Goal: Task Accomplishment & Management: Complete application form

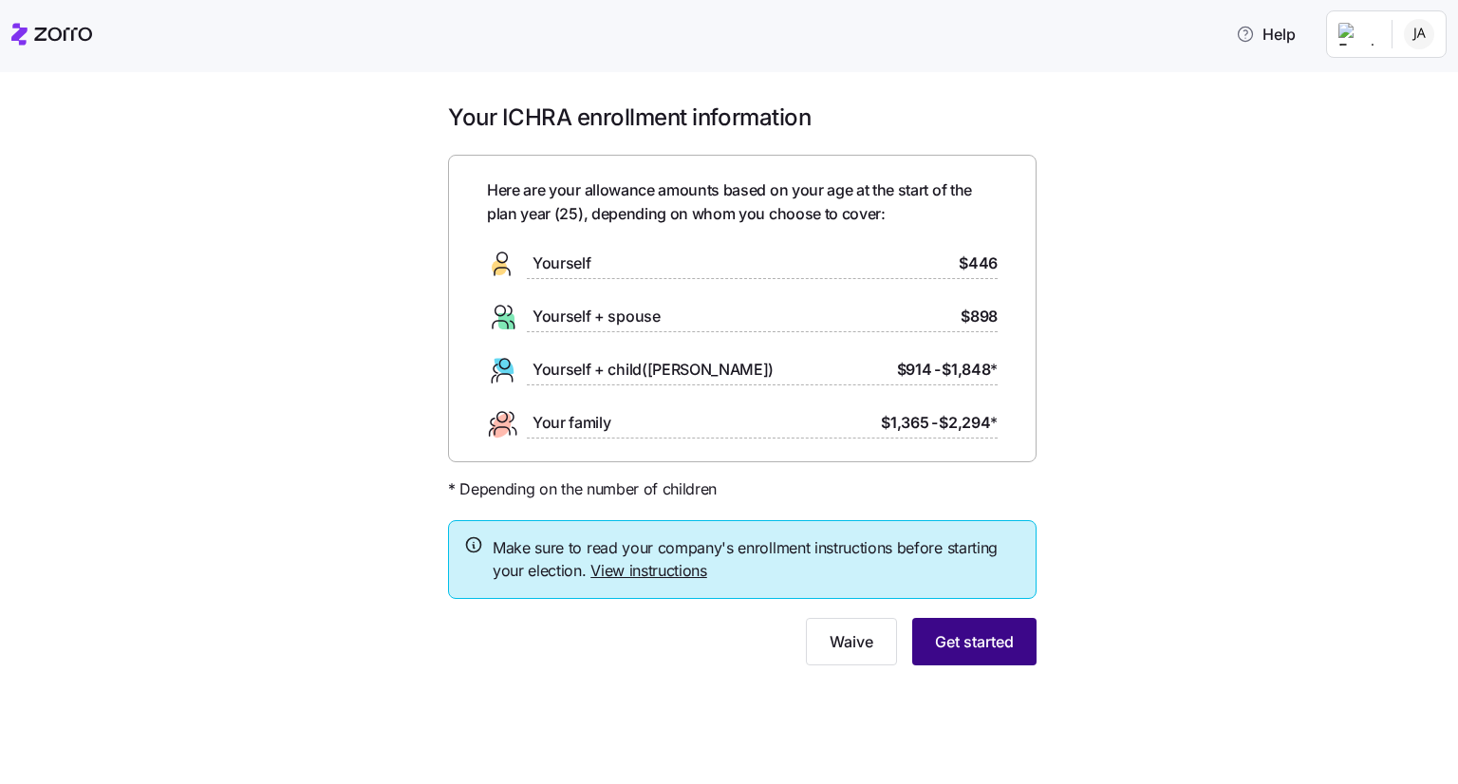
click at [1006, 643] on span "Get started" at bounding box center [974, 641] width 79 height 23
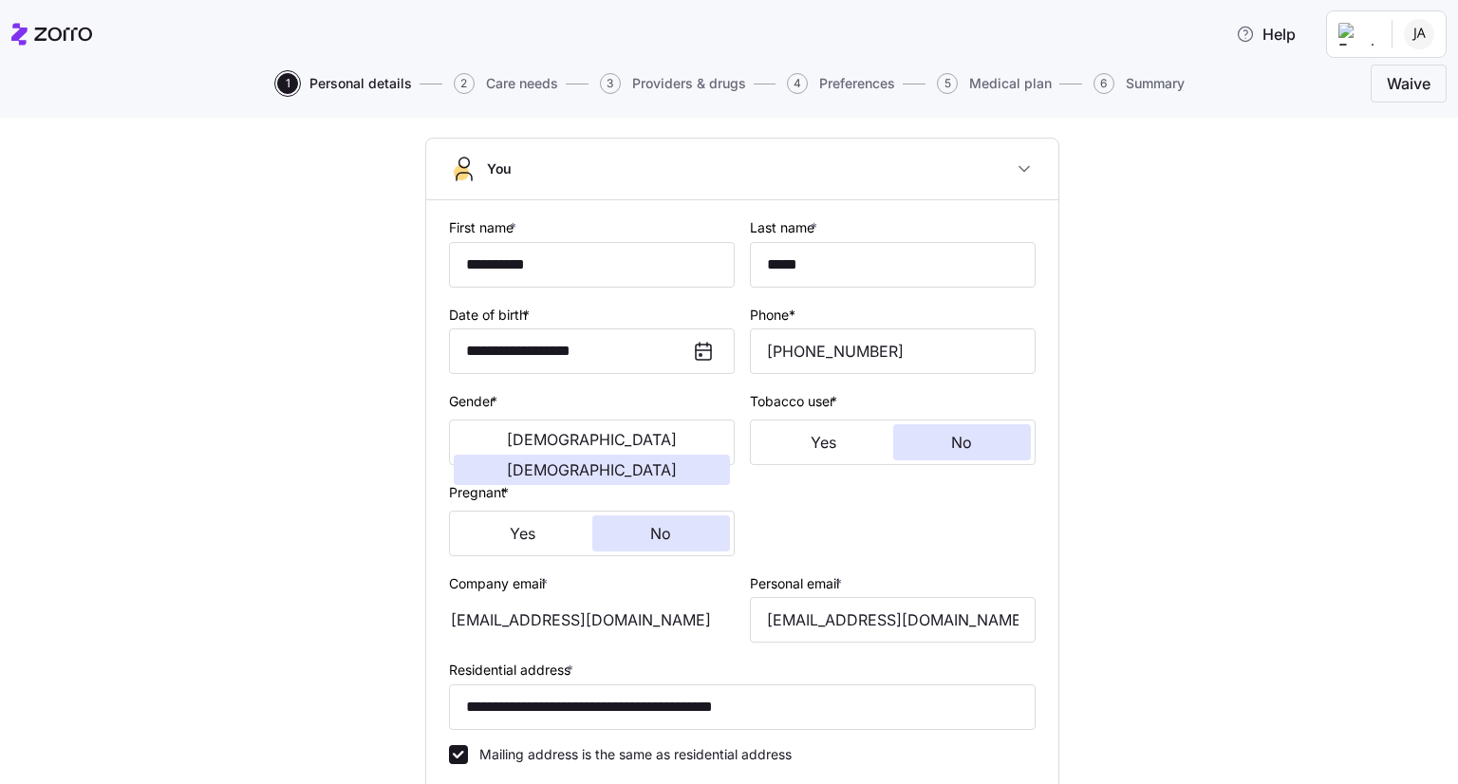
scroll to position [105, 0]
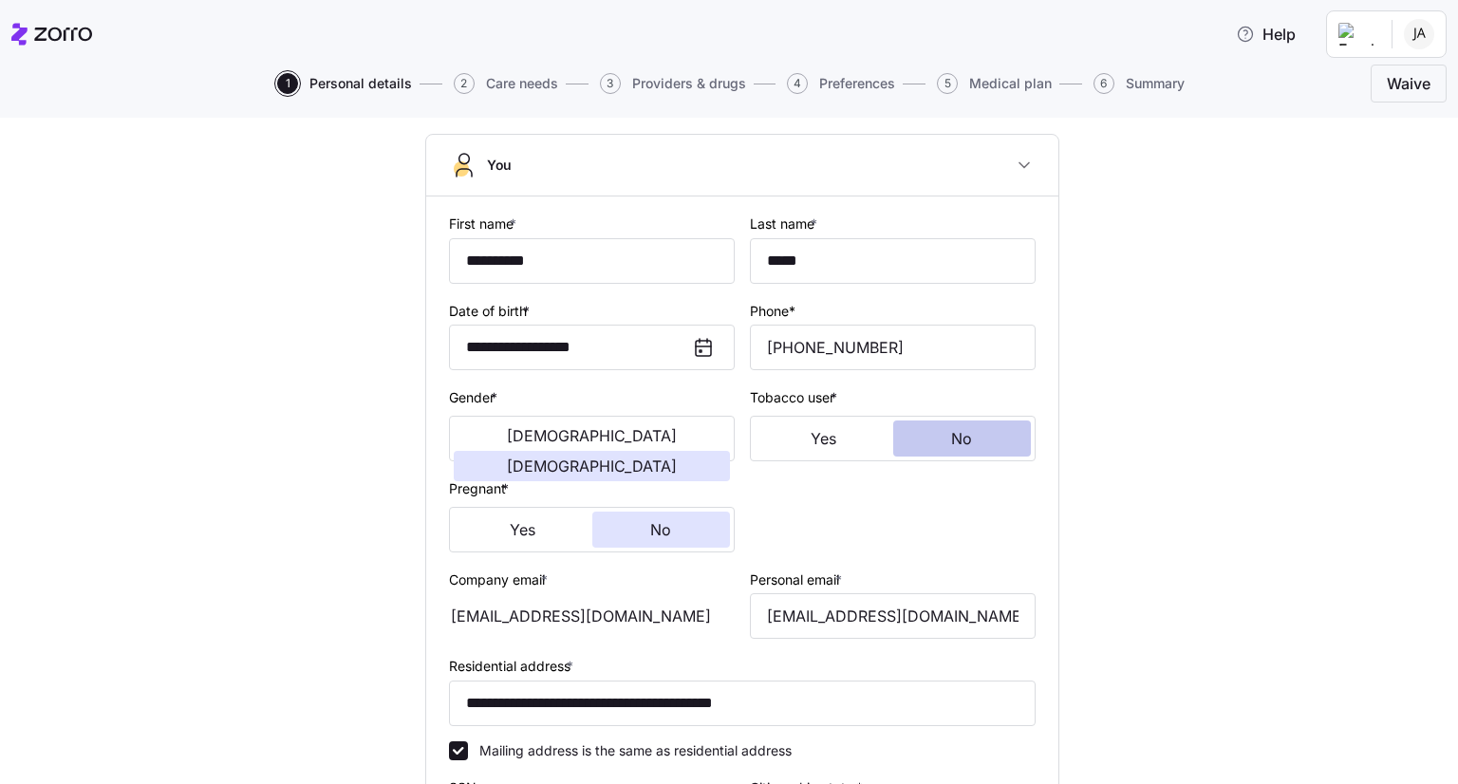
click at [979, 446] on button "No" at bounding box center [962, 439] width 139 height 36
click at [683, 527] on button "No" at bounding box center [661, 530] width 139 height 36
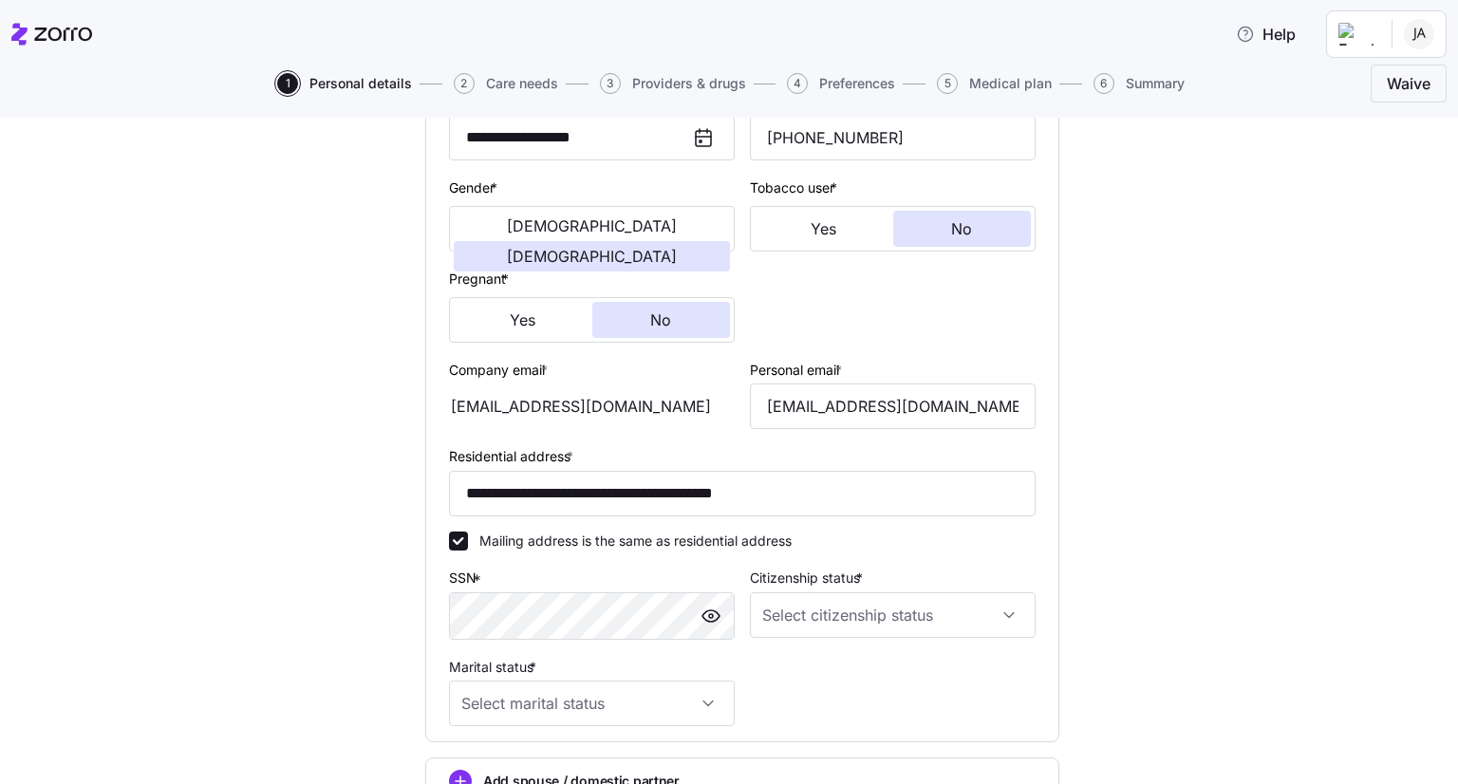
scroll to position [327, 0]
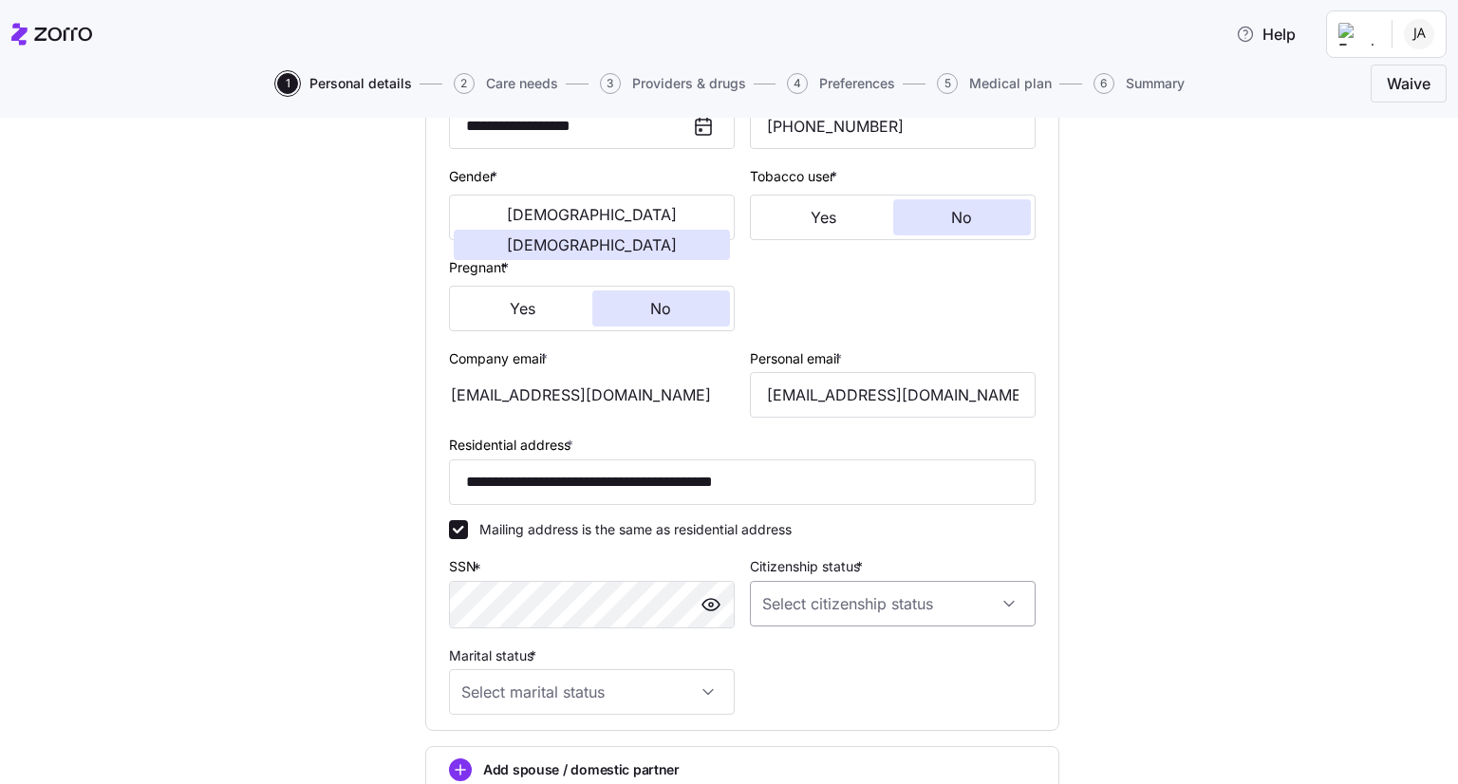
click at [803, 613] on input "Citizenship status *" at bounding box center [893, 604] width 286 height 46
click at [801, 662] on span "[DEMOGRAPHIC_DATA] citizen" at bounding box center [861, 658] width 193 height 21
type input "[DEMOGRAPHIC_DATA] citizen"
click at [667, 680] on input "Marital status *" at bounding box center [592, 692] width 286 height 46
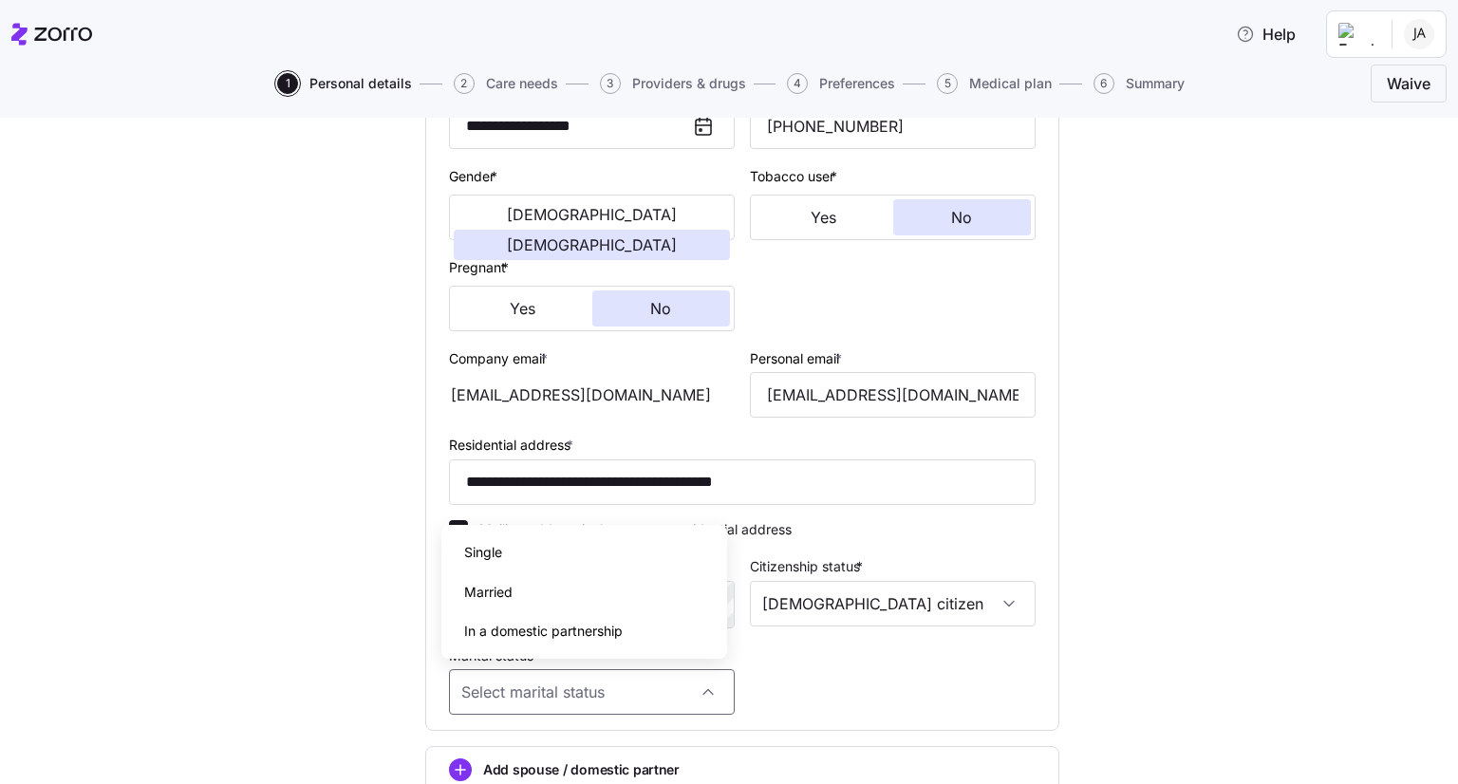
click at [486, 553] on span "Single" at bounding box center [483, 552] width 38 height 21
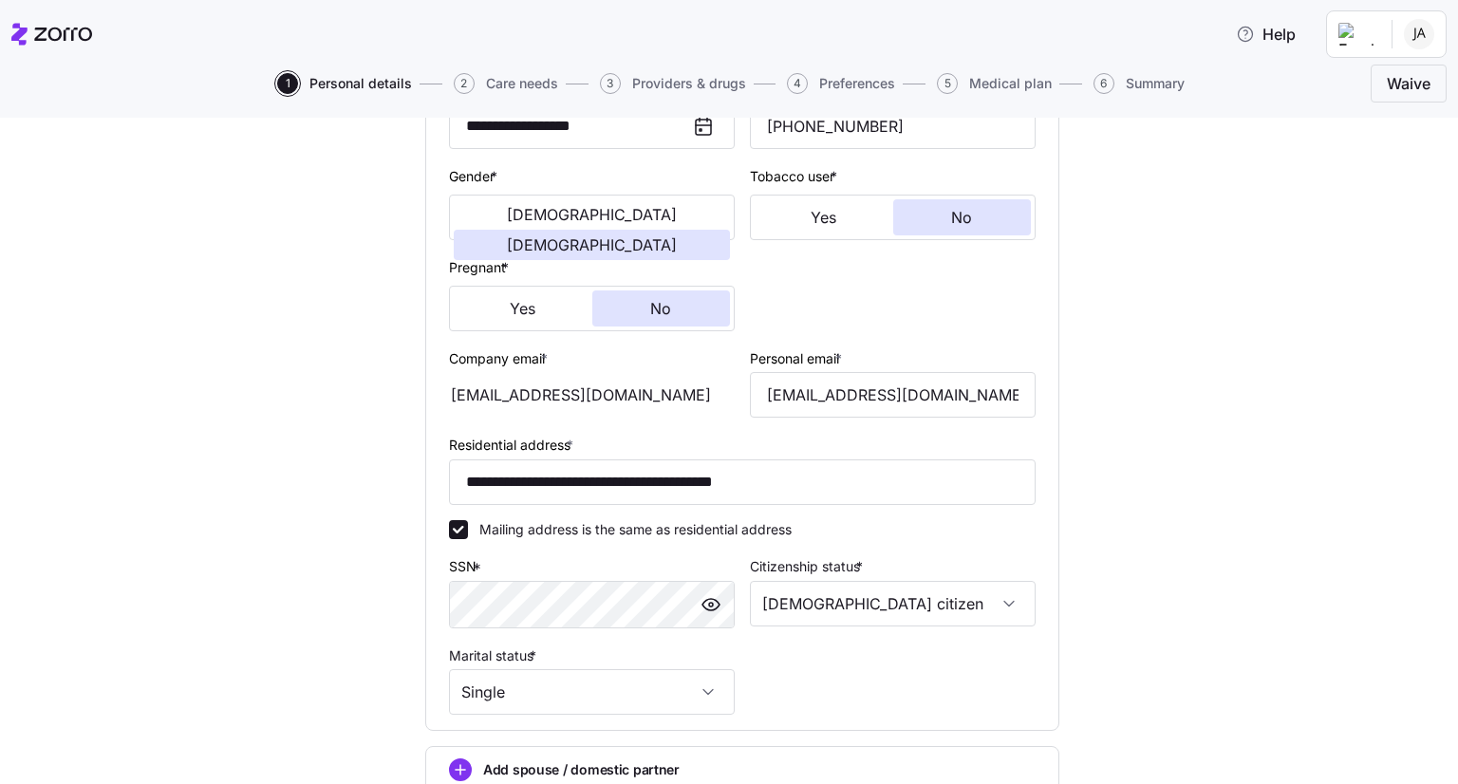
type input "Single"
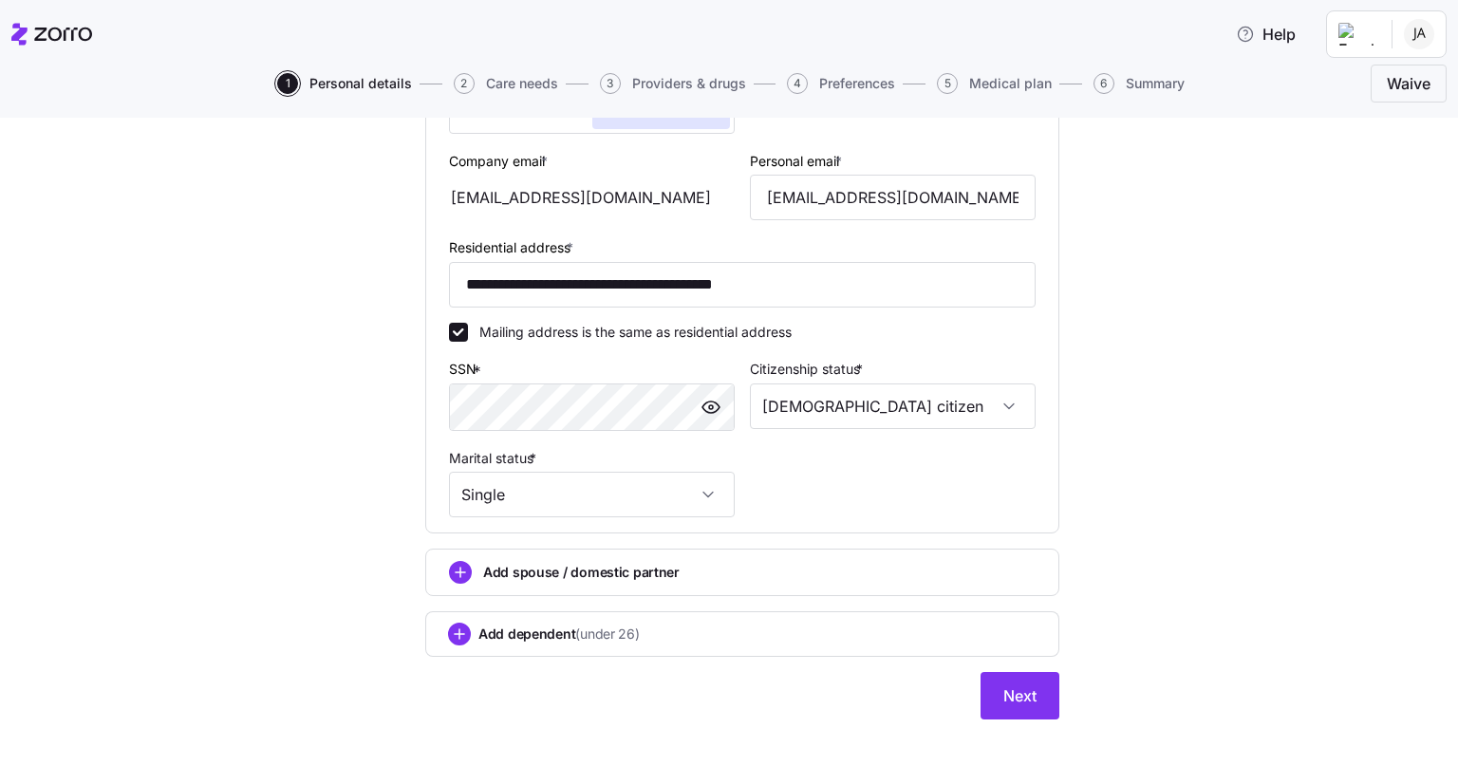
click at [553, 632] on span "Add dependent (under 26)" at bounding box center [559, 634] width 161 height 19
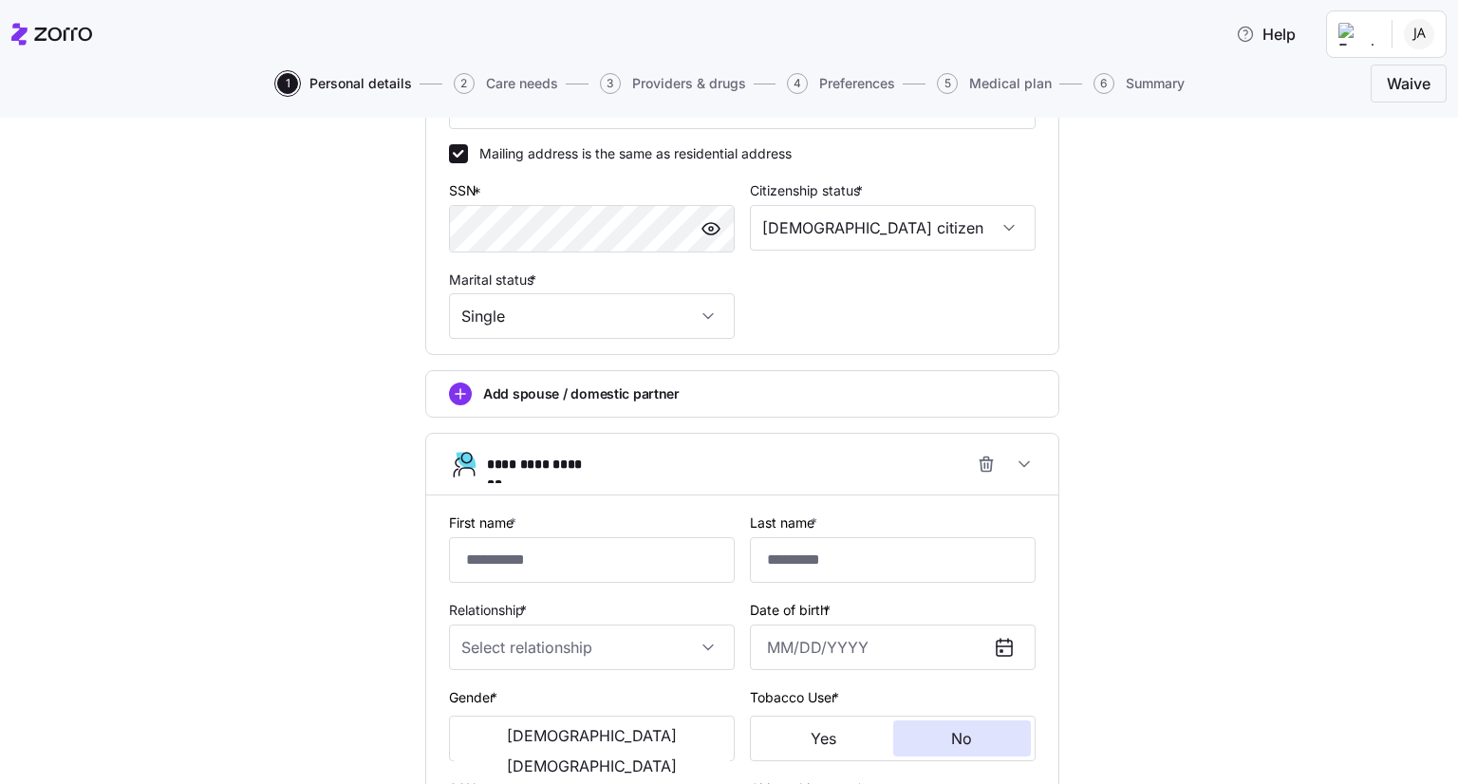
scroll to position [706, 0]
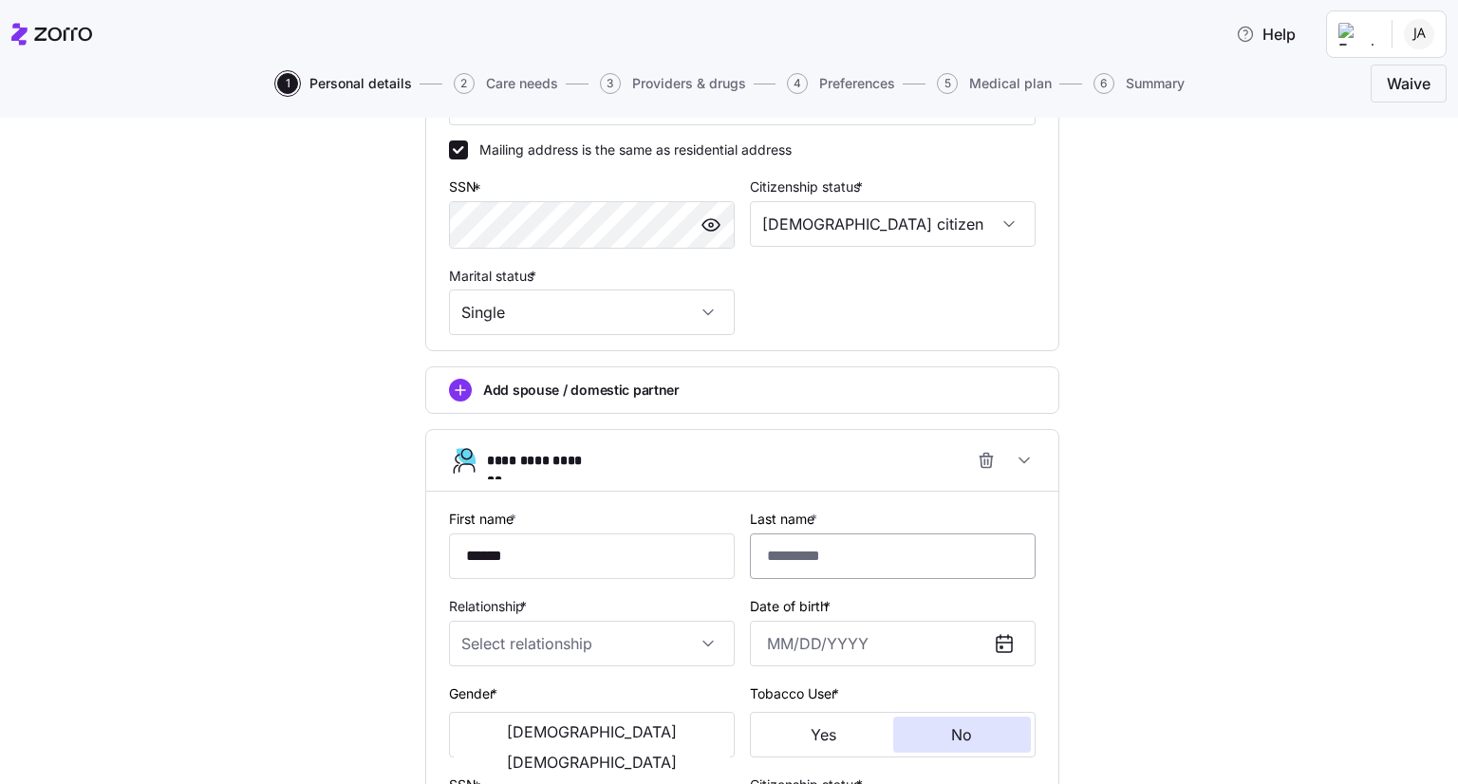
type input "******"
click at [857, 544] on input "Last name *" at bounding box center [893, 557] width 286 height 46
type input "**********"
click at [545, 638] on input "Relationship *" at bounding box center [592, 644] width 286 height 46
click at [528, 702] on div "Child" at bounding box center [584, 697] width 271 height 40
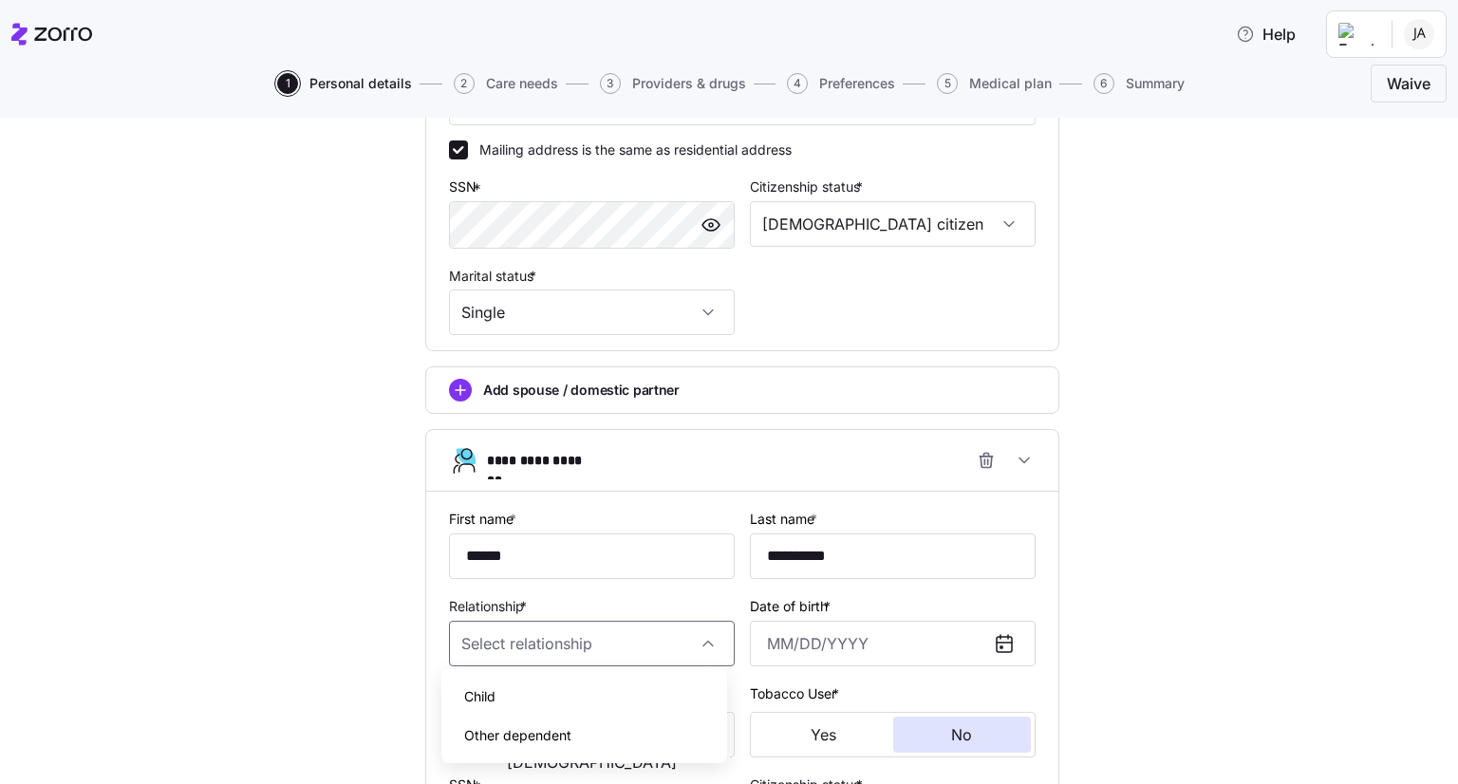
type input "Child"
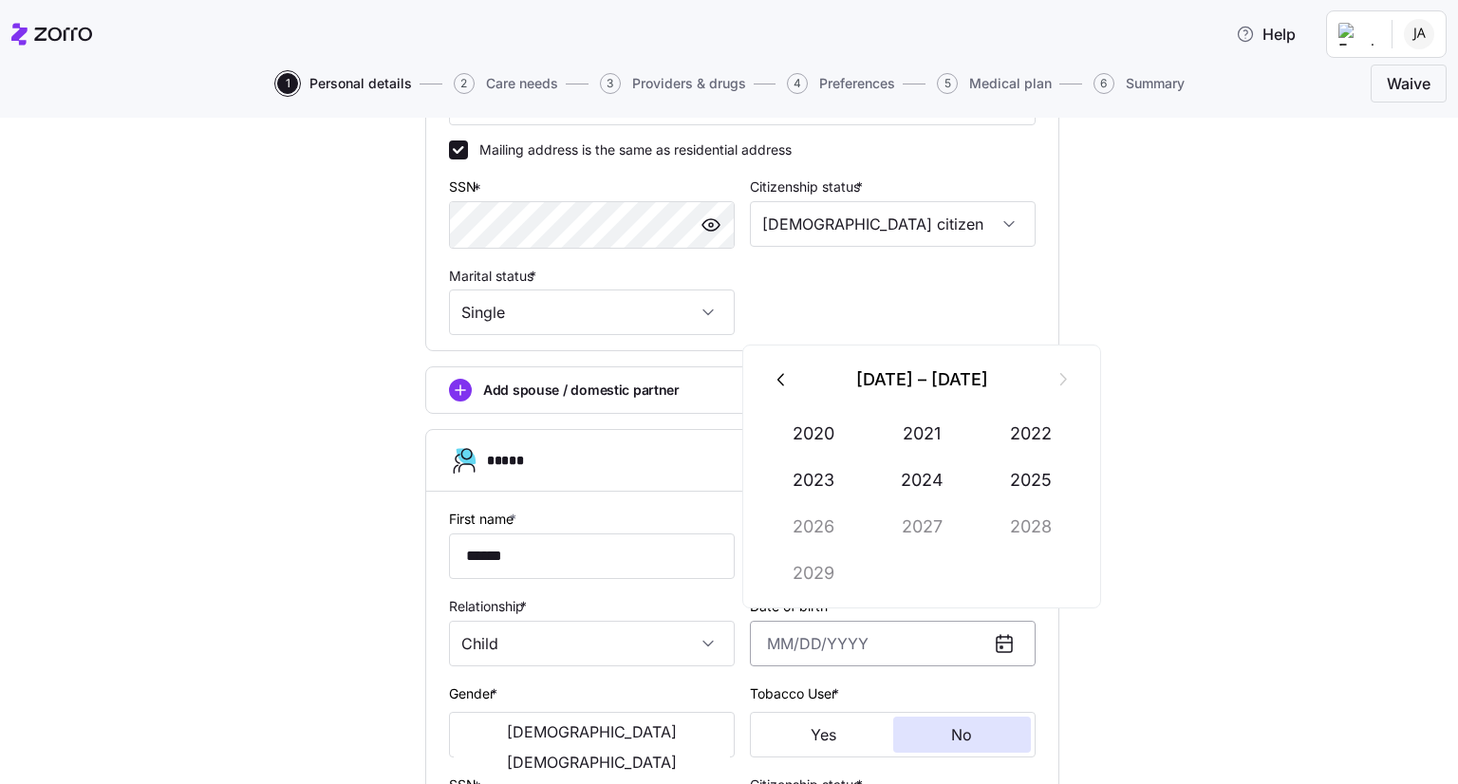
click at [798, 657] on input "Date of birth *" at bounding box center [893, 644] width 286 height 46
type input "[DATE]"
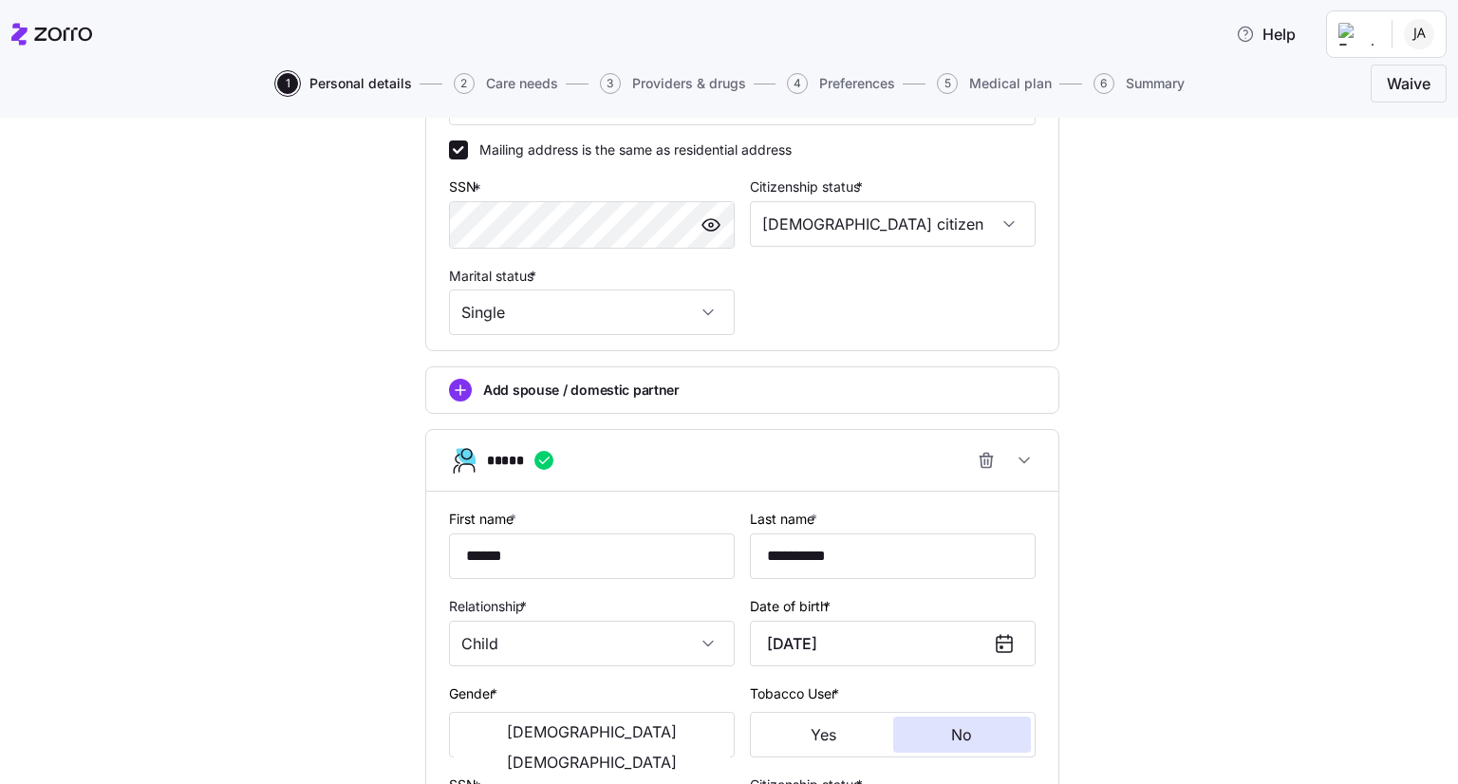
click at [1311, 597] on div "**********" at bounding box center [742, 269] width 1379 height 1654
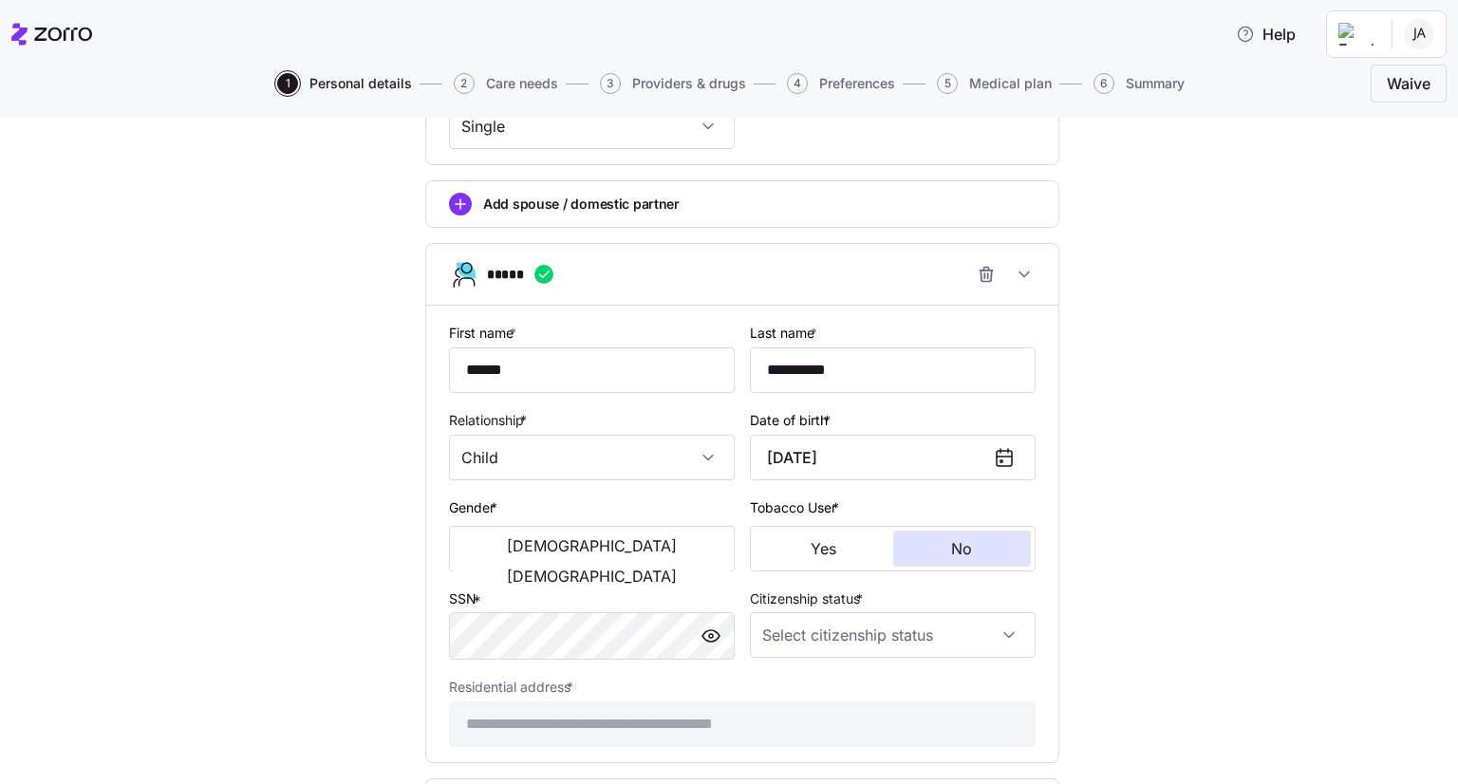
scroll to position [893, 0]
click at [658, 568] on span "[DEMOGRAPHIC_DATA]" at bounding box center [592, 575] width 170 height 15
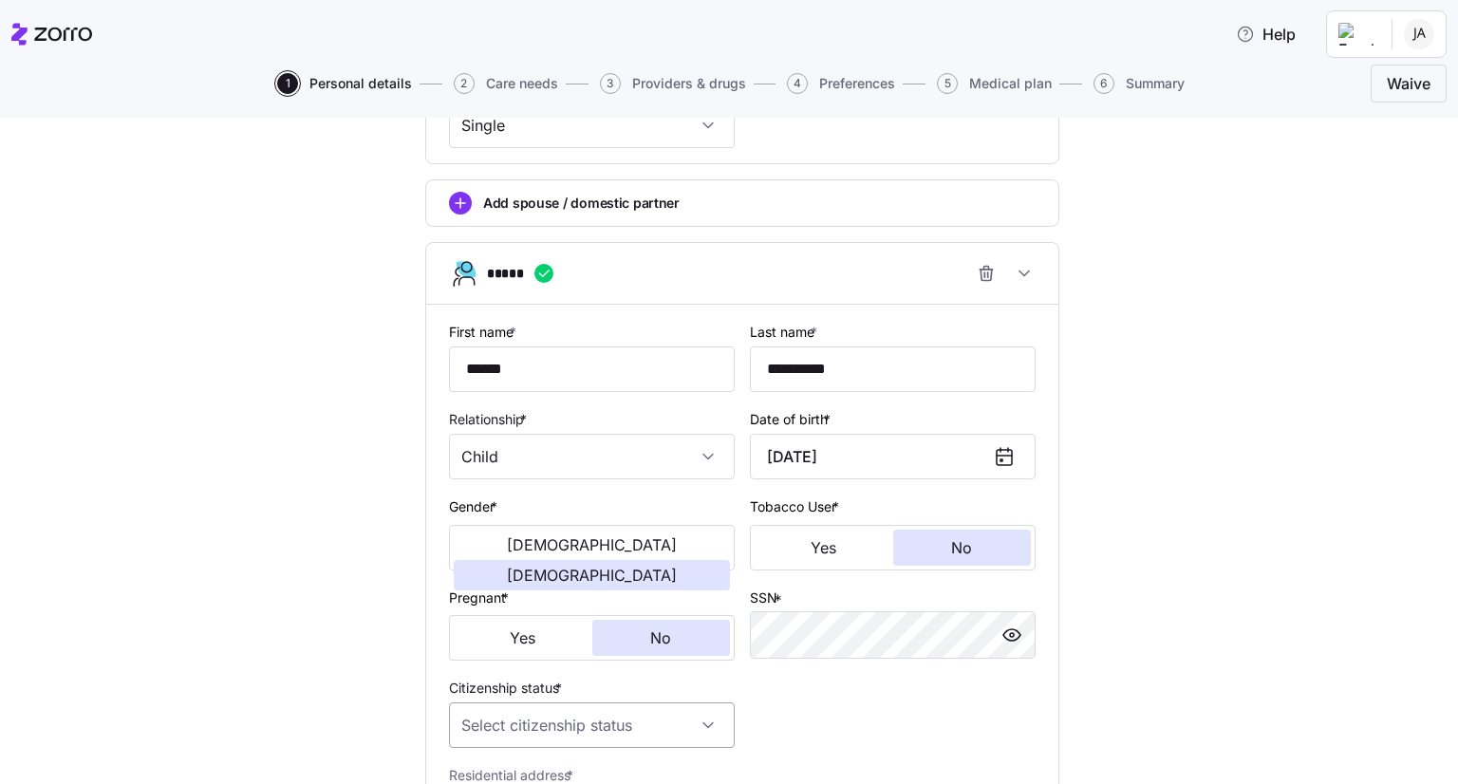
click at [667, 726] on input "Citizenship status *" at bounding box center [592, 726] width 286 height 46
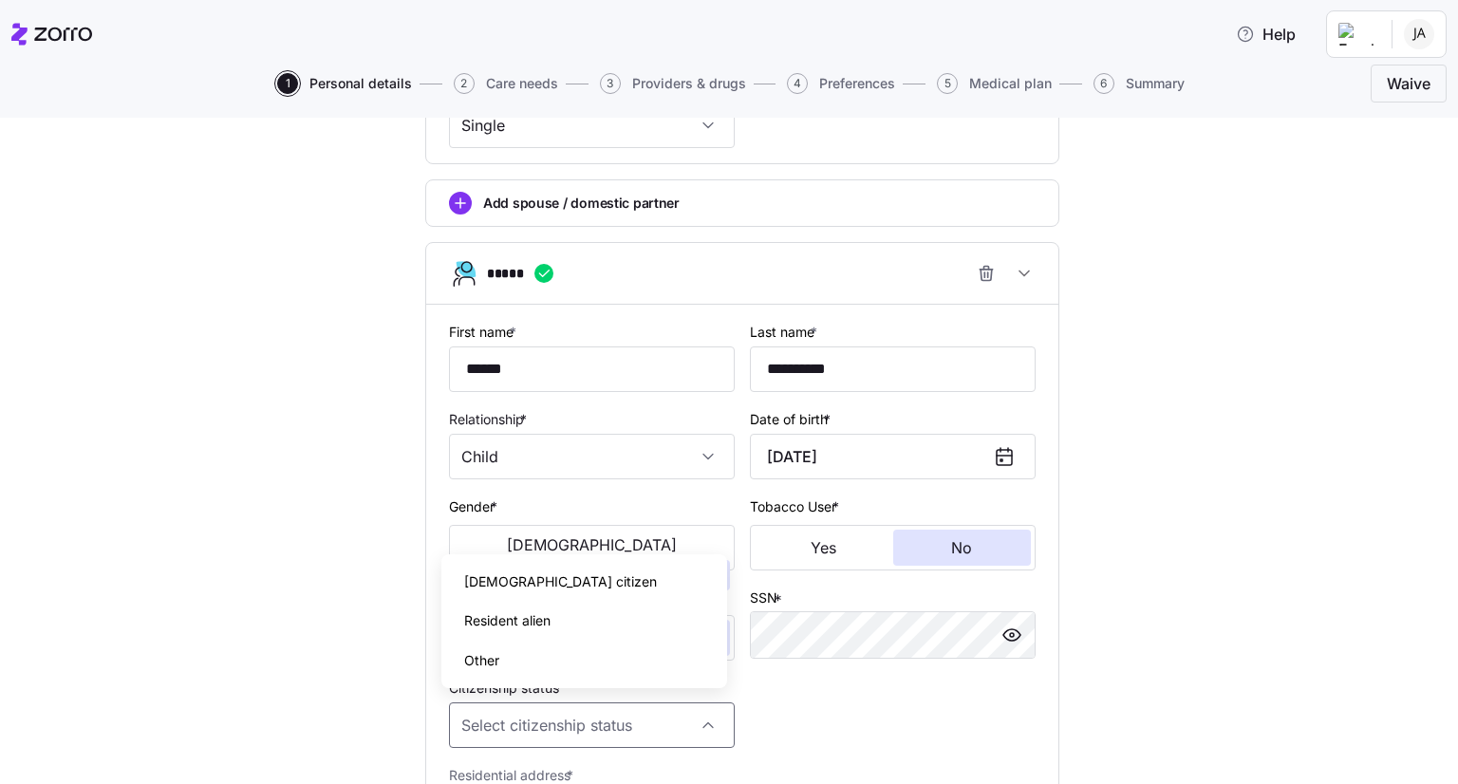
click at [562, 592] on div "[DEMOGRAPHIC_DATA] citizen" at bounding box center [584, 582] width 271 height 40
type input "[DEMOGRAPHIC_DATA] citizen"
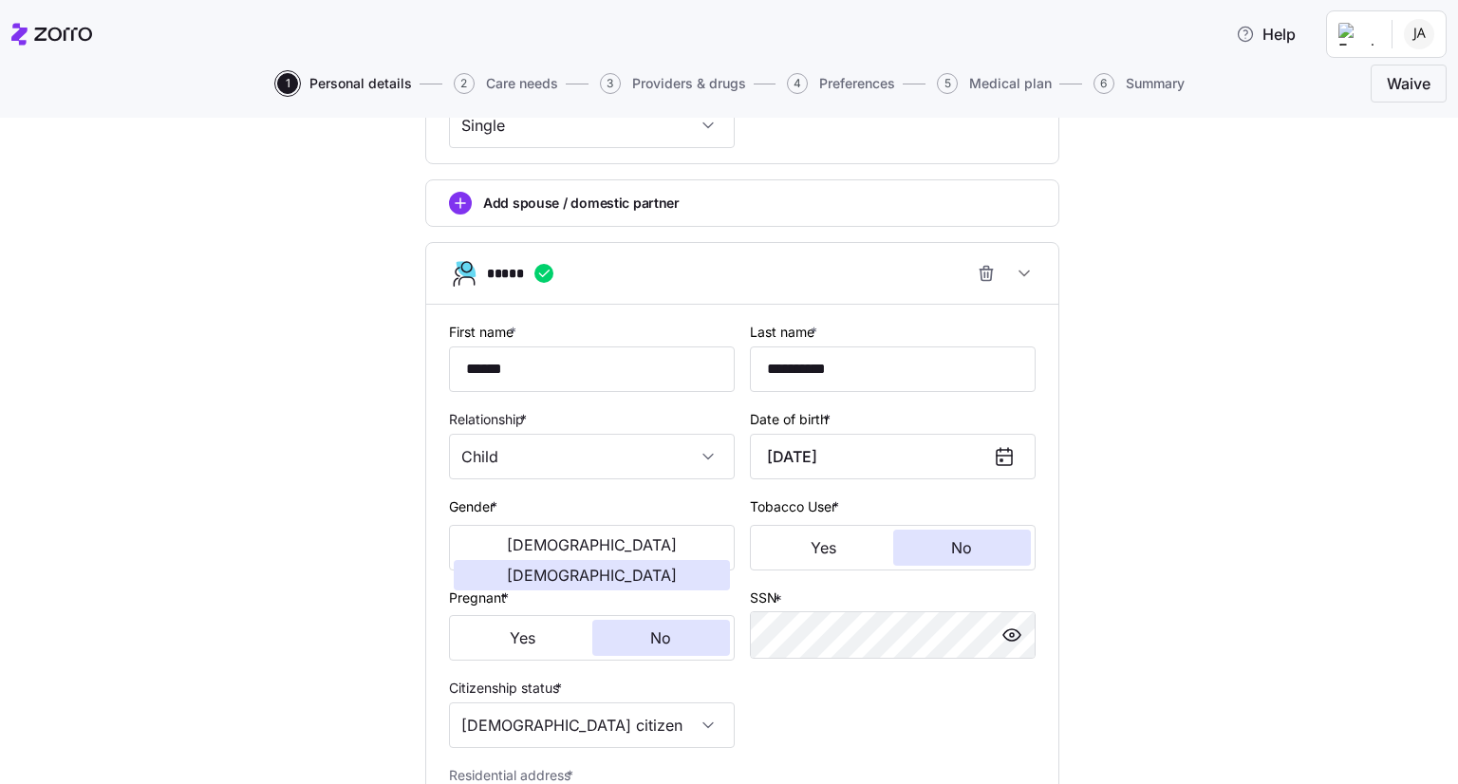
click at [1379, 549] on div "**********" at bounding box center [742, 126] width 1379 height 1743
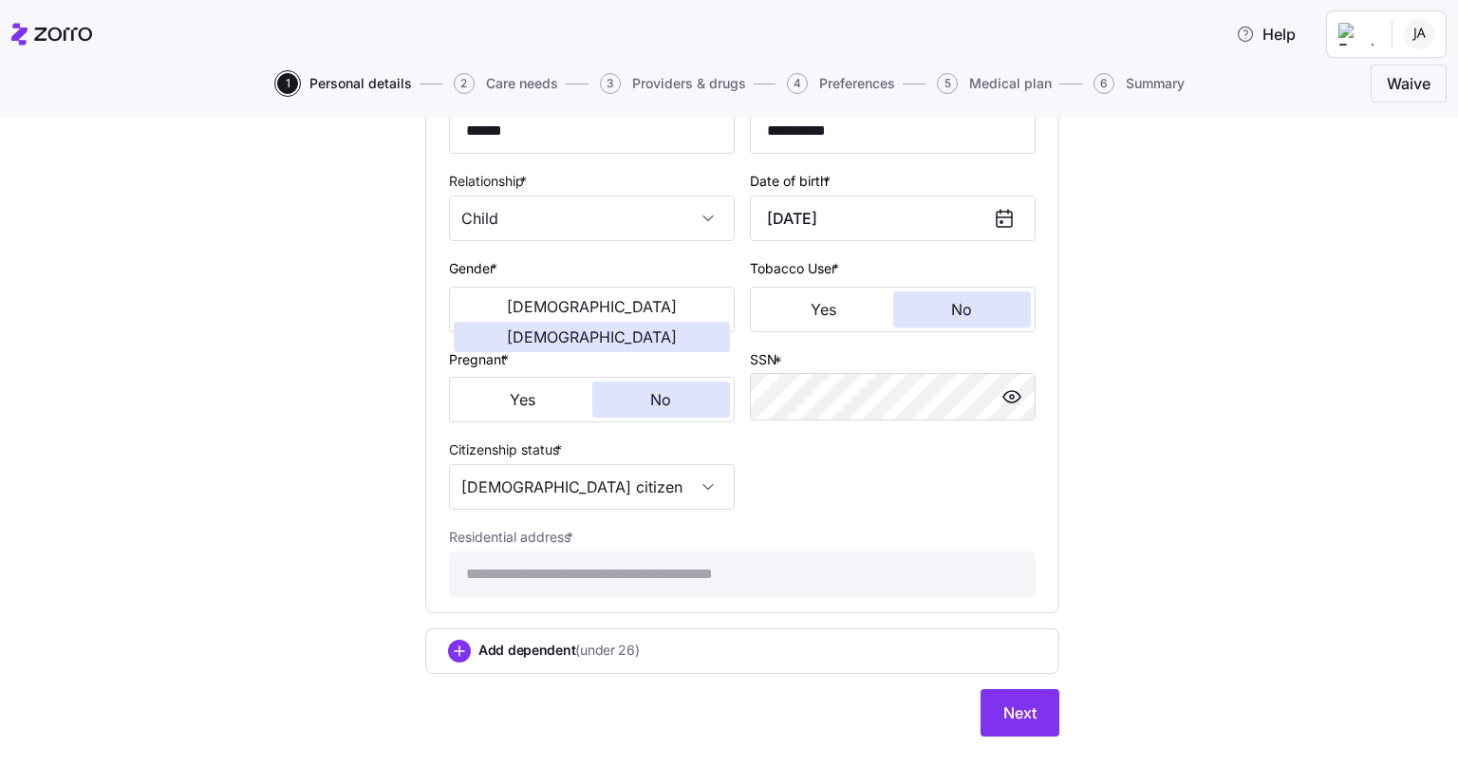
scroll to position [1132, 0]
click at [1018, 703] on span "Next" at bounding box center [1020, 713] width 33 height 23
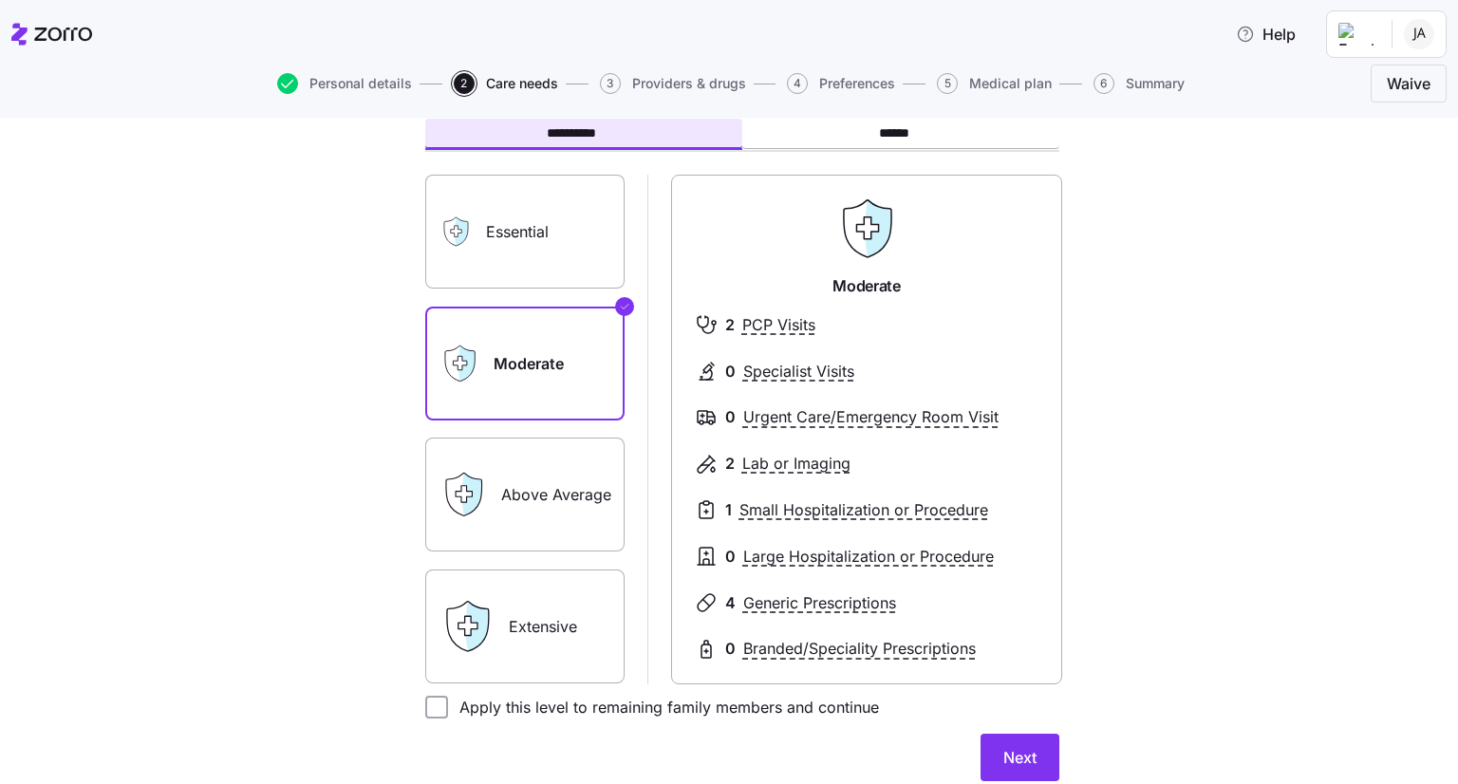
scroll to position [110, 0]
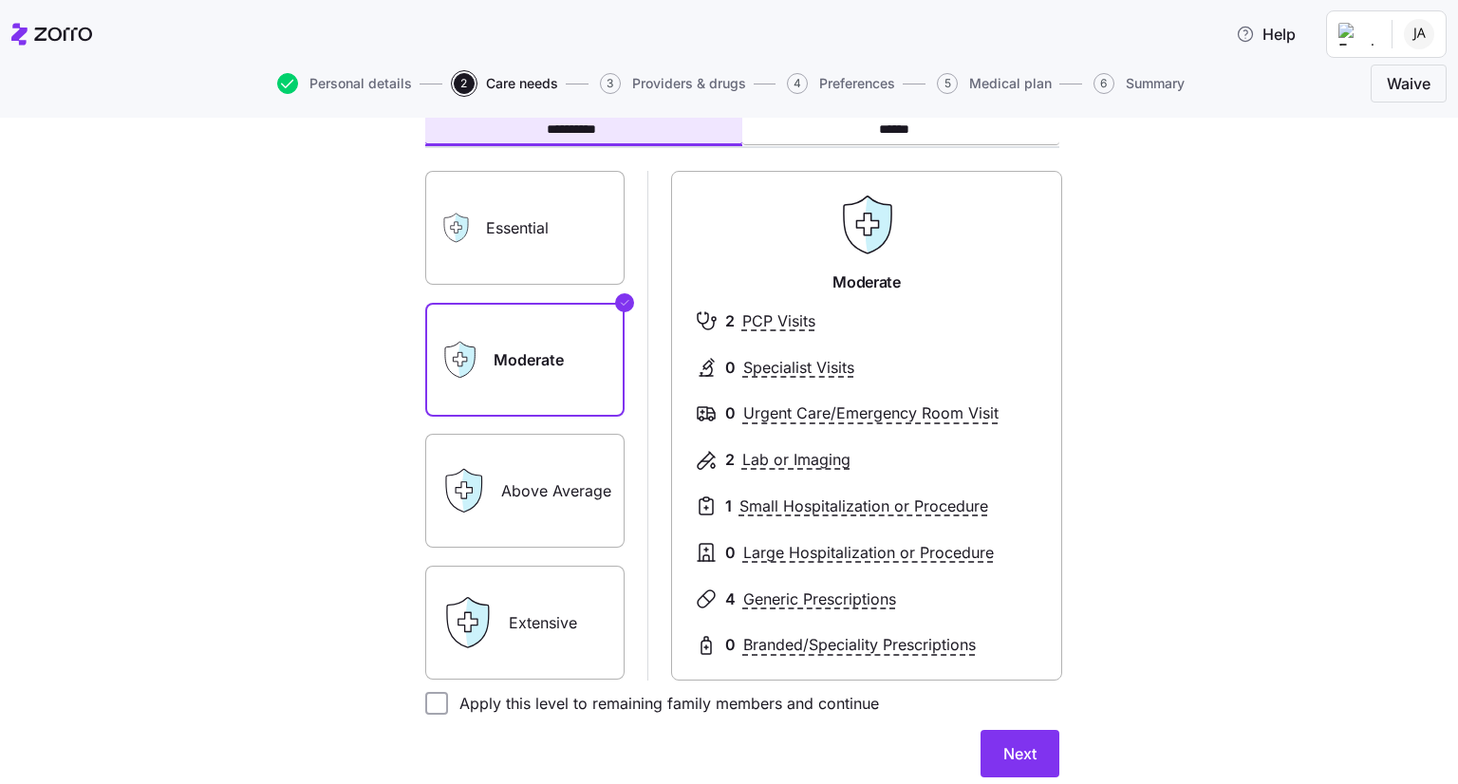
click at [505, 485] on label "Above Average" at bounding box center [524, 491] width 199 height 114
click at [0, 0] on input "Above Average" at bounding box center [0, 0] width 0 height 0
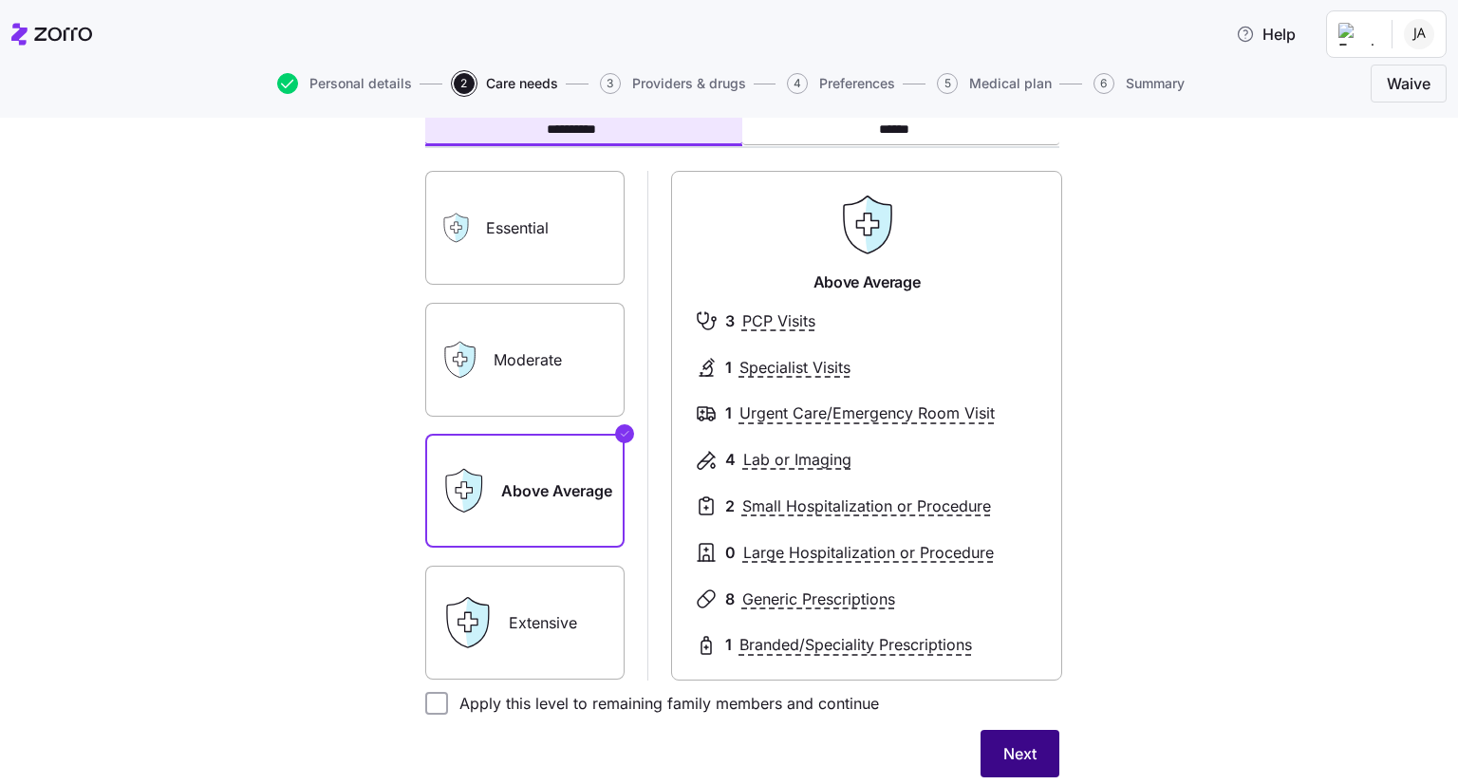
click at [1029, 764] on button "Next" at bounding box center [1020, 753] width 79 height 47
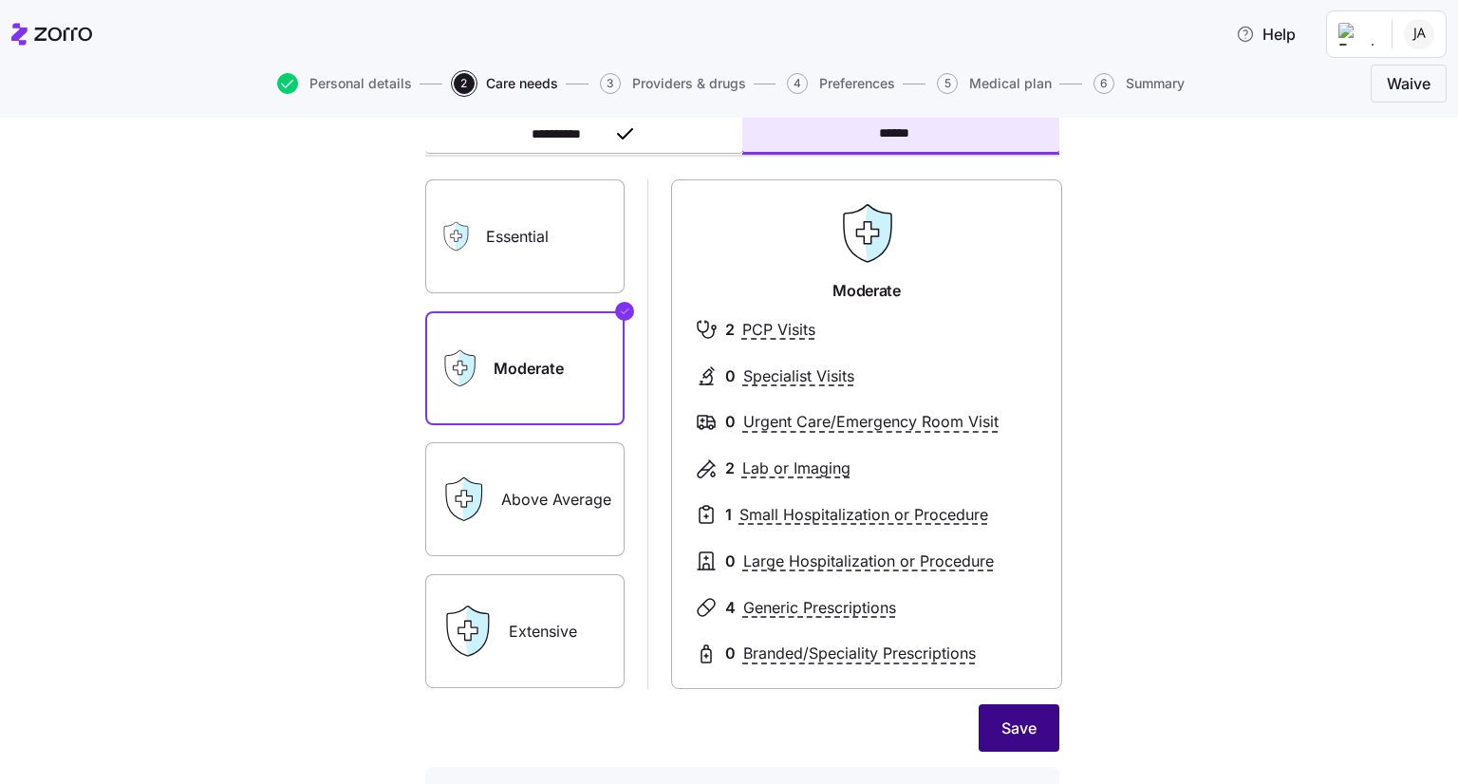
click at [1023, 736] on span "Save" at bounding box center [1019, 728] width 35 height 23
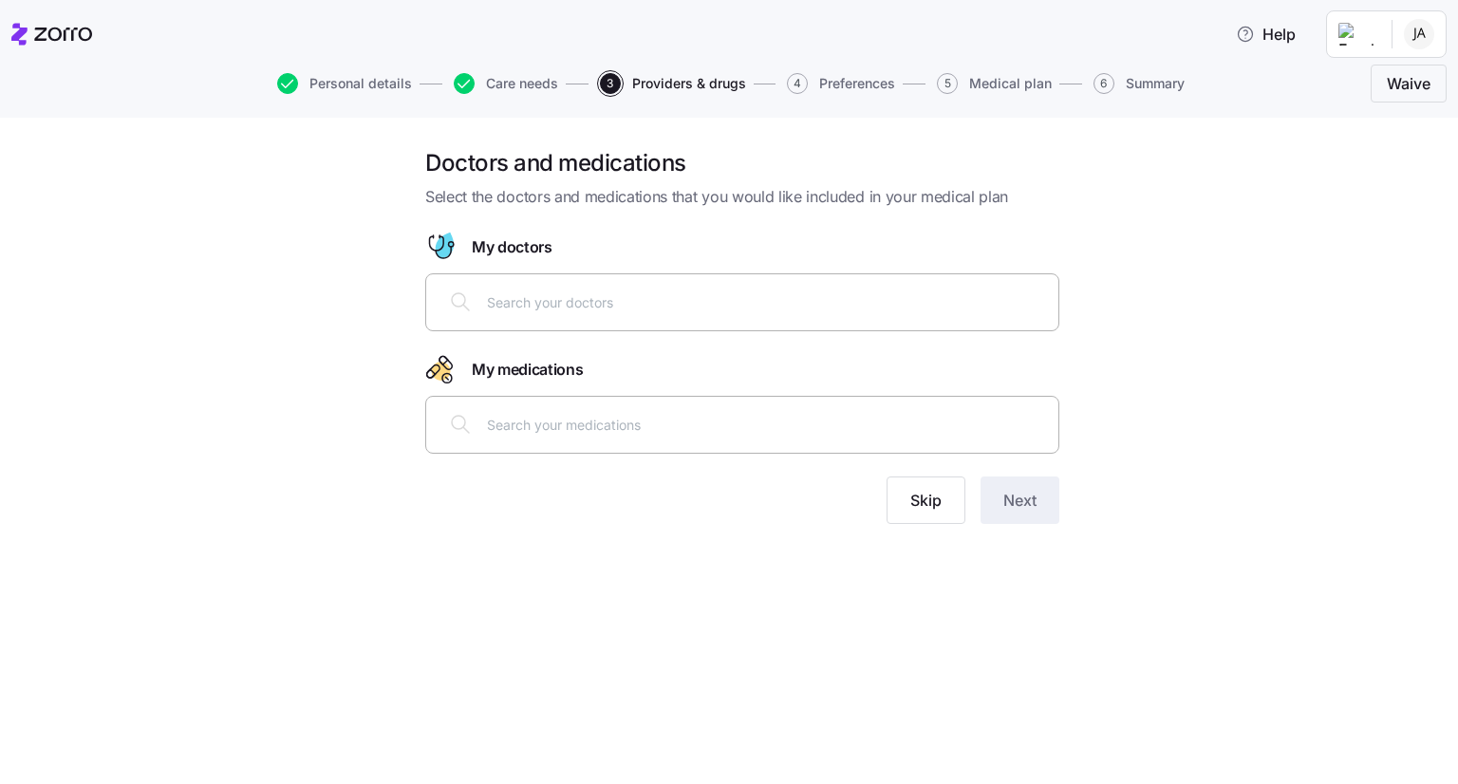
click at [651, 313] on div at bounding box center [743, 302] width 610 height 46
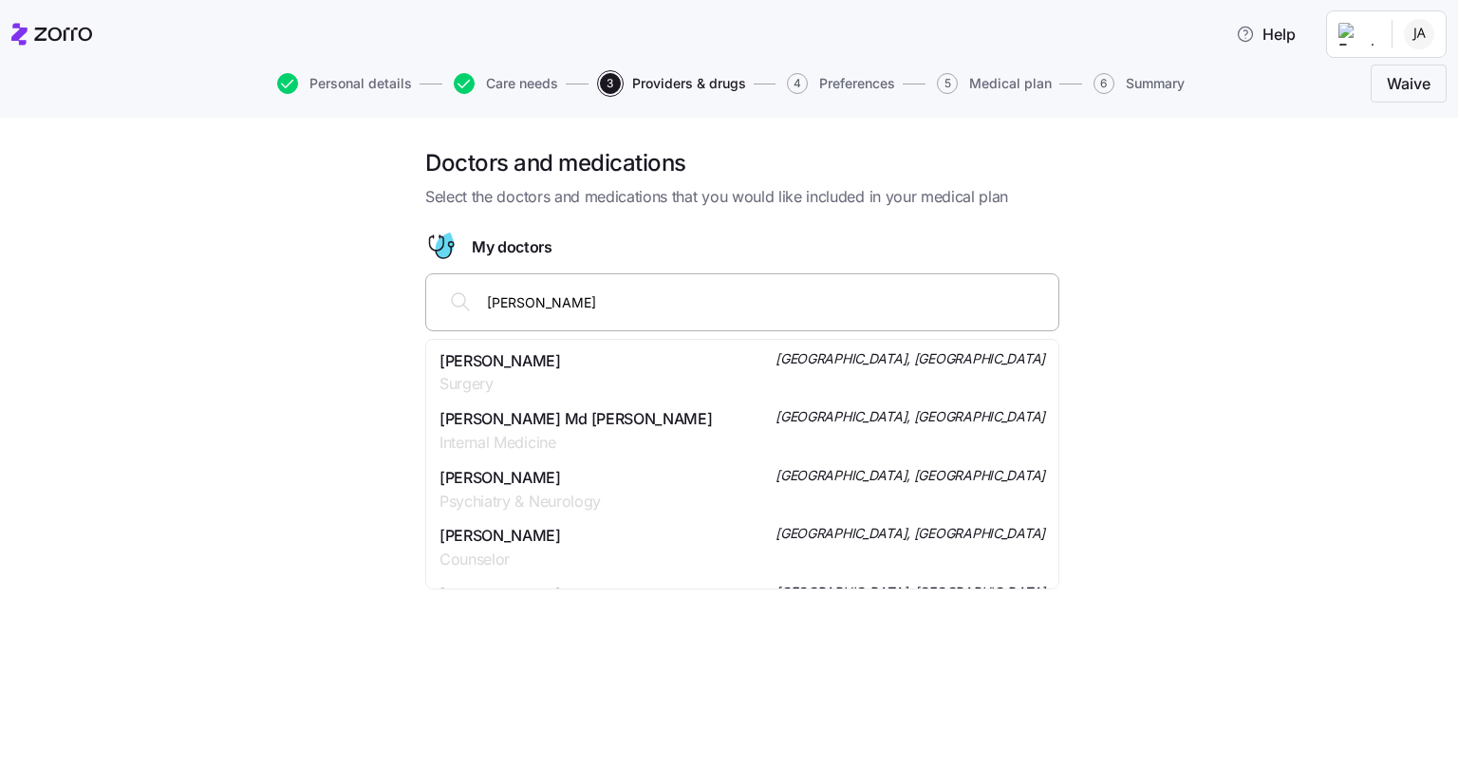
type input "[PERSON_NAME]"
click at [542, 354] on span "[PERSON_NAME]" at bounding box center [501, 361] width 122 height 24
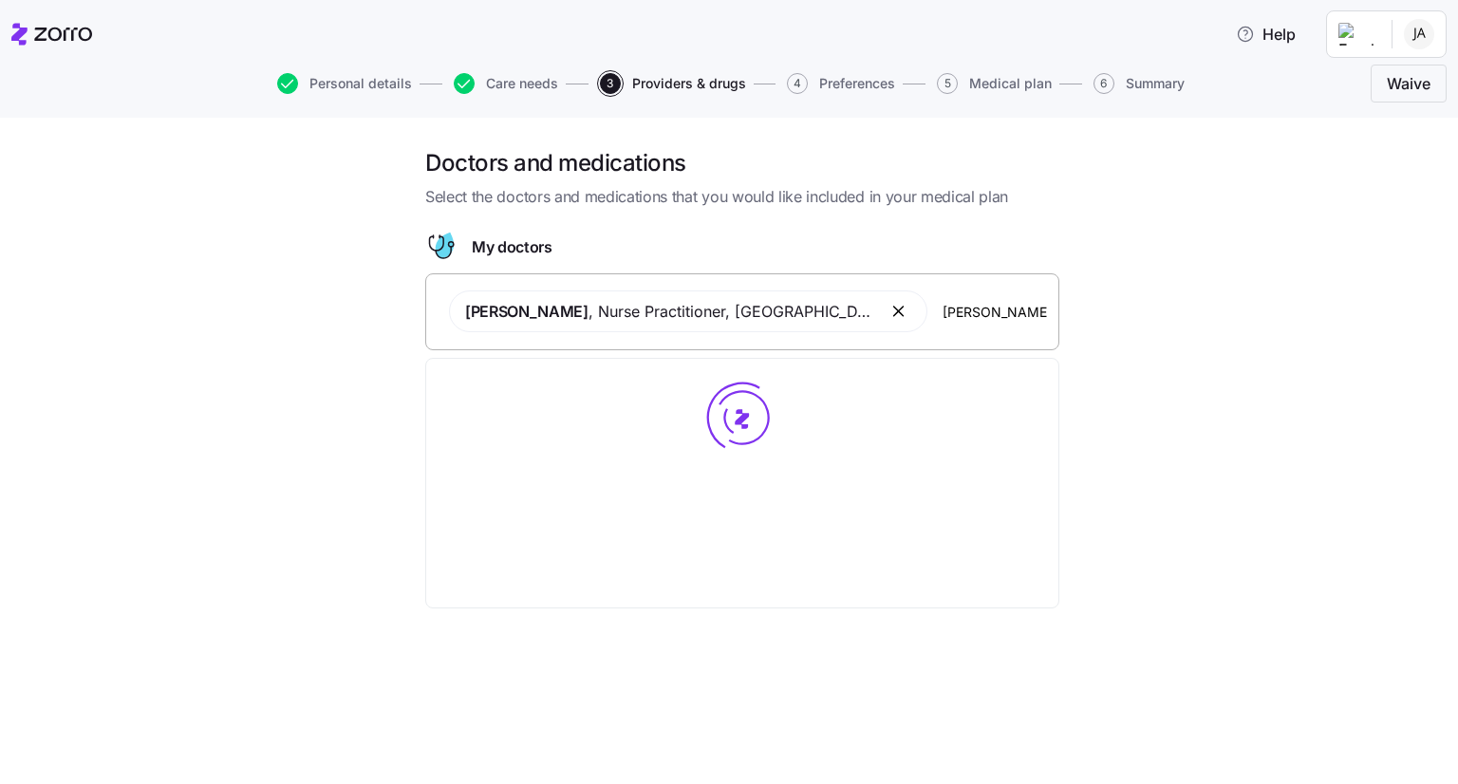
type input "[PERSON_NAME]"
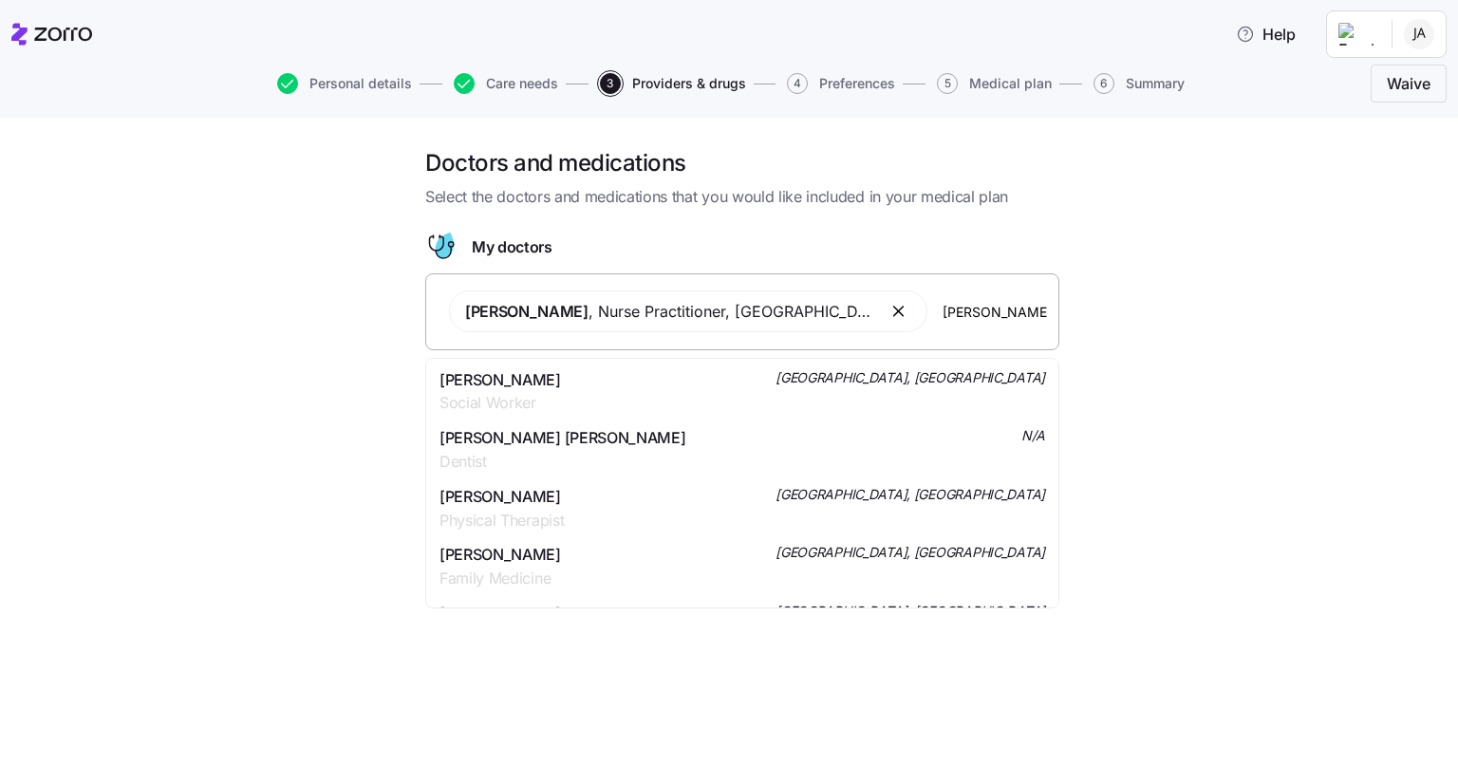
click at [914, 385] on div "[PERSON_NAME] Social Worker [GEOGRAPHIC_DATA], [GEOGRAPHIC_DATA]" at bounding box center [743, 391] width 606 height 47
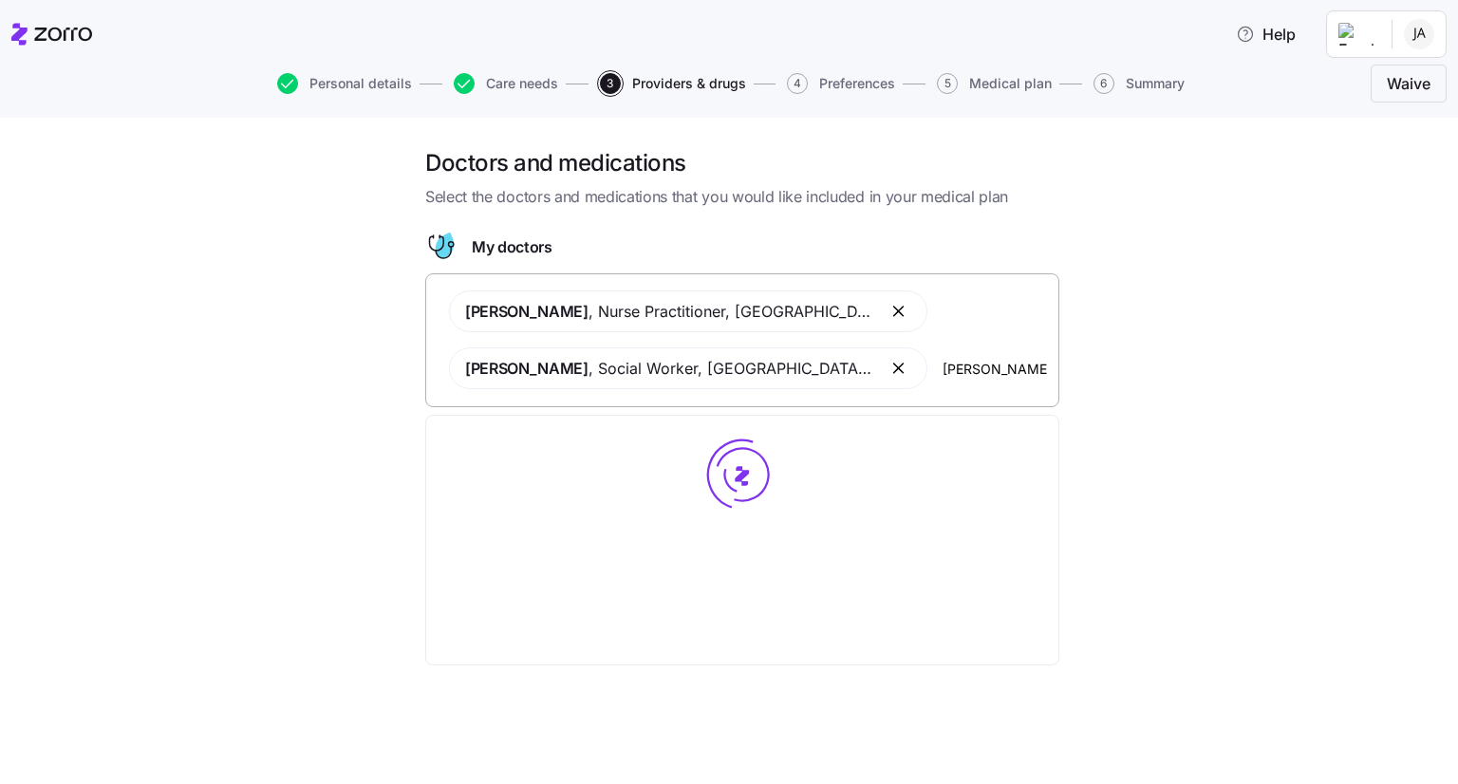
type input "[PERSON_NAME]"
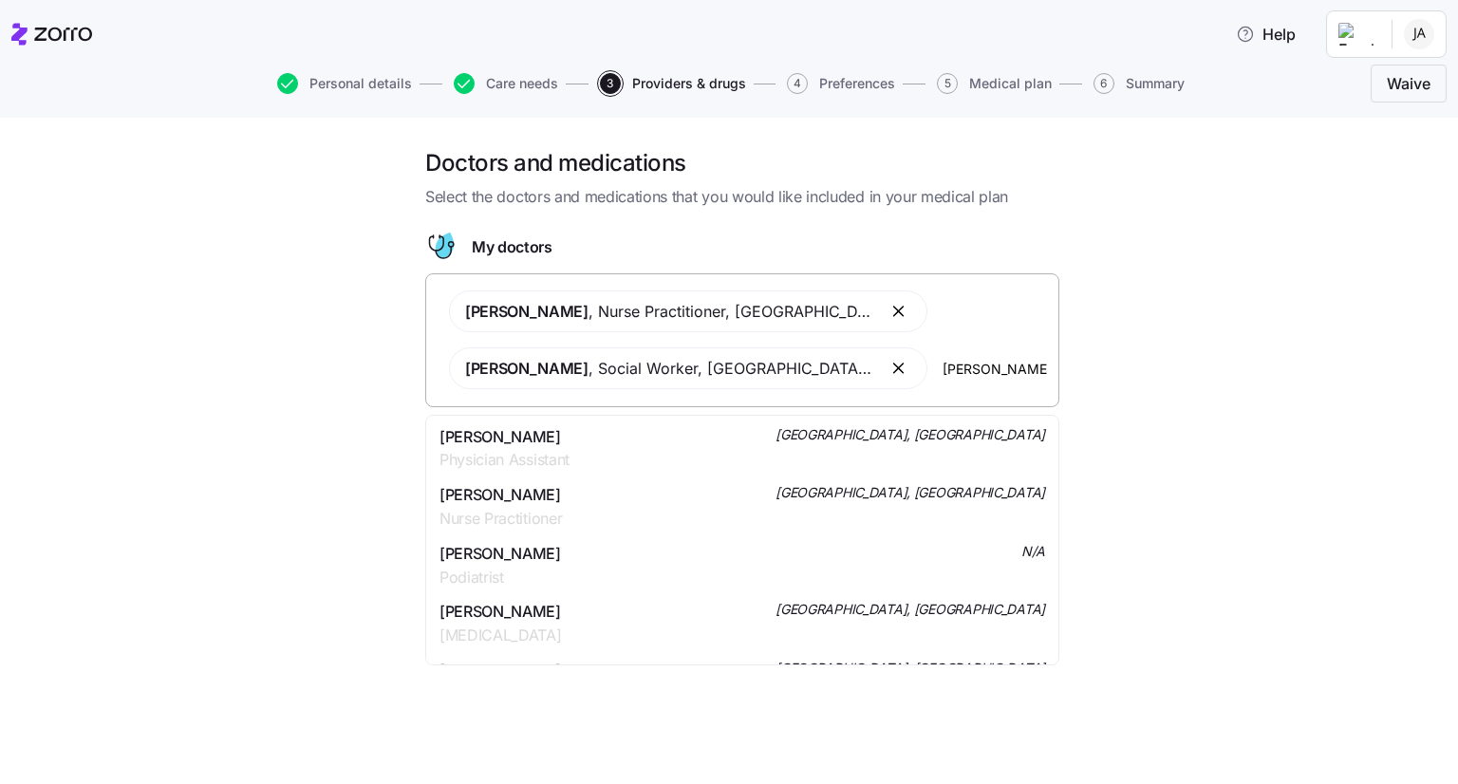
click at [858, 437] on div "[PERSON_NAME] Physician Assistant [GEOGRAPHIC_DATA], [GEOGRAPHIC_DATA]" at bounding box center [743, 448] width 606 height 47
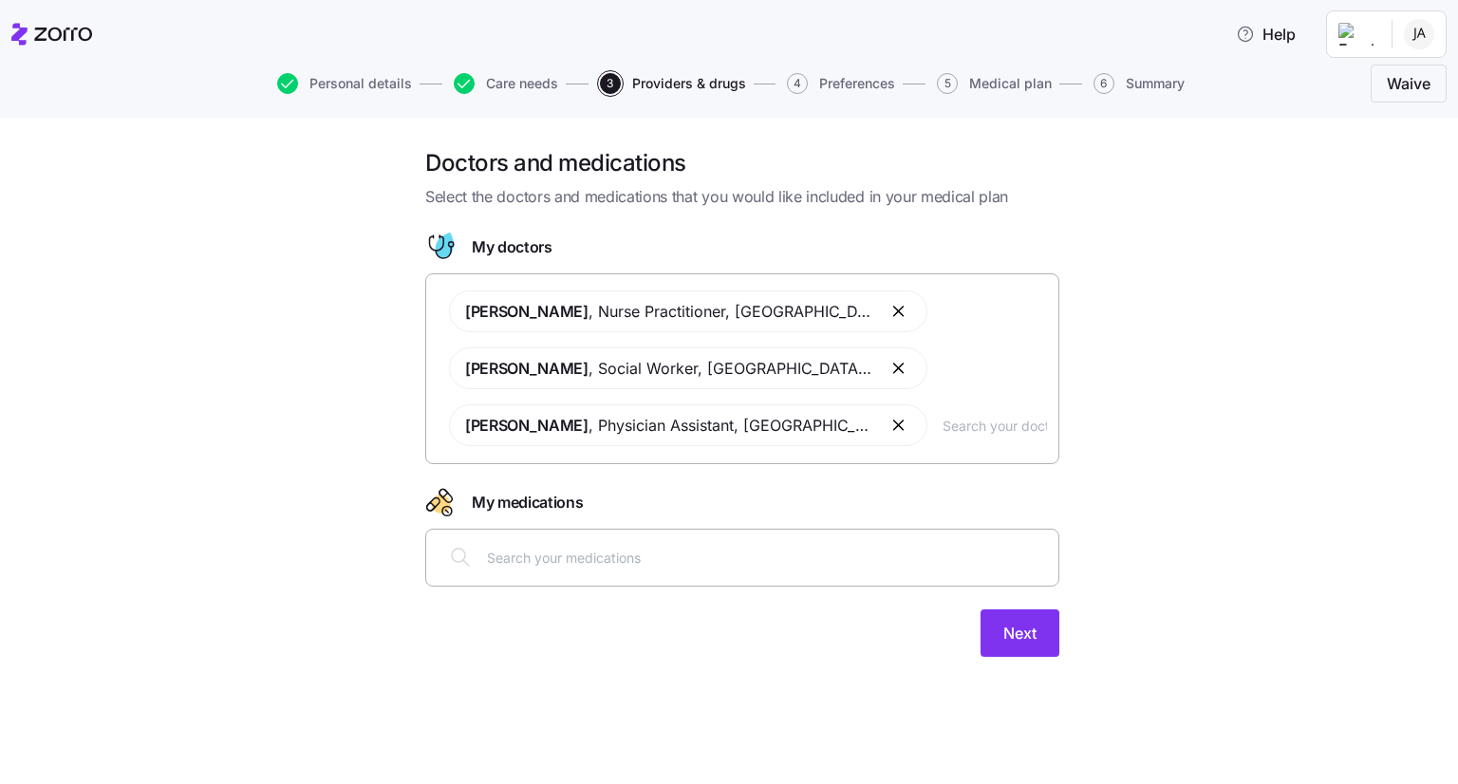
click at [681, 555] on input "text" at bounding box center [767, 557] width 560 height 21
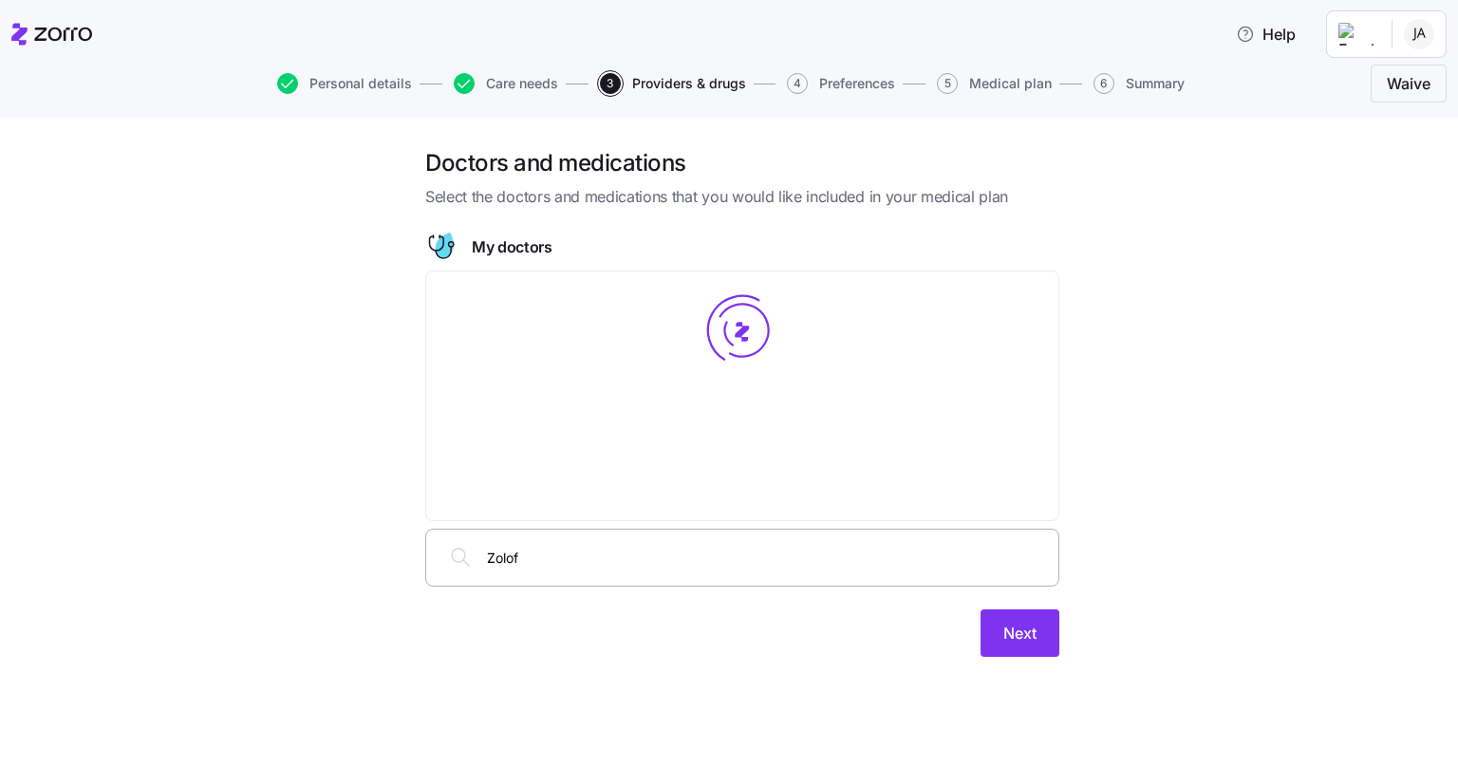
type input "[MEDICAL_DATA]"
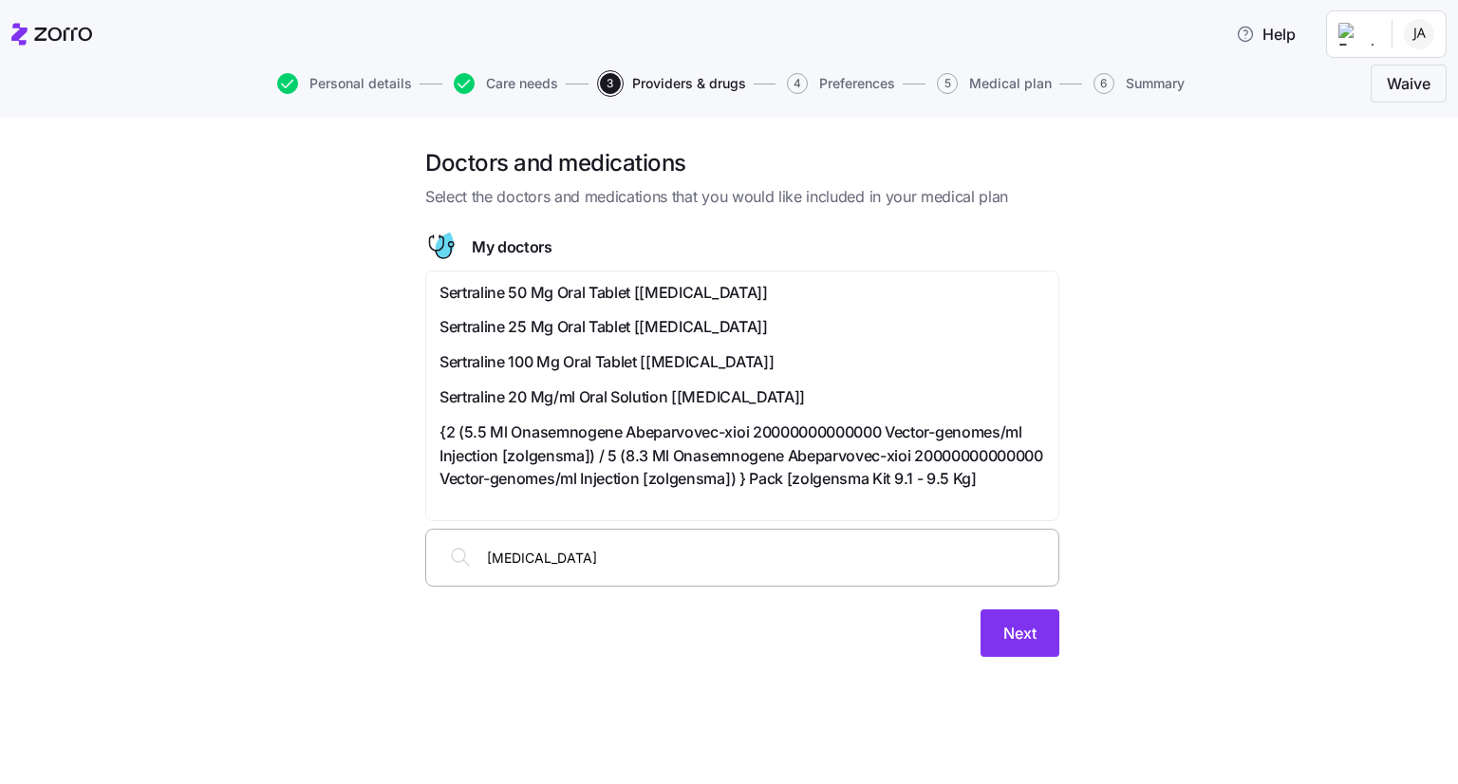
click at [554, 358] on span "Sertraline 100 Mg Oral Tablet [[MEDICAL_DATA]]" at bounding box center [607, 362] width 334 height 24
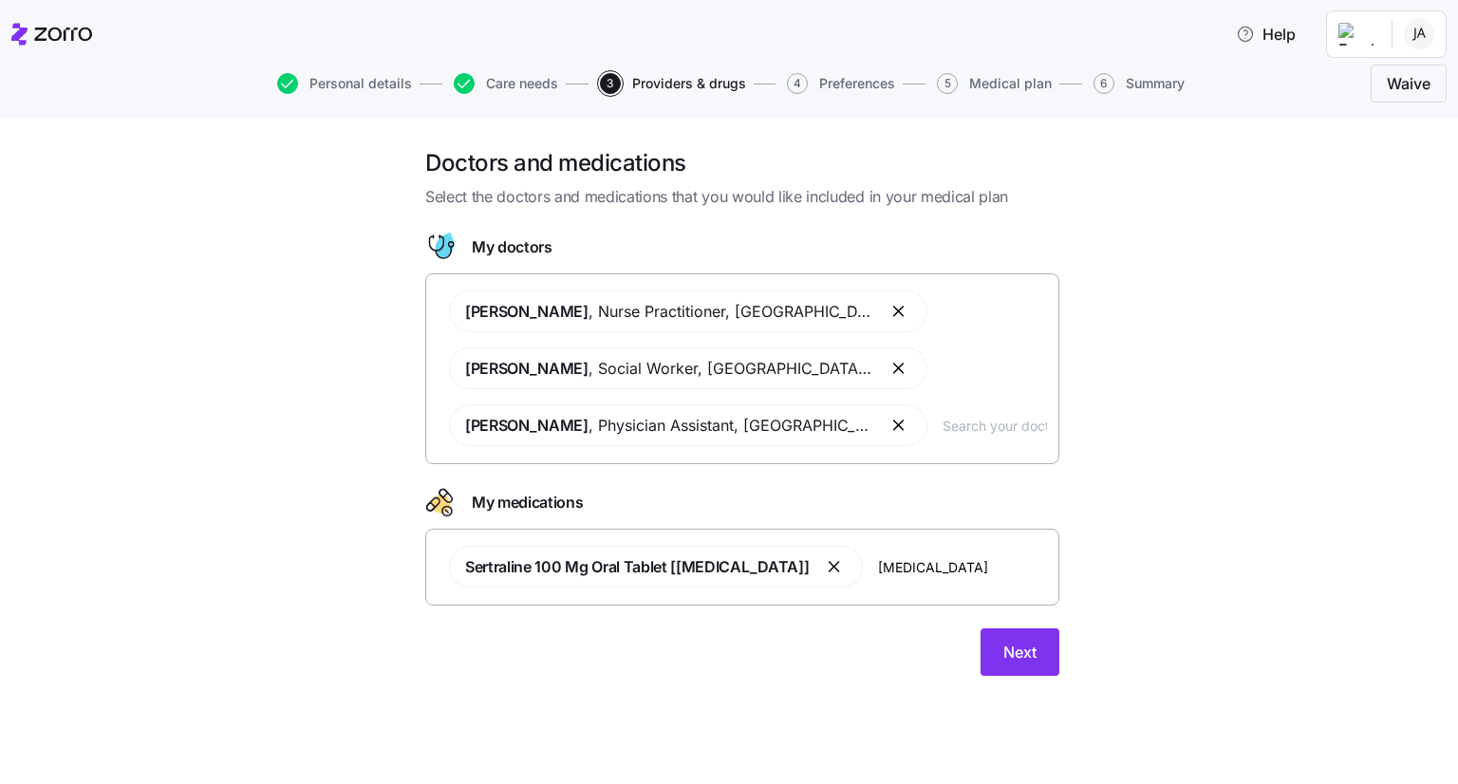
type input "[MEDICAL_DATA]"
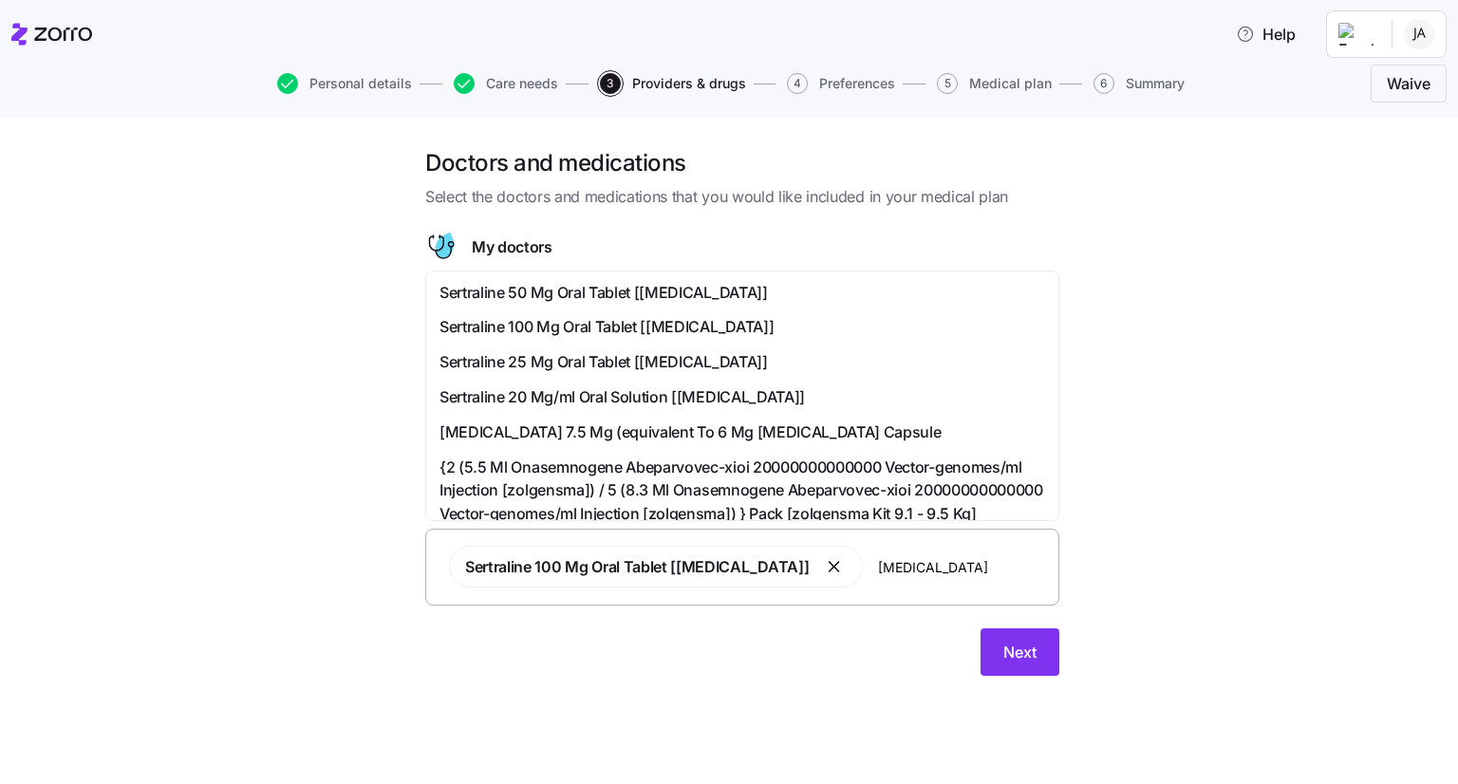
click at [604, 290] on span "Sertraline 50 Mg Oral Tablet [[MEDICAL_DATA]]" at bounding box center [604, 293] width 329 height 24
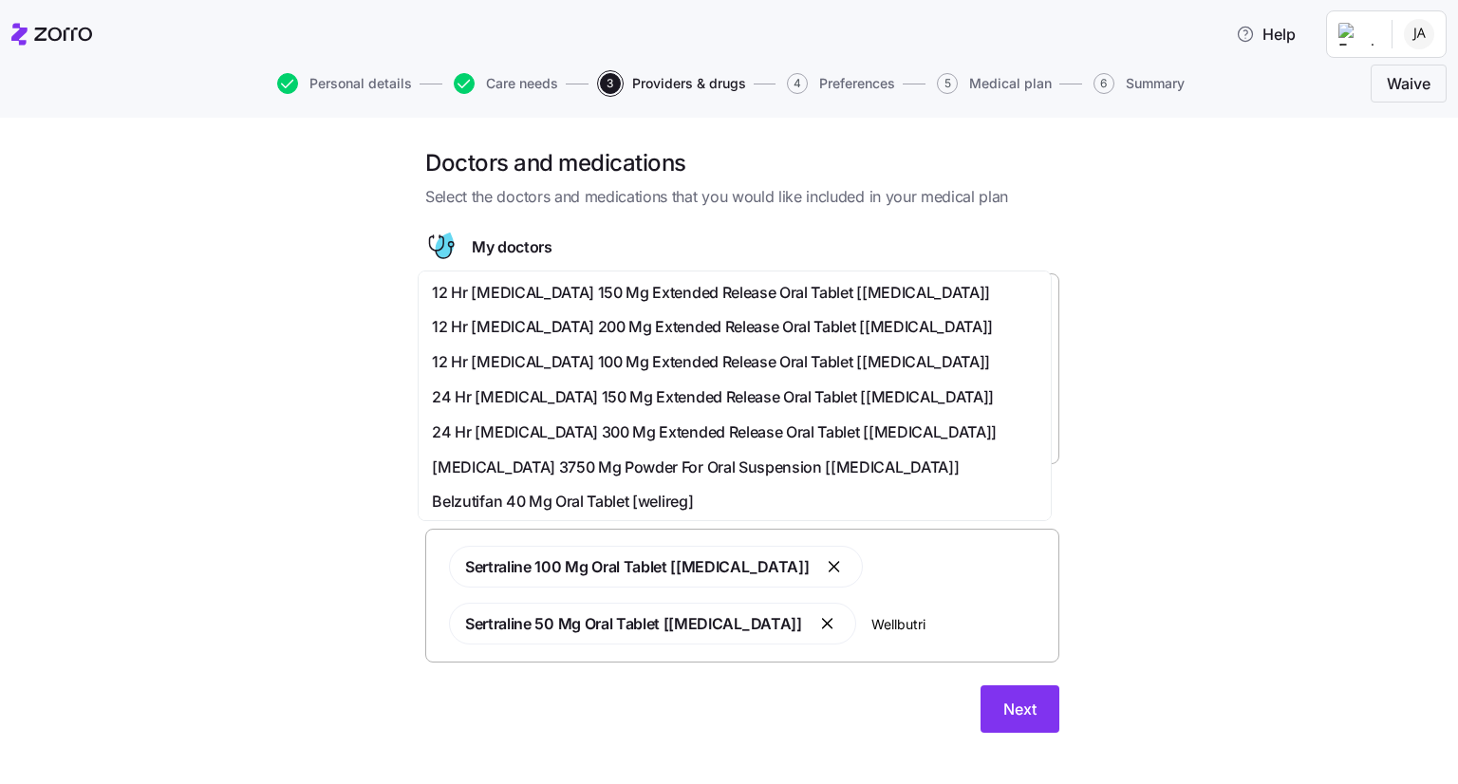
type input "[MEDICAL_DATA]"
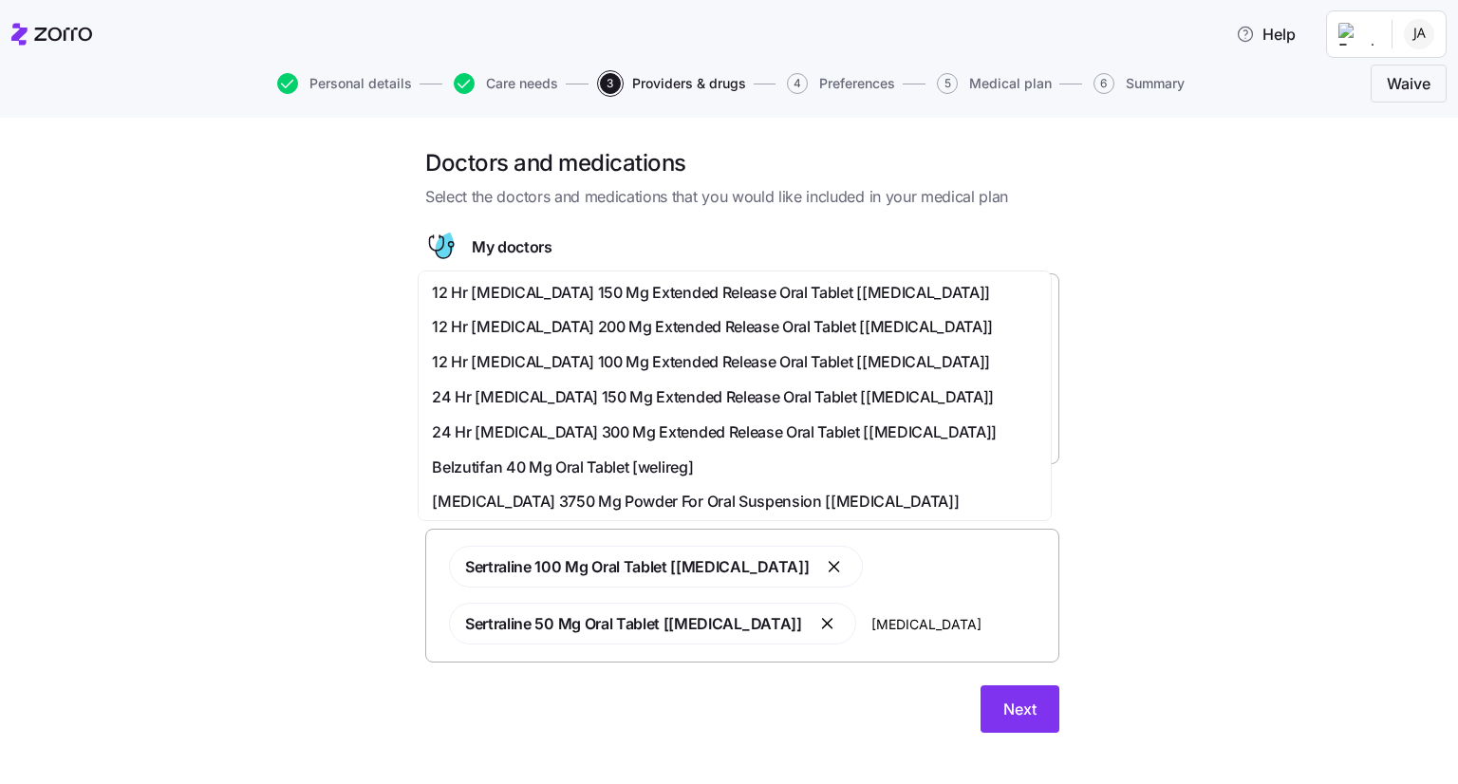
click at [672, 429] on span "24 Hr [MEDICAL_DATA] 300 Mg Extended Release Oral Tablet [[MEDICAL_DATA]]" at bounding box center [714, 433] width 565 height 24
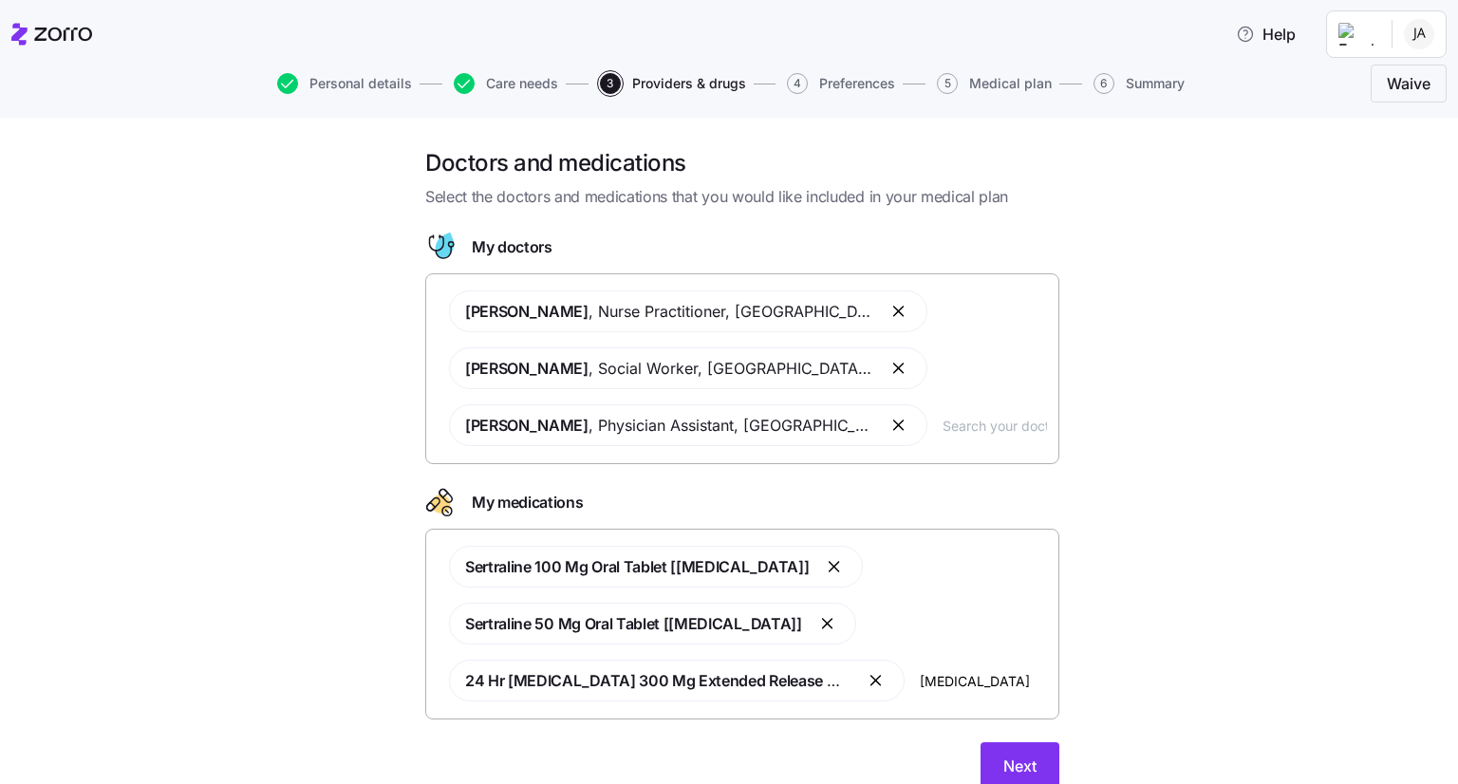
type input "[MEDICAL_DATA]"
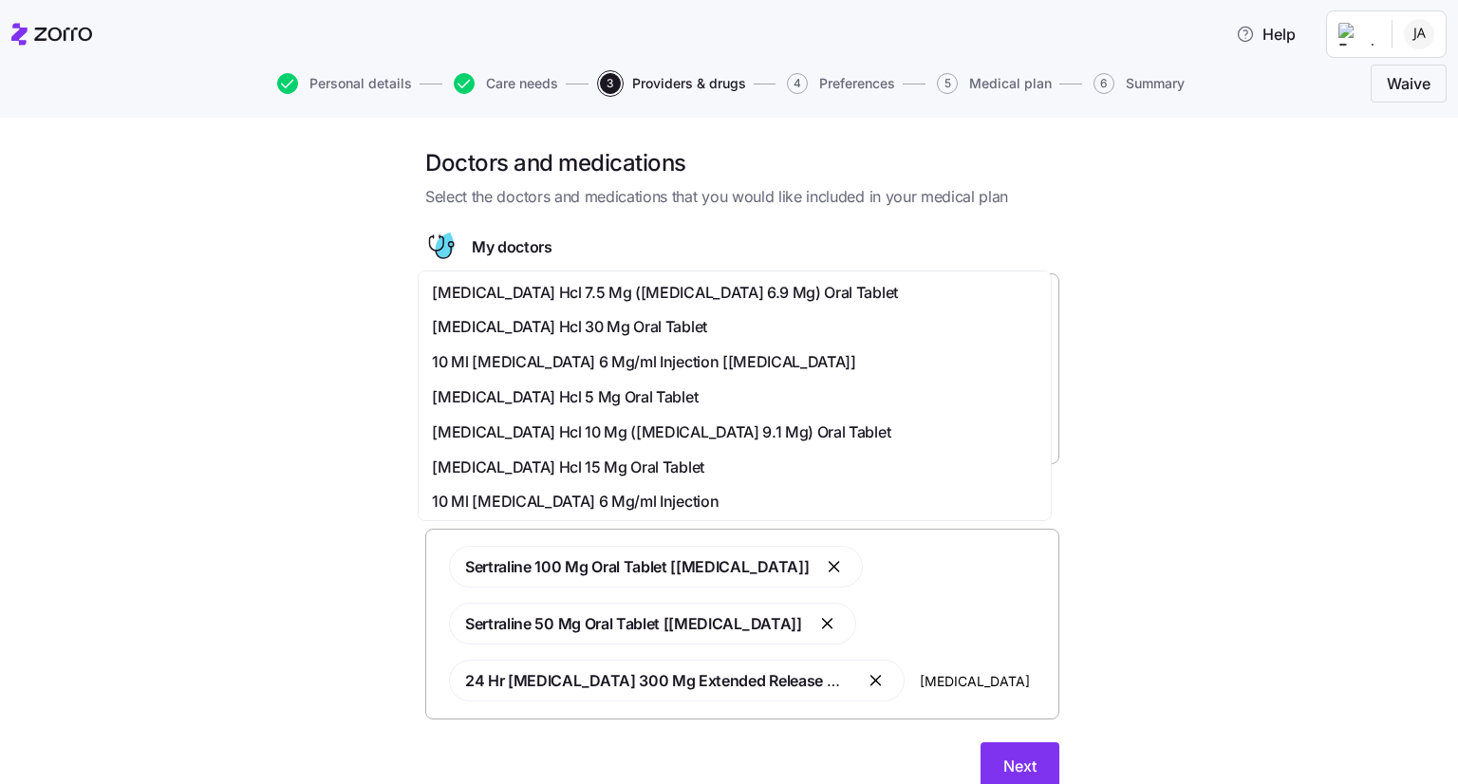
click at [615, 465] on span "[MEDICAL_DATA] Hcl 15 Mg Oral Tablet" at bounding box center [568, 468] width 272 height 24
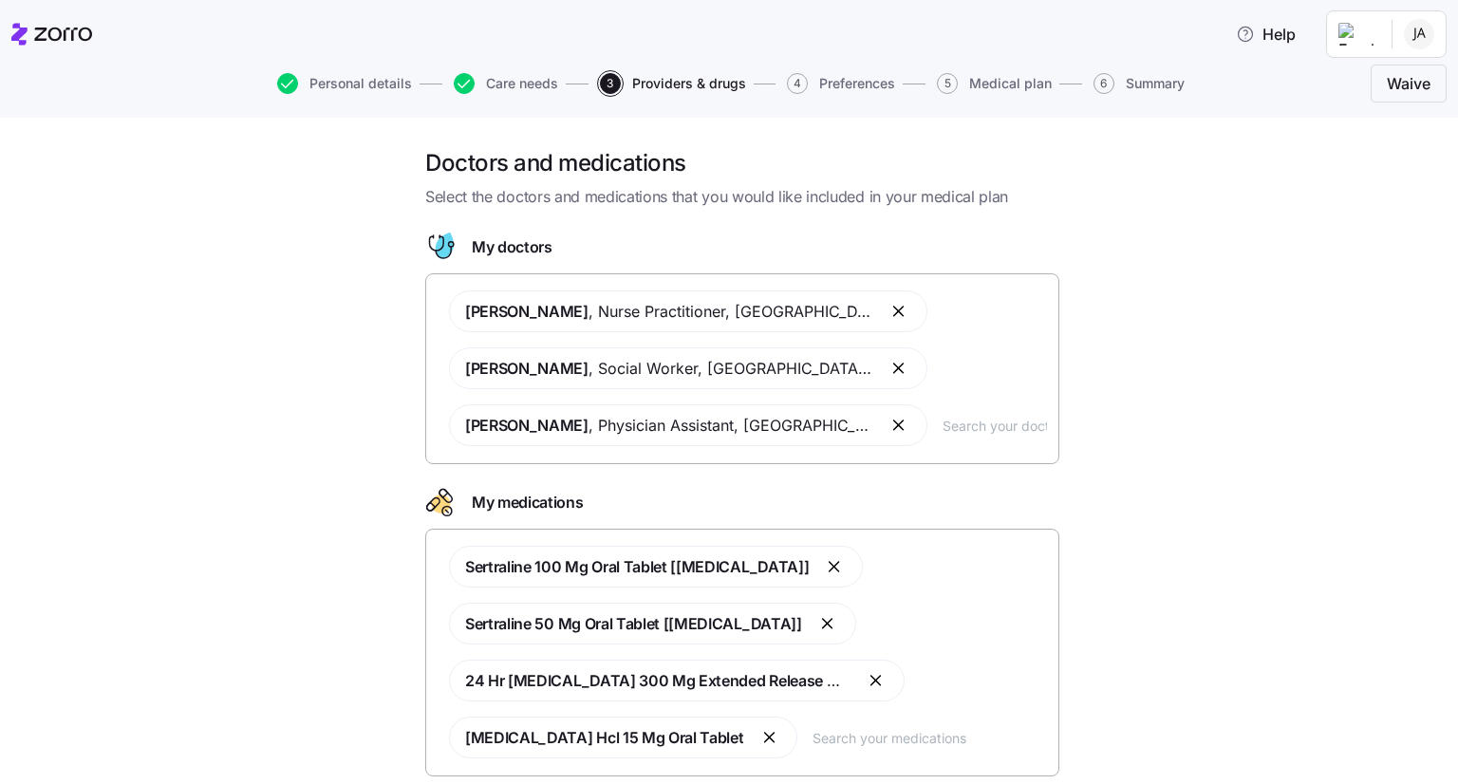
scroll to position [130, 0]
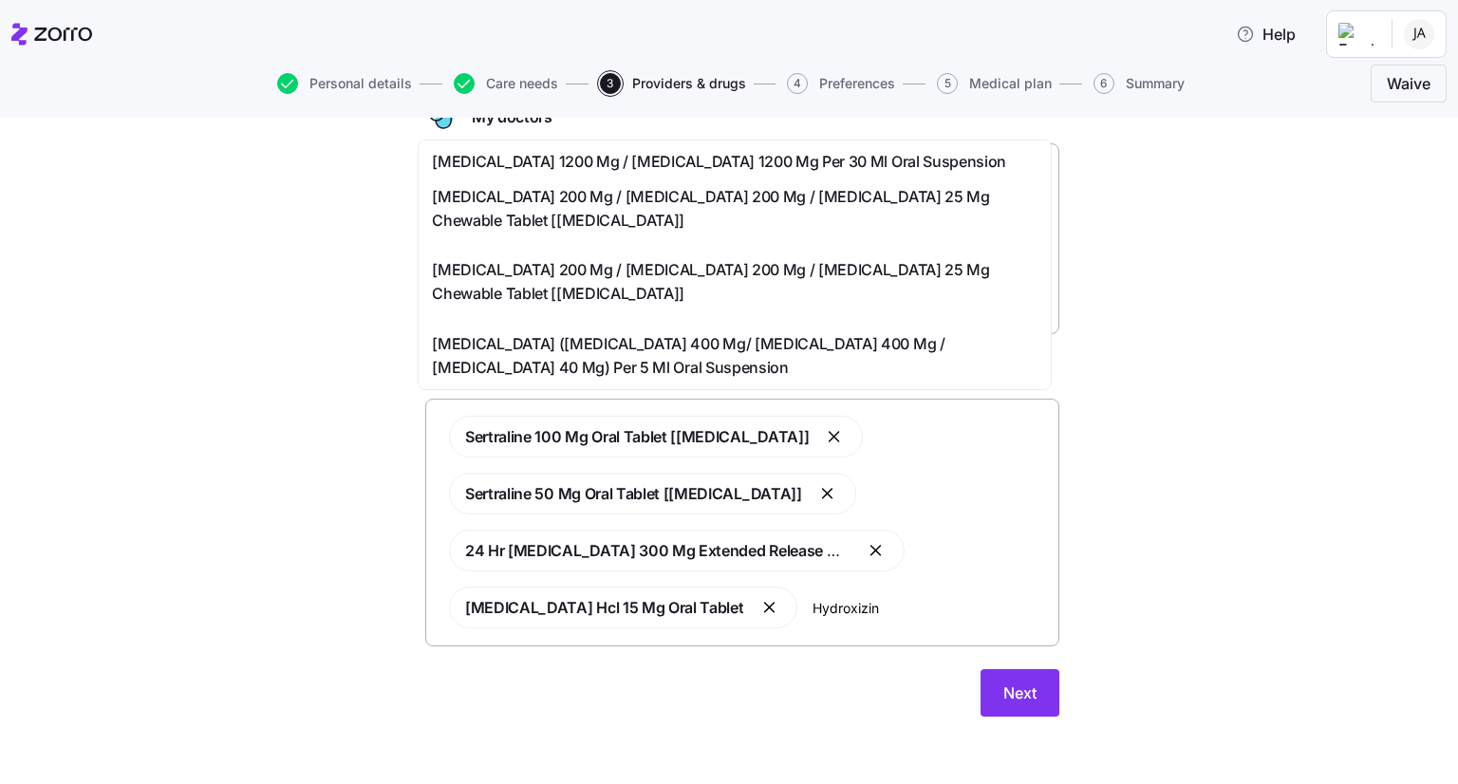
type input "Hydroxizine"
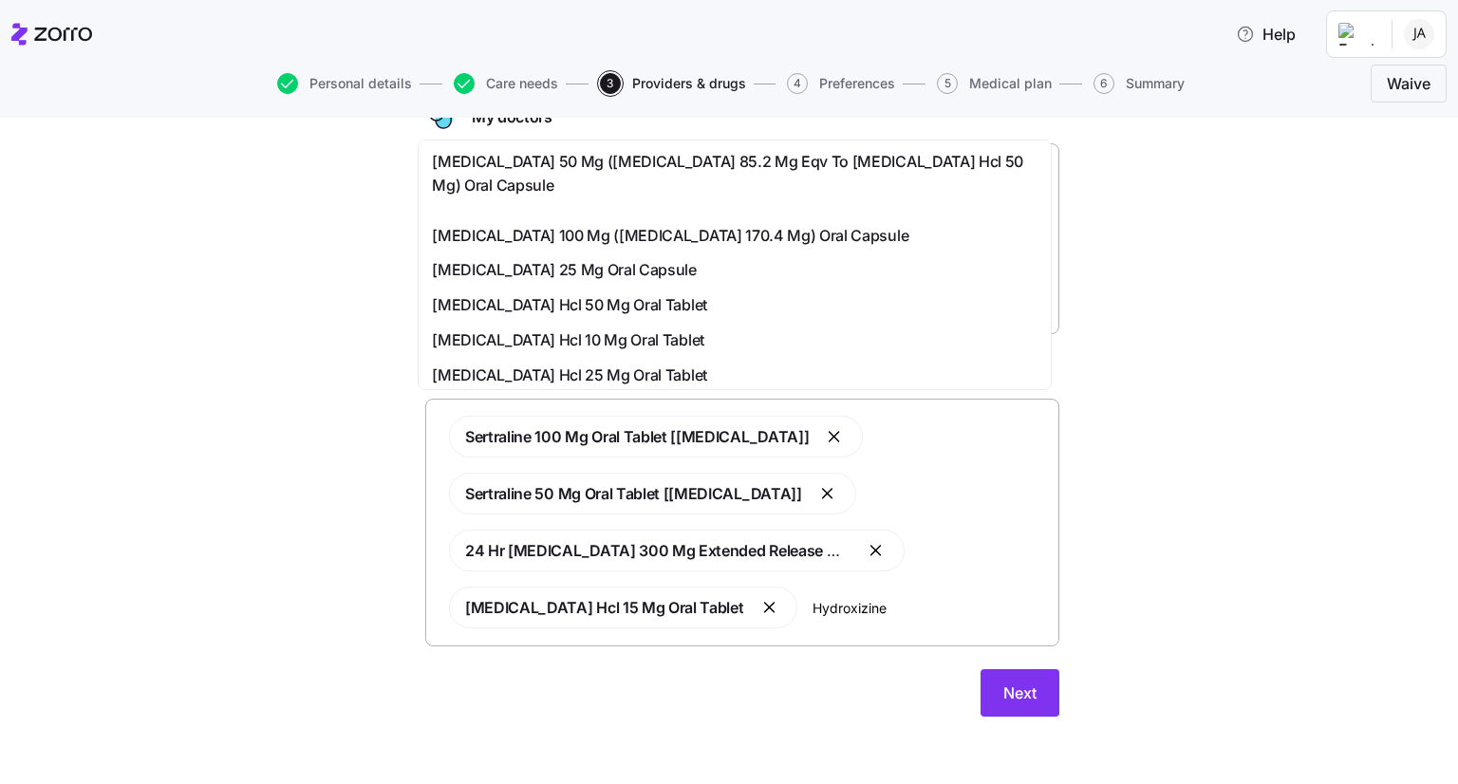
click at [700, 187] on span "[MEDICAL_DATA] 50 Mg ([MEDICAL_DATA] 85.2 Mg Eqv To [MEDICAL_DATA] Hcl 50 Mg) O…" at bounding box center [735, 173] width 606 height 47
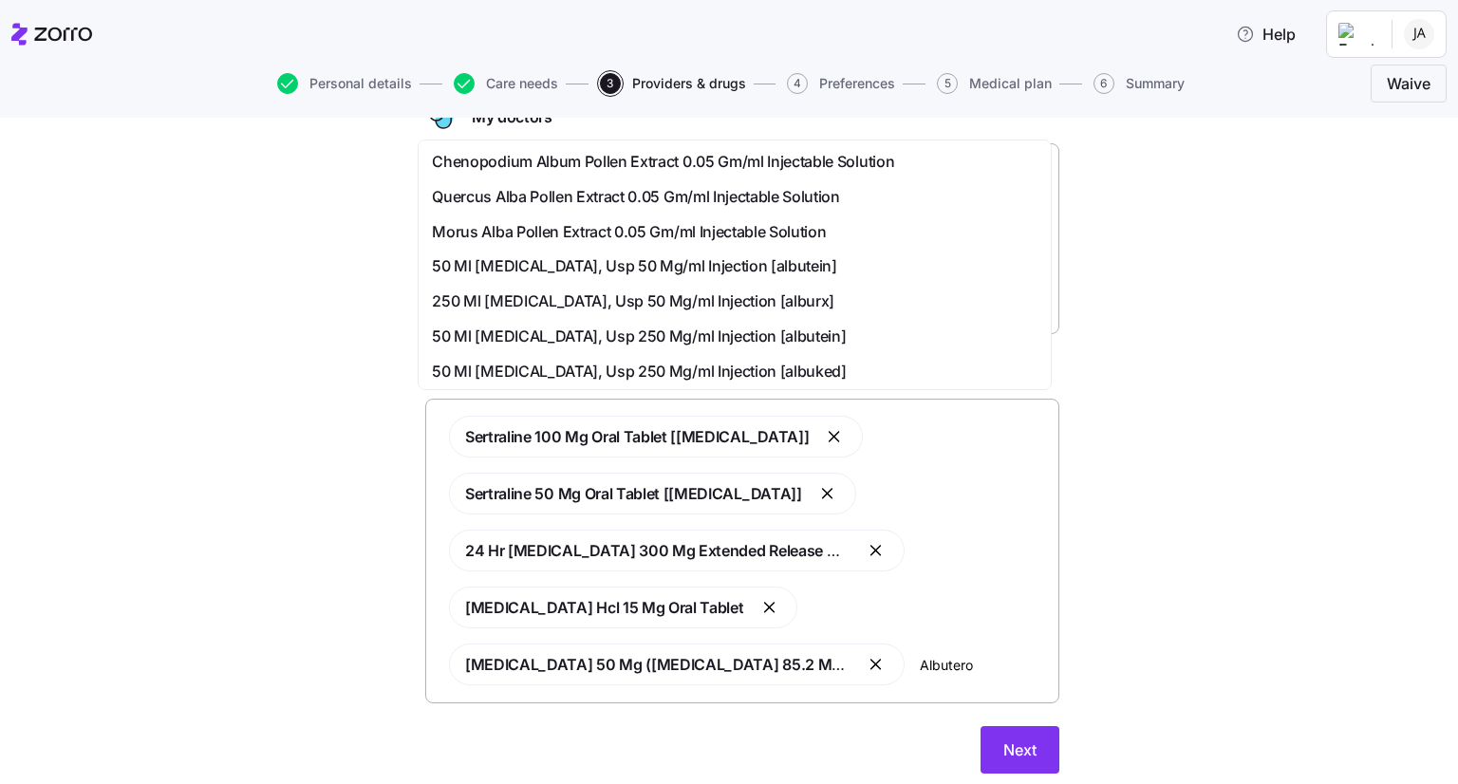
type input "[MEDICAL_DATA]"
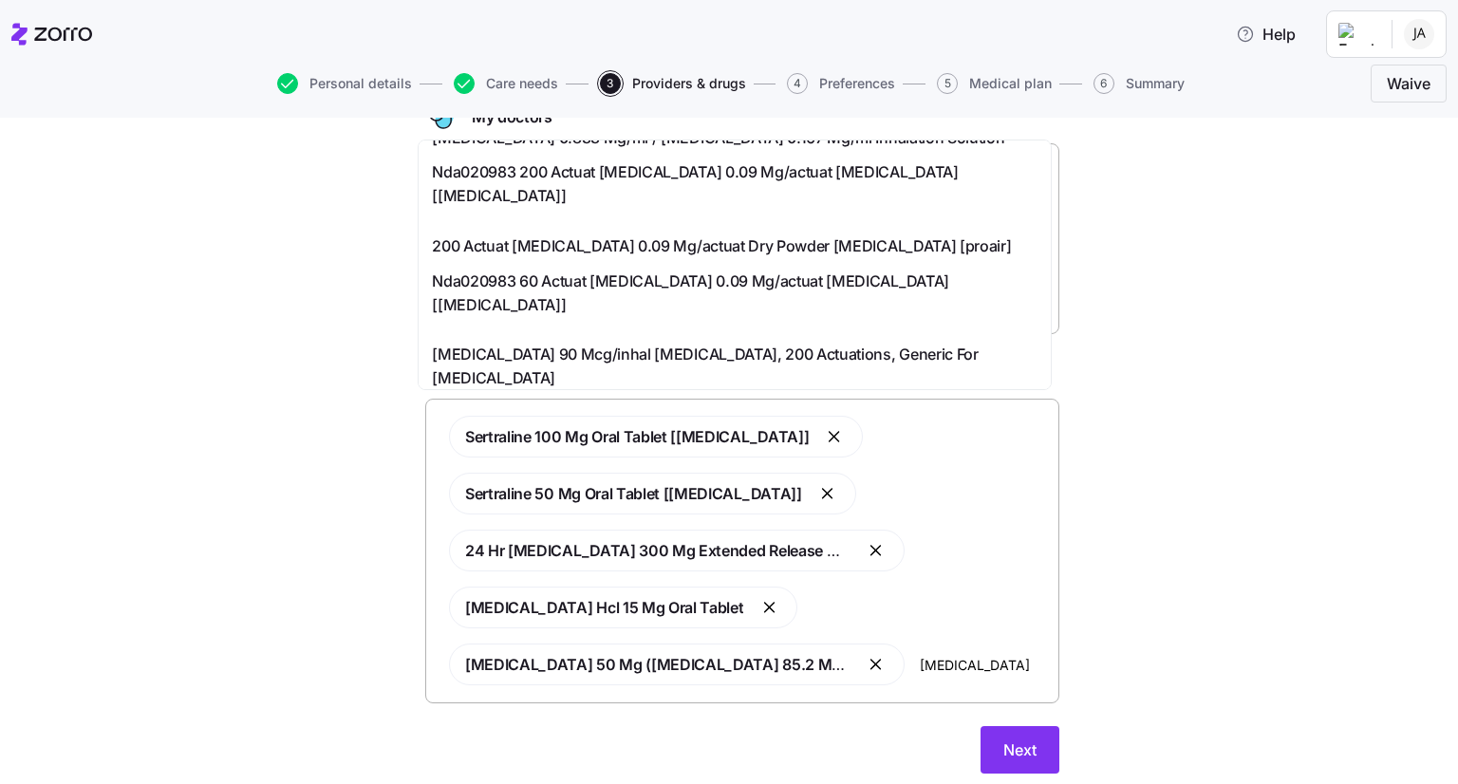
scroll to position [270, 0]
click at [680, 342] on span "[MEDICAL_DATA] 90 Mcg/inhal [MEDICAL_DATA], 200 Actuations, Generic For [MEDICA…" at bounding box center [735, 365] width 606 height 47
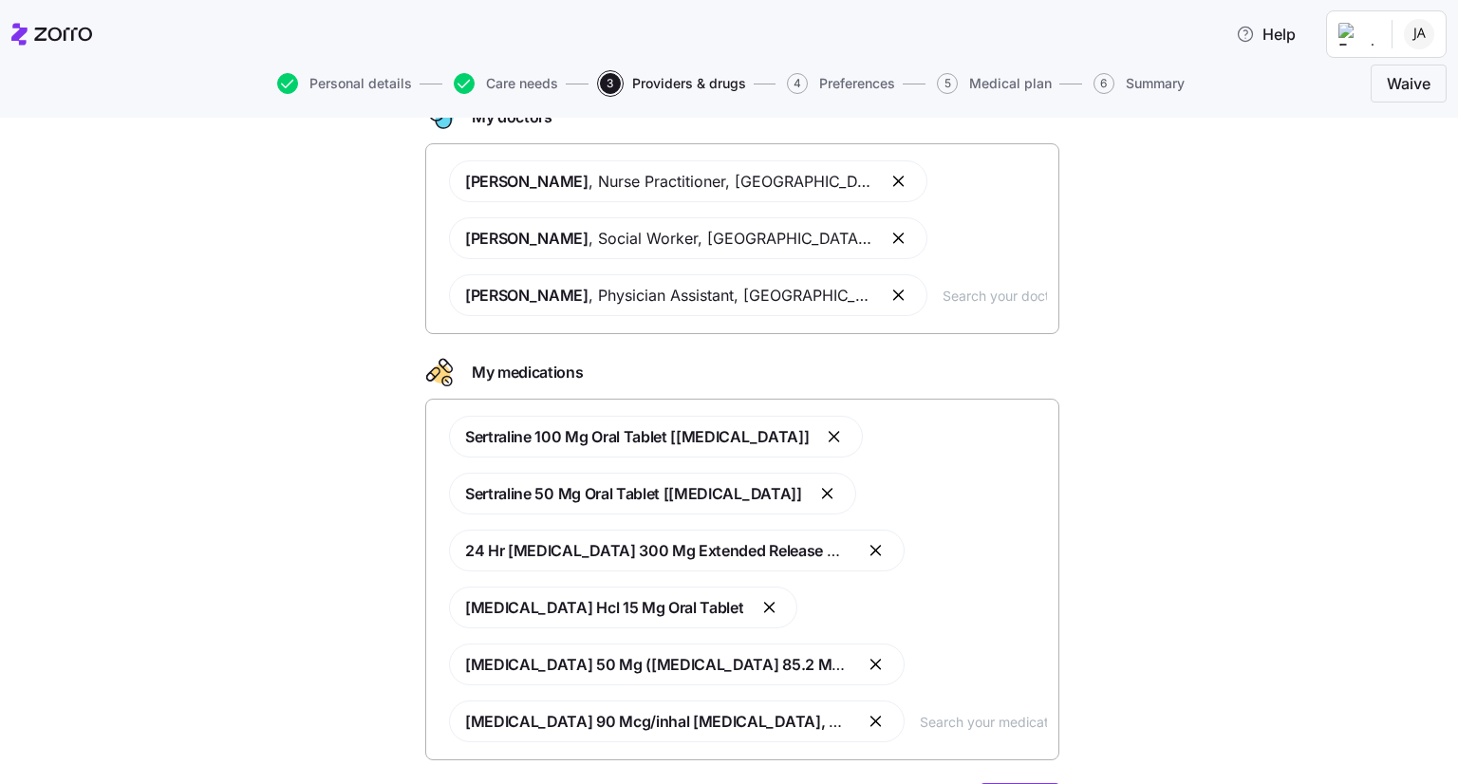
scroll to position [244, 0]
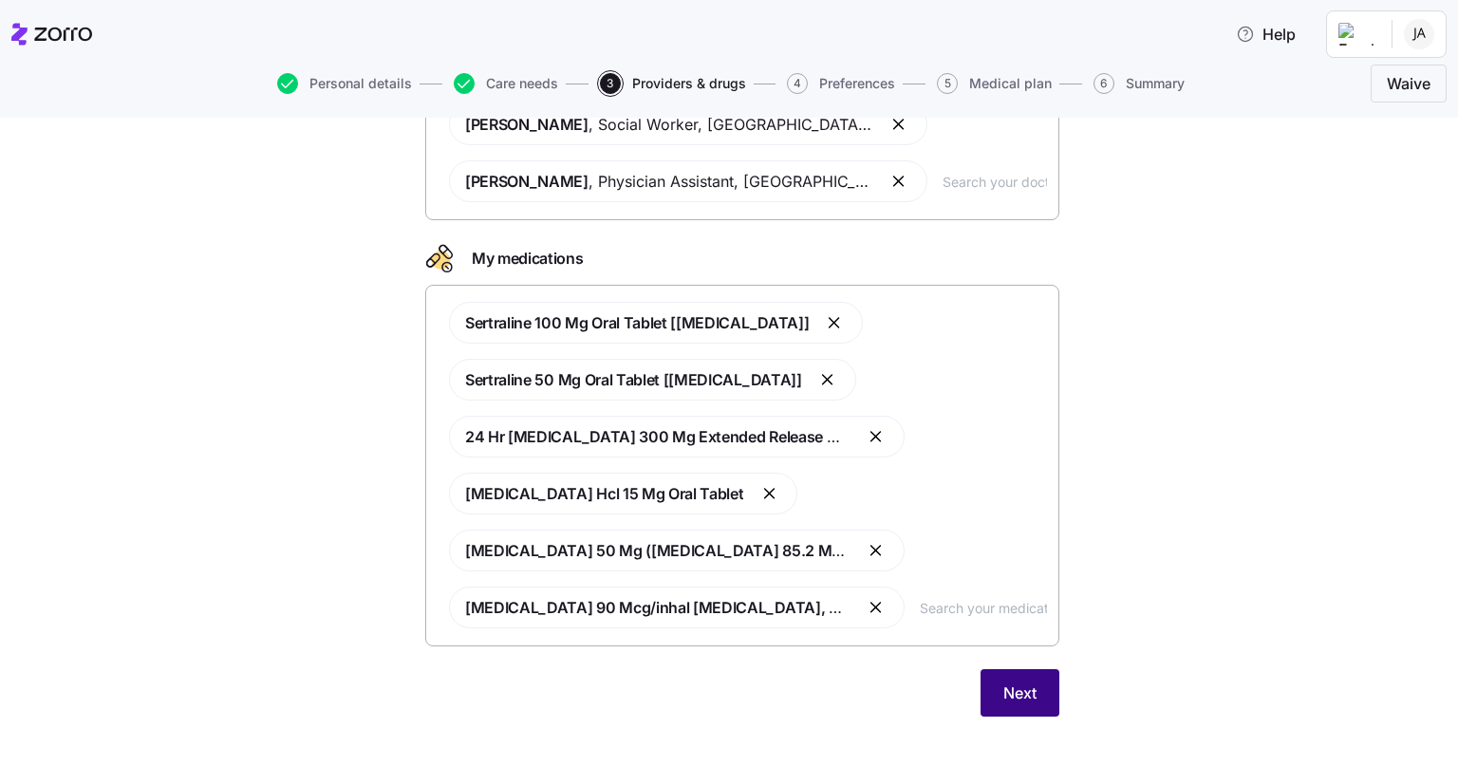
click at [1006, 690] on span "Next" at bounding box center [1020, 693] width 33 height 23
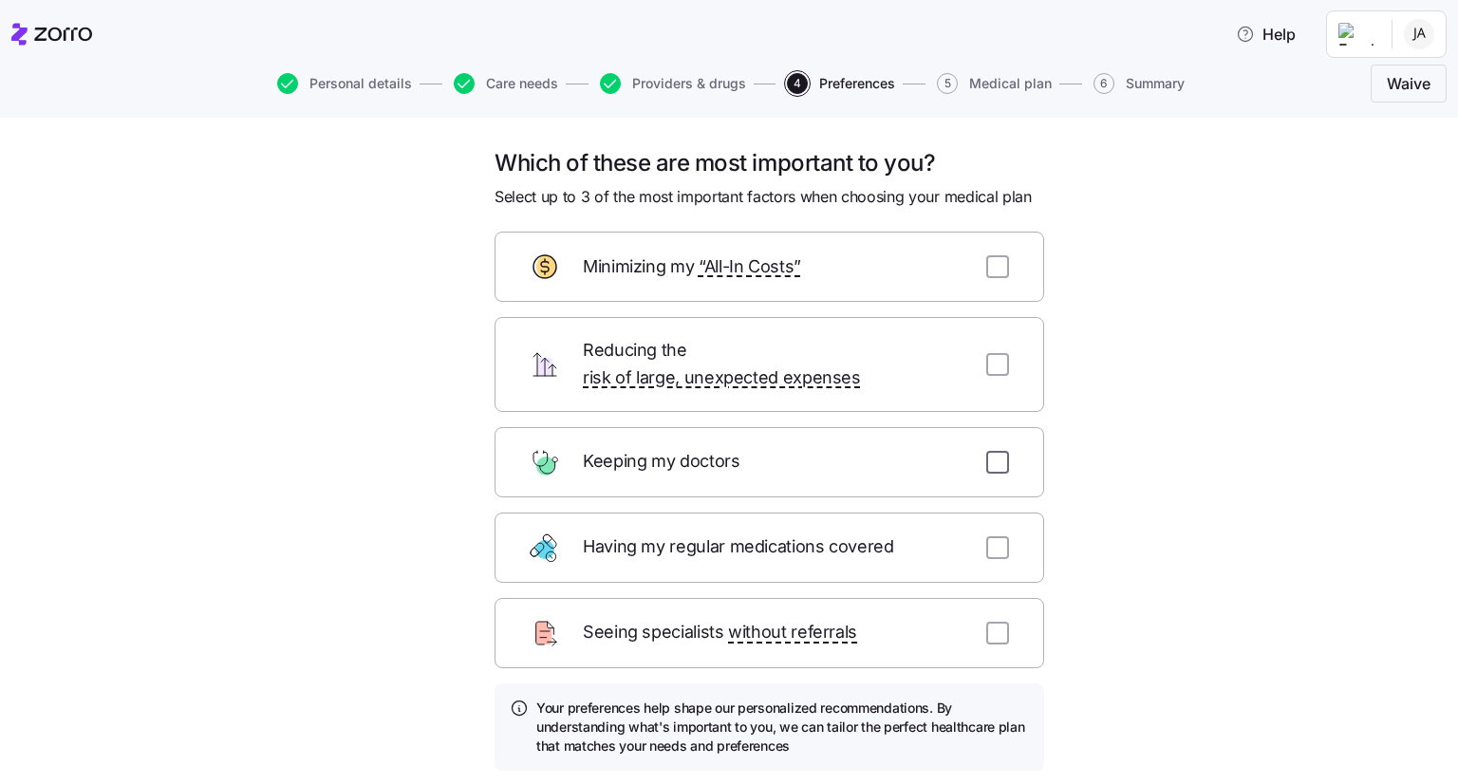
click at [999, 451] on input "checkbox" at bounding box center [997, 462] width 23 height 23
checkbox input "true"
click at [986, 536] on input "checkbox" at bounding box center [997, 547] width 23 height 23
checkbox input "true"
click at [1000, 353] on input "checkbox" at bounding box center [997, 364] width 23 height 23
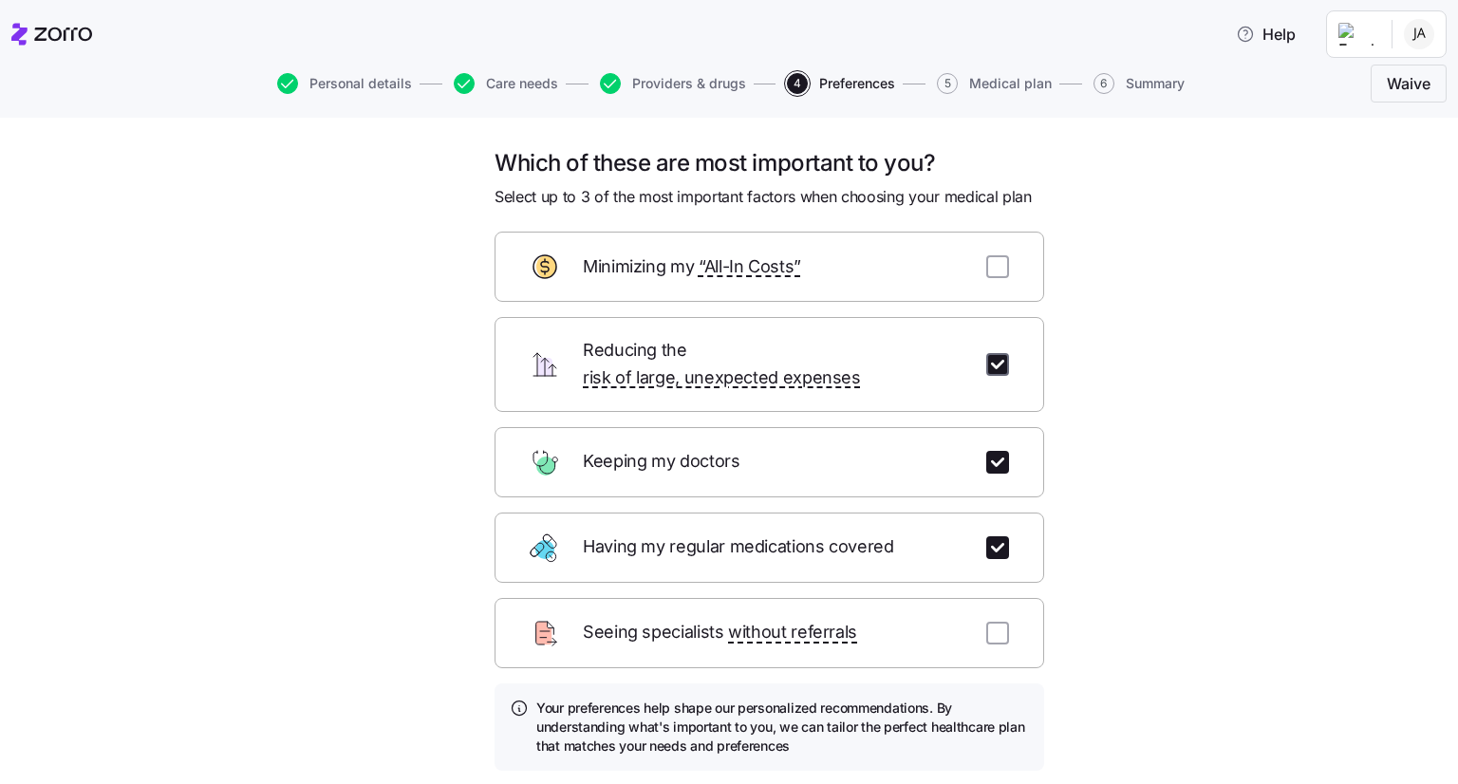
checkbox input "true"
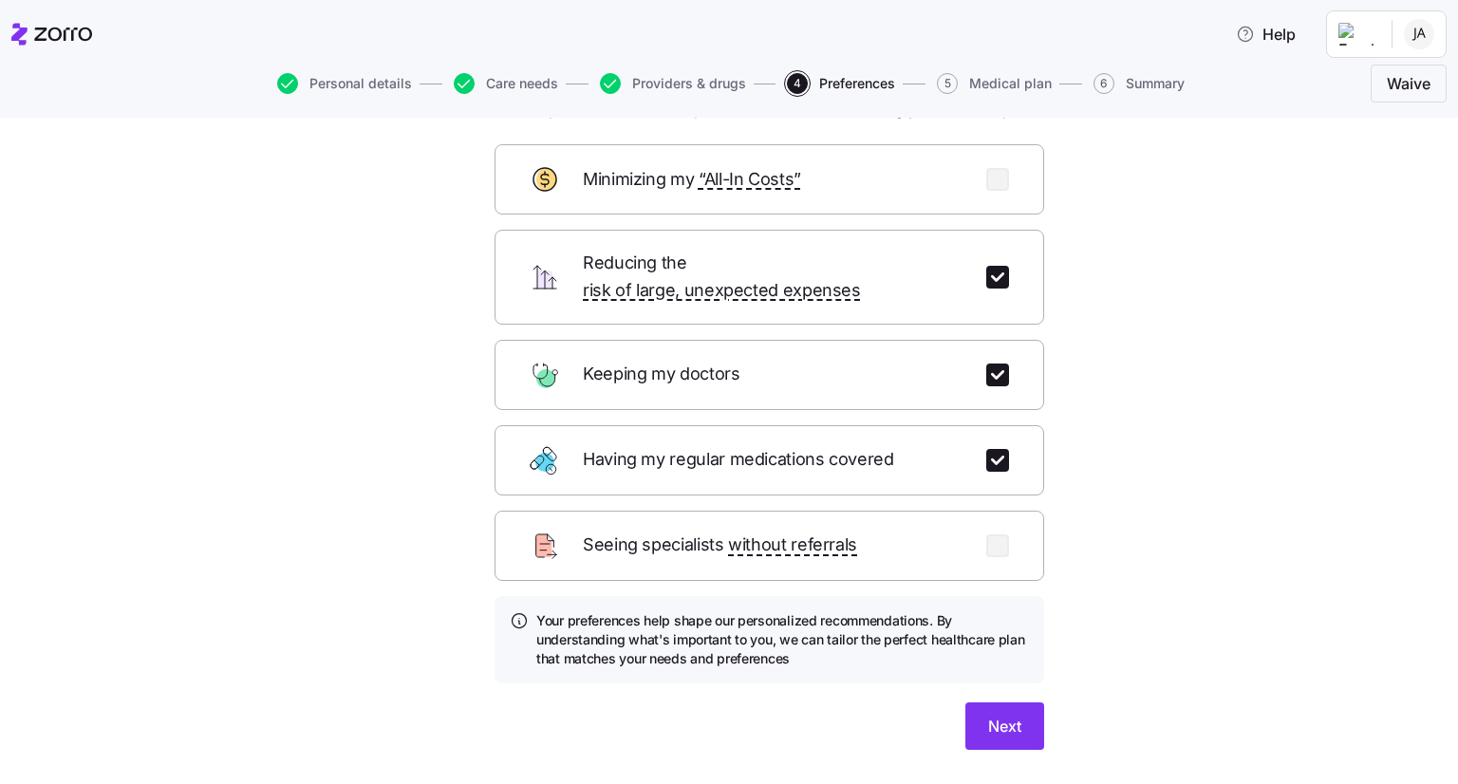
scroll to position [93, 0]
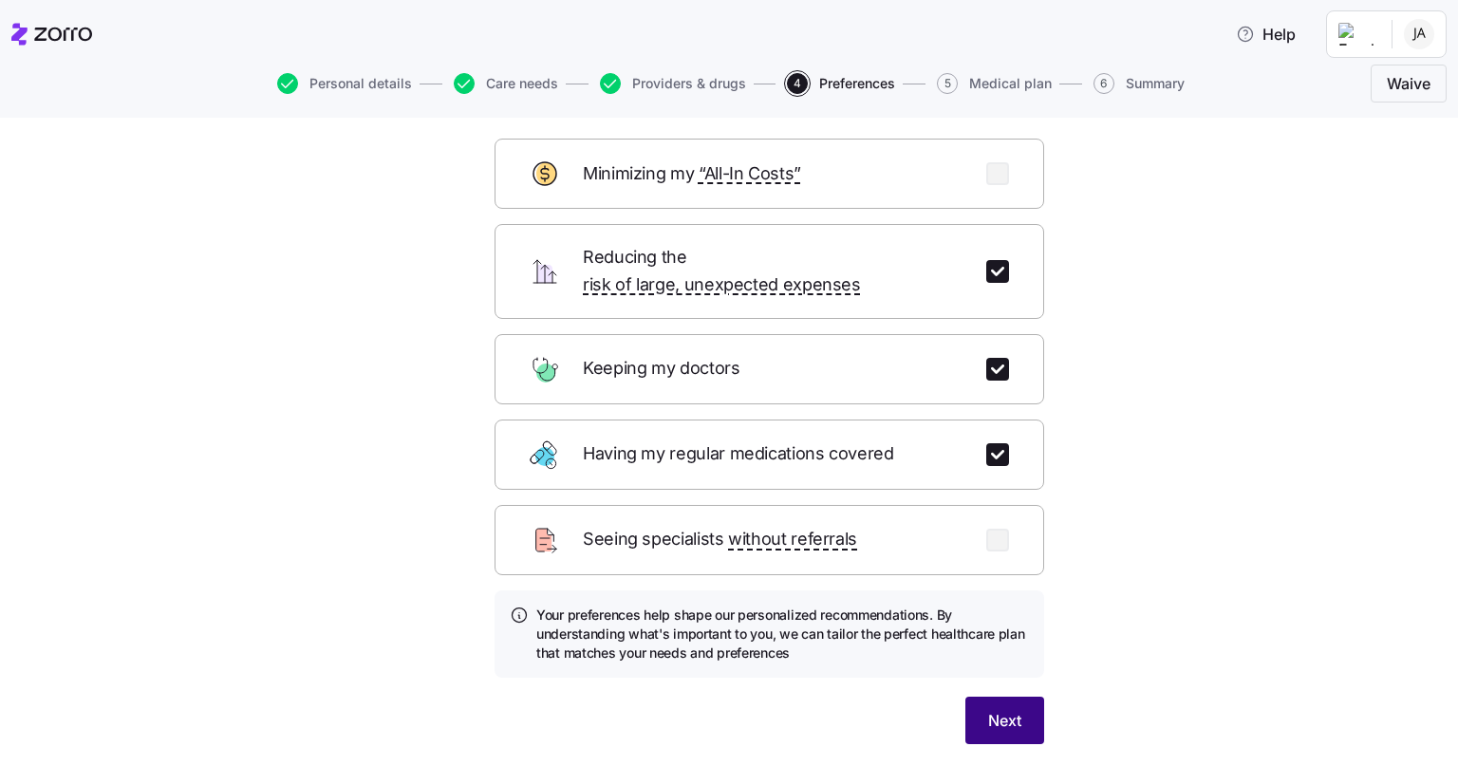
click at [1015, 703] on button "Next" at bounding box center [1005, 720] width 79 height 47
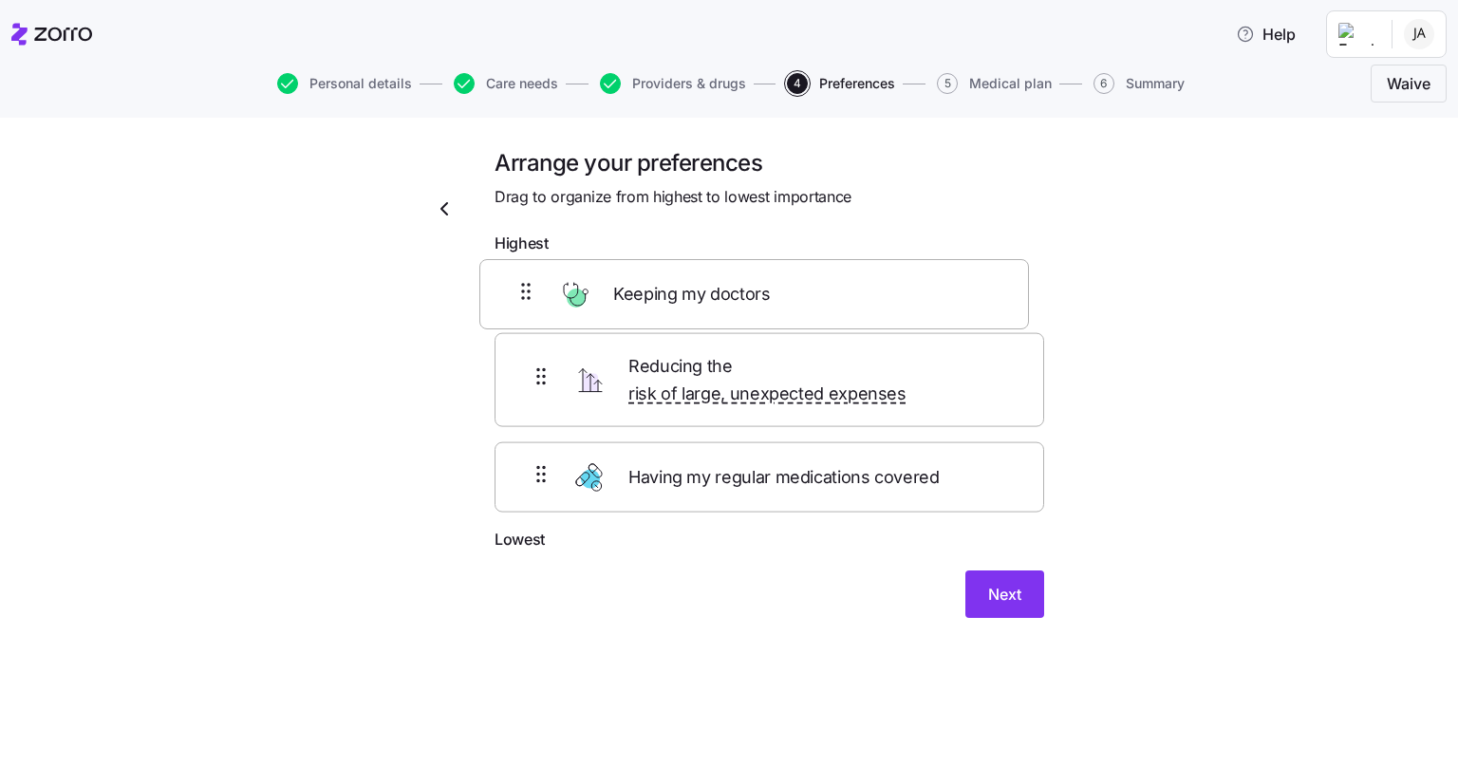
drag, startPoint x: 921, startPoint y: 400, endPoint x: 903, endPoint y: 299, distance: 102.2
click at [903, 299] on div "Reducing the risk of large, unexpected expenses Keeping my doctors Having my re…" at bounding box center [770, 395] width 550 height 265
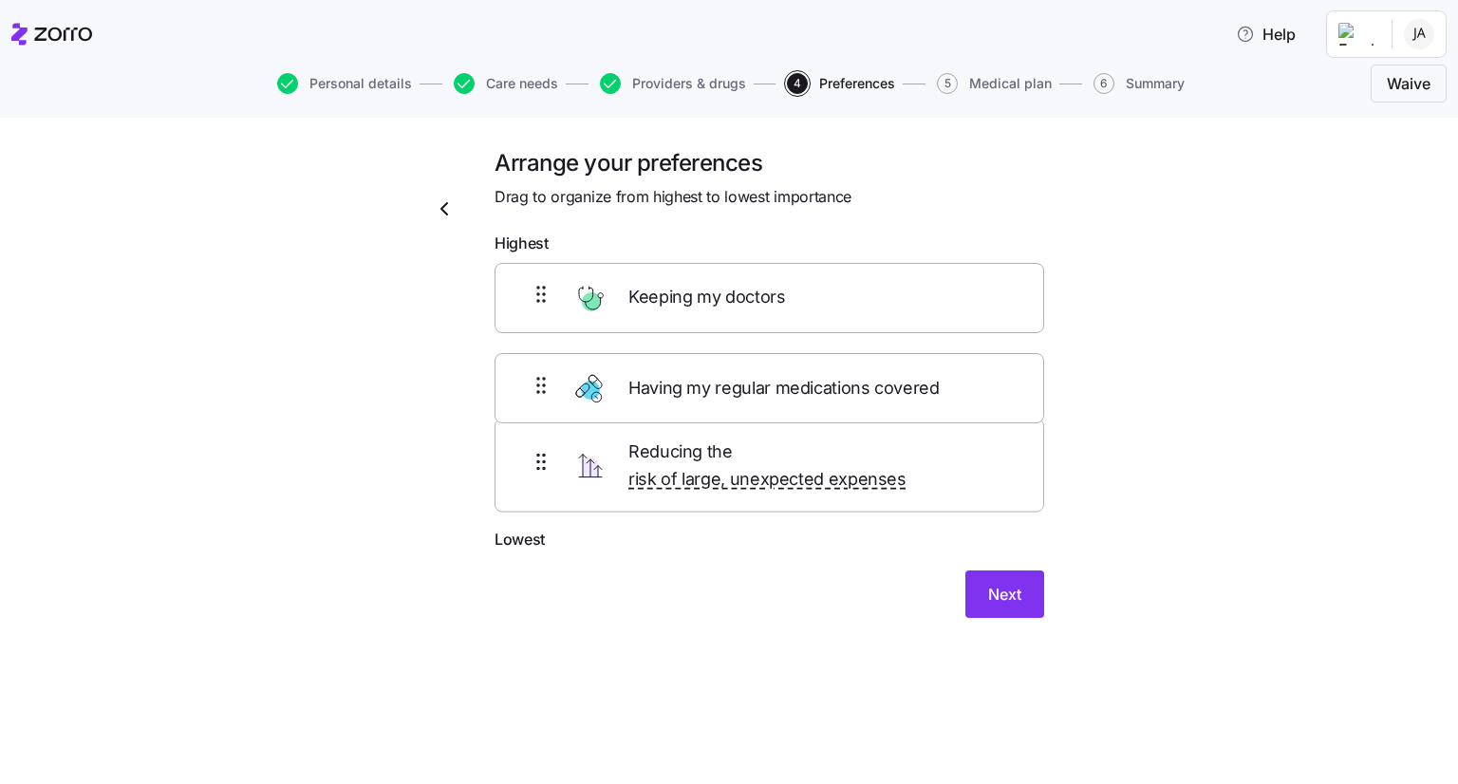
drag, startPoint x: 946, startPoint y: 489, endPoint x: 945, endPoint y: 403, distance: 86.4
click at [945, 403] on div "Keeping my doctors Reducing the risk of large, unexpected expenses Having my re…" at bounding box center [770, 395] width 550 height 265
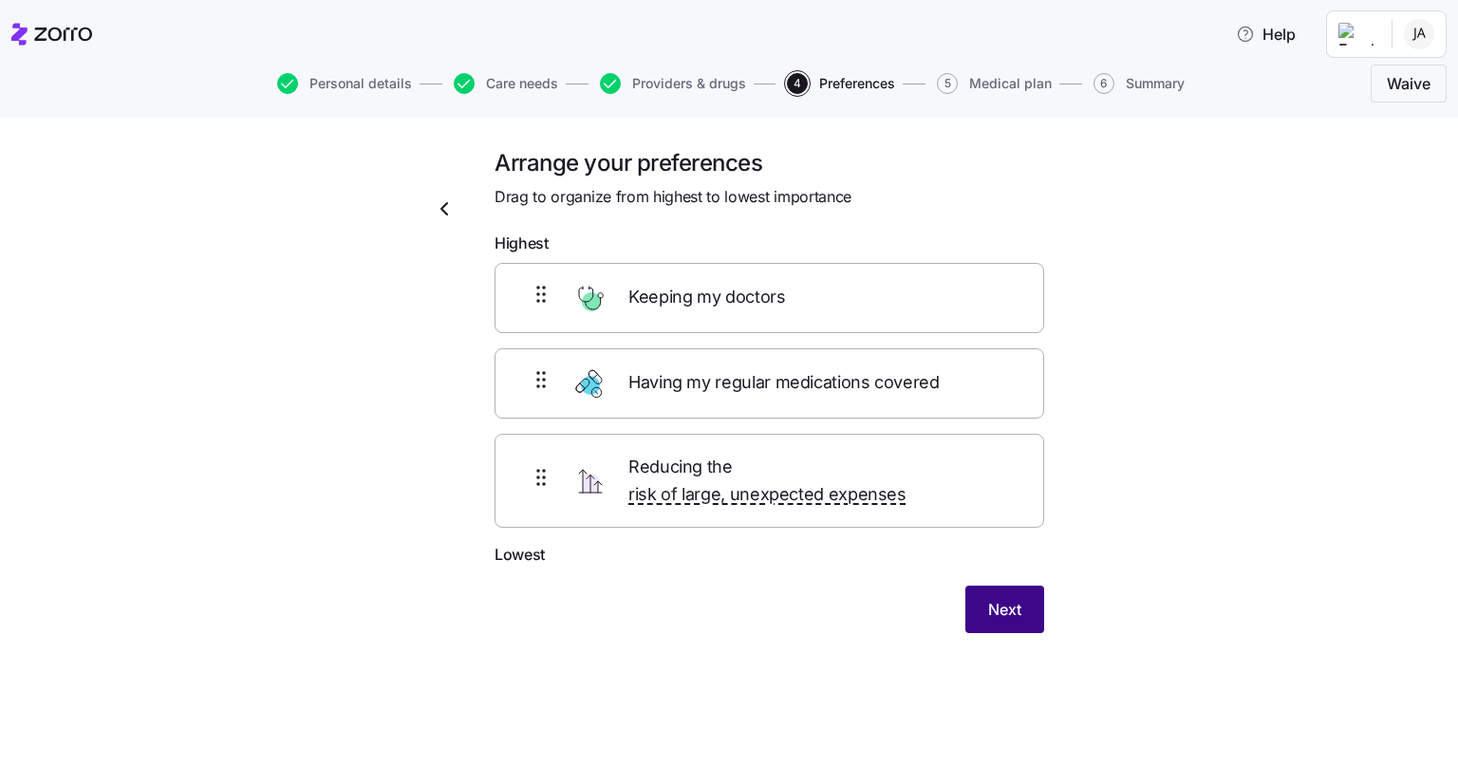
click at [1015, 586] on button "Next" at bounding box center [1005, 609] width 79 height 47
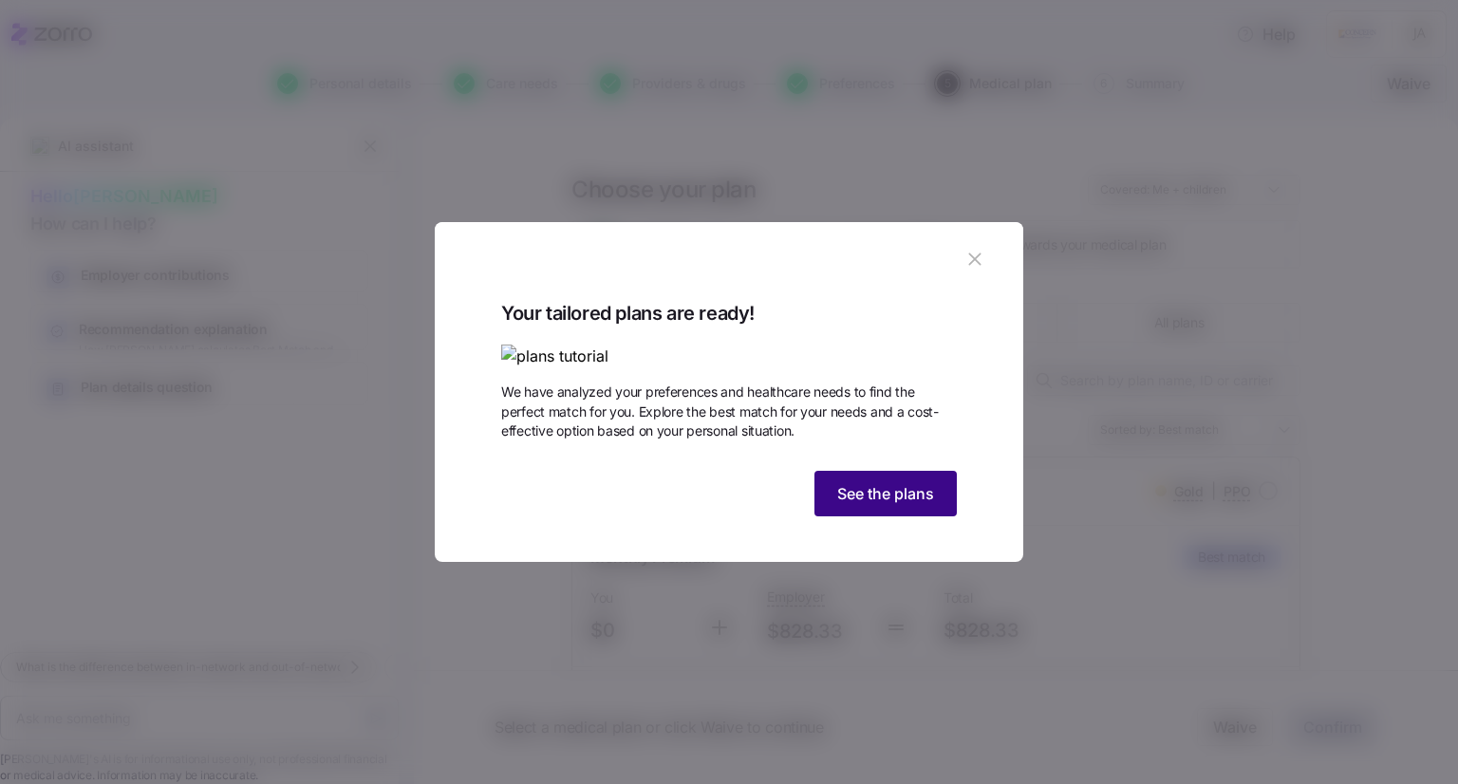
click at [872, 517] on button "See the plans" at bounding box center [886, 494] width 142 height 46
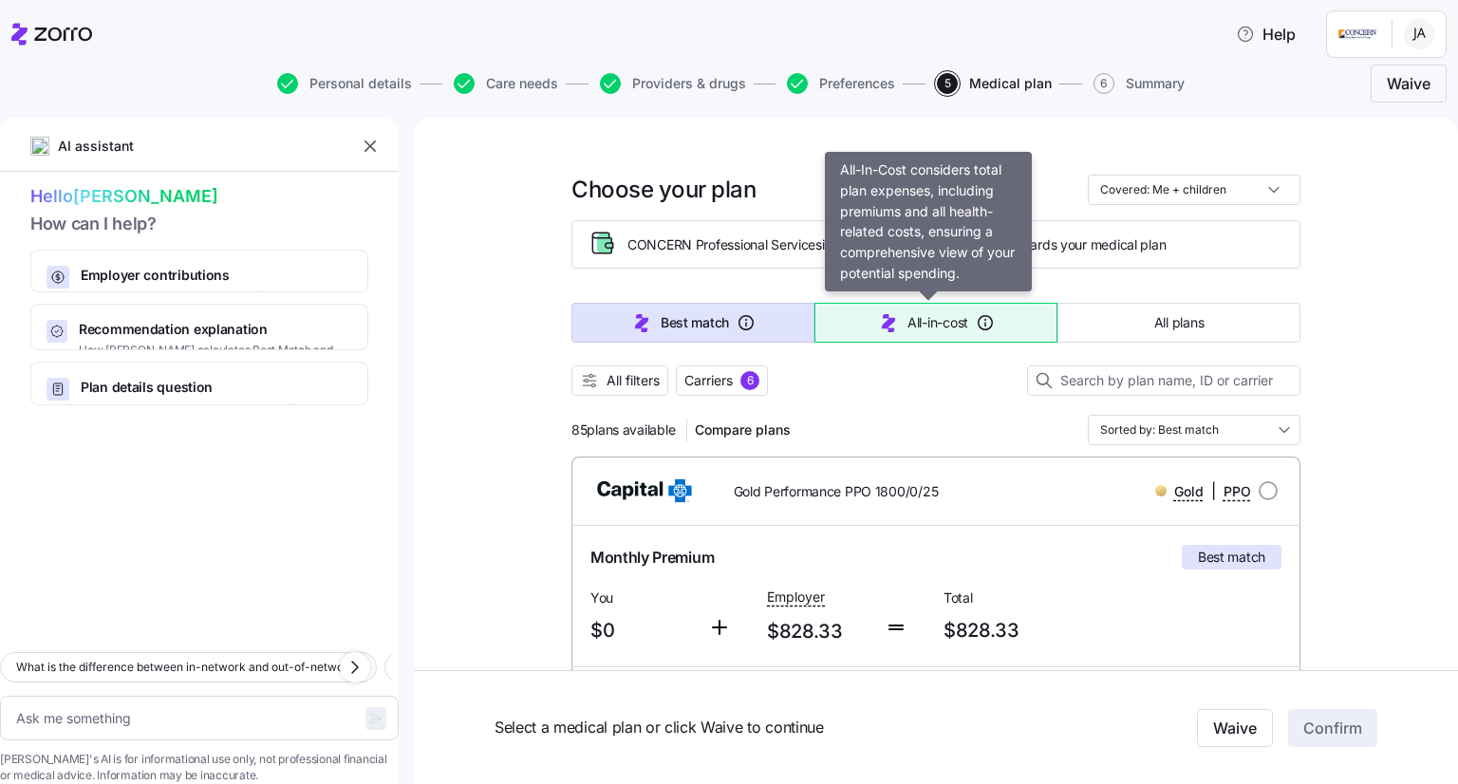
click at [928, 323] on span "All-in-cost" at bounding box center [938, 322] width 61 height 19
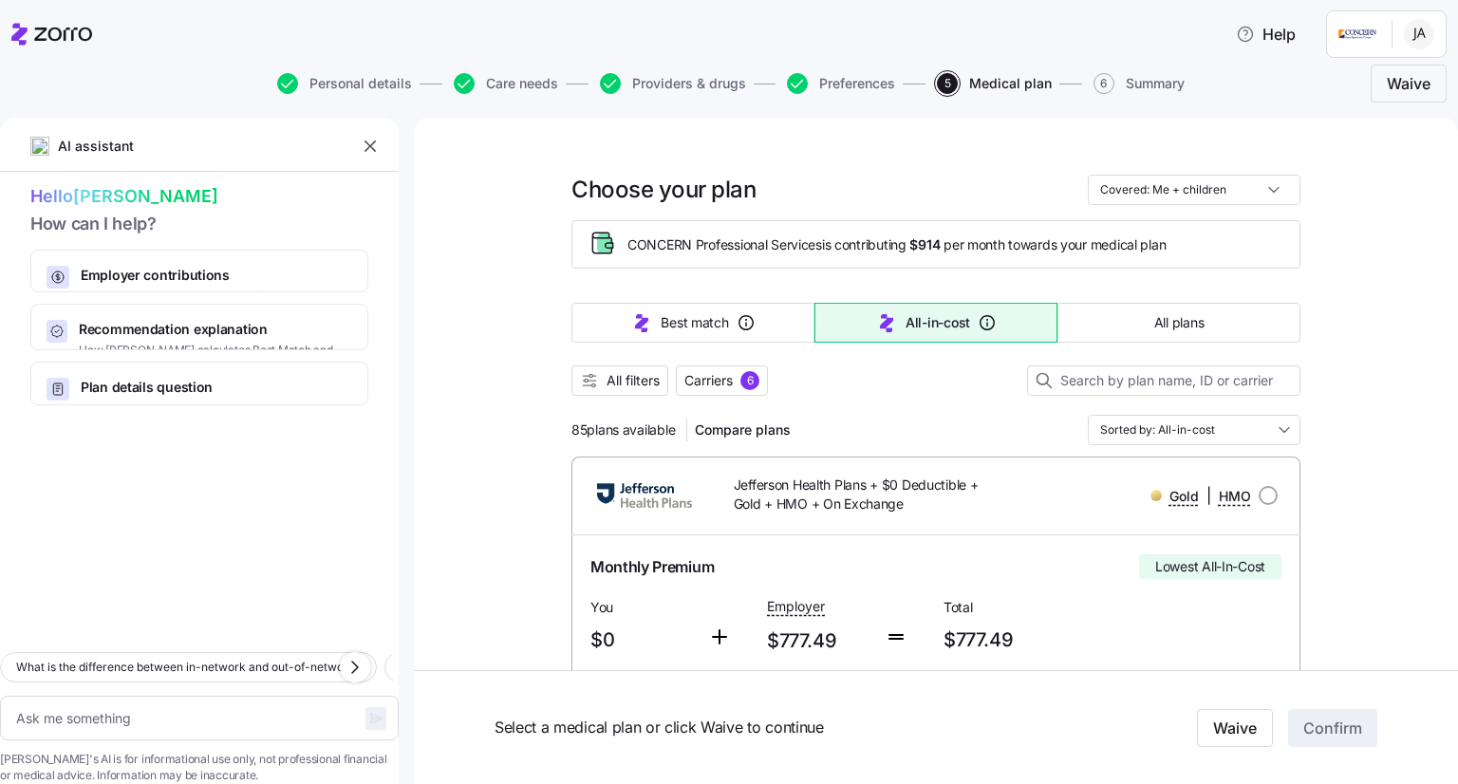
type textarea "x"
type input "Sorted by: All-in-cost"
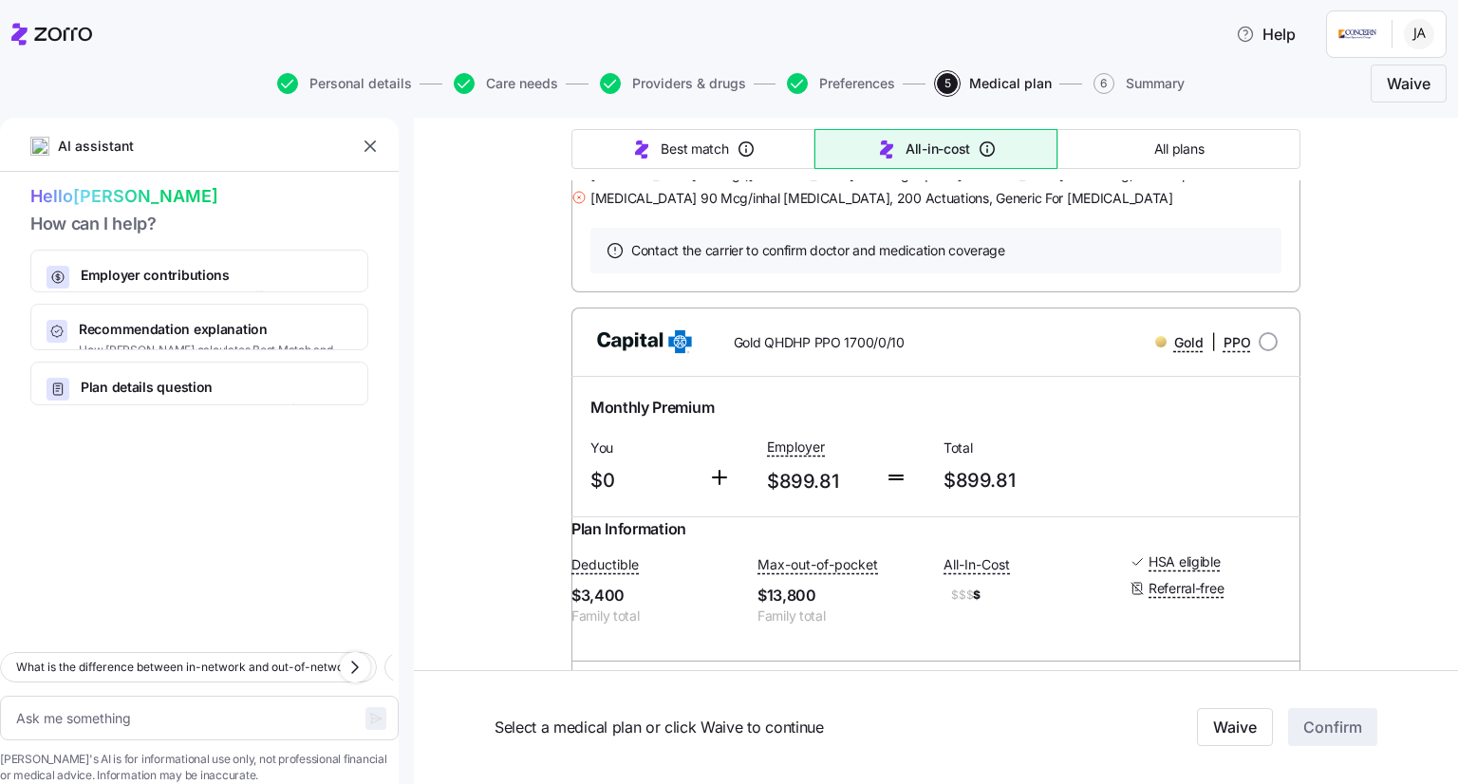
scroll to position [6302, 0]
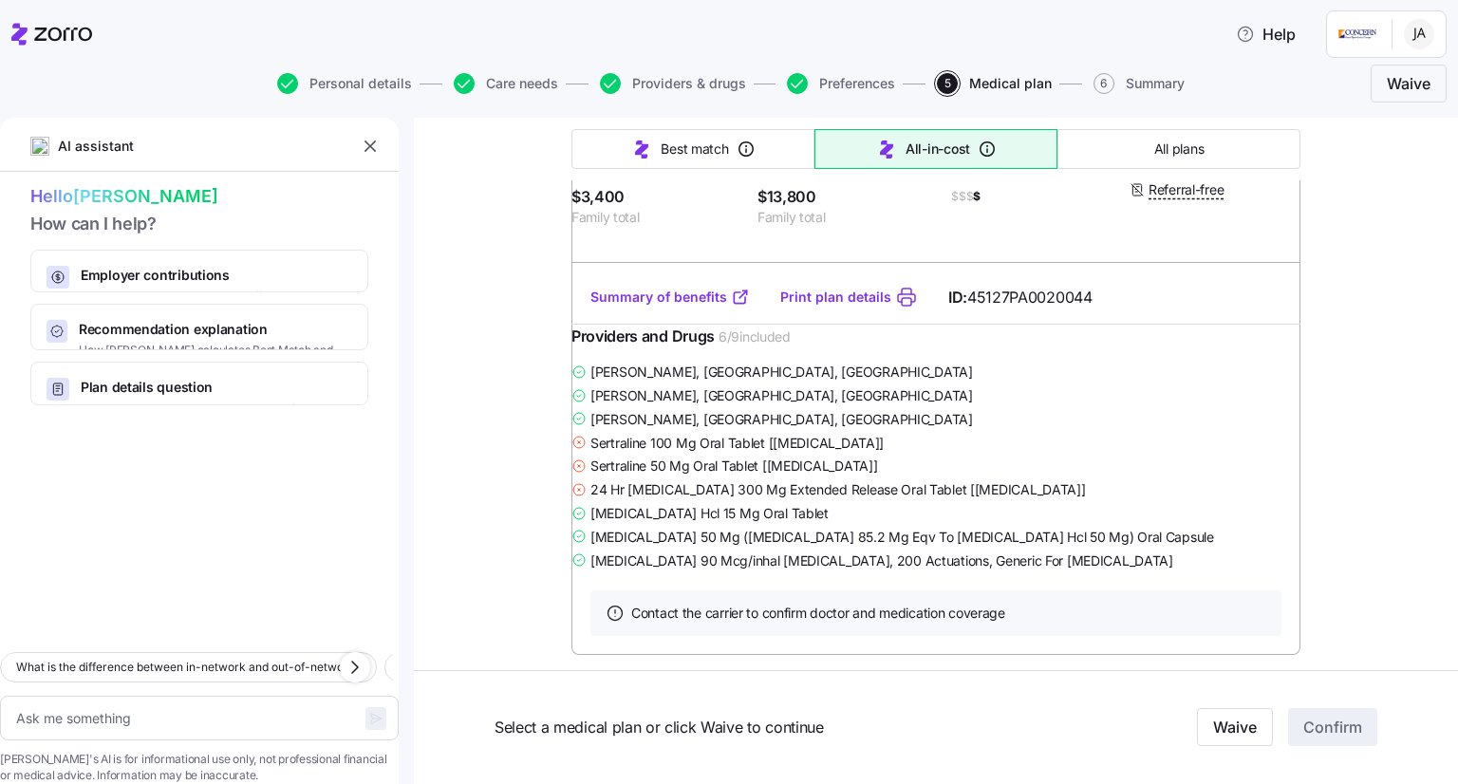
type textarea "x"
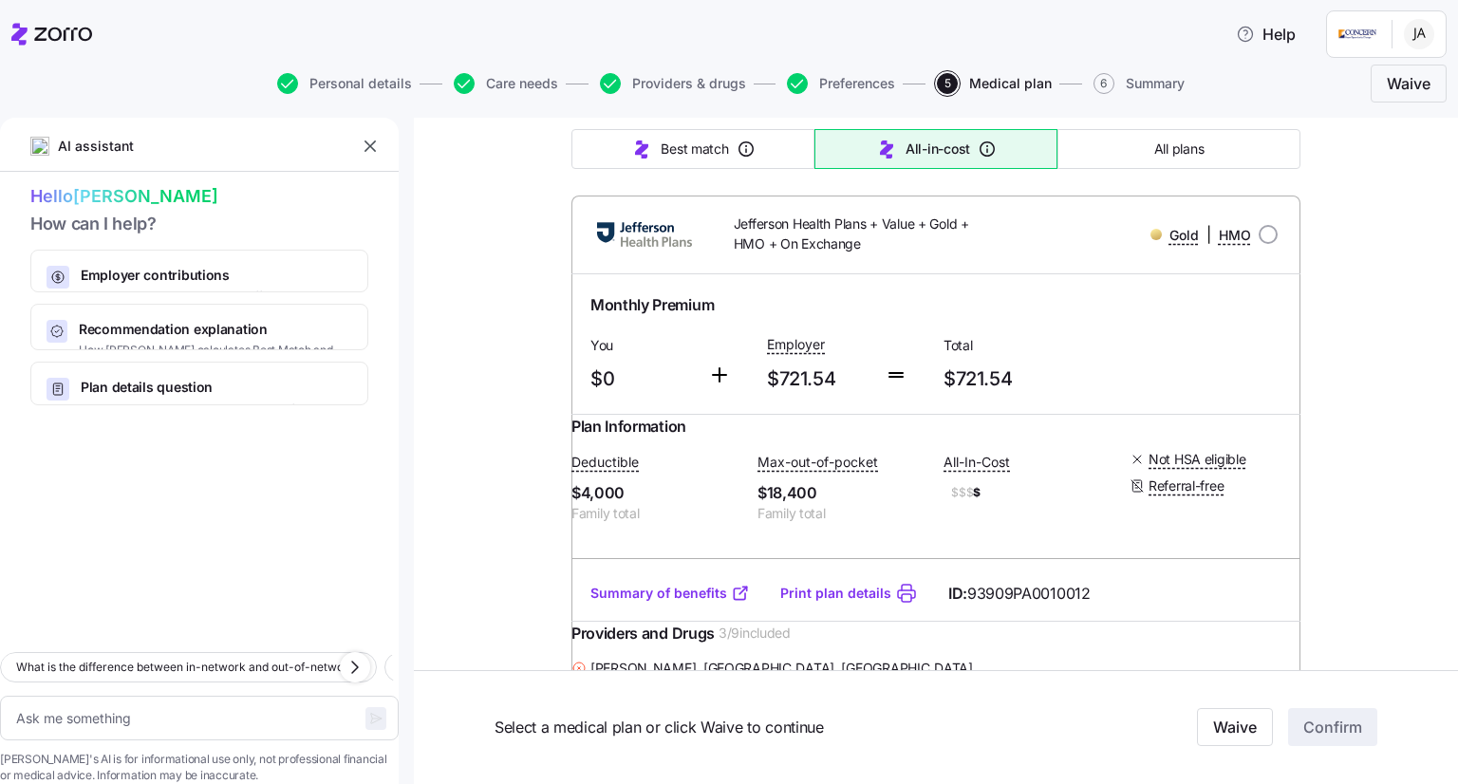
scroll to position [7177, 0]
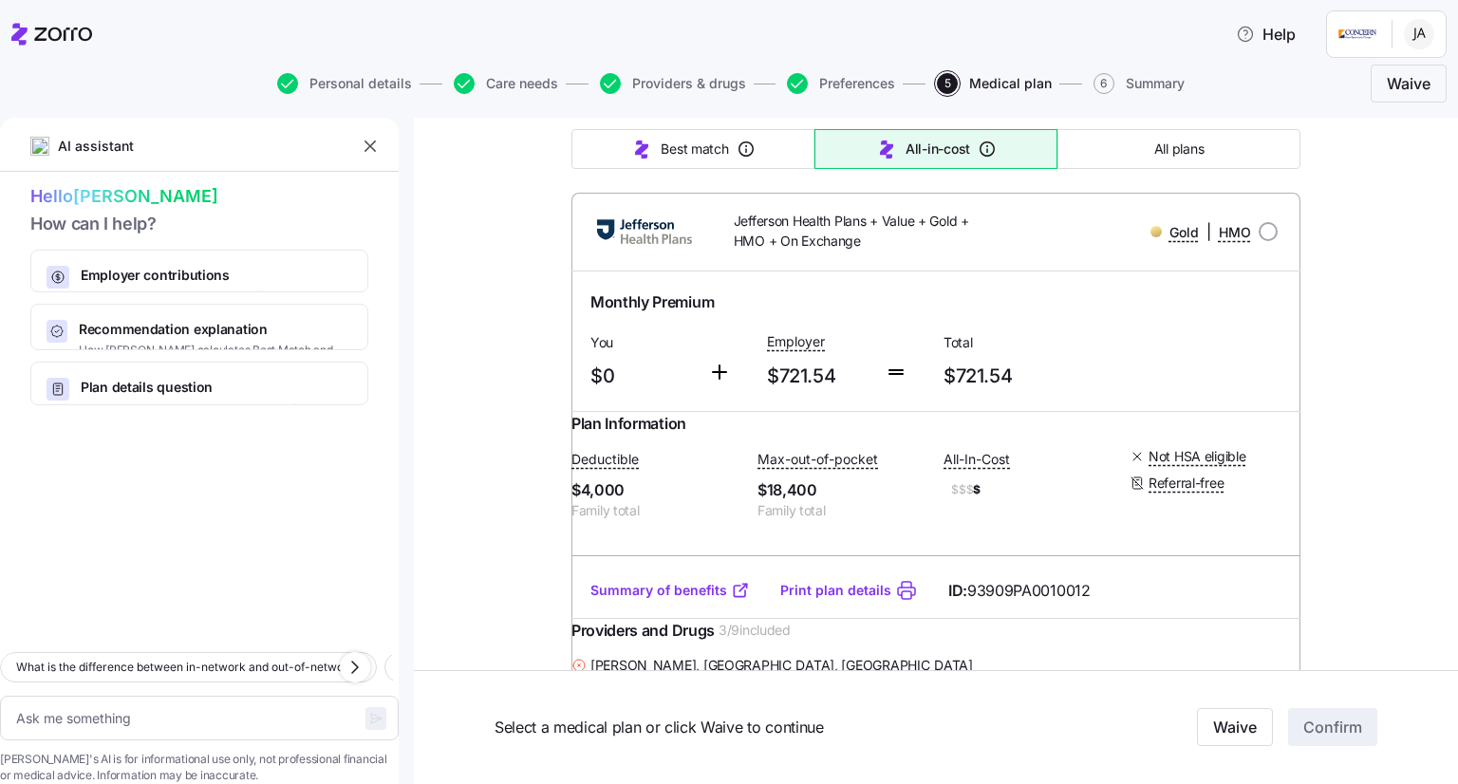
click at [372, 156] on button "button" at bounding box center [370, 146] width 27 height 27
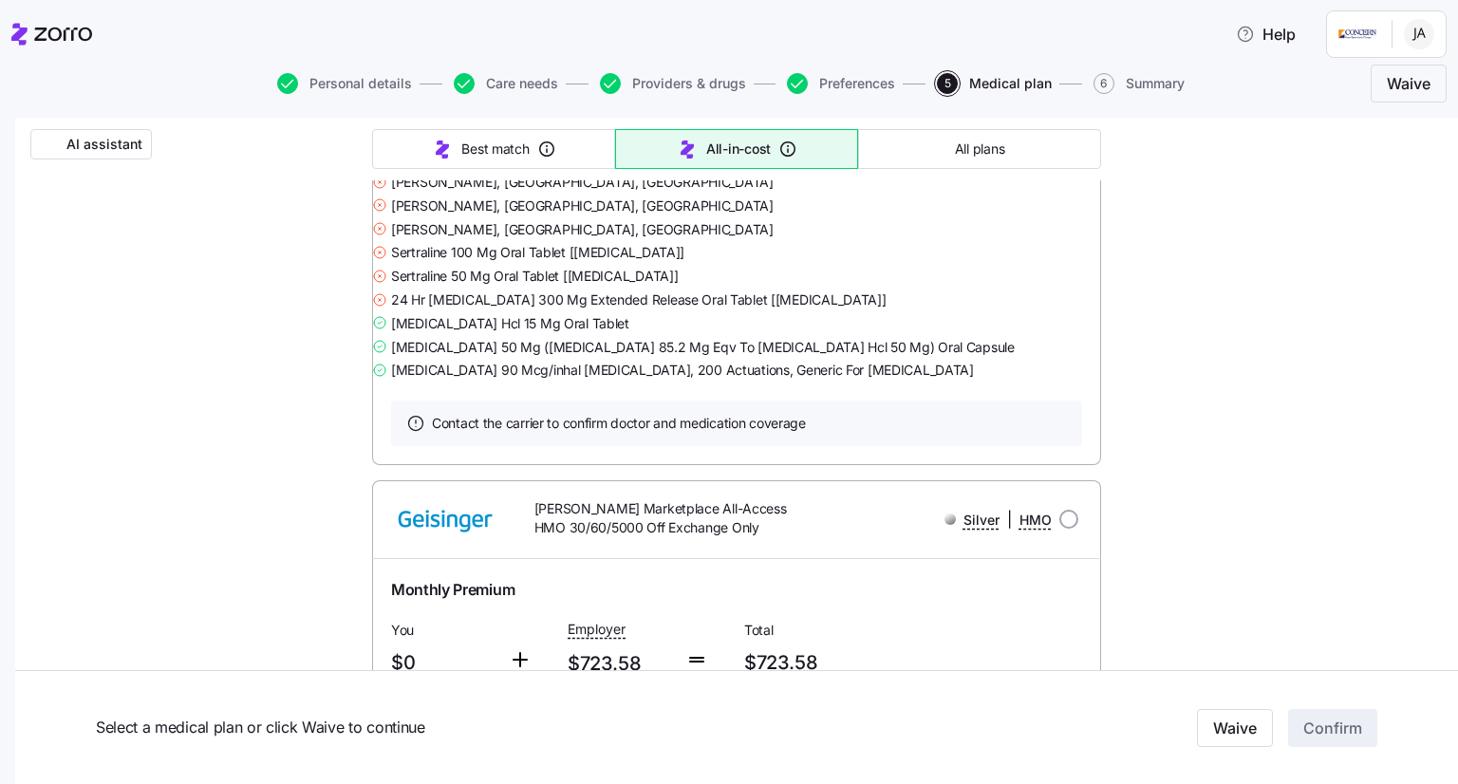
scroll to position [38521, 0]
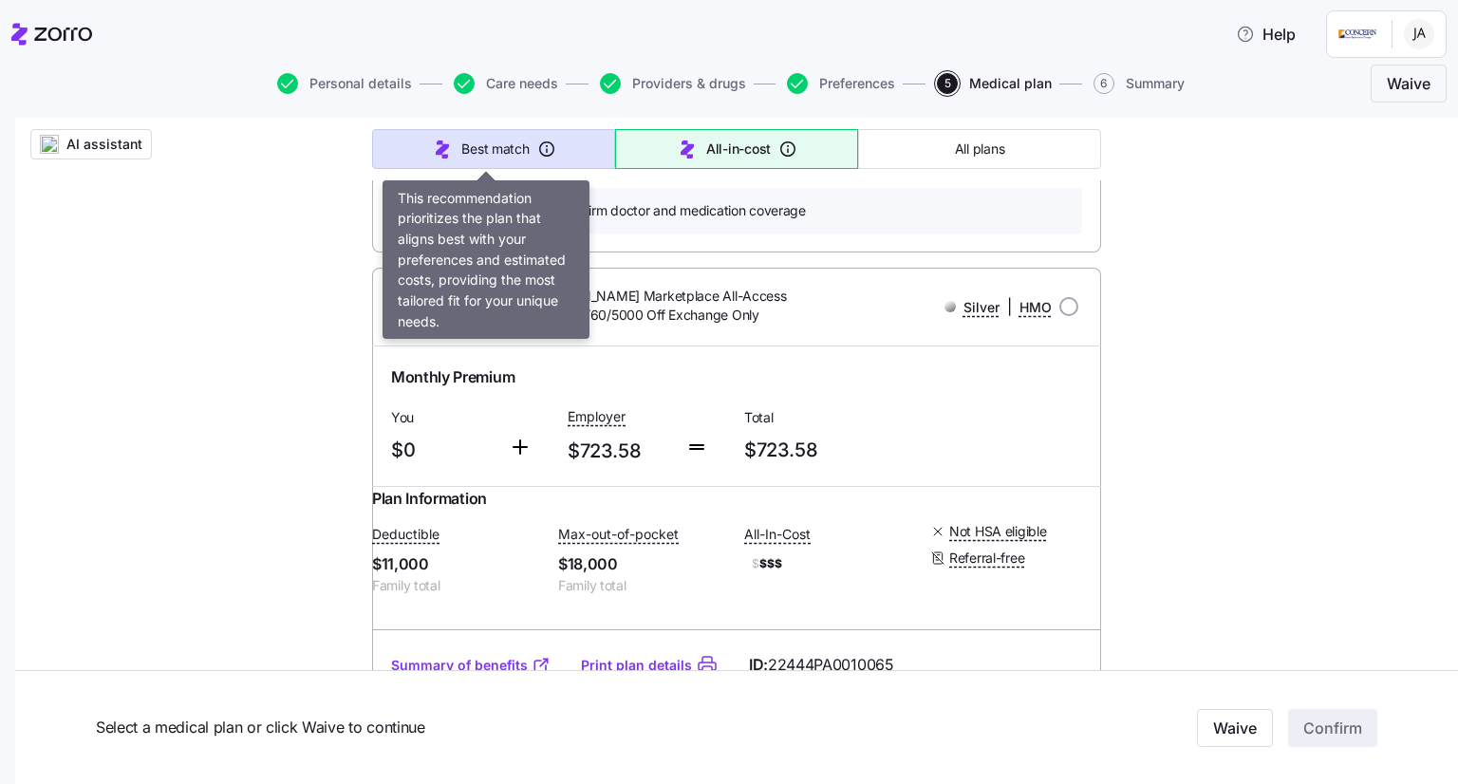
click at [528, 166] on button "Best match" at bounding box center [493, 149] width 243 height 40
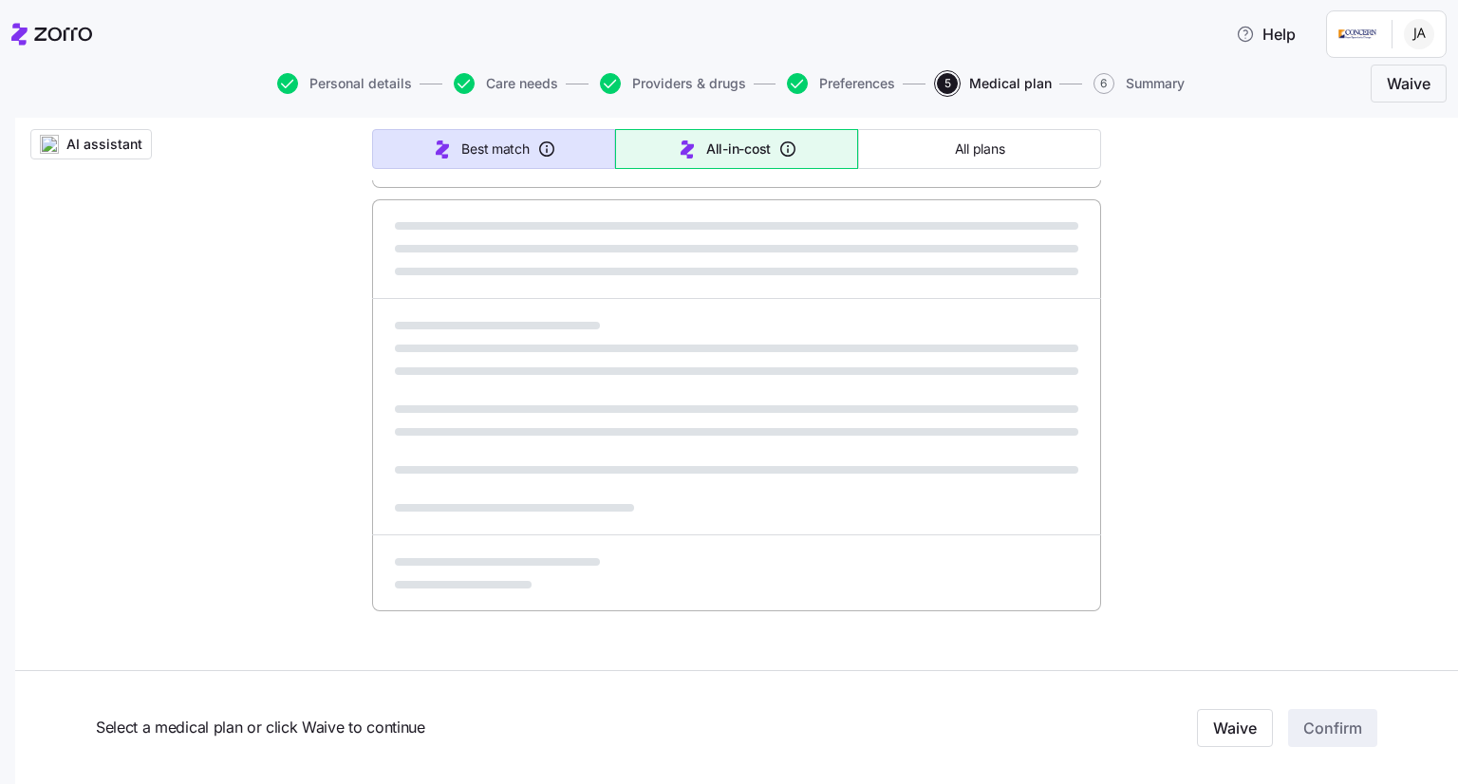
type input "Sorted by: Best match"
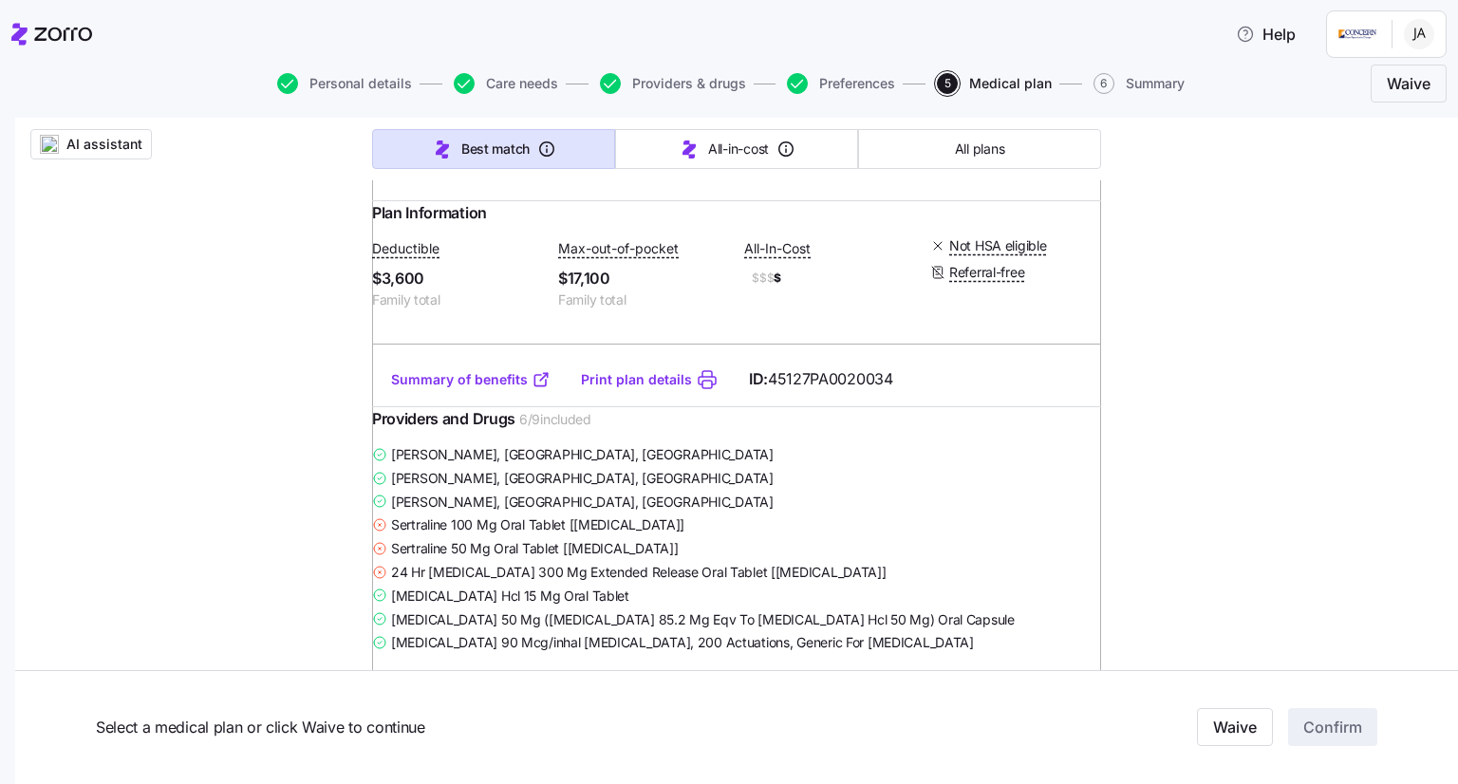
scroll to position [0, 0]
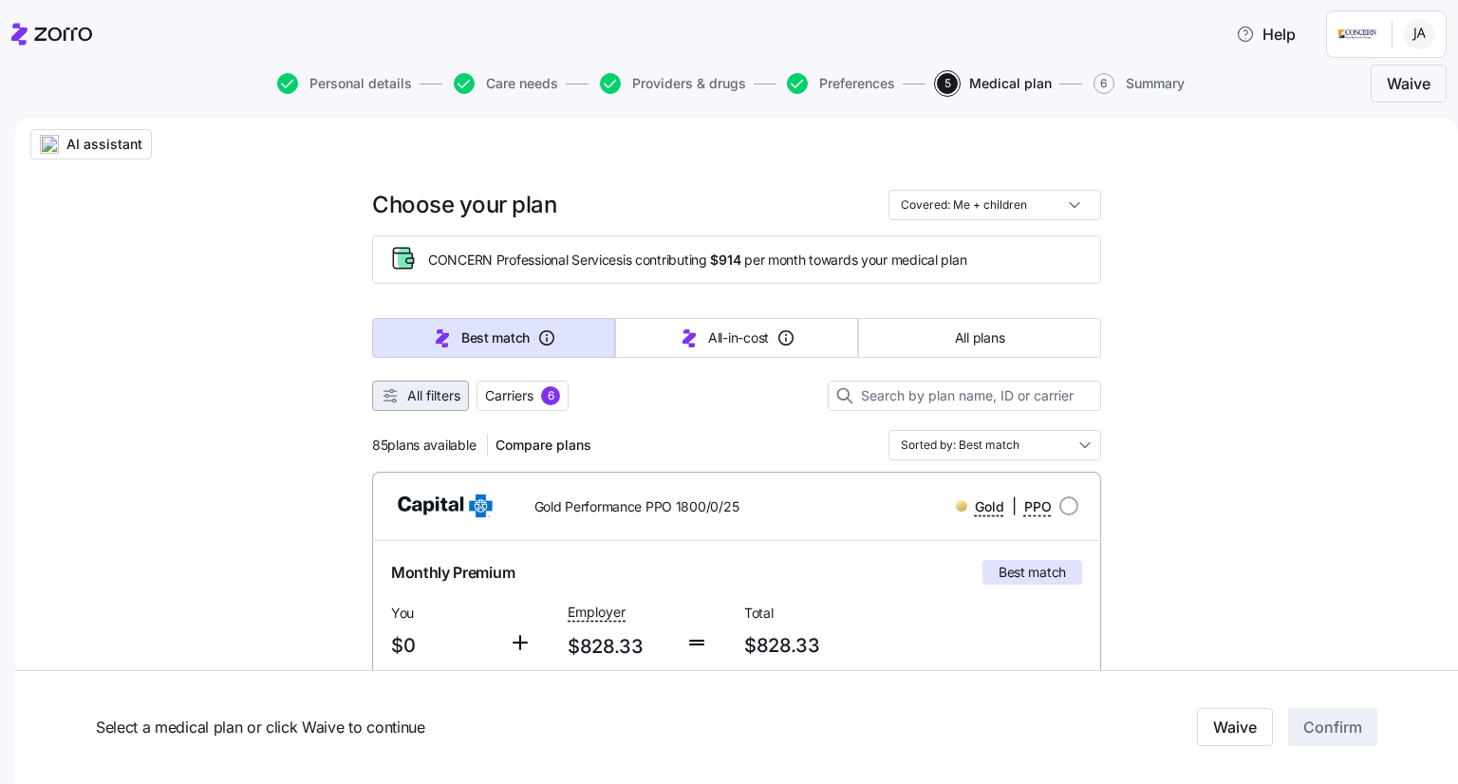
click at [438, 400] on span "All filters" at bounding box center [433, 395] width 53 height 19
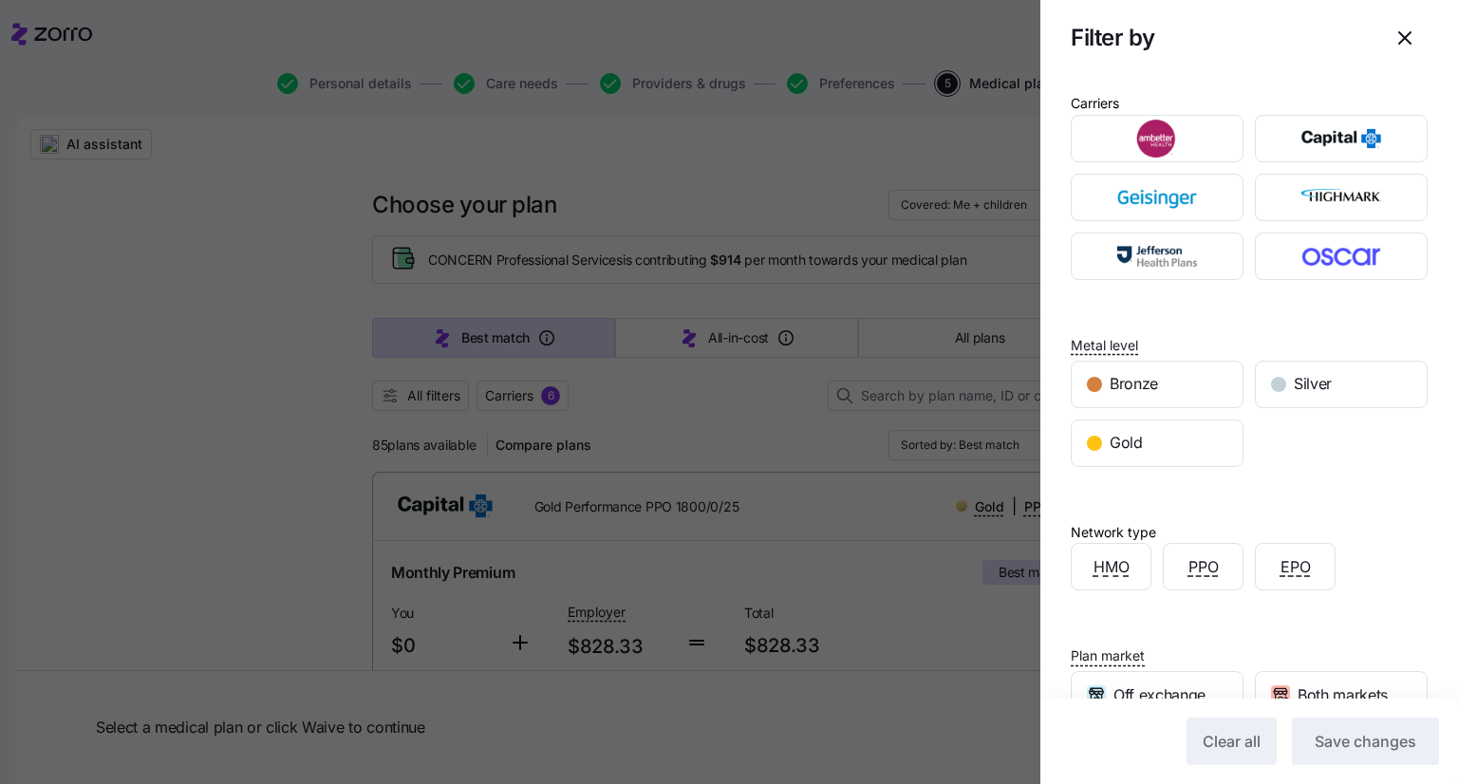
scroll to position [176, 0]
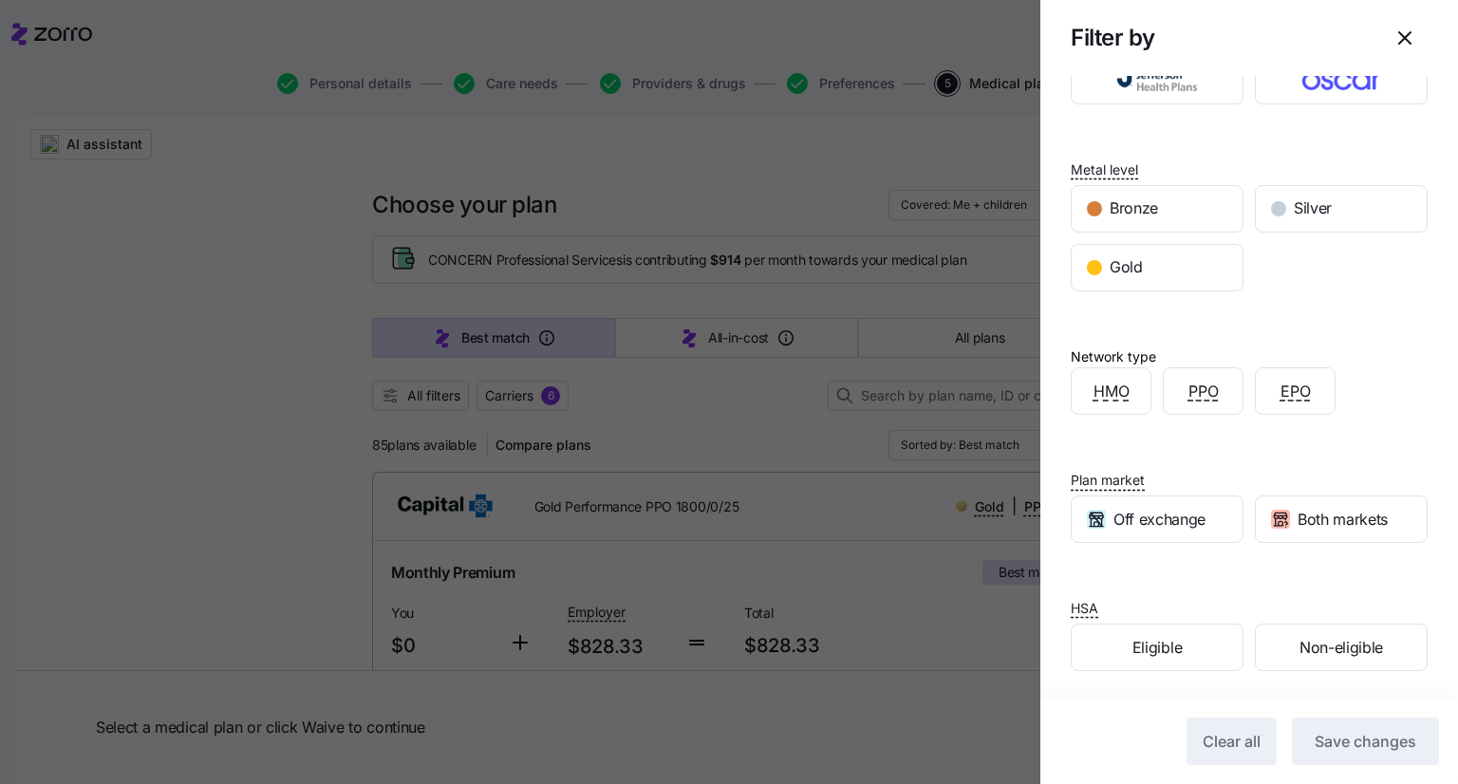
click at [783, 437] on div at bounding box center [729, 392] width 1458 height 784
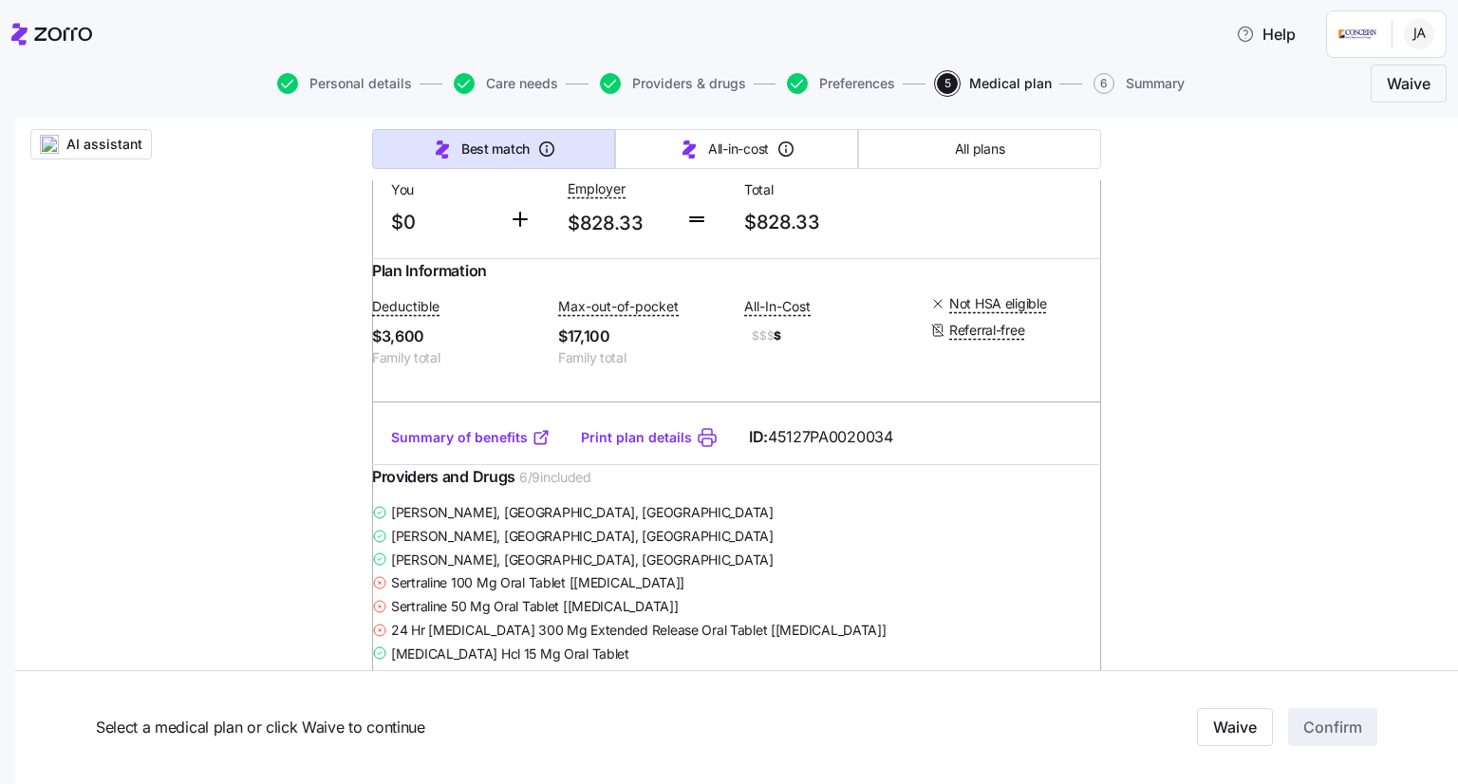
scroll to position [424, 0]
click at [498, 446] on link "Summary of benefits" at bounding box center [471, 436] width 160 height 19
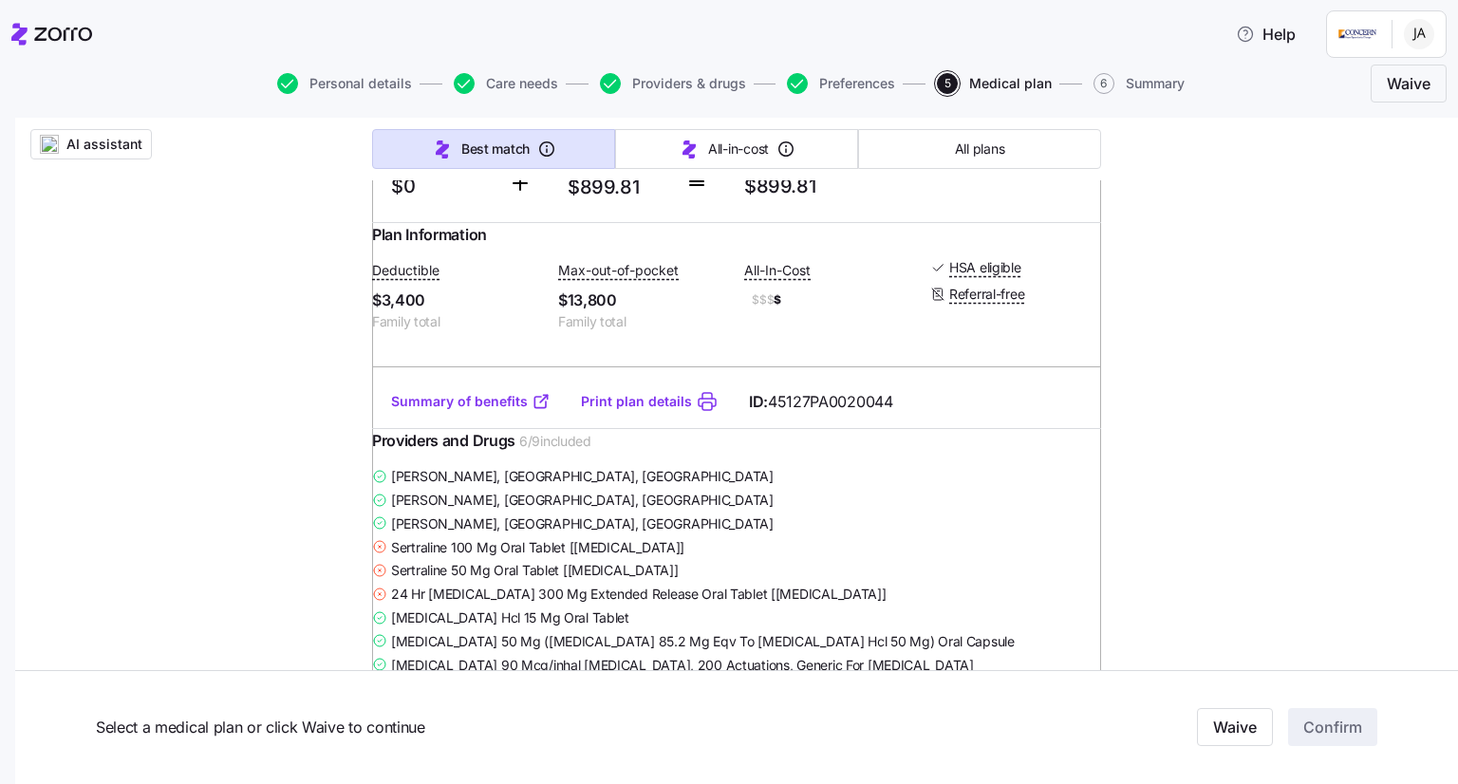
scroll to position [1214, 0]
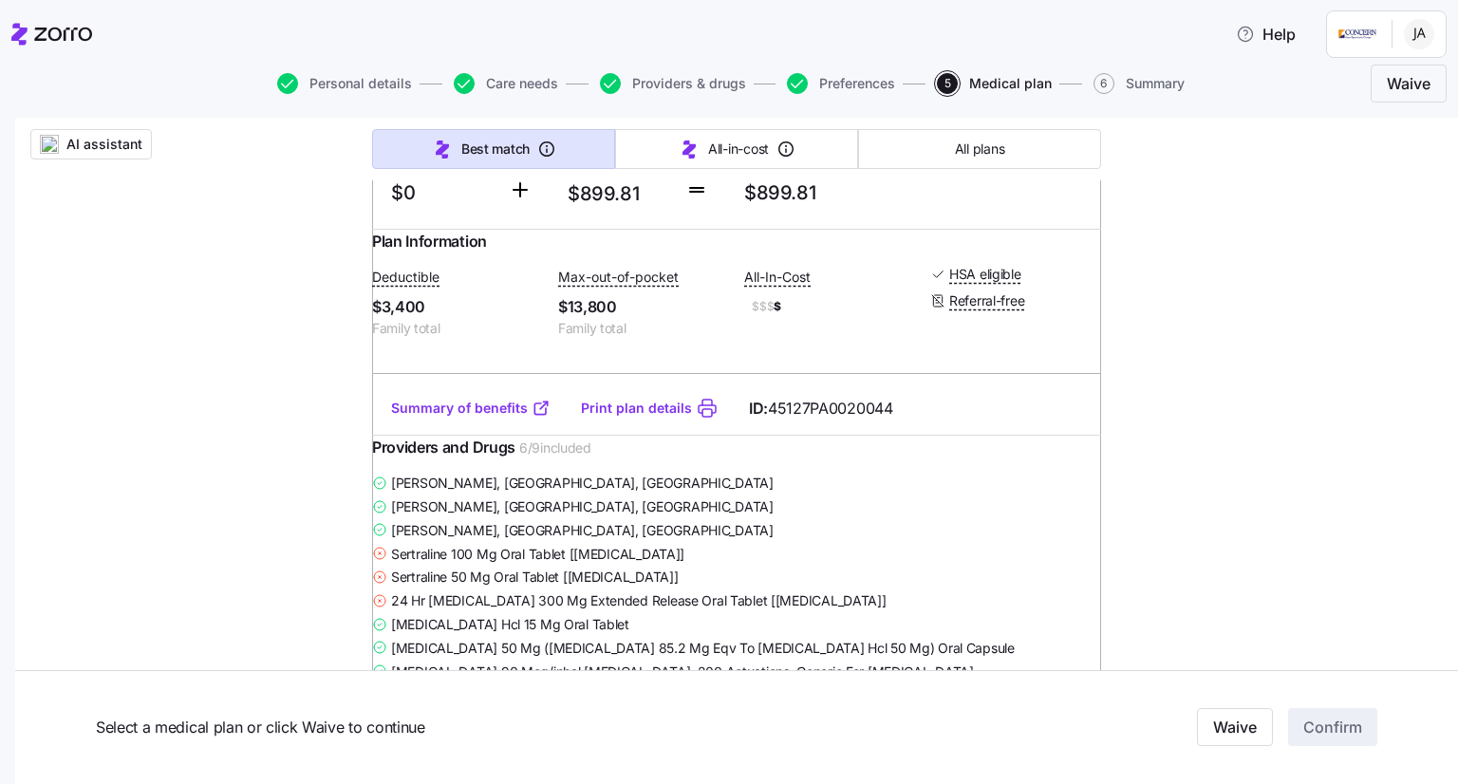
click at [497, 418] on link "Summary of benefits" at bounding box center [471, 408] width 160 height 19
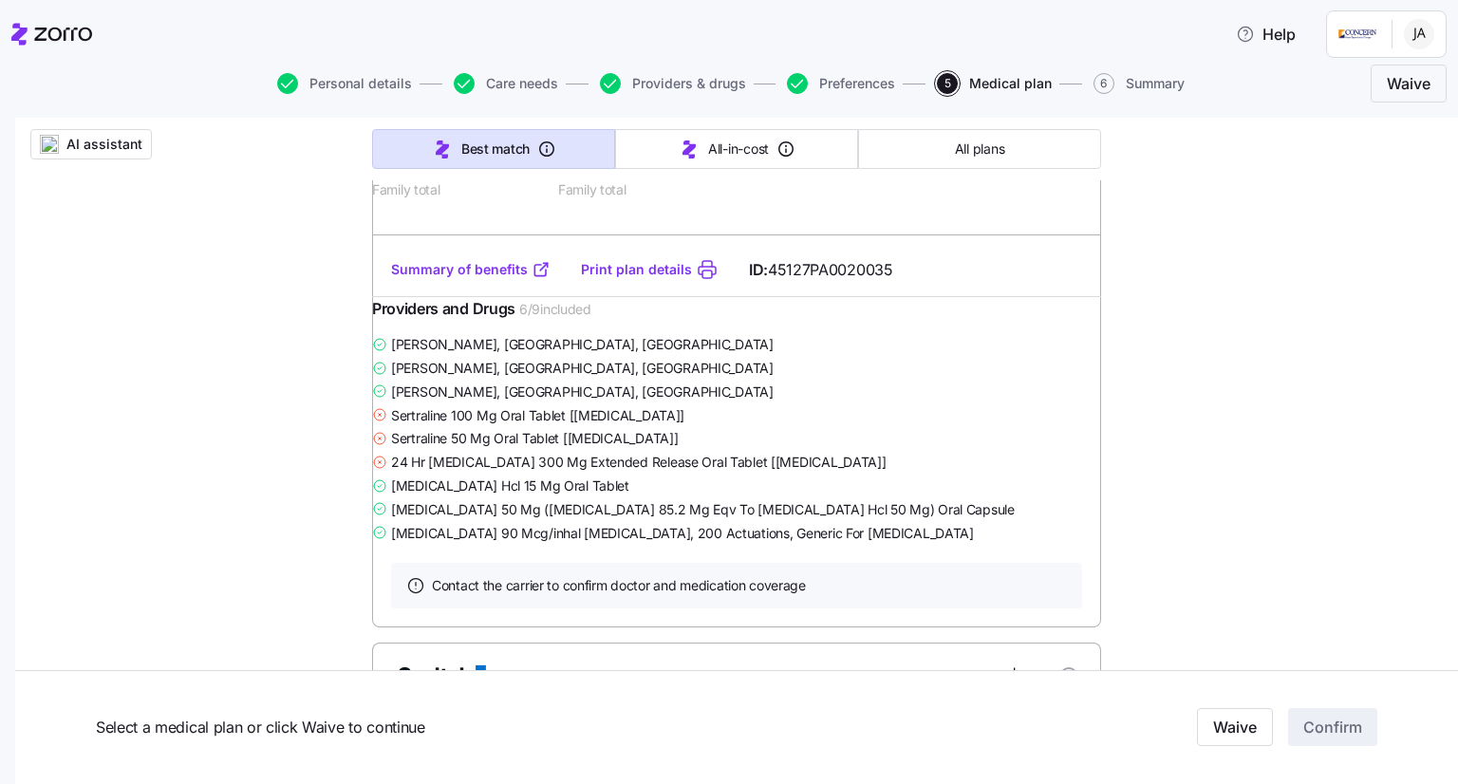
scroll to position [2127, 0]
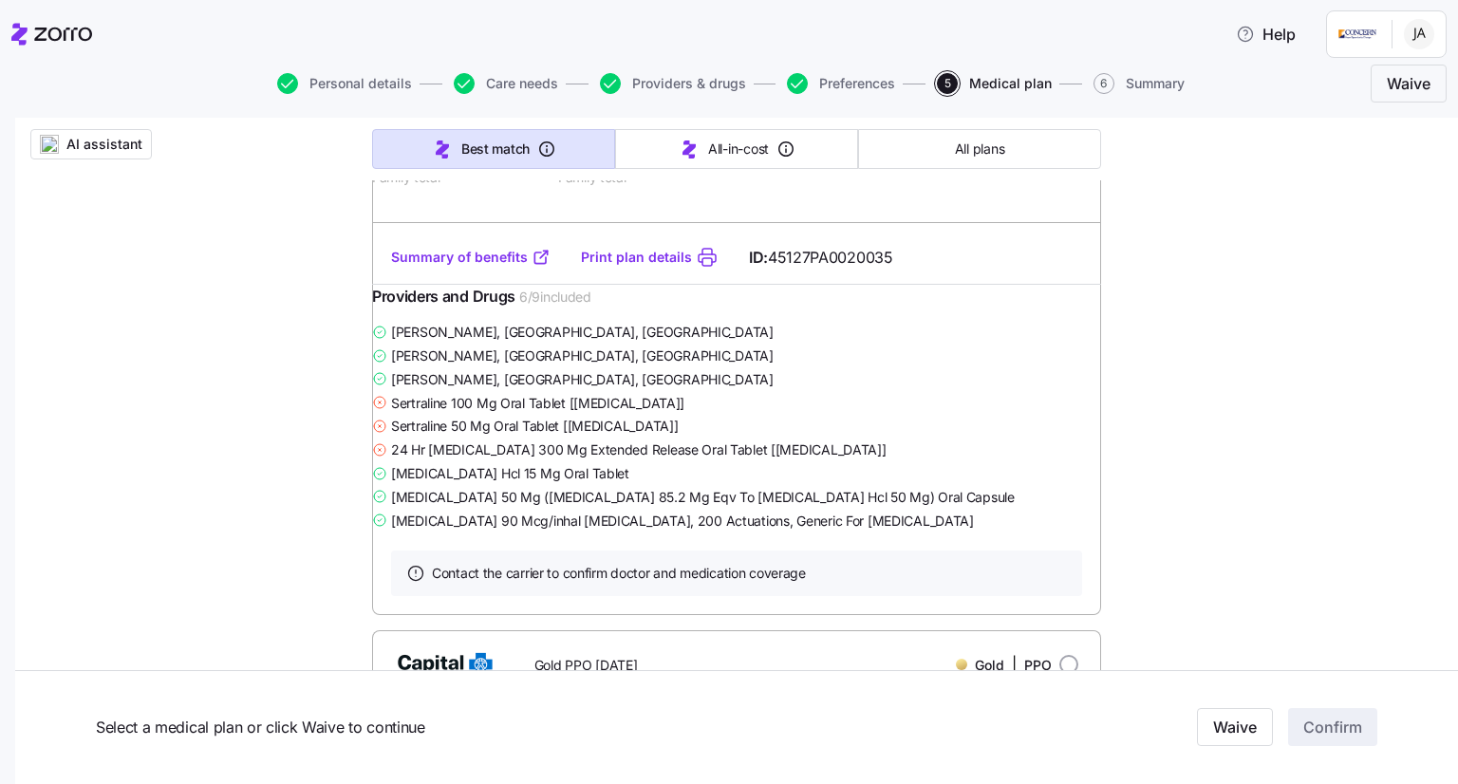
click at [494, 267] on link "Summary of benefits" at bounding box center [471, 257] width 160 height 19
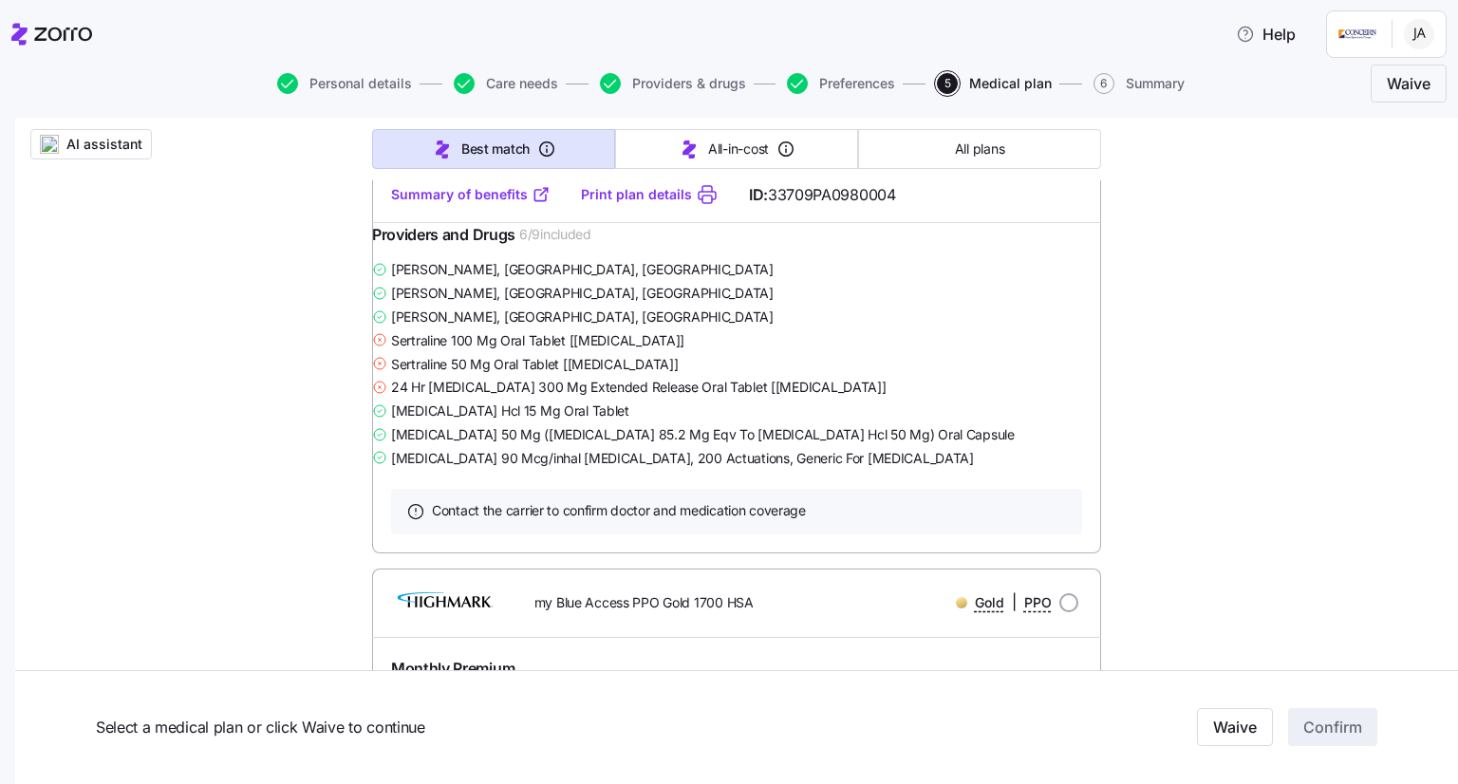
scroll to position [3724, 0]
click at [95, 134] on button "AI assistant" at bounding box center [91, 144] width 122 height 30
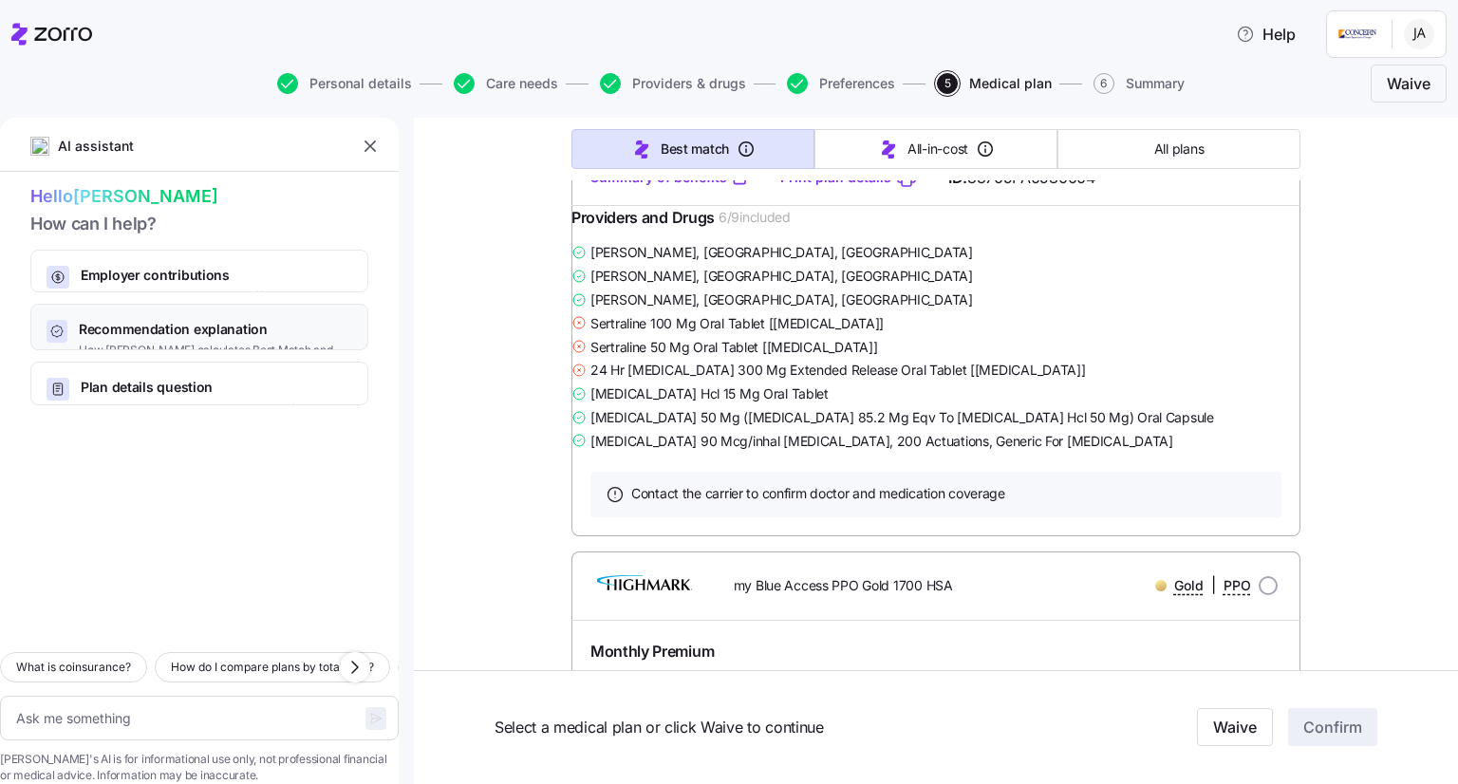
click at [168, 329] on span "Recommendation explanation" at bounding box center [215, 329] width 273 height 19
type textarea "x"
type textarea "Can you explain how [PERSON_NAME] calculates the Best Match and Lowest All-In-C…"
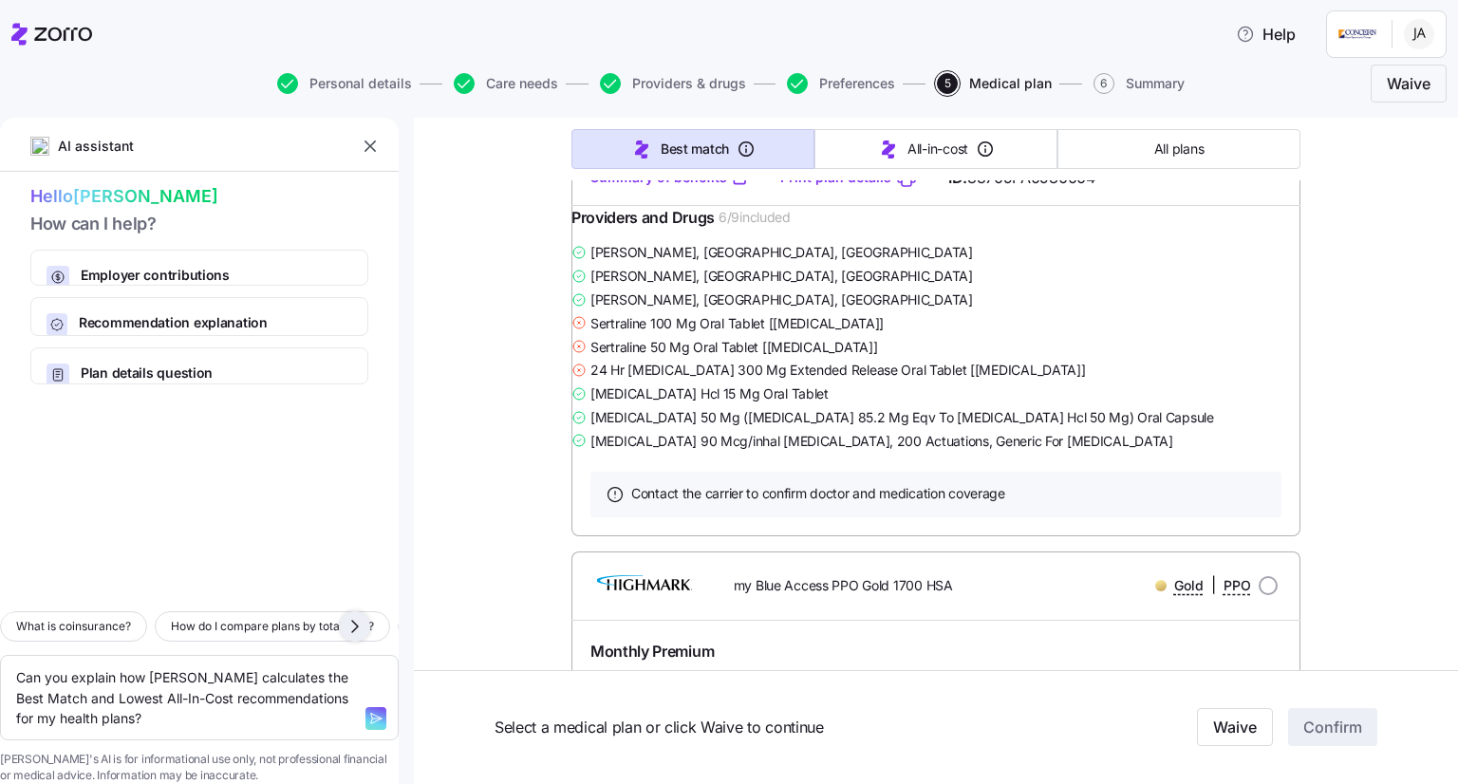
click at [355, 615] on icon "button" at bounding box center [355, 626] width 23 height 23
click at [210, 617] on span "How do I compare plans by total cost?" at bounding box center [117, 626] width 203 height 19
type textarea "x"
type textarea "How do I compare plans by total cost?"
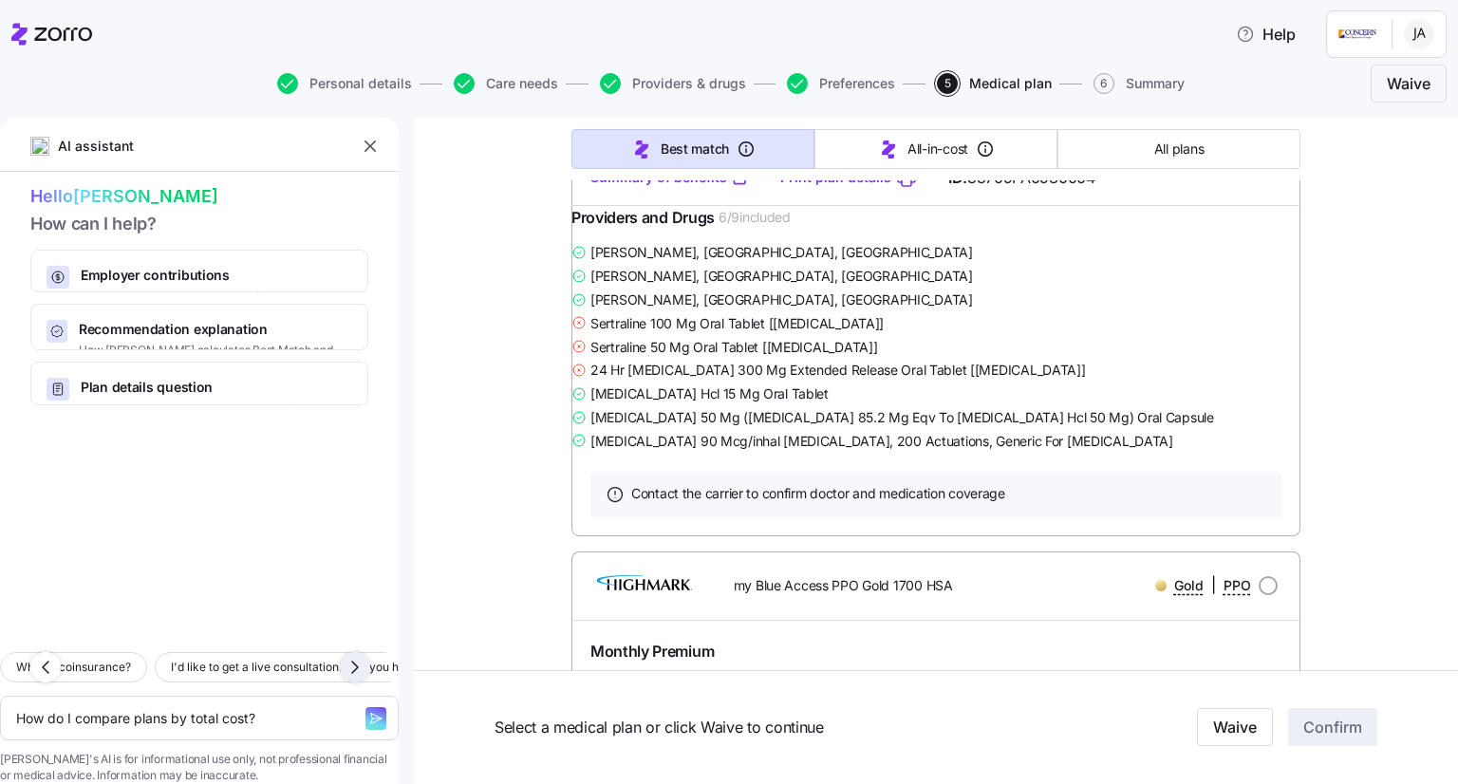
click at [353, 656] on icon "button" at bounding box center [355, 667] width 23 height 23
click at [45, 656] on icon "button" at bounding box center [45, 667] width 23 height 23
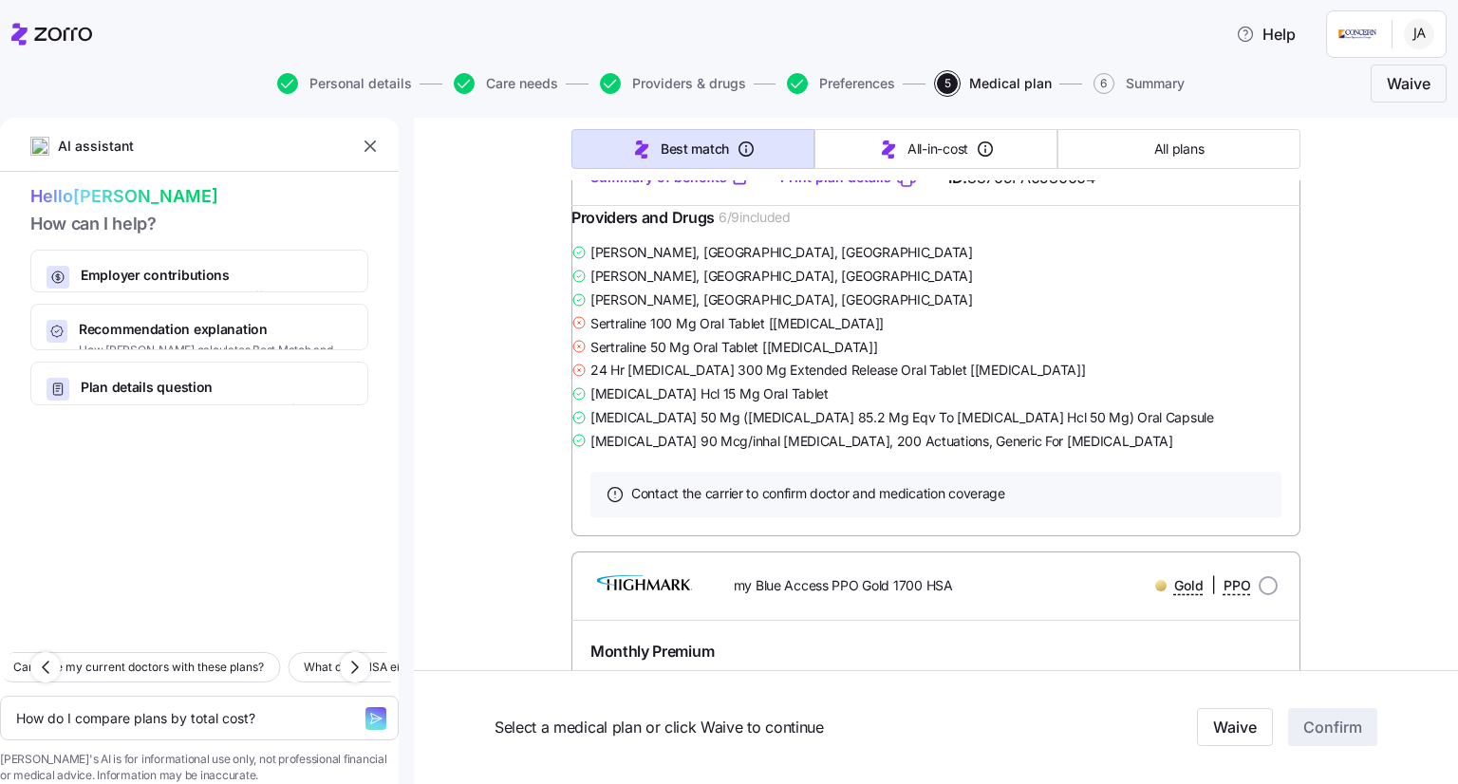
click at [368, 711] on icon "button" at bounding box center [375, 718] width 15 height 15
type textarea "x"
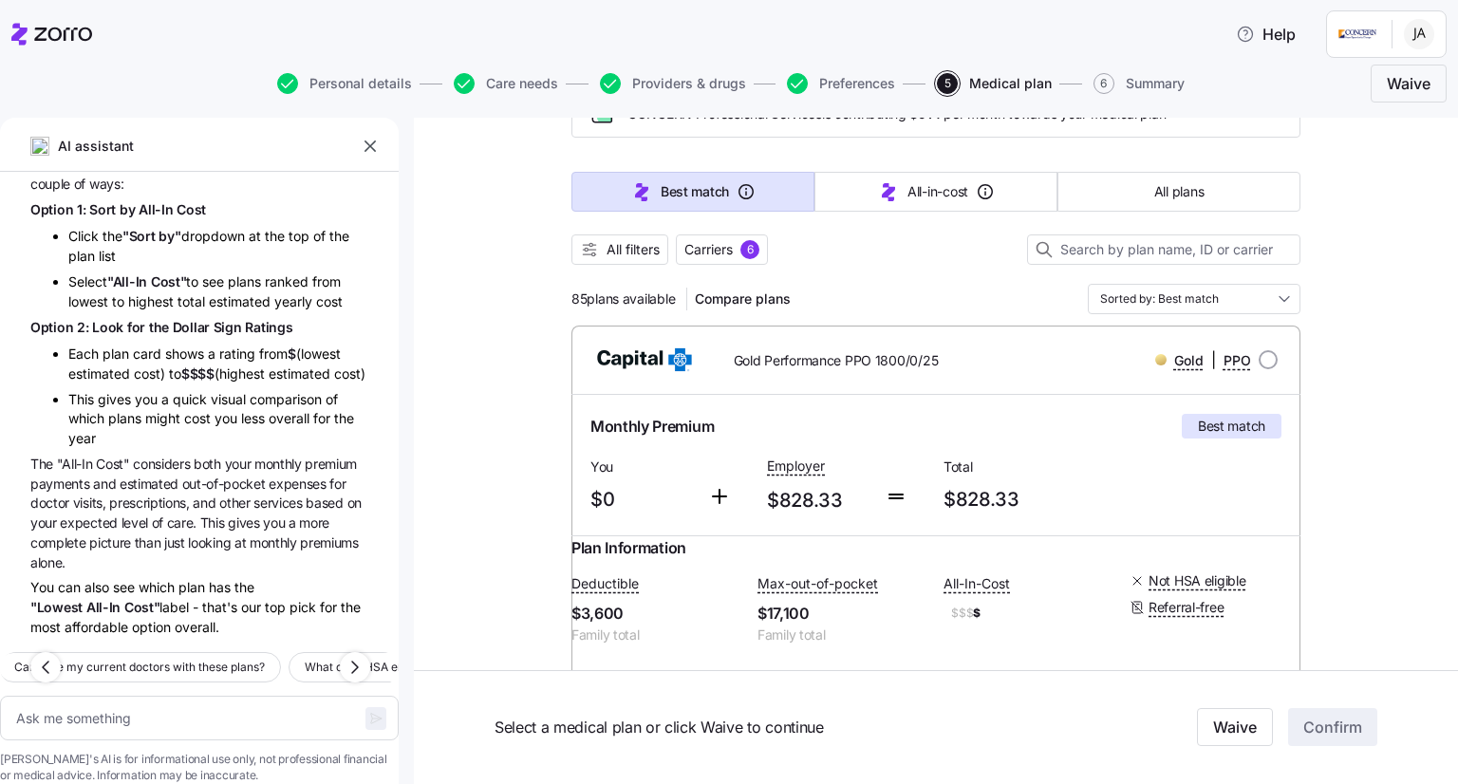
scroll to position [0, 0]
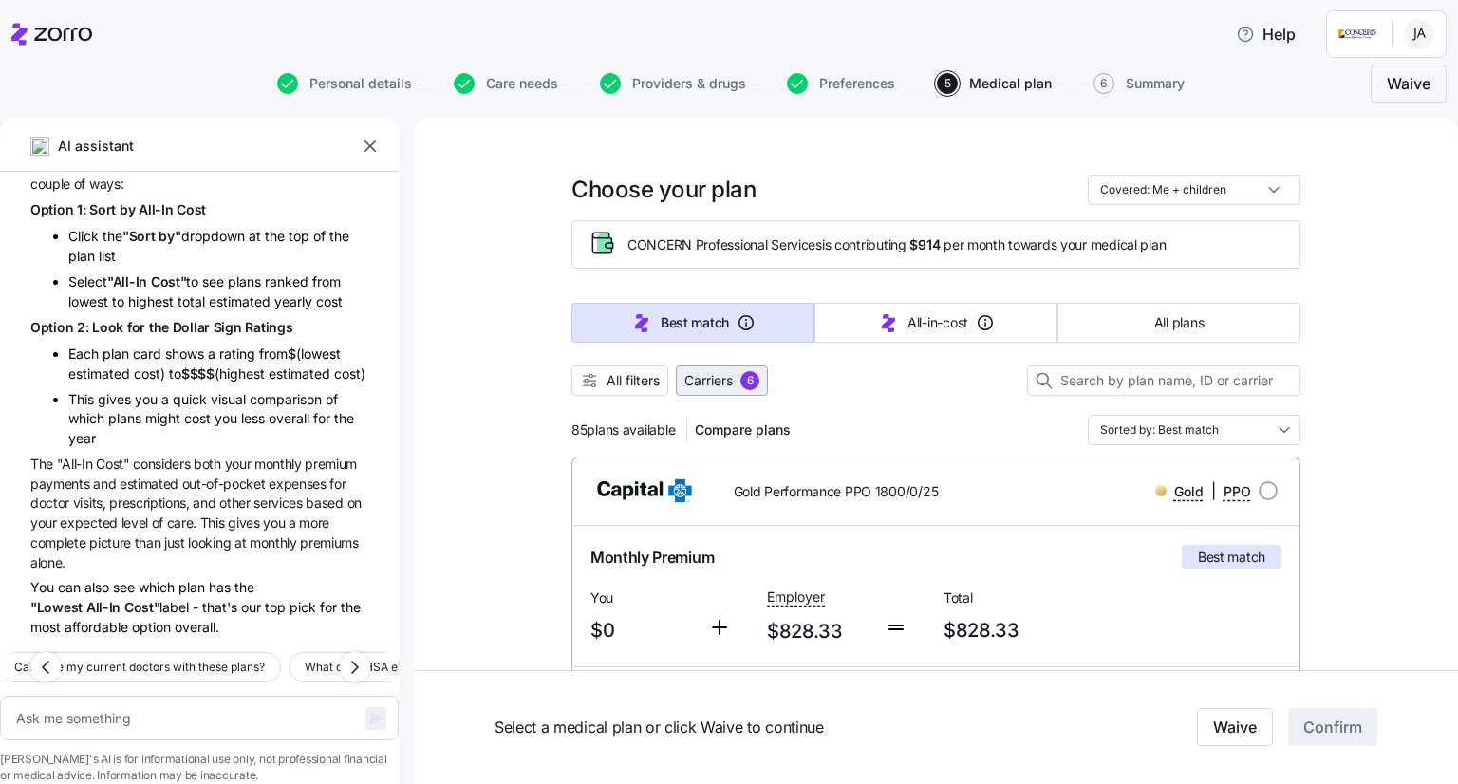
click at [743, 383] on div "6" at bounding box center [750, 380] width 19 height 19
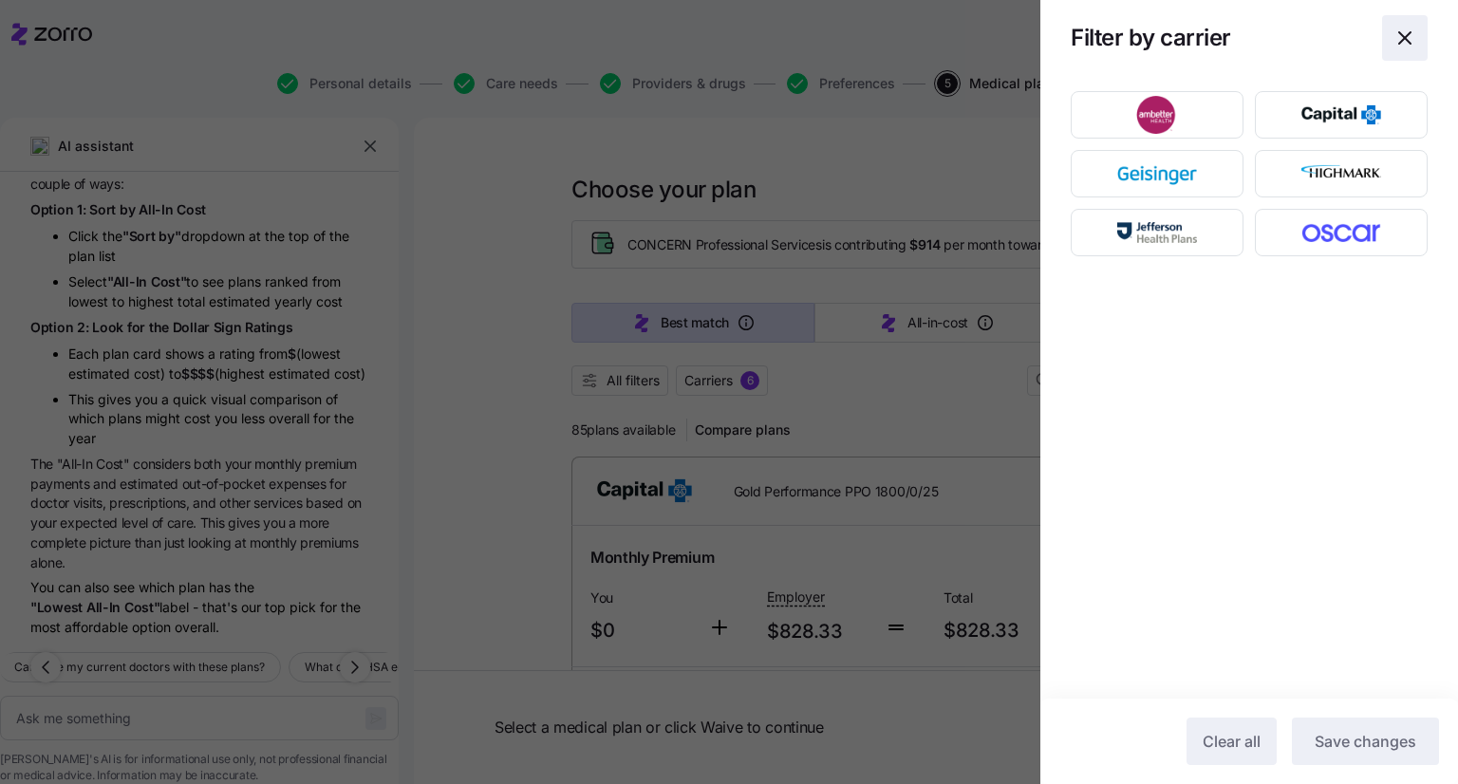
click at [1409, 39] on icon "button" at bounding box center [1405, 38] width 23 height 23
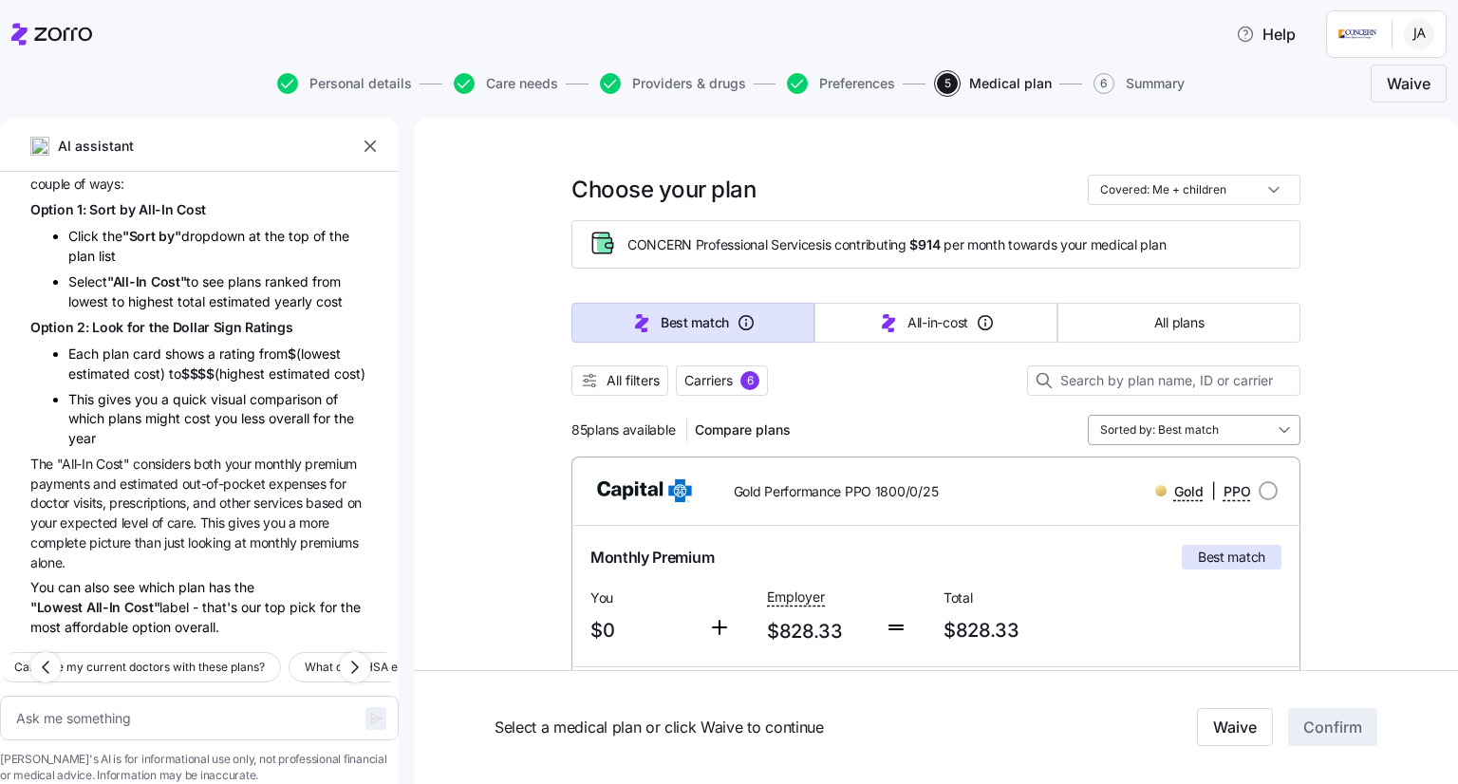
click at [1142, 430] on input "Sorted by: Best match" at bounding box center [1194, 430] width 213 height 30
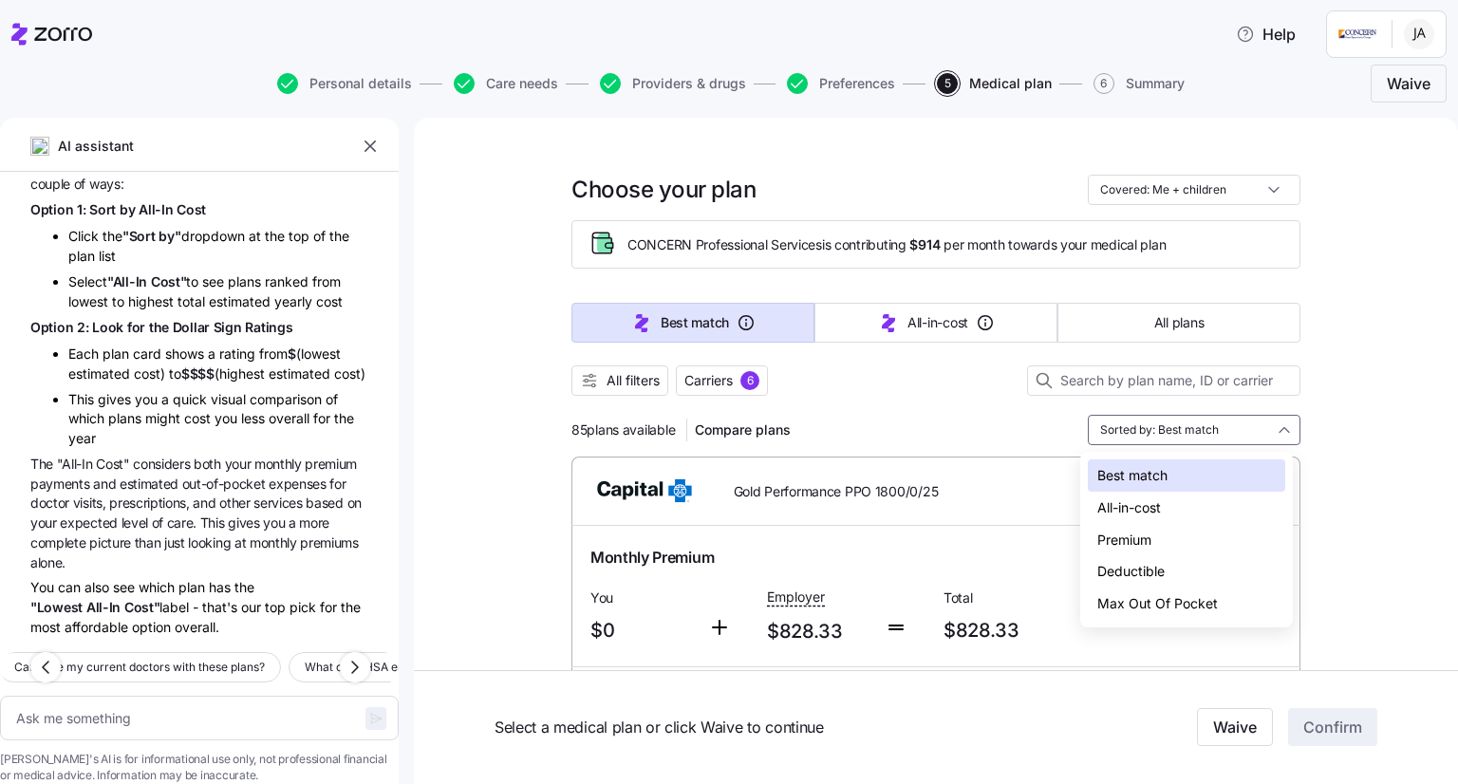
click at [922, 386] on div "All filters Carriers 6" at bounding box center [936, 381] width 729 height 30
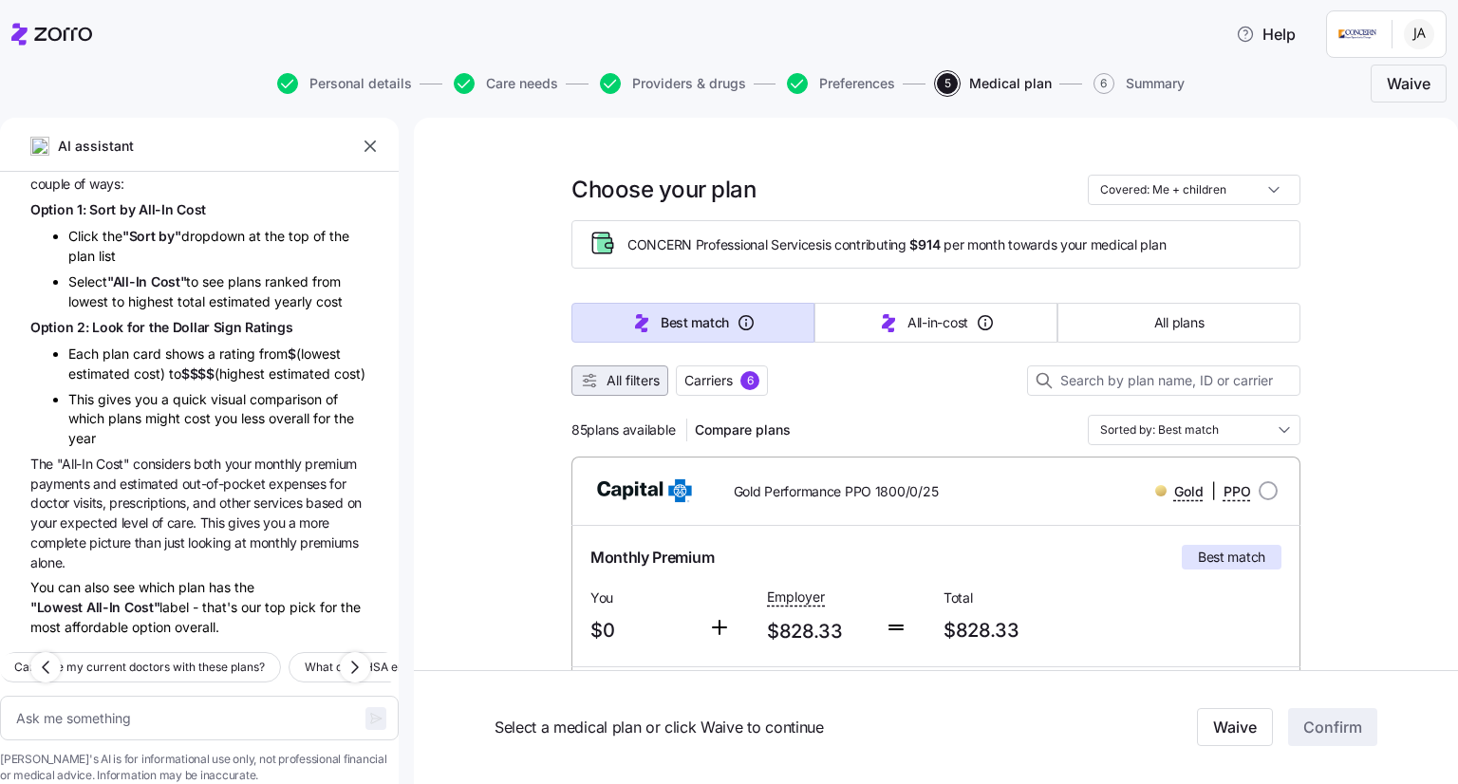
click at [597, 385] on span "All filters" at bounding box center [620, 380] width 80 height 19
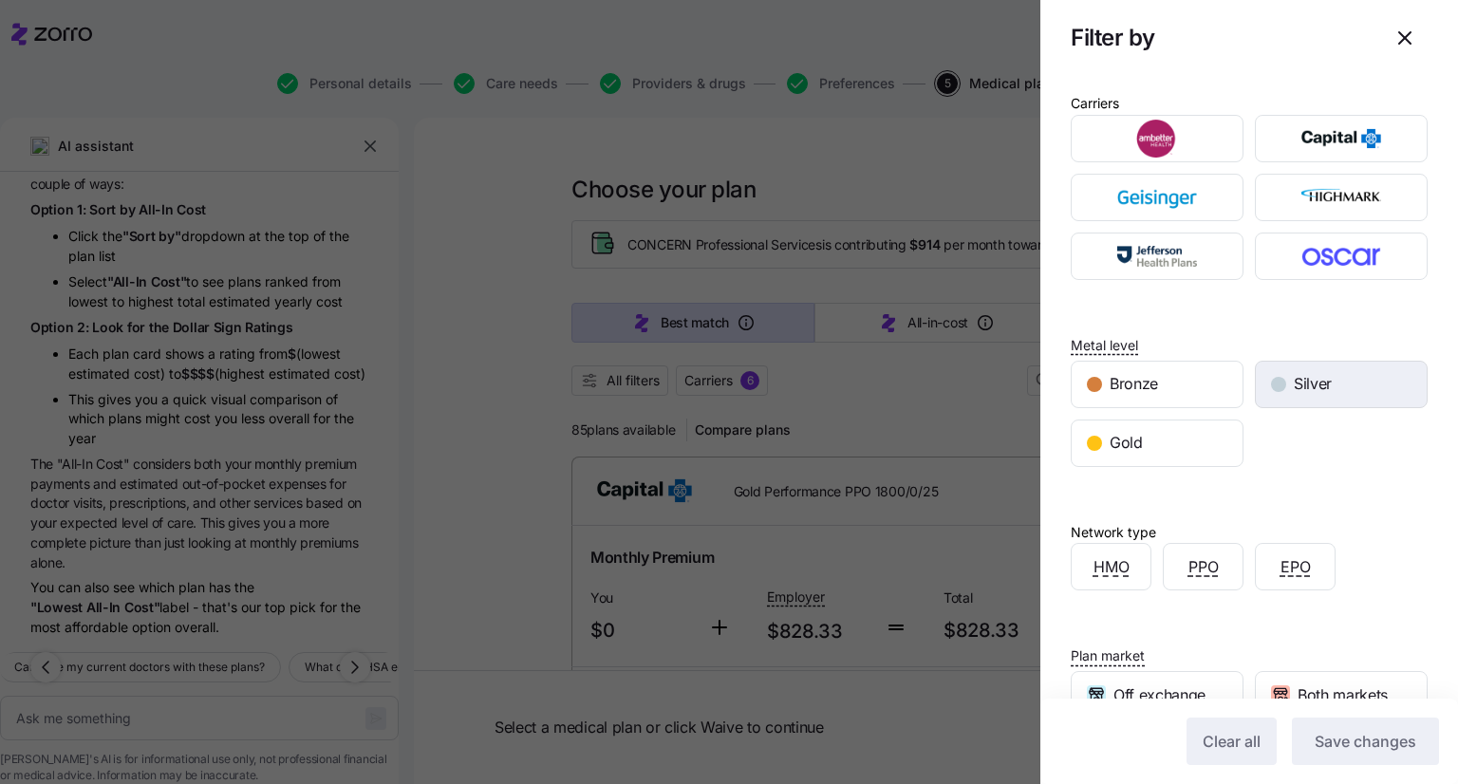
click at [1314, 399] on div "Silver" at bounding box center [1341, 385] width 171 height 46
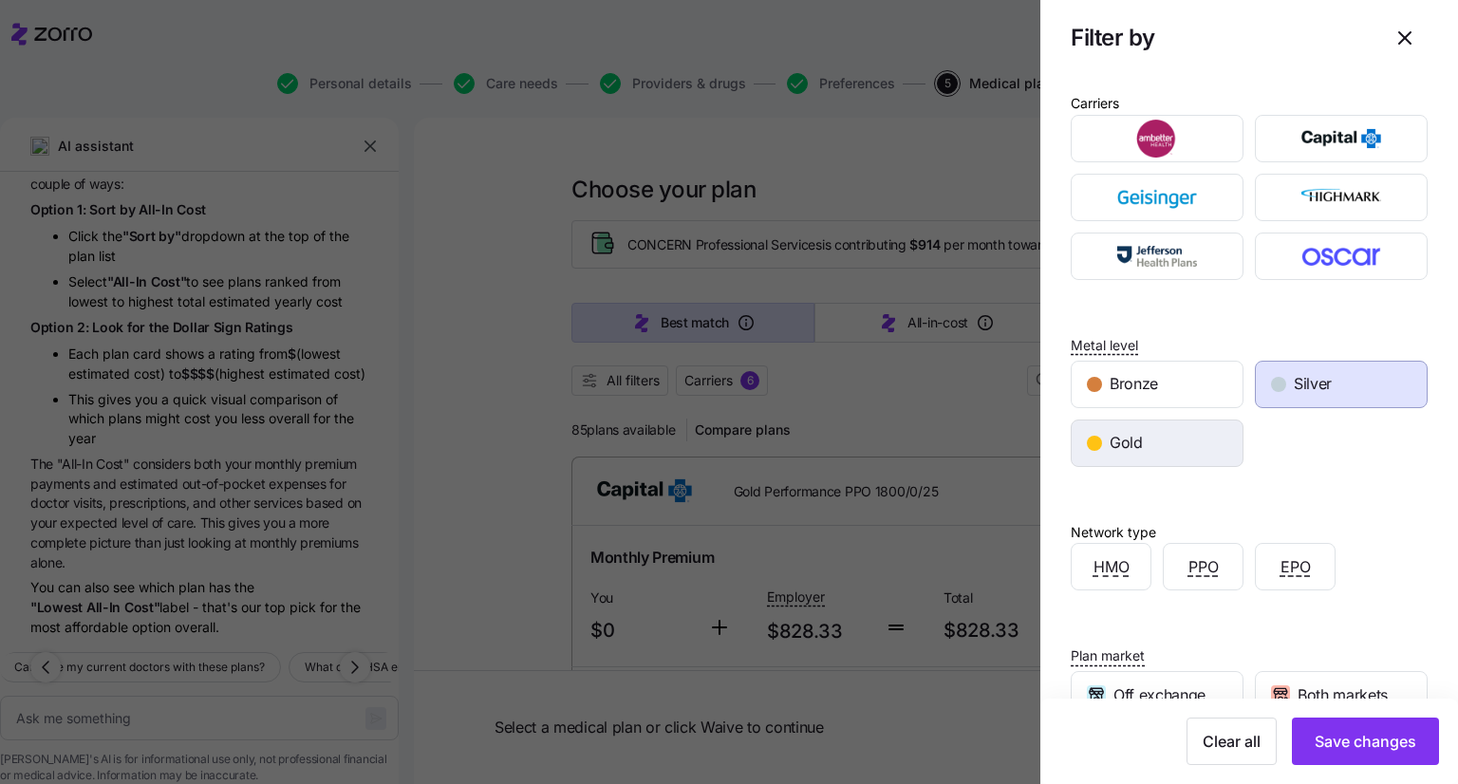
click at [1204, 444] on div "Gold" at bounding box center [1157, 444] width 171 height 46
click at [1198, 582] on div "PPO" at bounding box center [1203, 567] width 79 height 46
click at [1318, 580] on div "EPO" at bounding box center [1295, 567] width 79 height 46
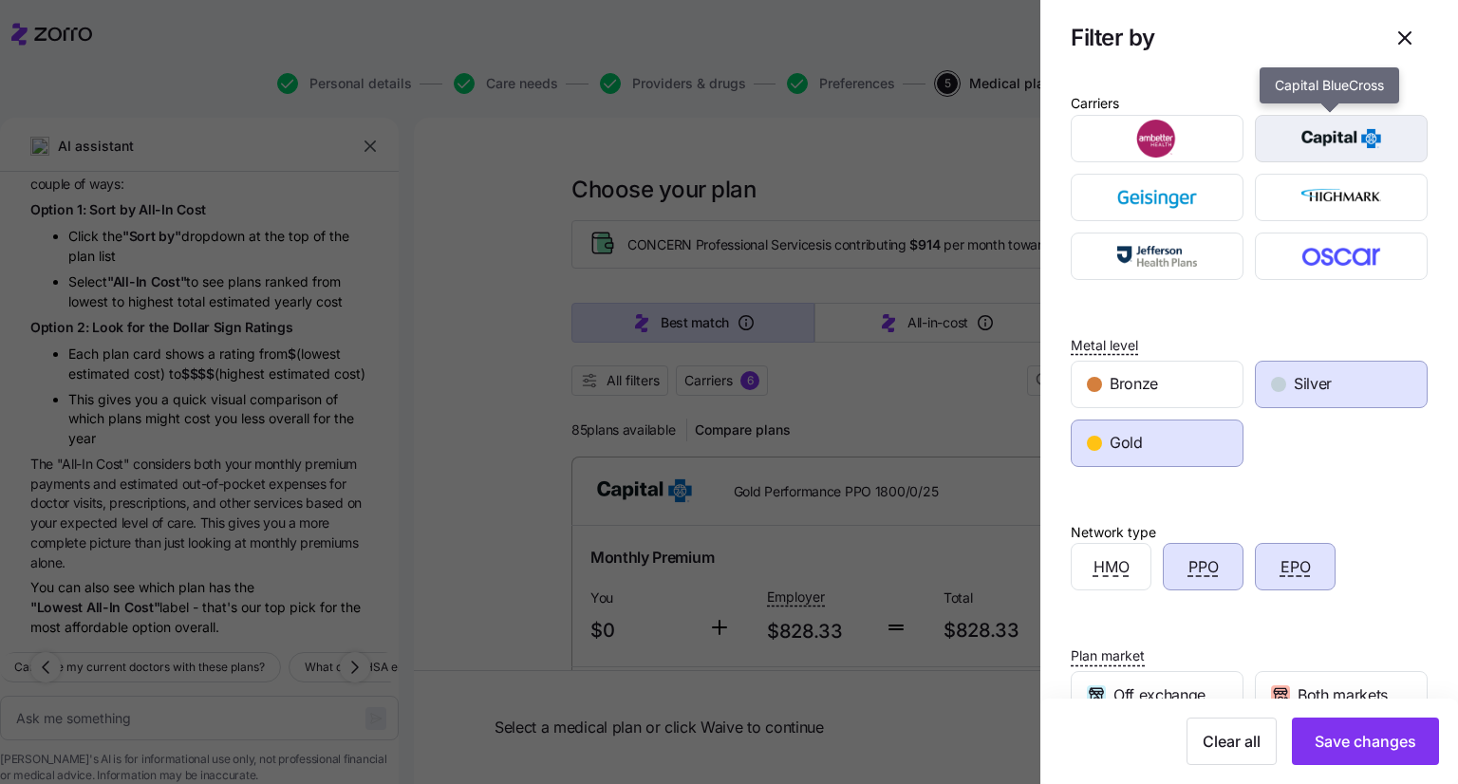
click at [1375, 130] on img "button" at bounding box center [1342, 139] width 140 height 38
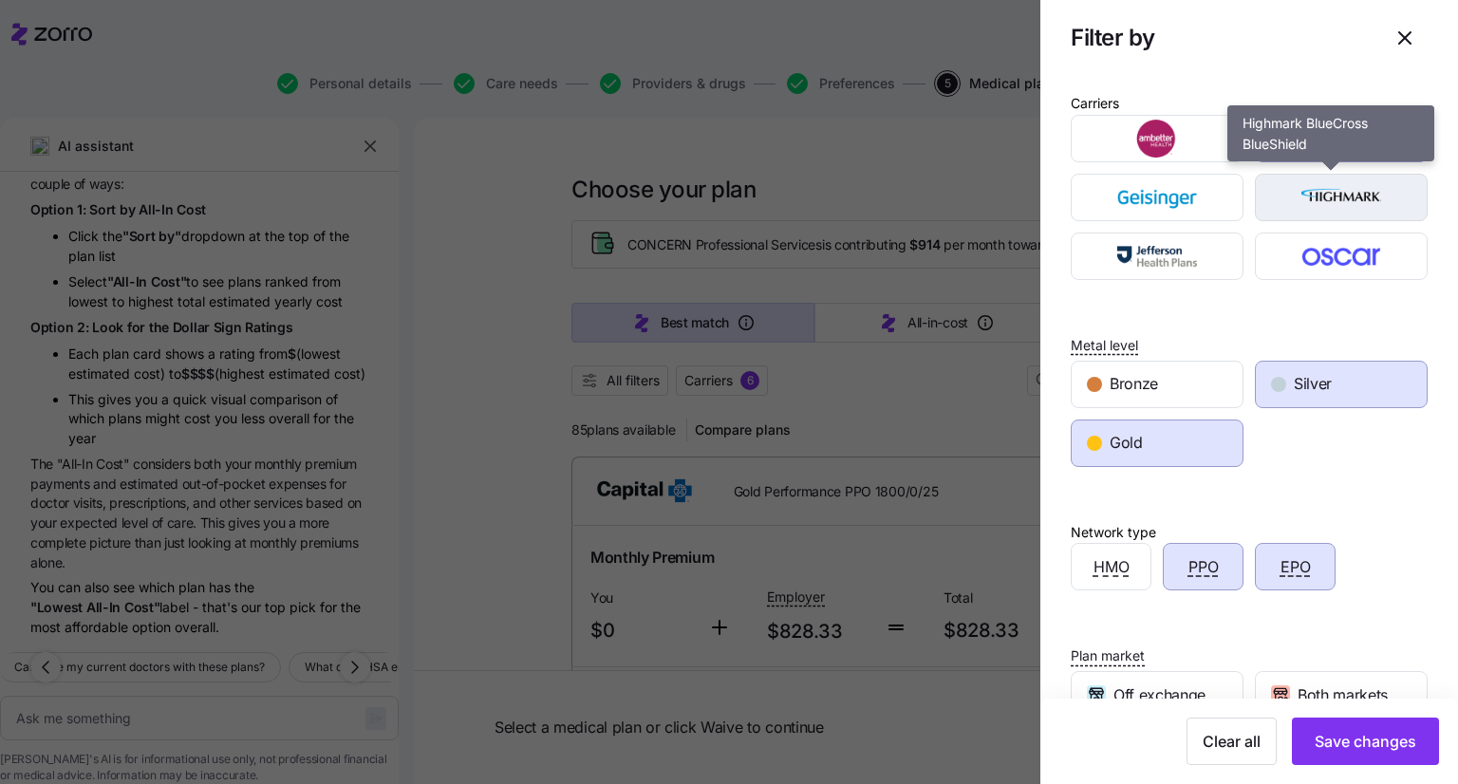
click at [1356, 203] on img "button" at bounding box center [1342, 197] width 140 height 38
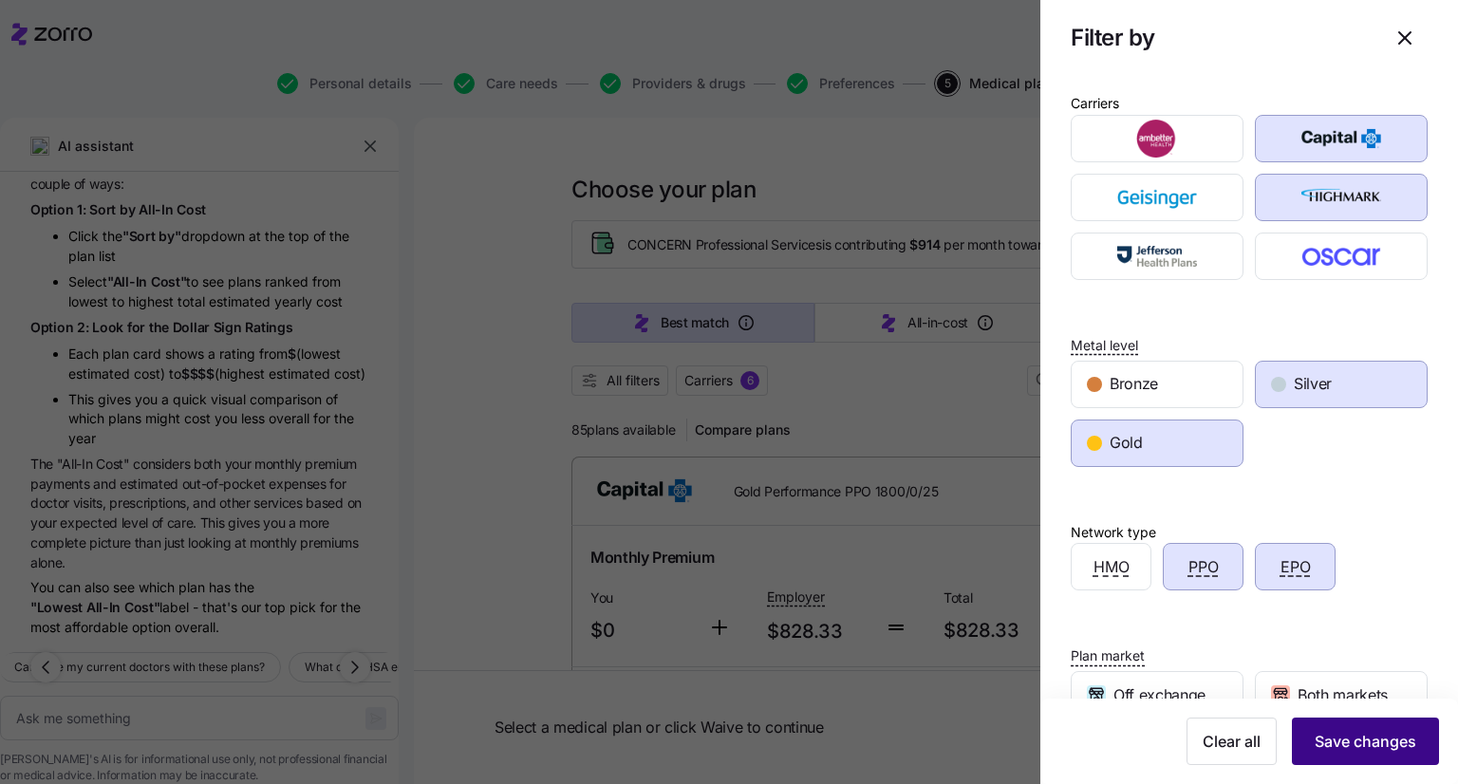
click at [1356, 752] on span "Save changes" at bounding box center [1366, 741] width 102 height 23
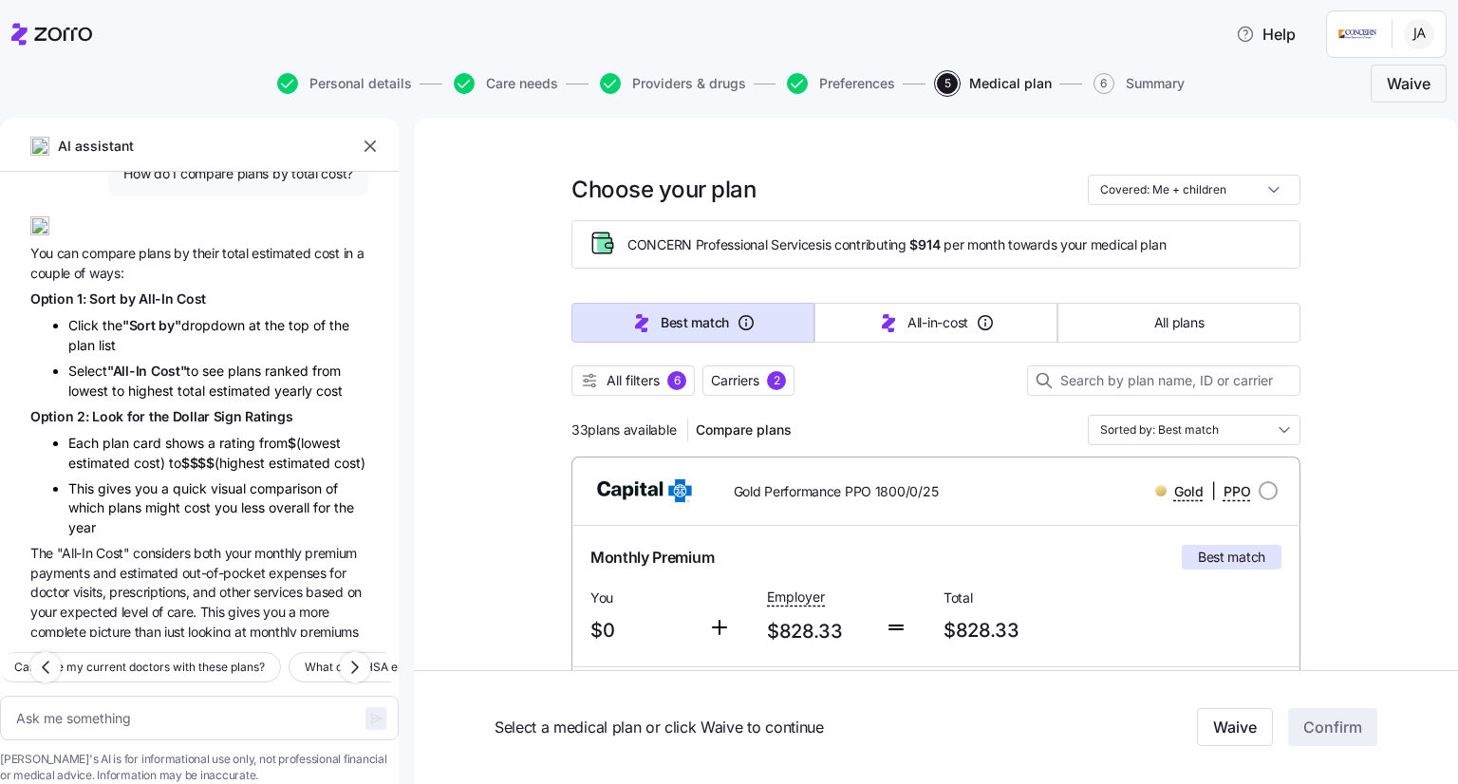
scroll to position [110, 0]
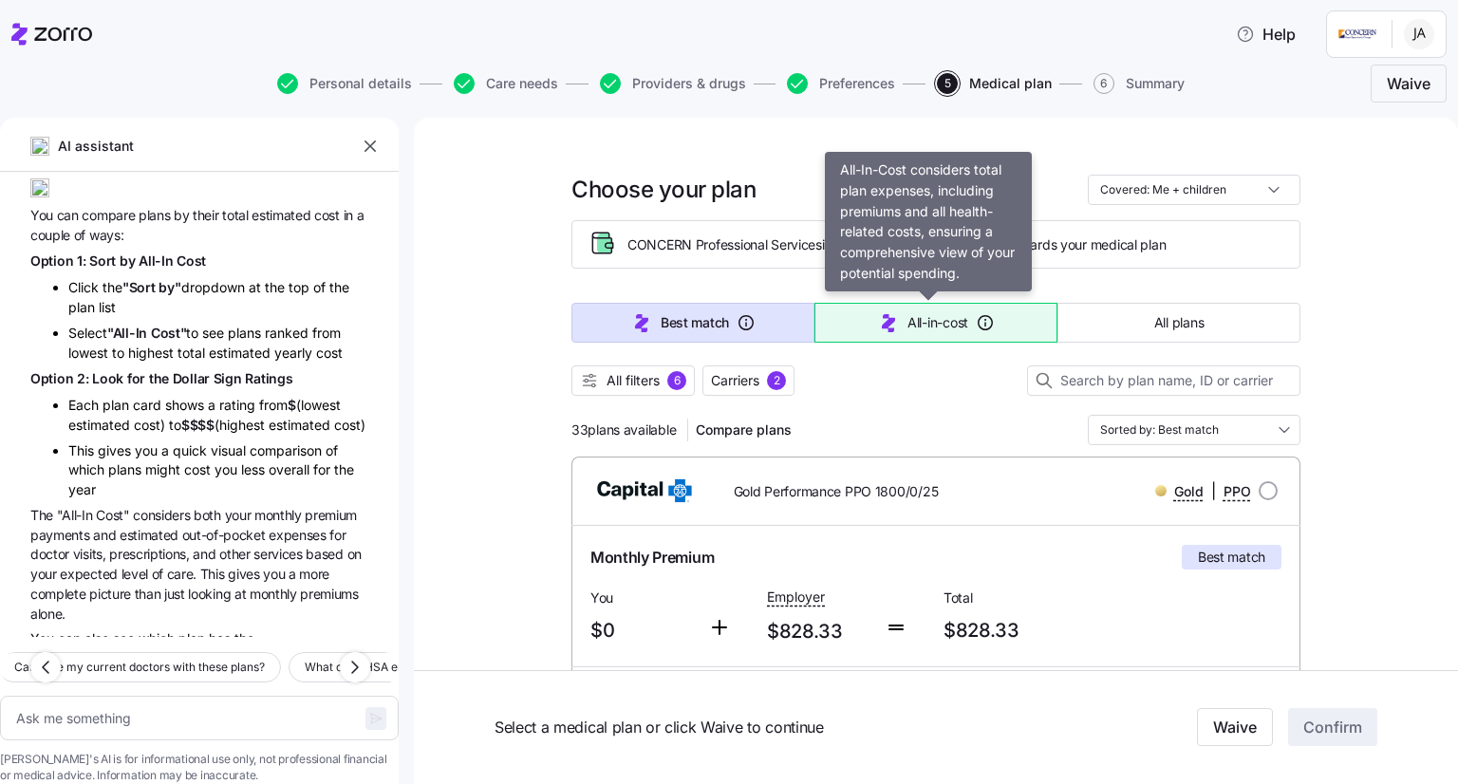
click at [941, 326] on span "All-in-cost" at bounding box center [938, 322] width 61 height 19
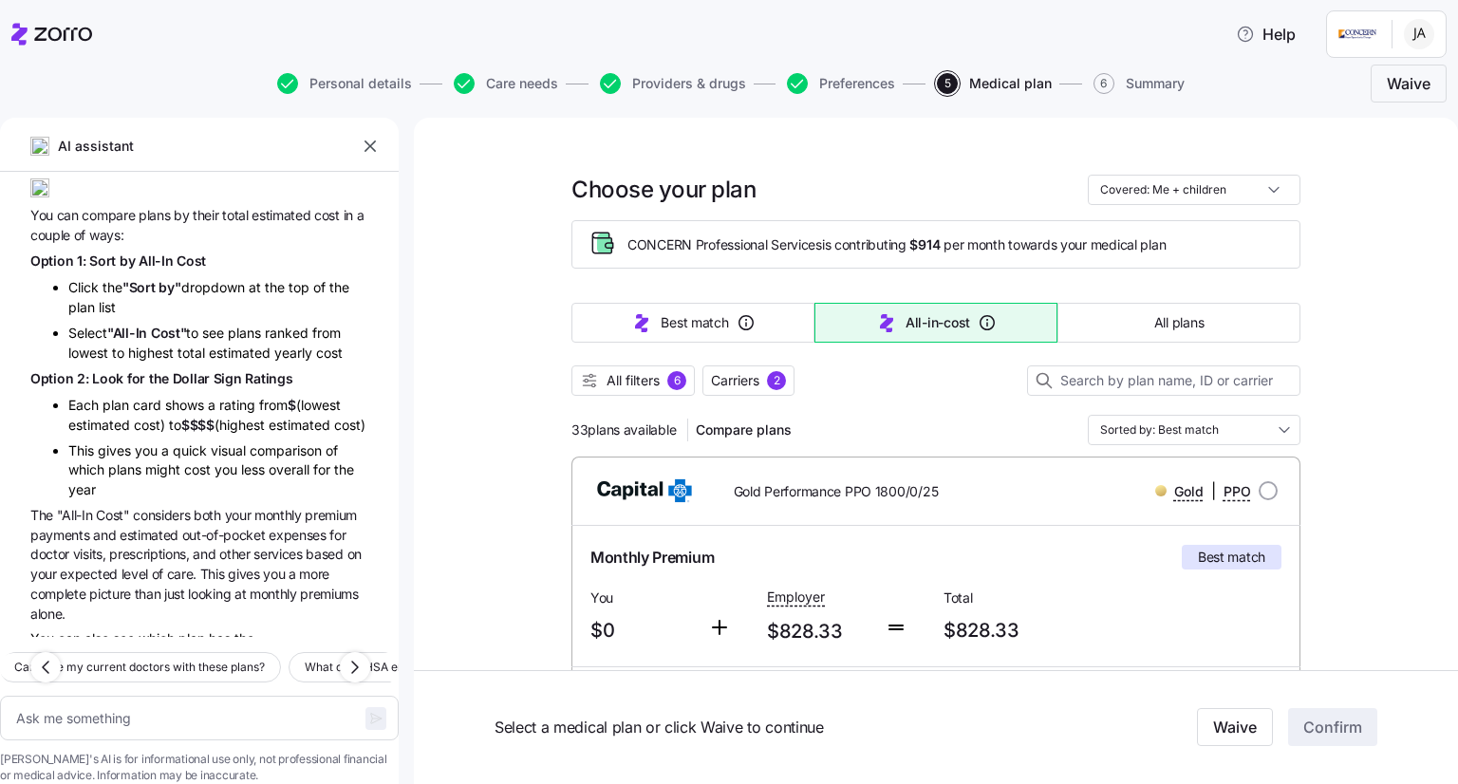
type textarea "x"
type input "Sorted by: All-in-cost"
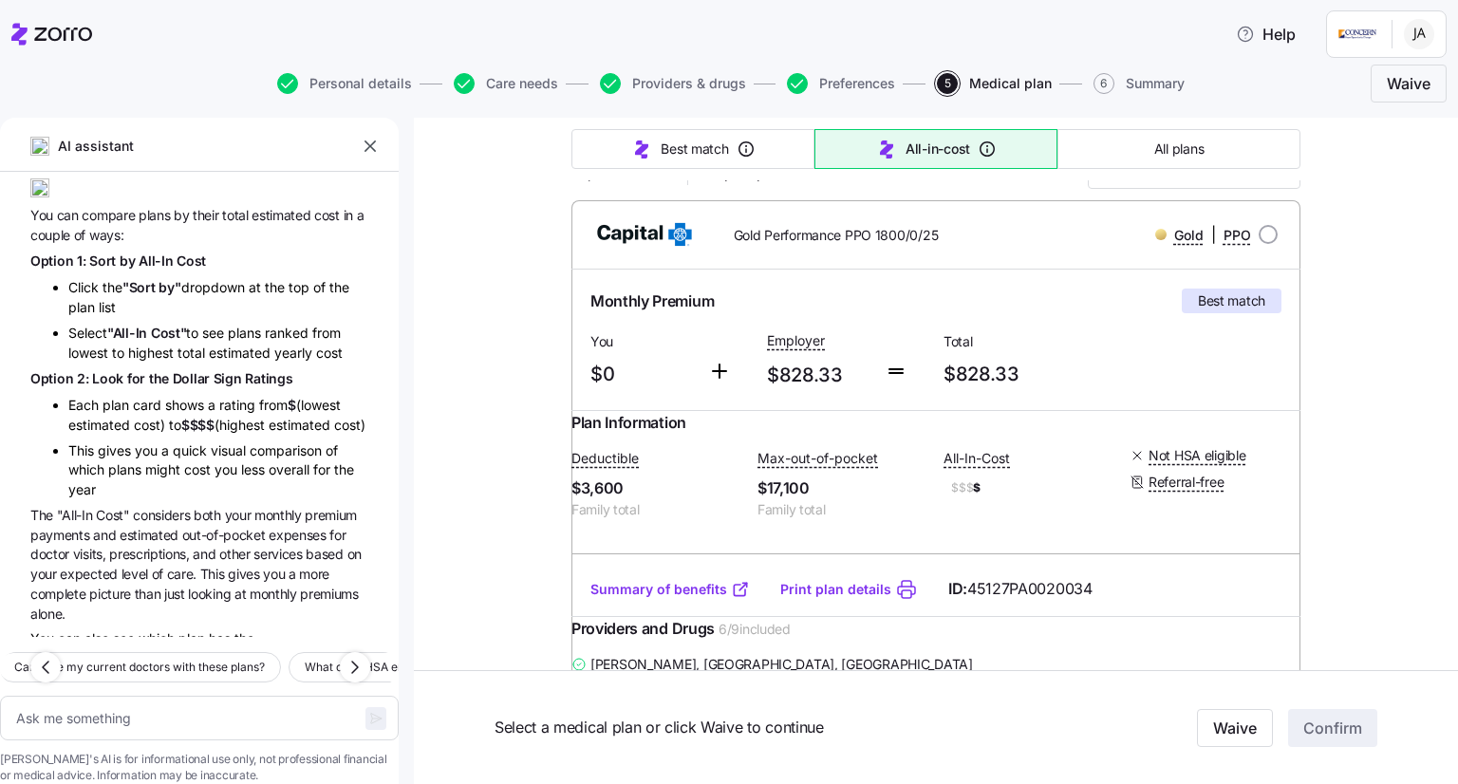
scroll to position [0, 0]
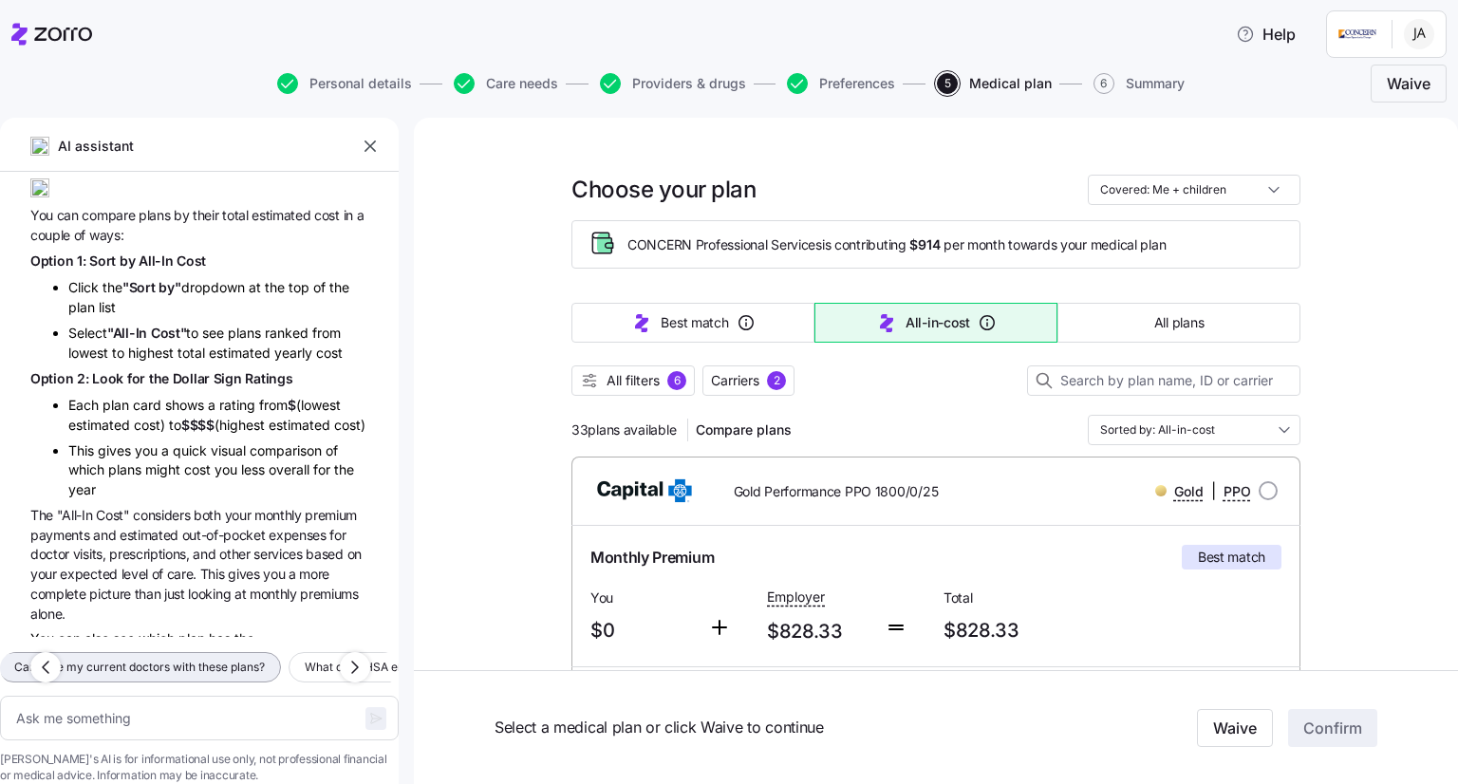
click at [276, 652] on button "Can I use my current doctors with these plans?" at bounding box center [139, 667] width 283 height 30
type textarea "x"
type textarea "Can I use my current doctors with these plans?"
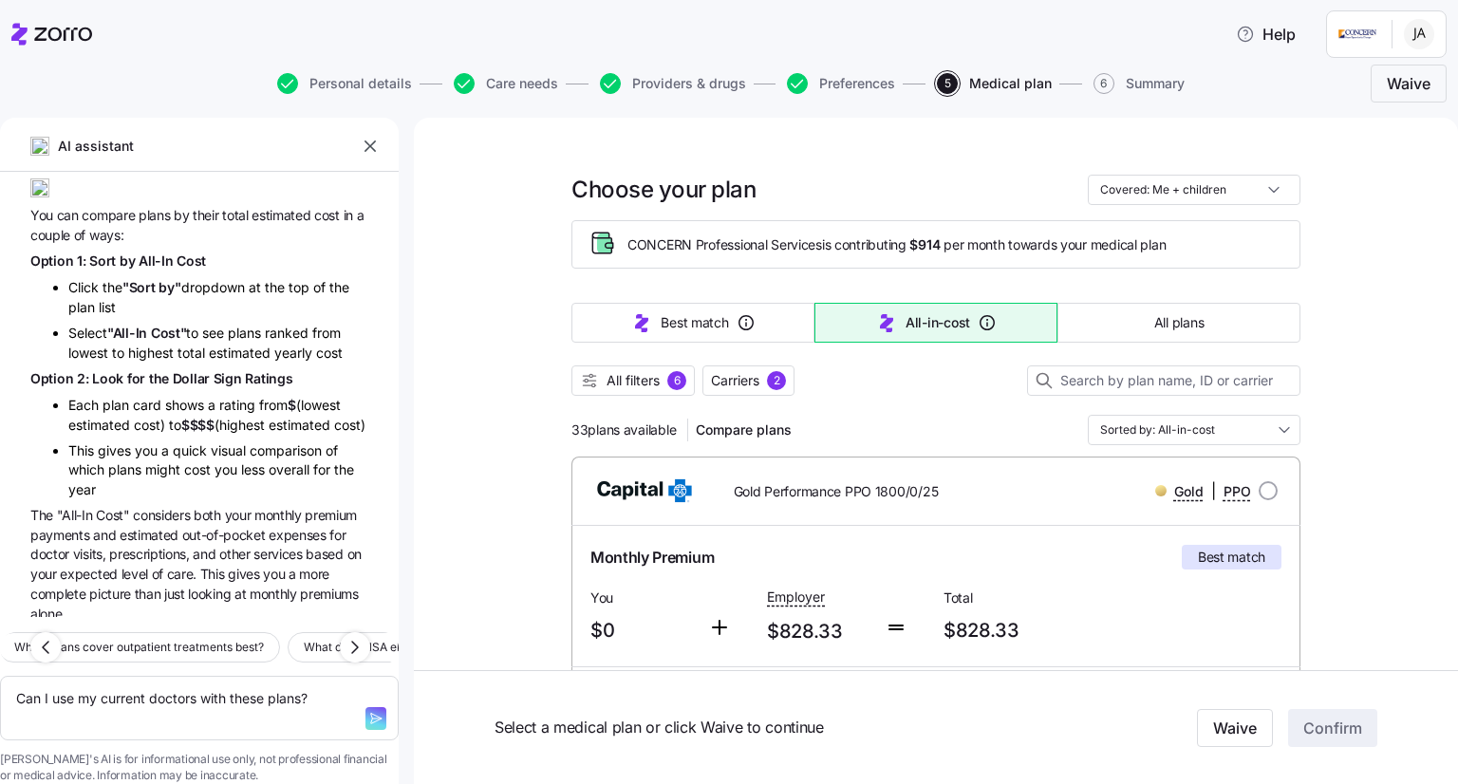
click at [366, 707] on span "button" at bounding box center [376, 718] width 21 height 23
type textarea "x"
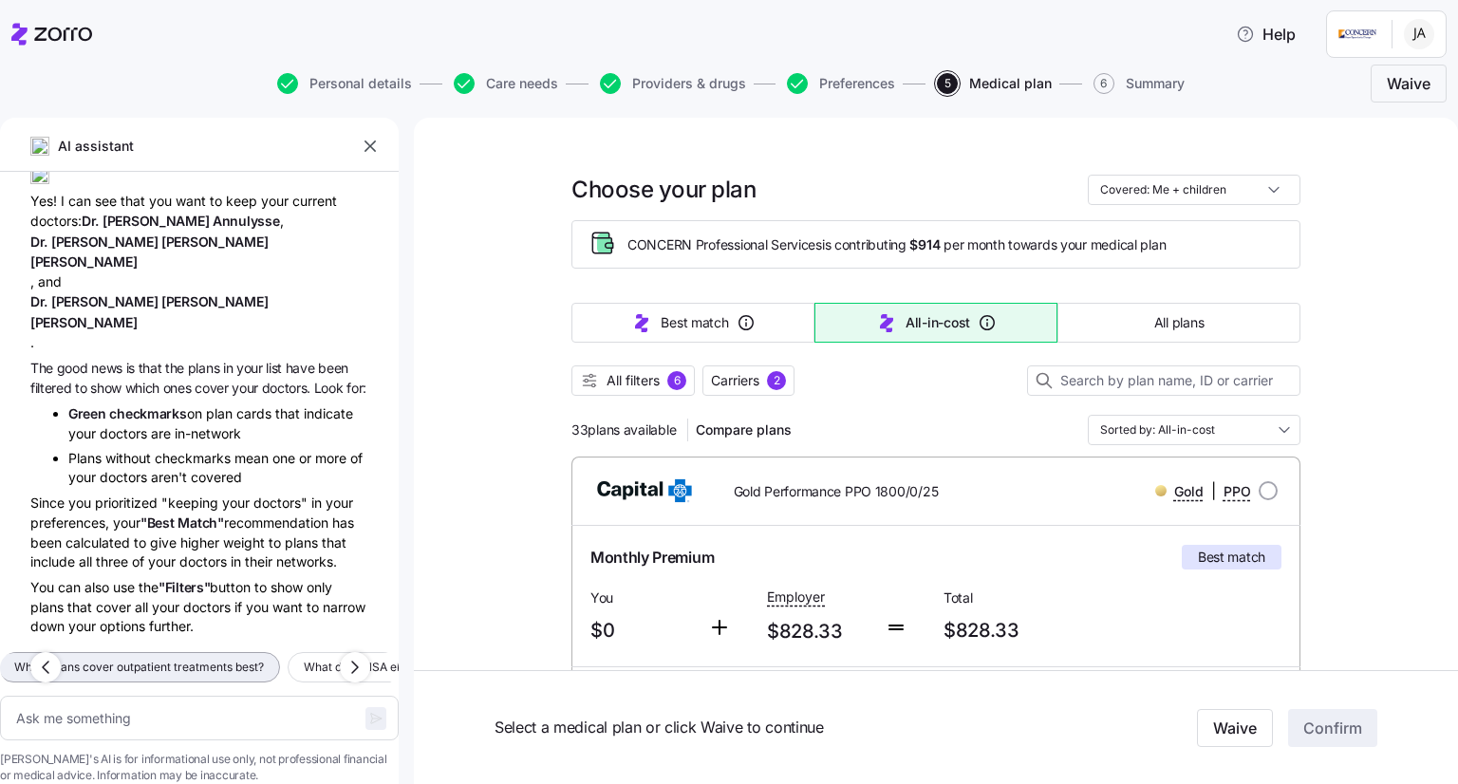
scroll to position [750, 0]
click at [349, 656] on icon "button" at bounding box center [355, 667] width 23 height 23
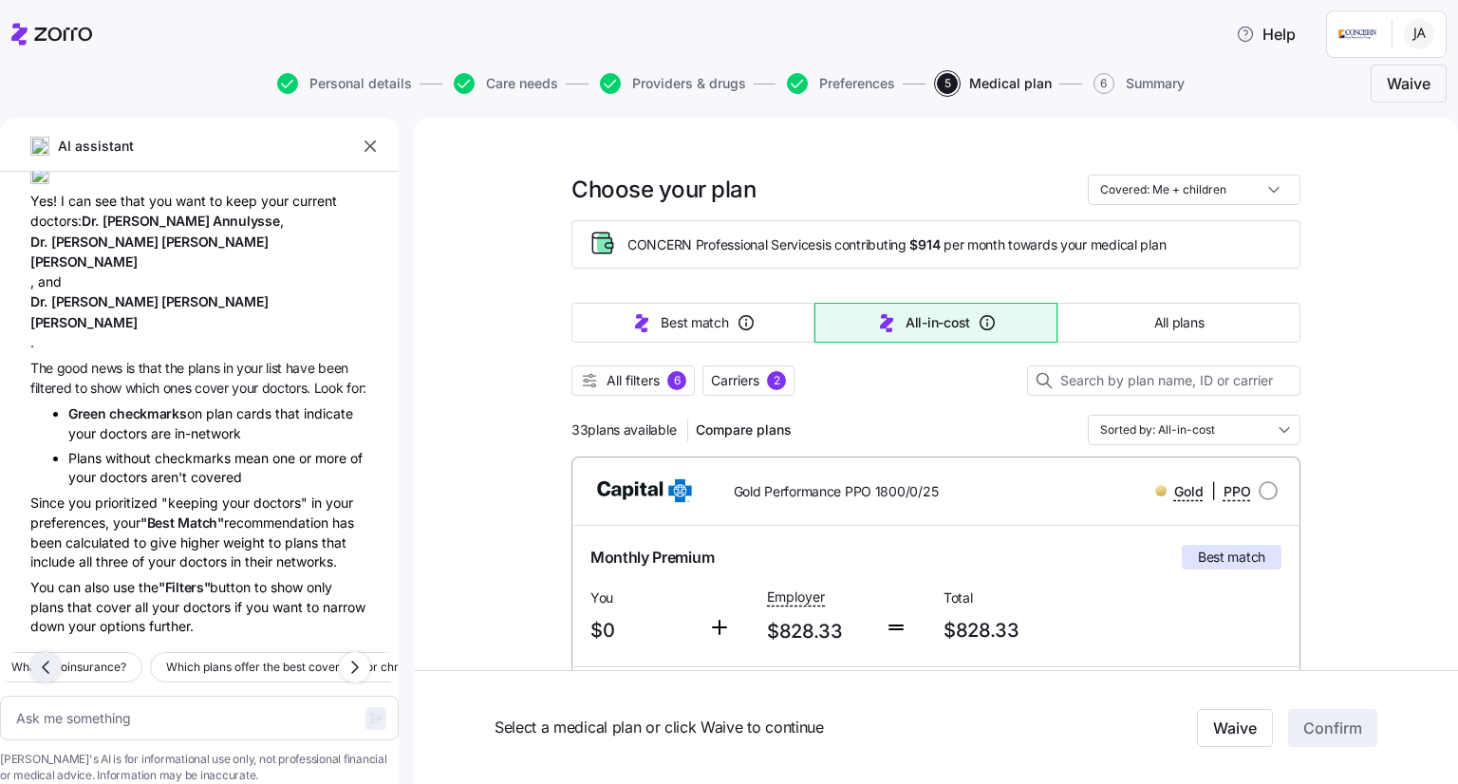
click at [46, 656] on icon "button" at bounding box center [45, 667] width 23 height 23
click at [128, 658] on span "How do employer contributions work?" at bounding box center [108, 667] width 204 height 19
type textarea "x"
type textarea "How do employer contributions work?"
click at [368, 711] on icon "button" at bounding box center [375, 718] width 15 height 15
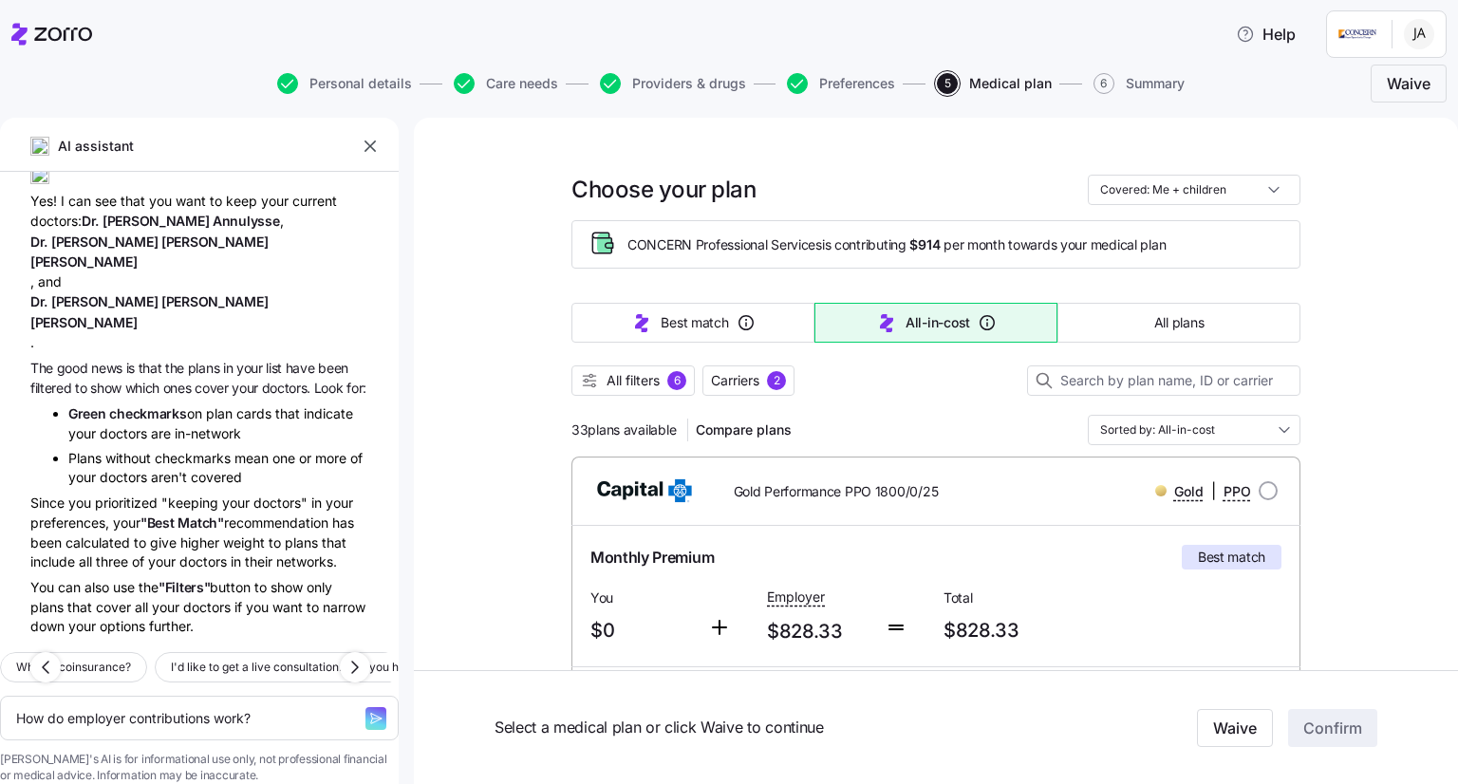
type textarea "x"
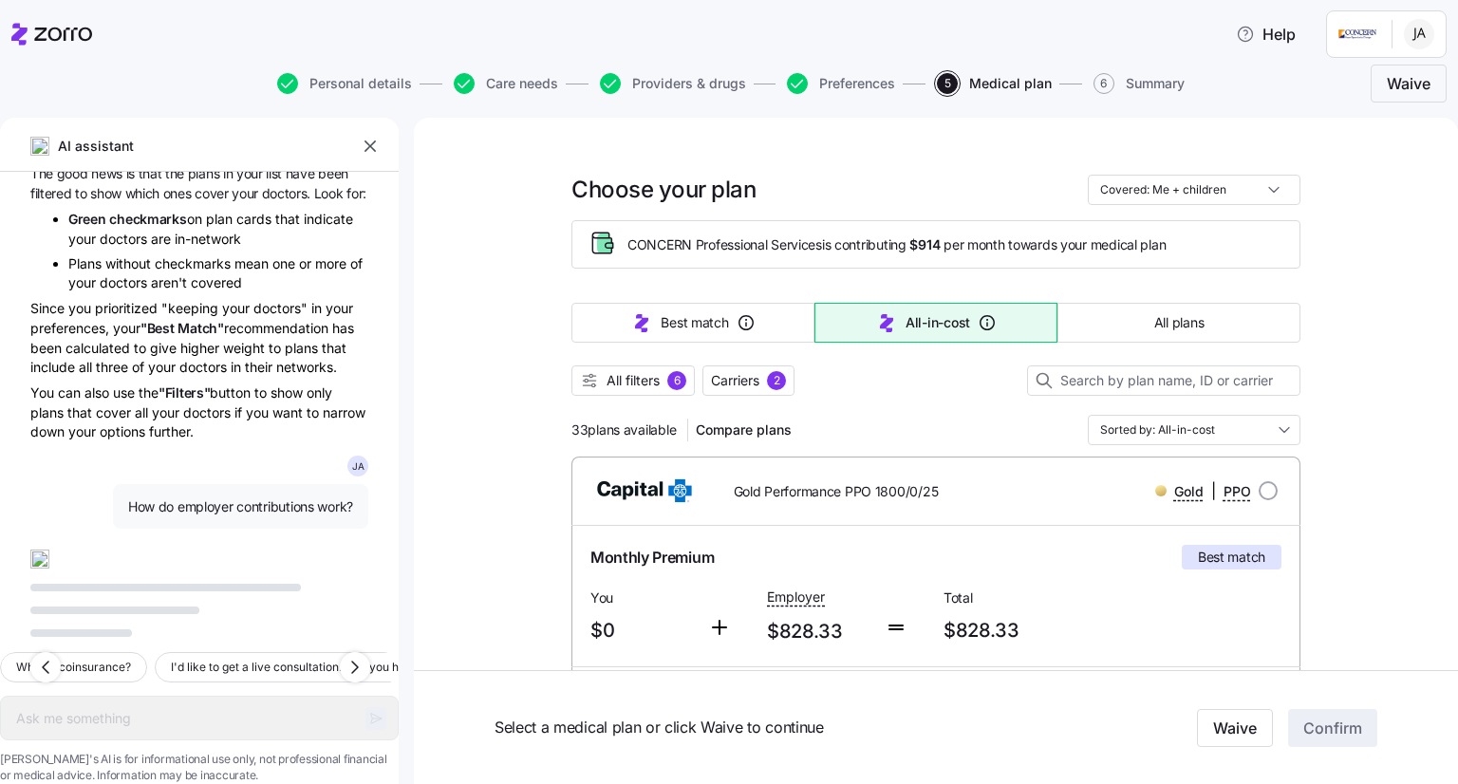
scroll to position [945, 0]
click at [358, 656] on icon "button" at bounding box center [355, 667] width 23 height 23
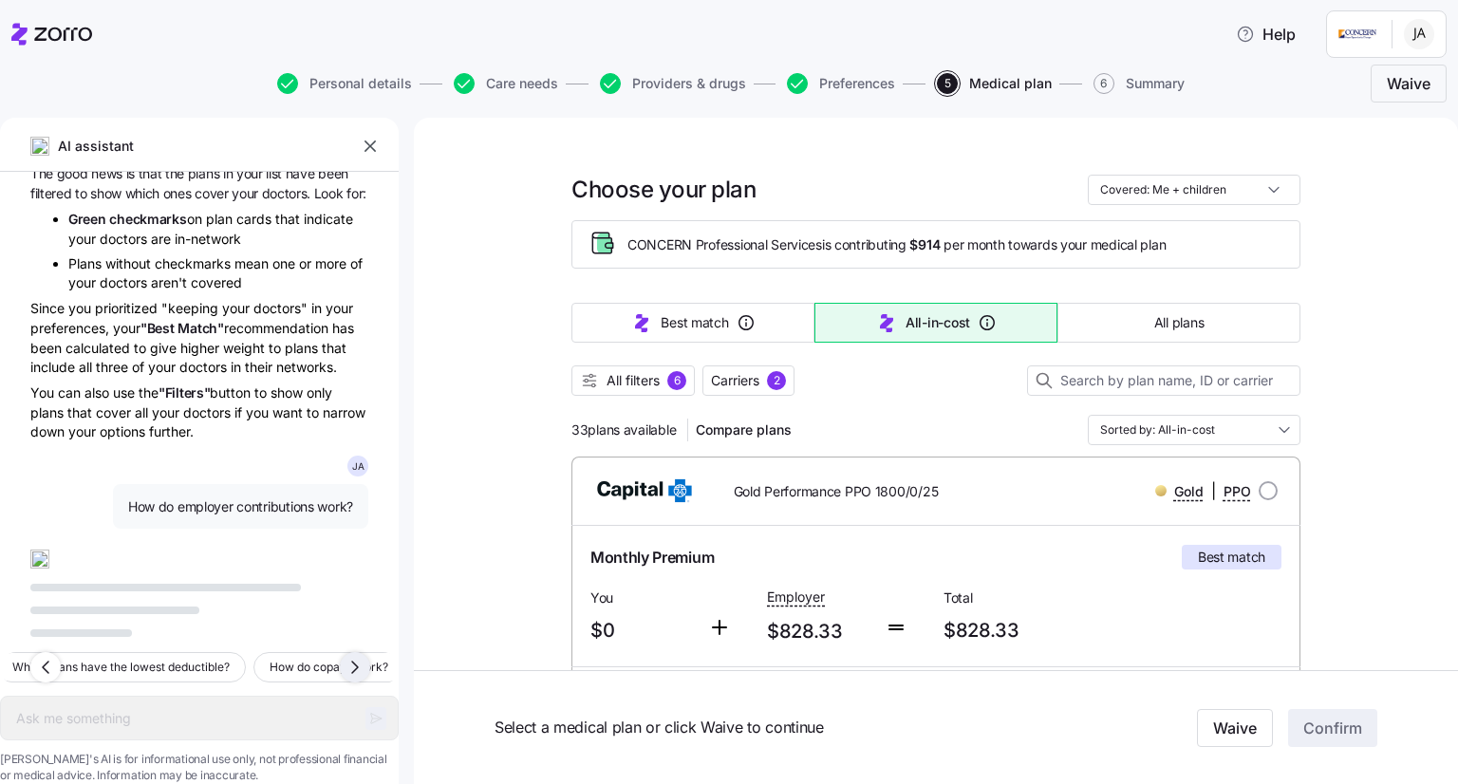
click at [358, 656] on icon "button" at bounding box center [355, 667] width 23 height 23
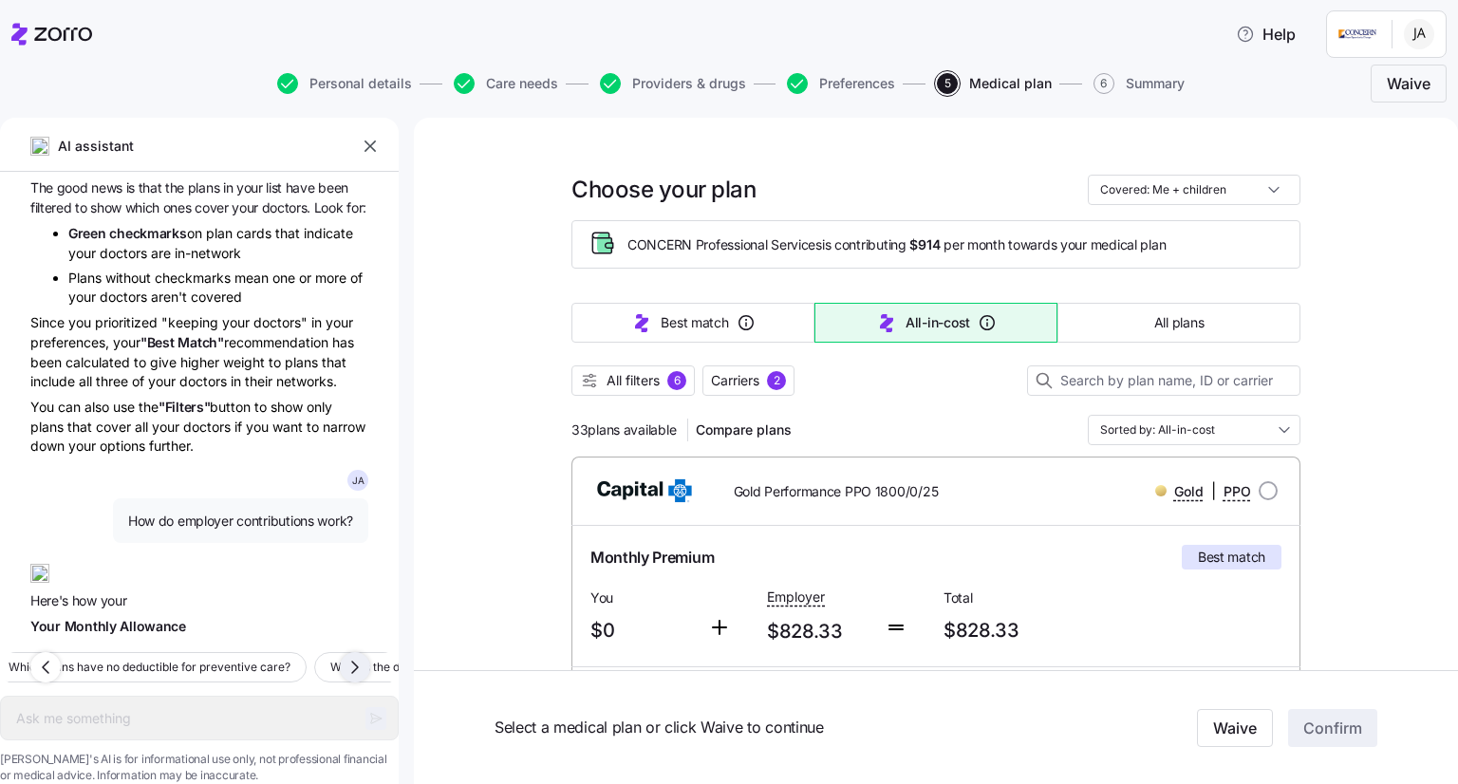
click at [358, 656] on icon "button" at bounding box center [355, 667] width 23 height 23
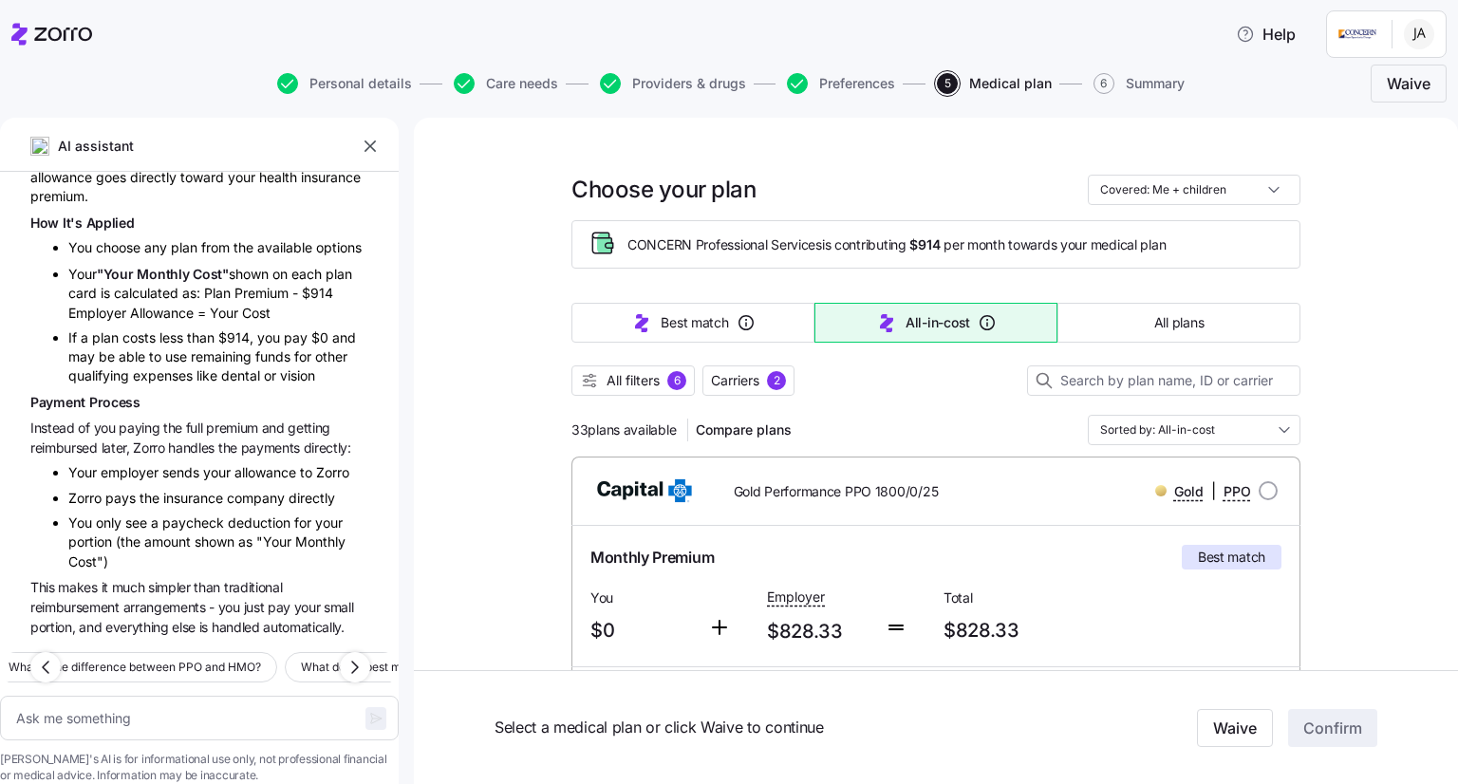
scroll to position [1522, 0]
click at [357, 656] on icon "button" at bounding box center [355, 667] width 23 height 23
click at [358, 656] on icon "button" at bounding box center [355, 667] width 23 height 23
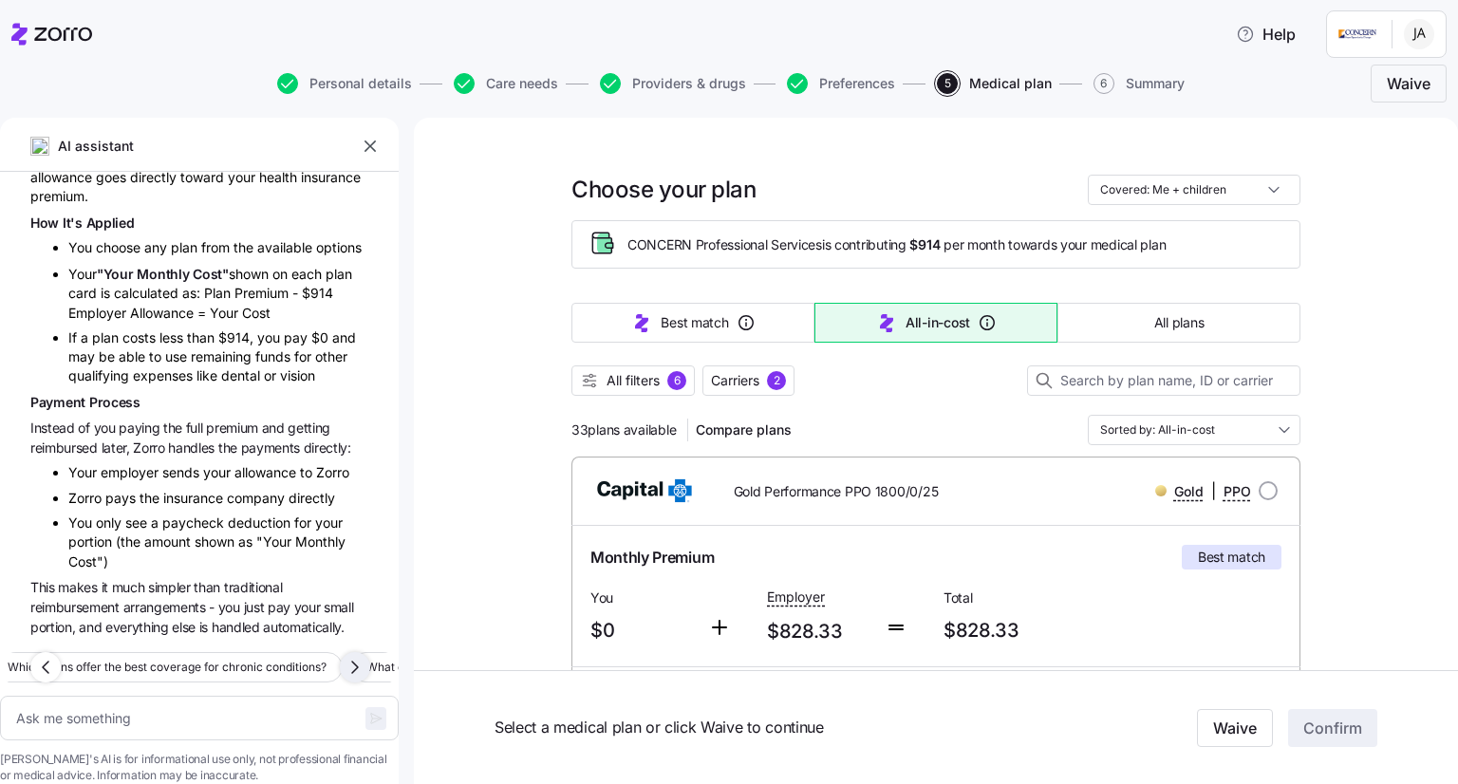
click at [358, 662] on icon "button" at bounding box center [355, 667] width 6 height 11
click at [38, 656] on icon "button" at bounding box center [45, 667] width 23 height 23
click at [356, 656] on icon "button" at bounding box center [355, 667] width 23 height 23
click at [148, 652] on button "What does deductible mean?" at bounding box center [83, 667] width 187 height 30
type textarea "x"
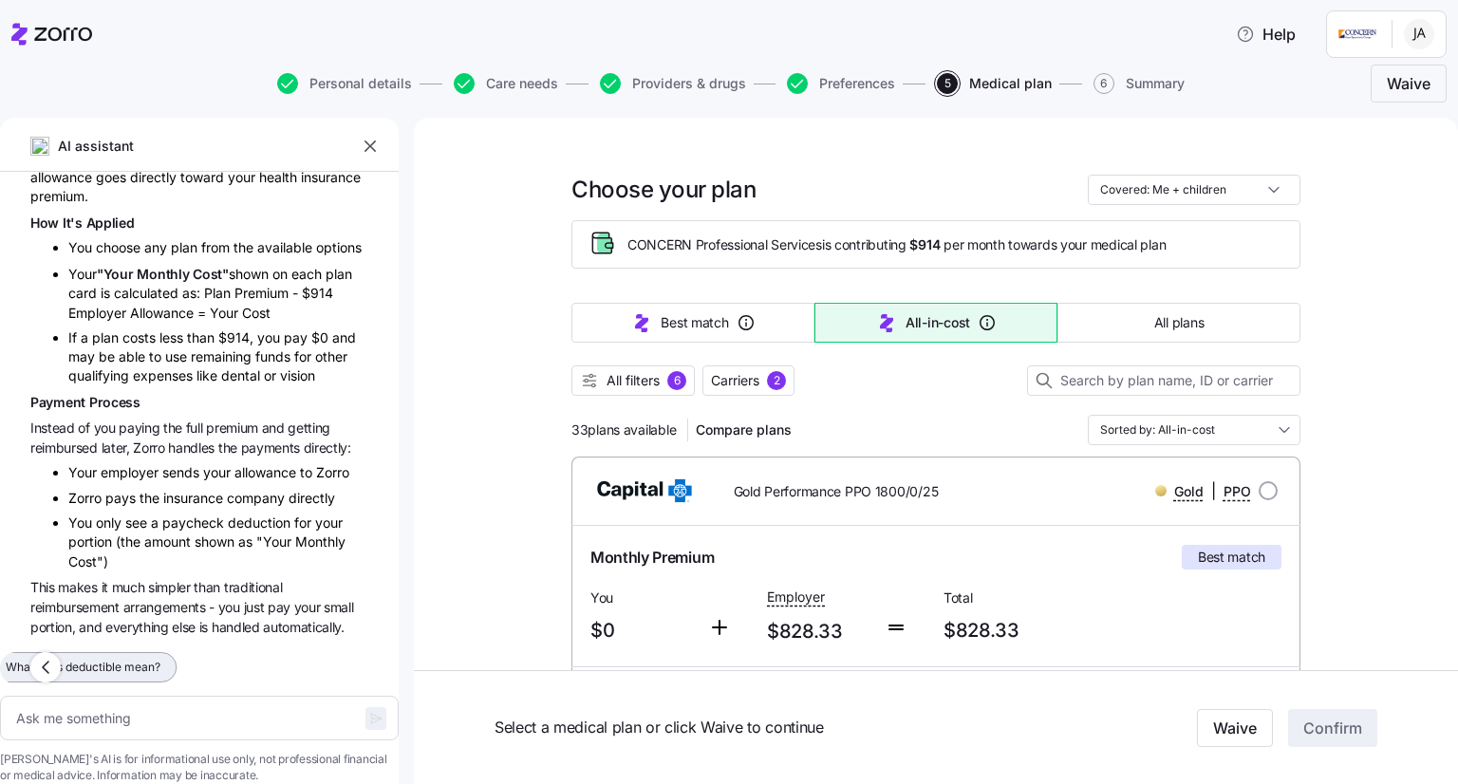
type textarea "What does deductible mean?"
click at [368, 711] on icon "button" at bounding box center [375, 718] width 15 height 15
type textarea "x"
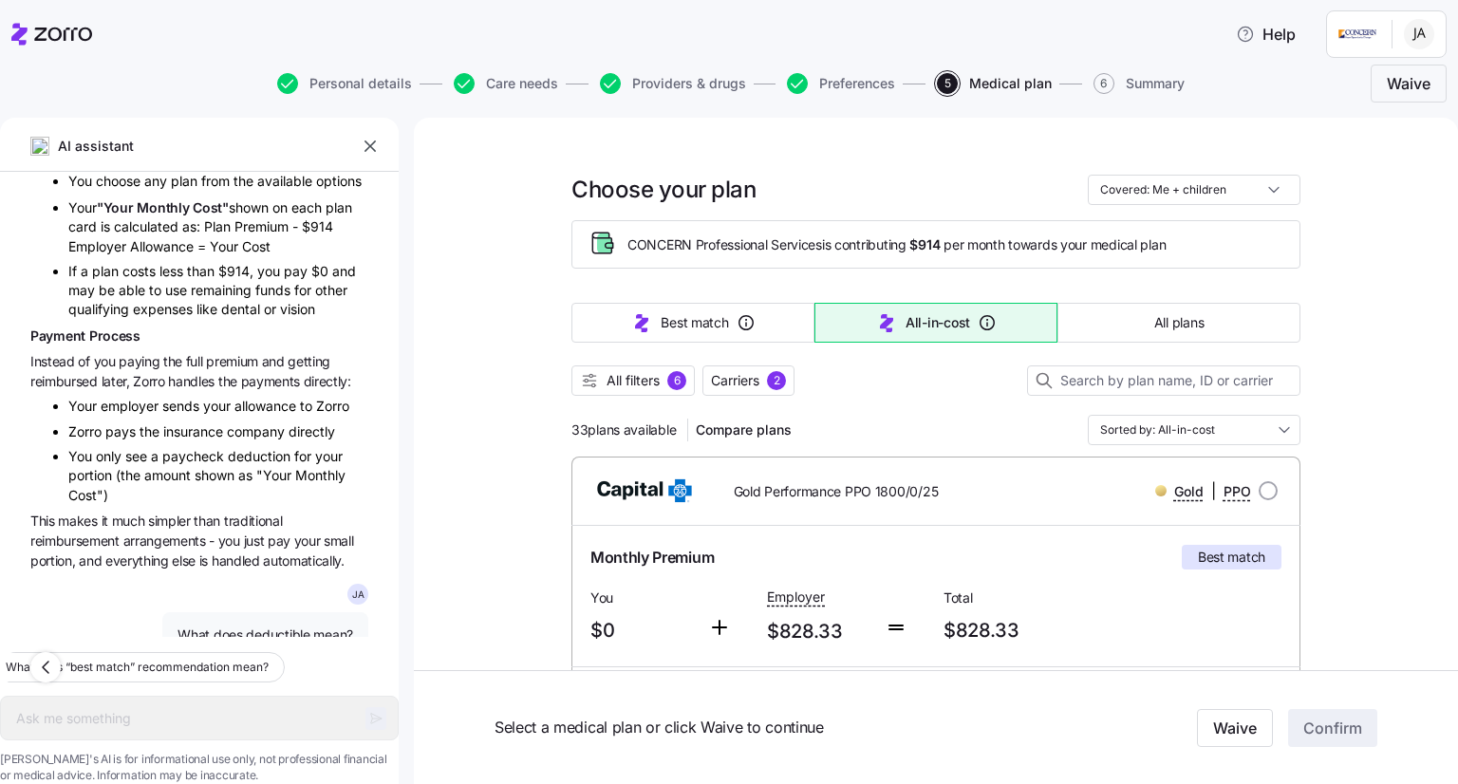
scroll to position [1717, 0]
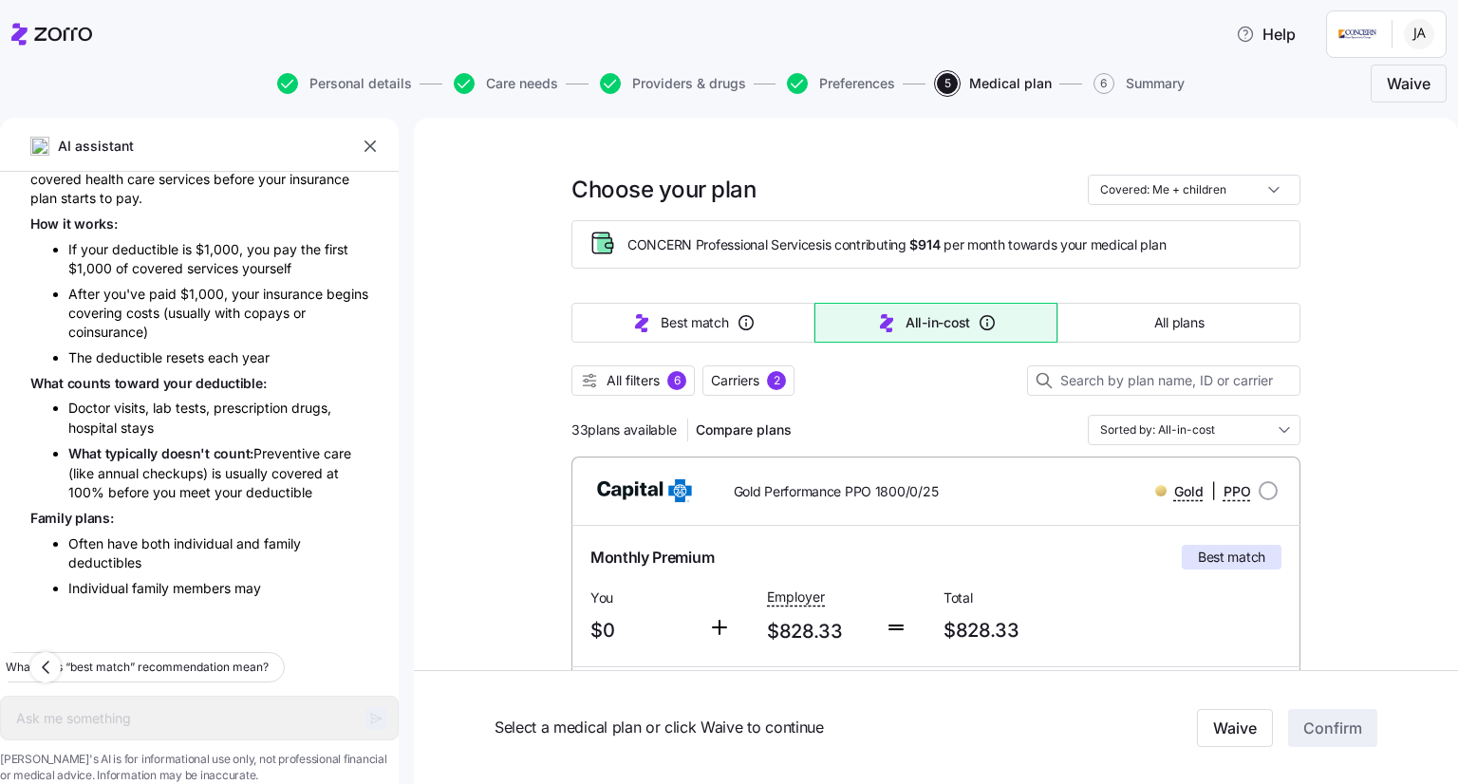
type textarea "x"
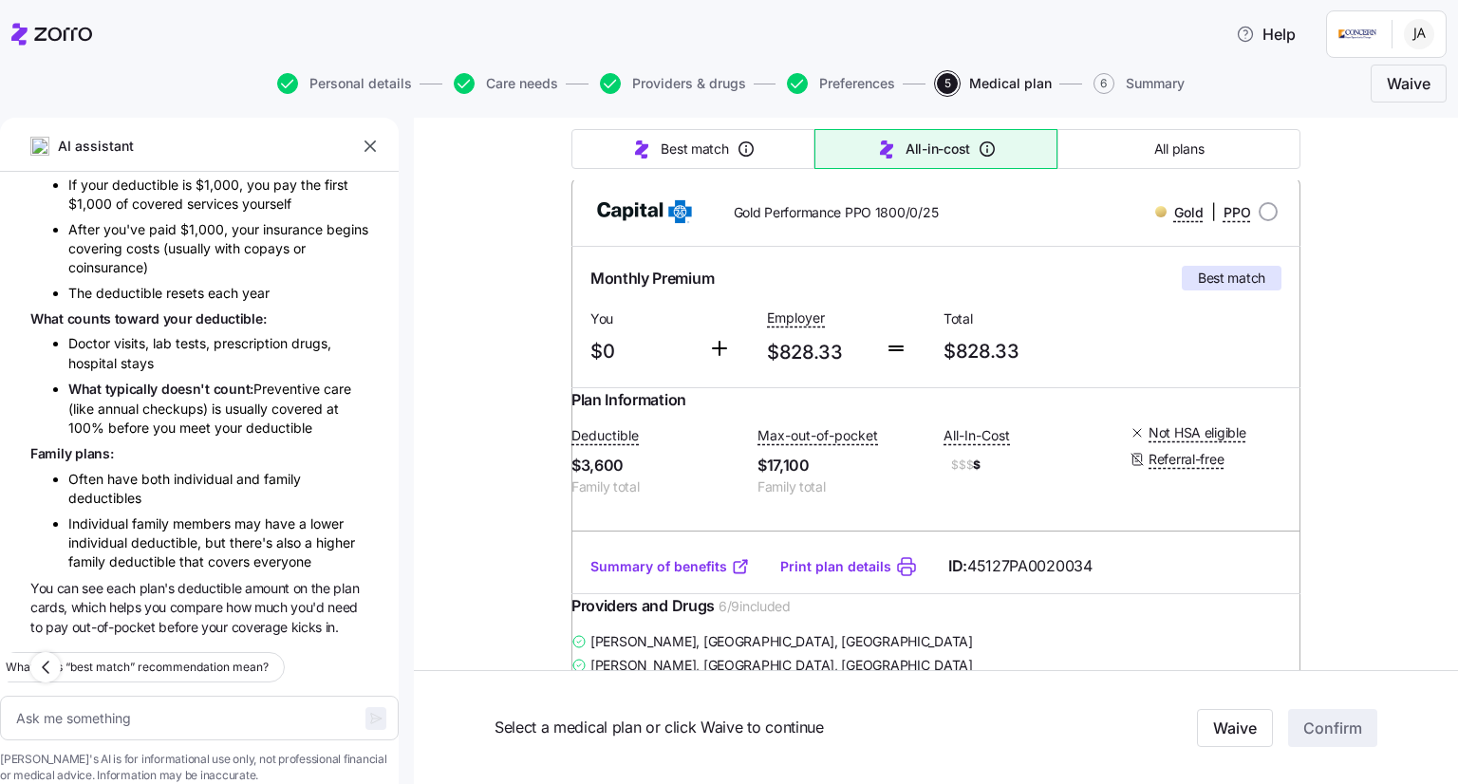
scroll to position [280, 0]
click at [646, 575] on link "Summary of benefits" at bounding box center [671, 565] width 160 height 19
click at [368, 148] on icon "button" at bounding box center [370, 146] width 11 height 11
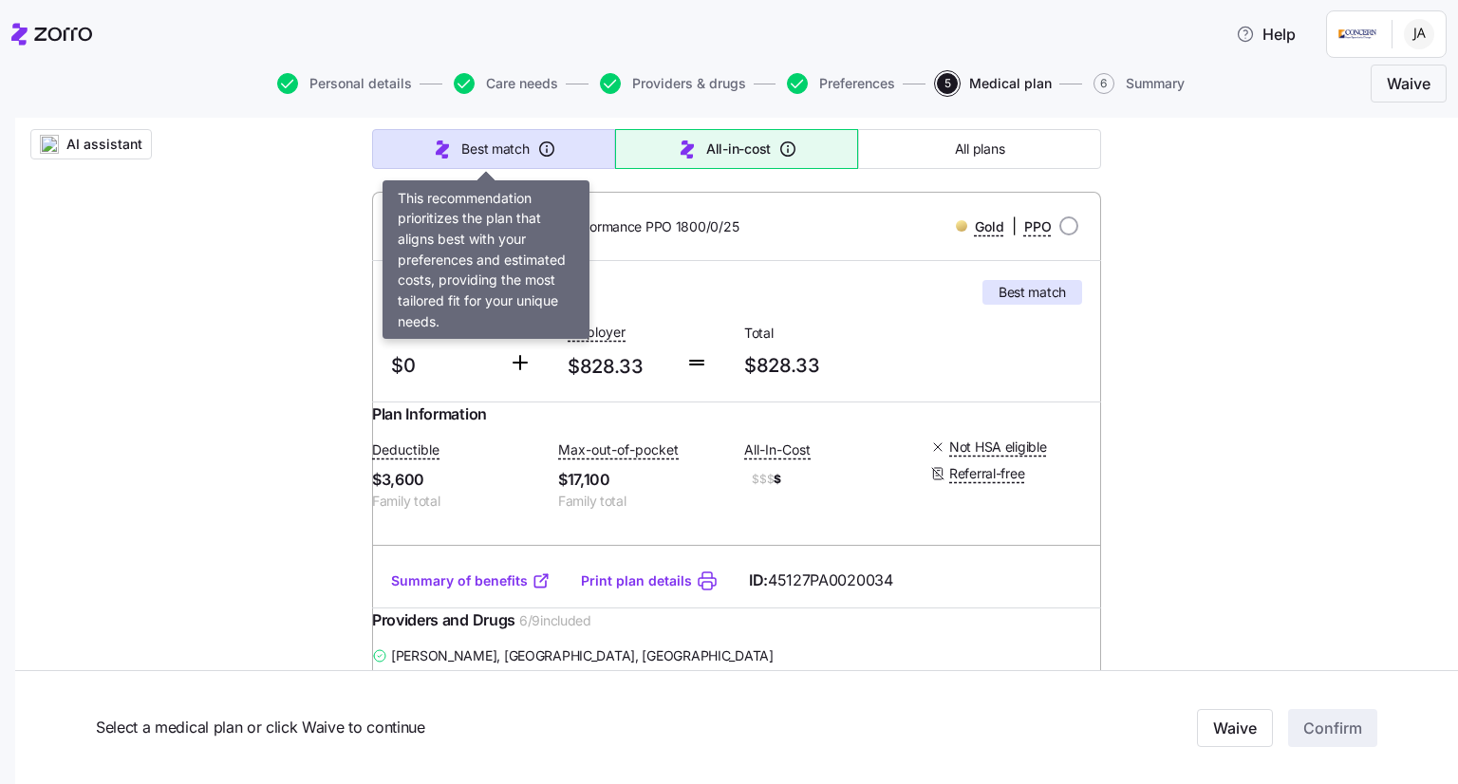
click at [501, 141] on span "Best match" at bounding box center [494, 149] width 67 height 19
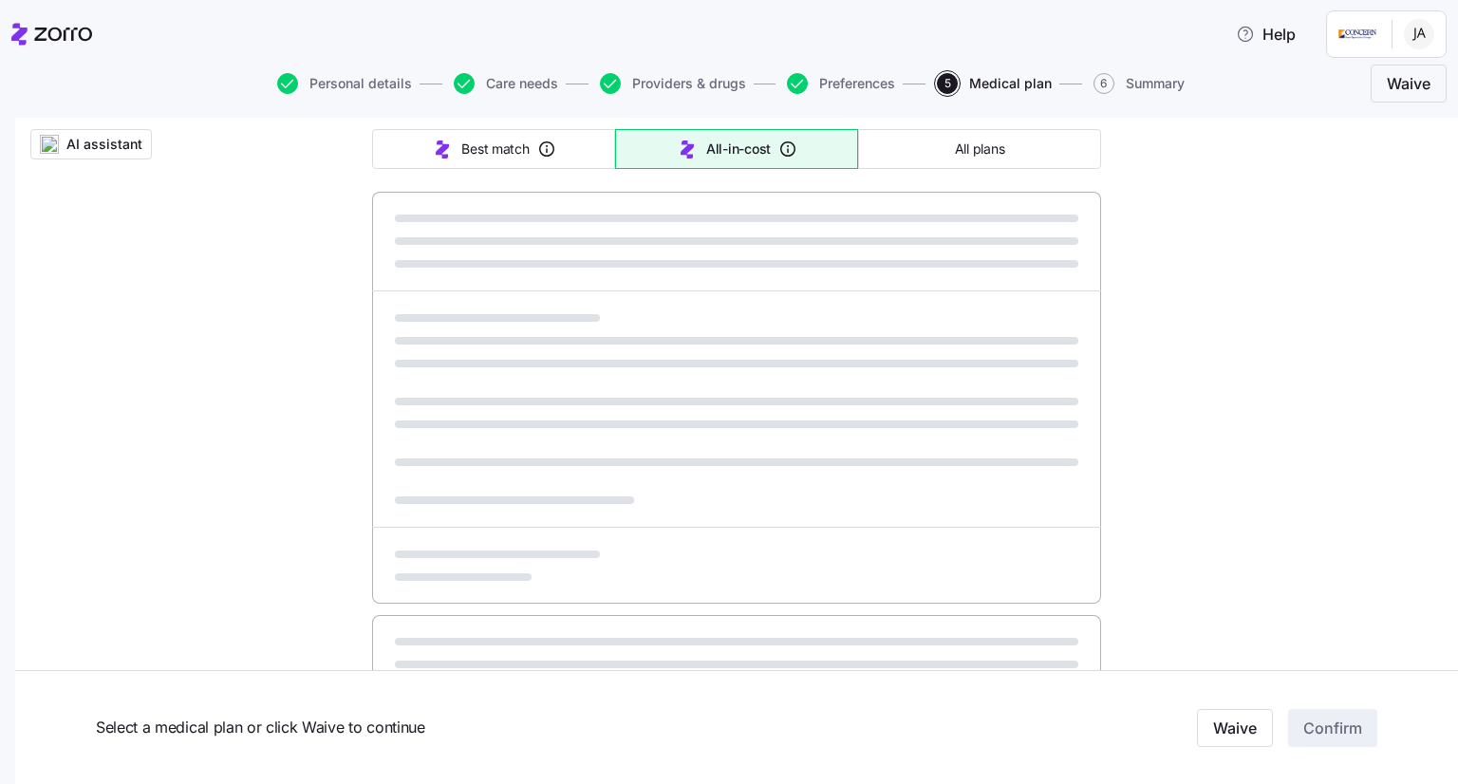
type input "Sorted by: Best match"
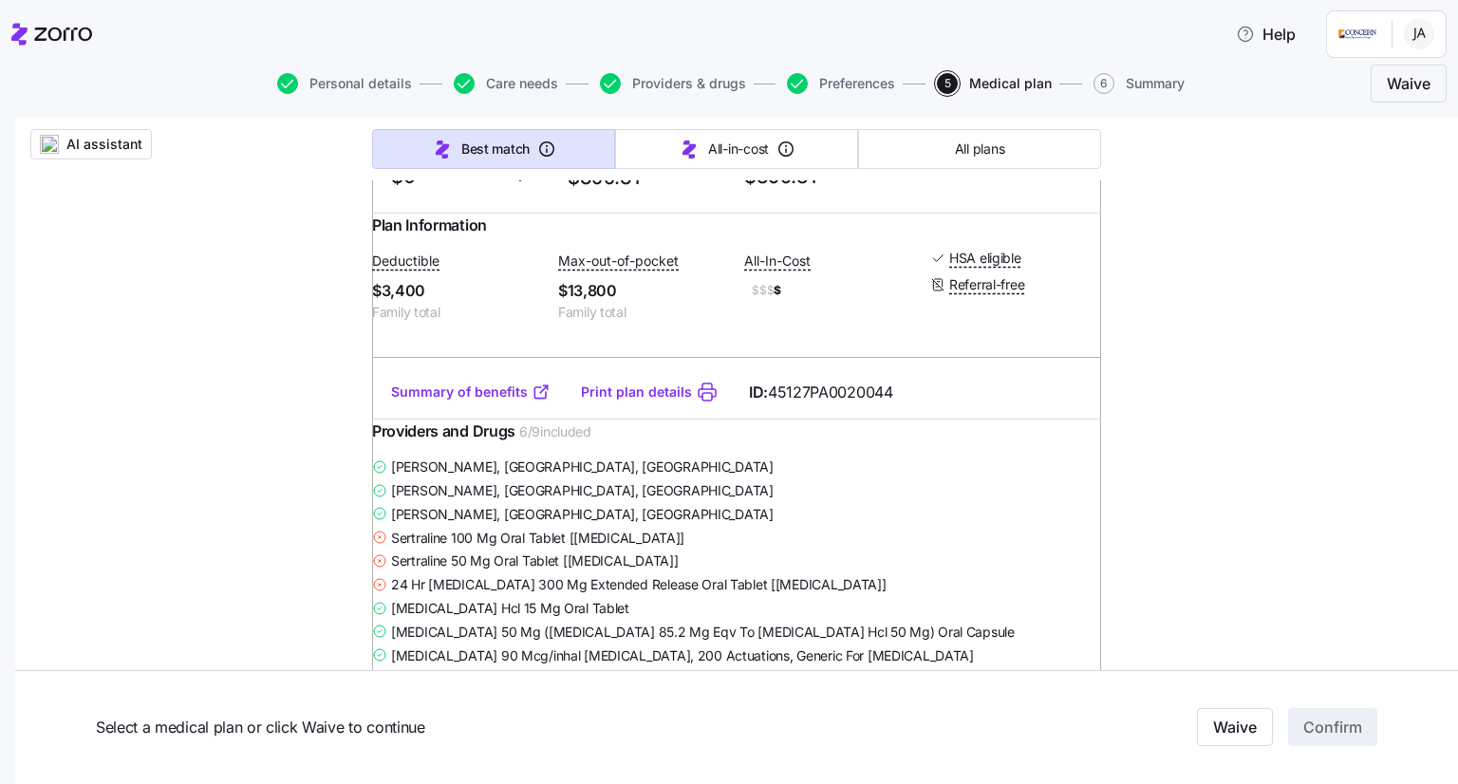
scroll to position [1232, 0]
click at [405, 400] on link "Summary of benefits" at bounding box center [471, 390] width 160 height 19
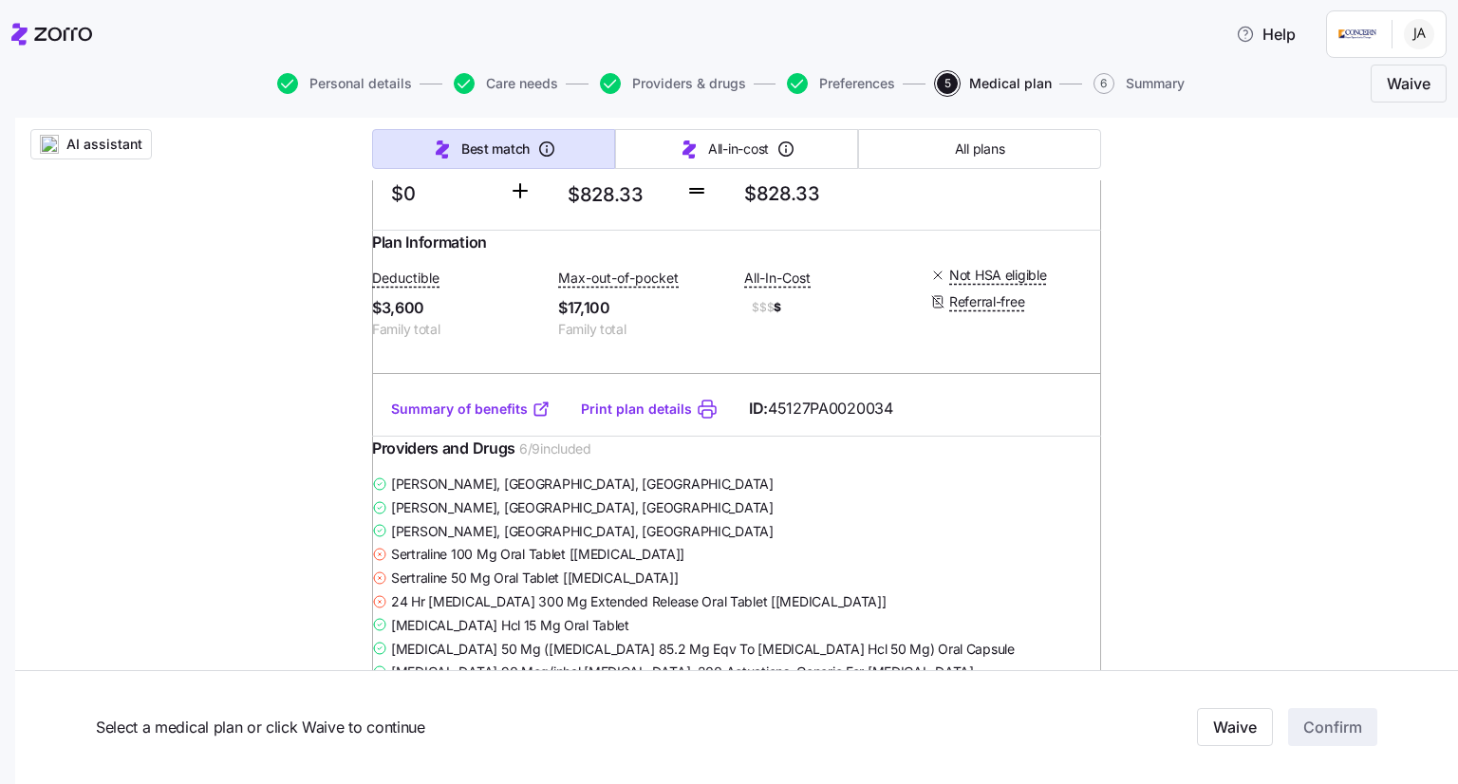
scroll to position [475, 0]
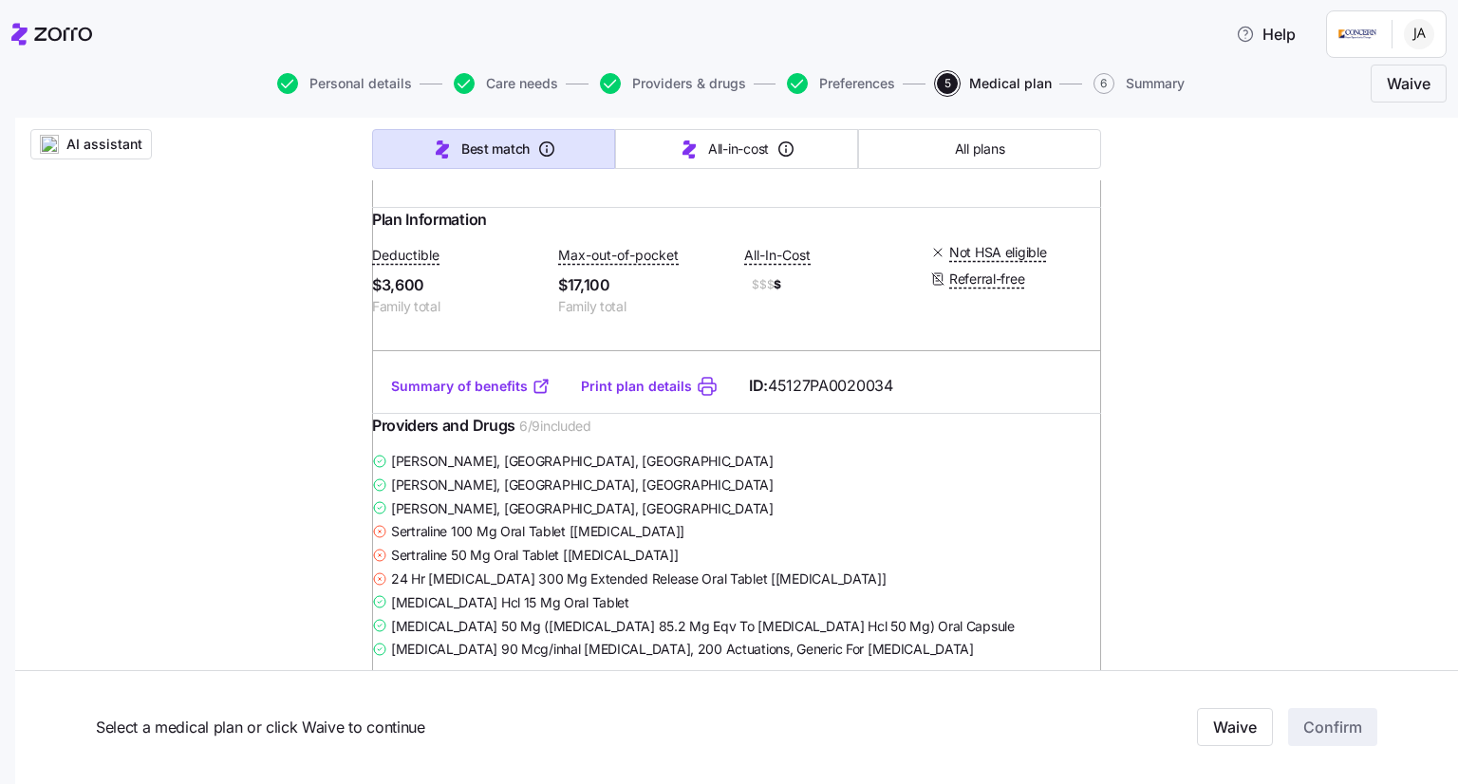
click at [460, 396] on link "Summary of benefits" at bounding box center [471, 386] width 160 height 19
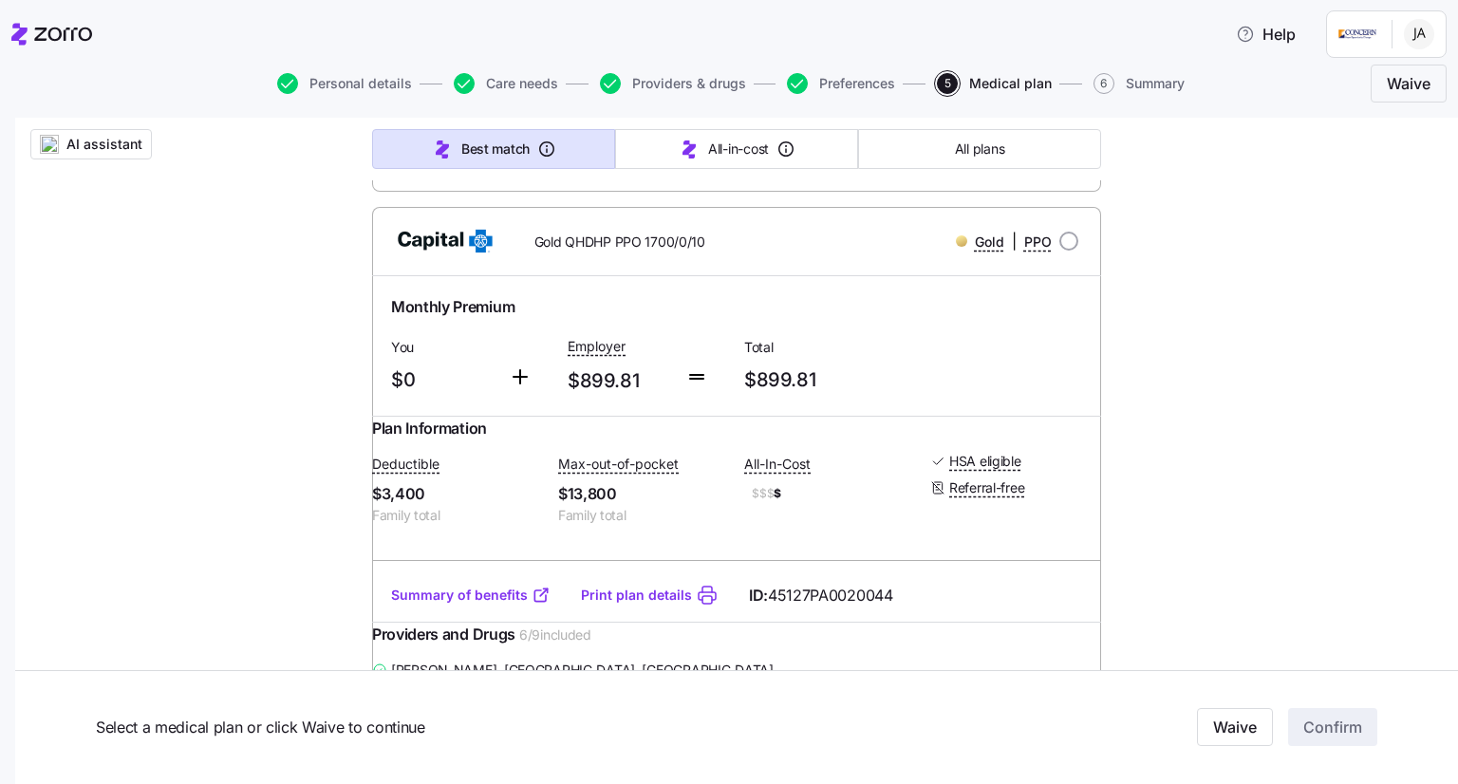
scroll to position [1074, 0]
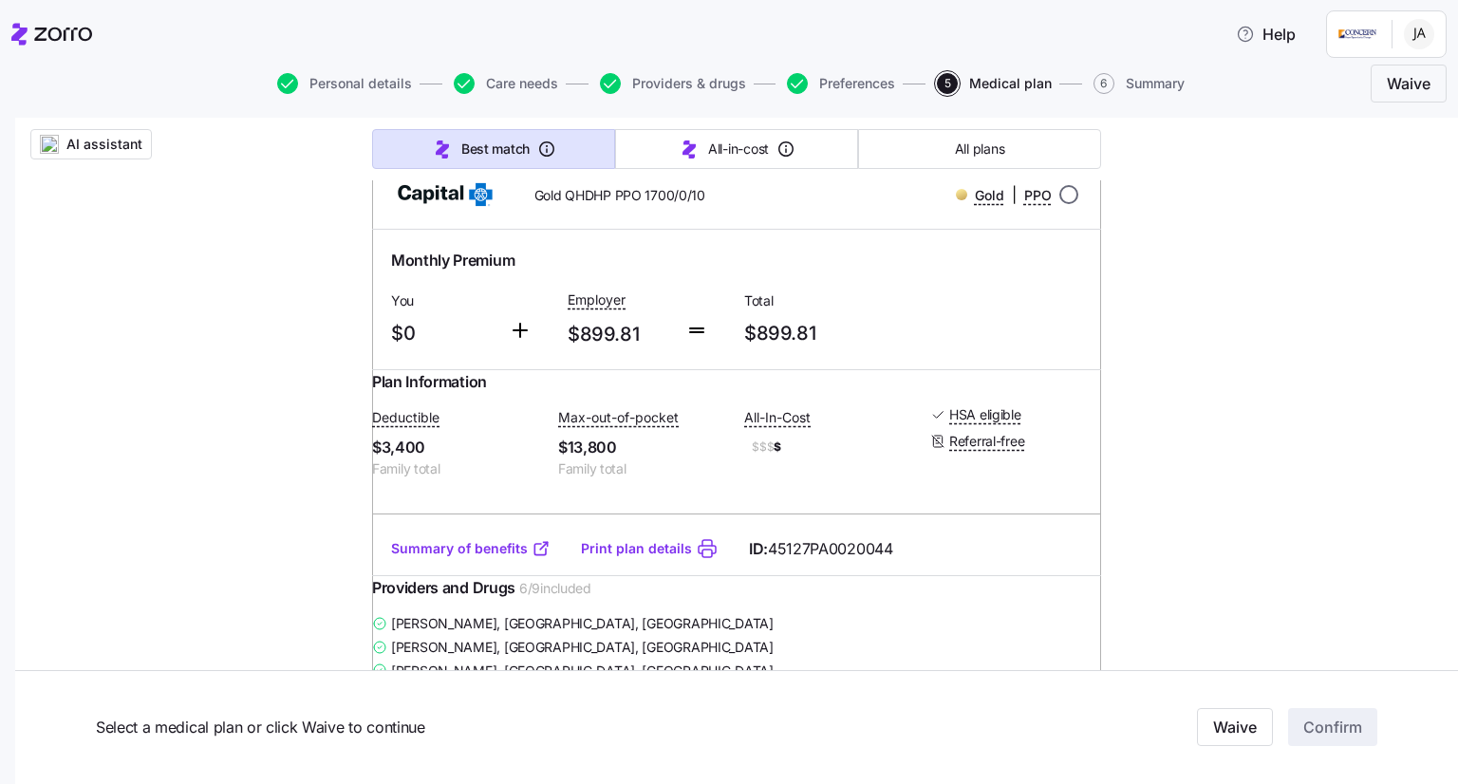
click at [1063, 204] on input "radio" at bounding box center [1069, 194] width 19 height 19
radio input "true"
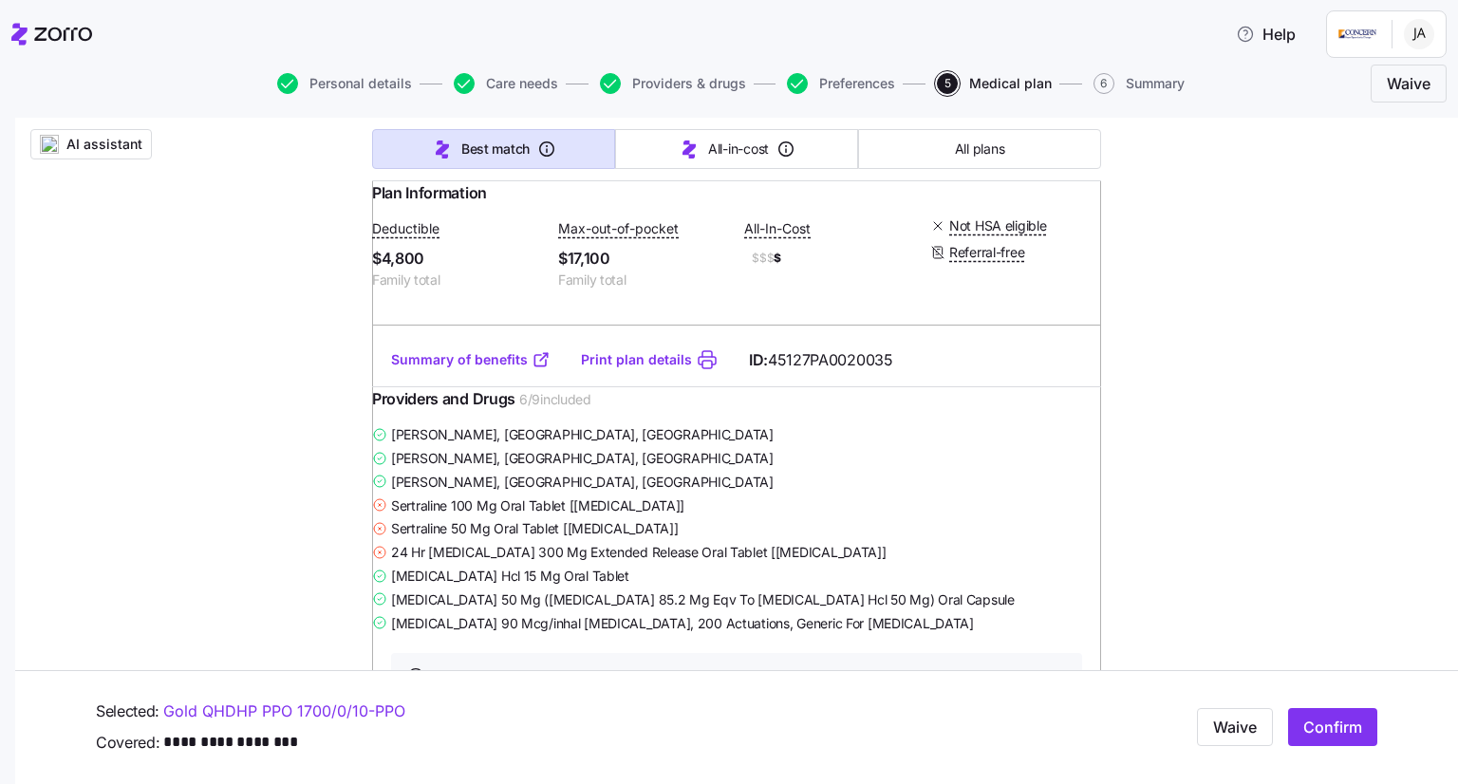
scroll to position [2034, 0]
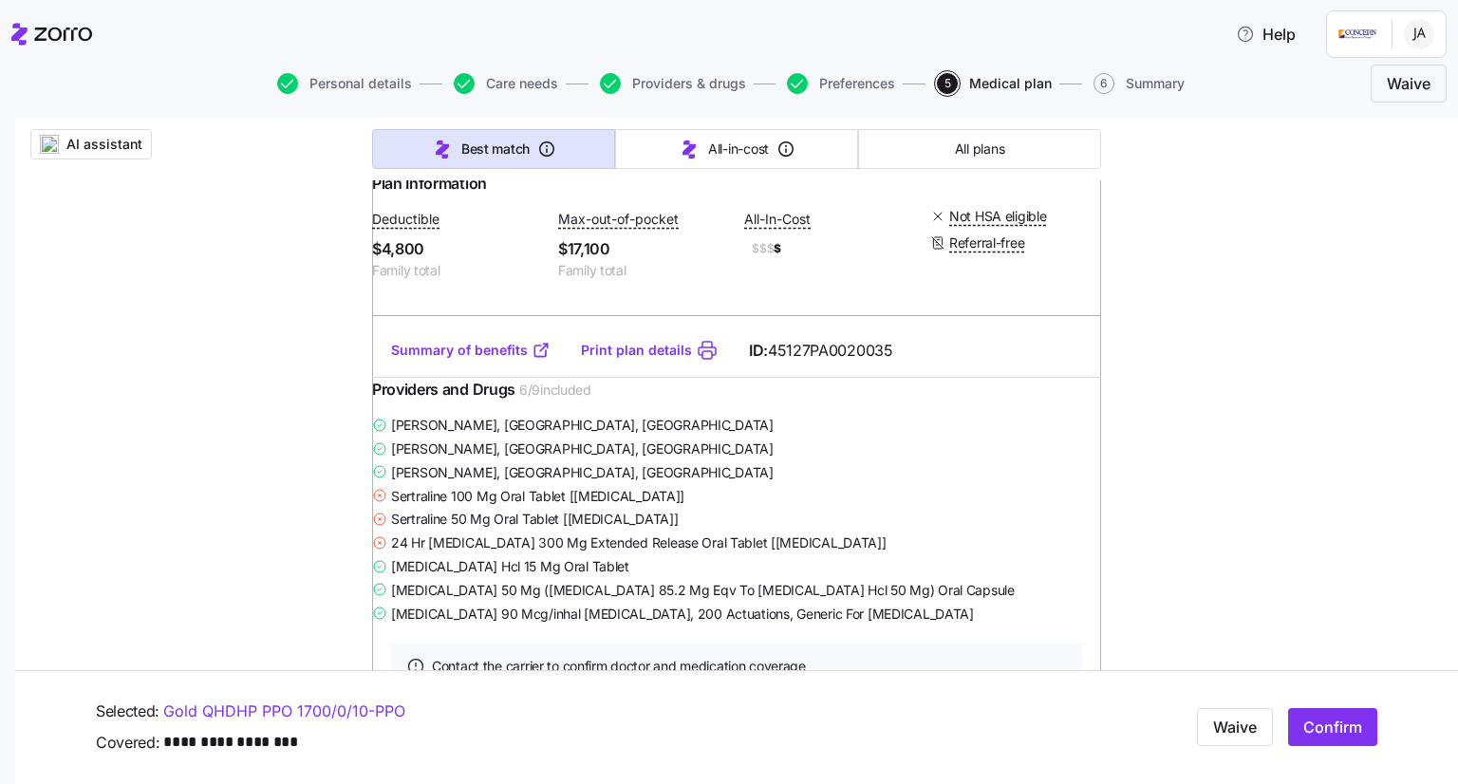
click at [480, 360] on link "Summary of benefits" at bounding box center [471, 350] width 160 height 19
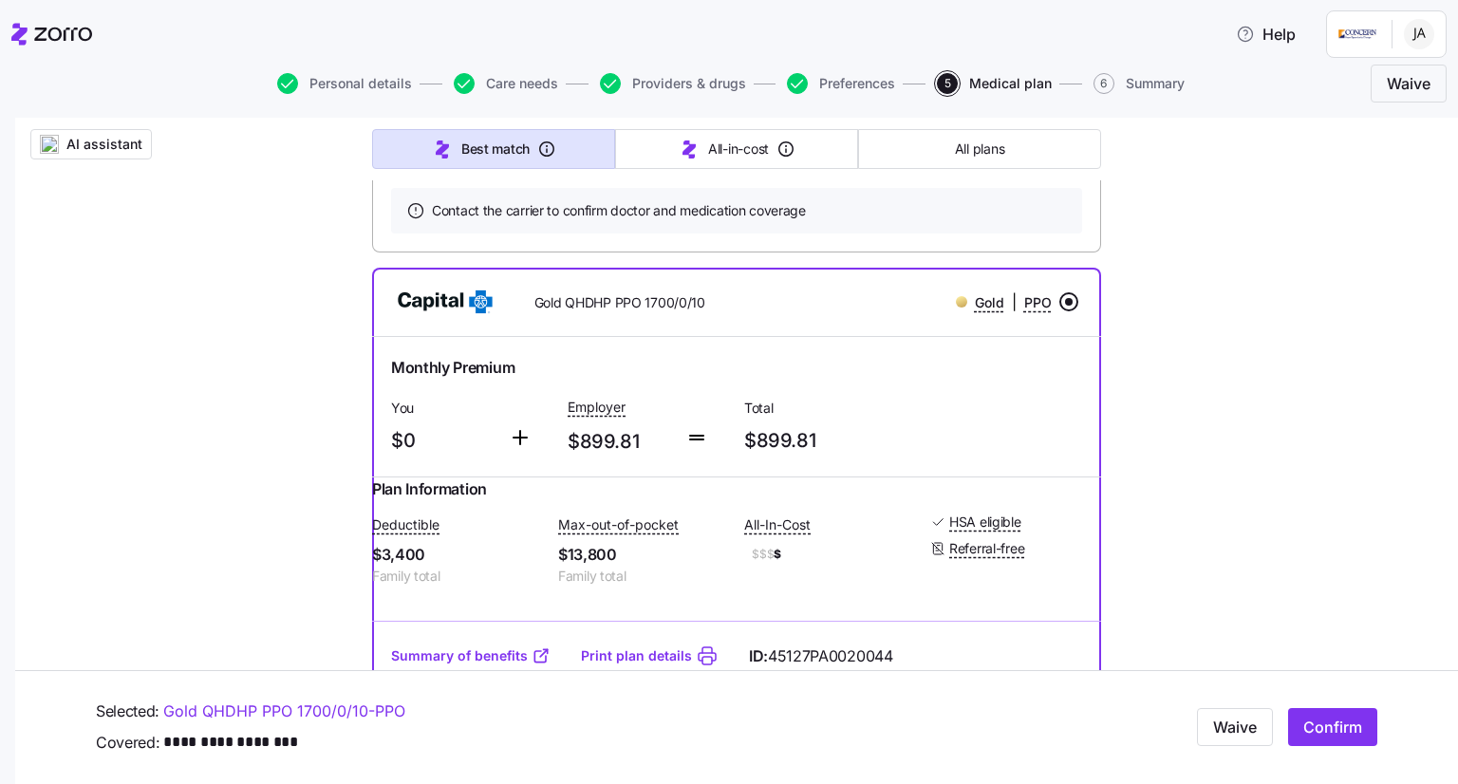
scroll to position [968, 0]
click at [1317, 718] on span "Confirm" at bounding box center [1333, 728] width 59 height 23
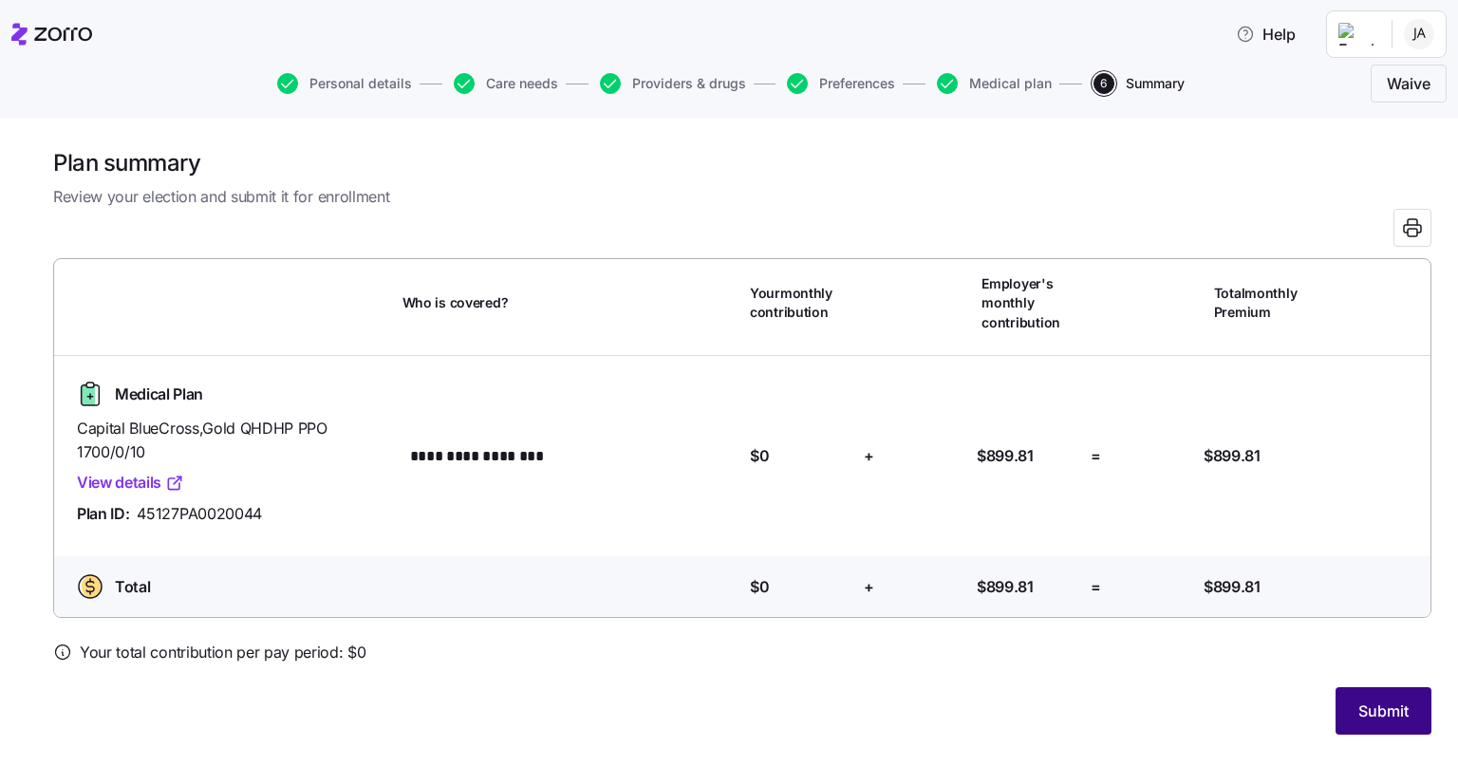
click at [1395, 715] on span "Submit" at bounding box center [1384, 711] width 50 height 23
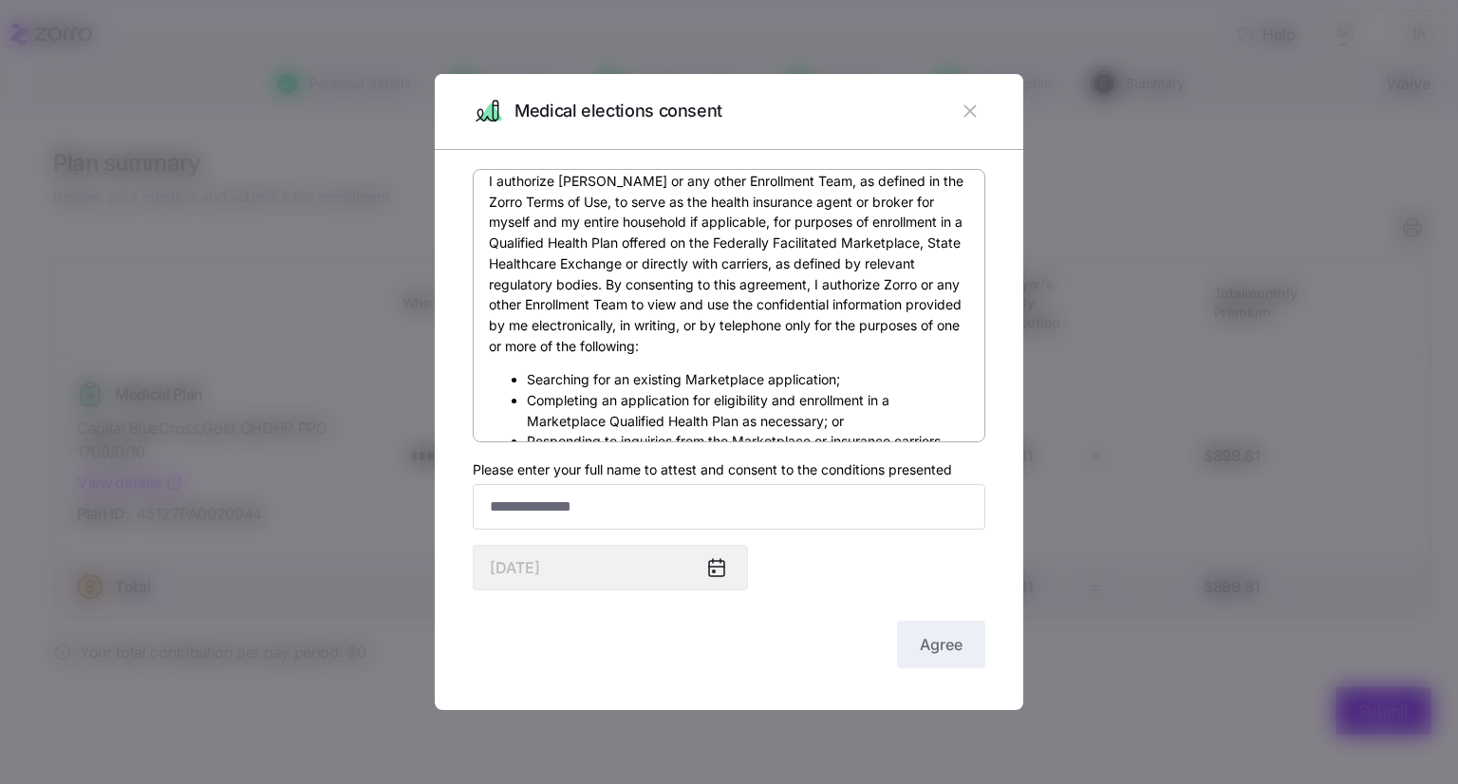
scroll to position [380, 0]
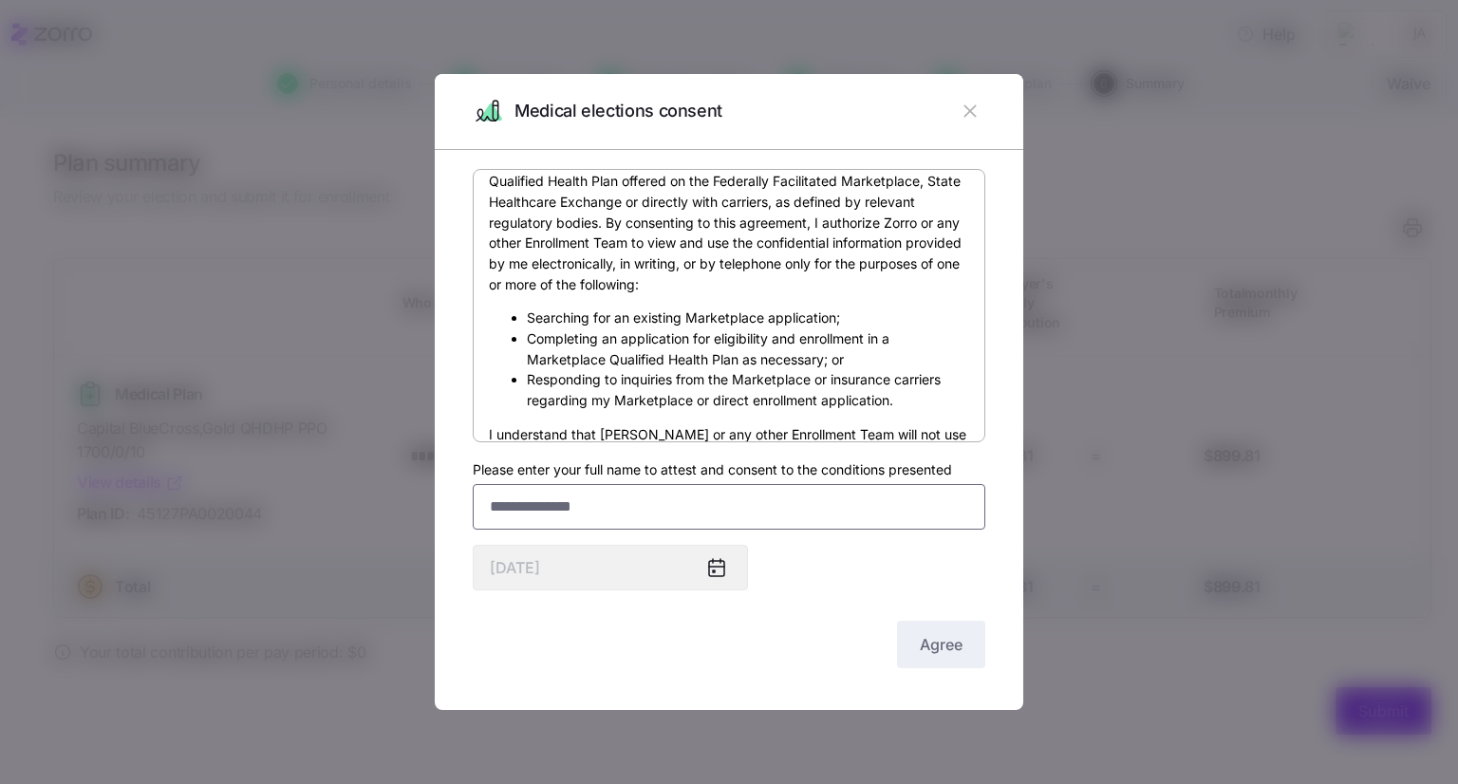
click at [583, 527] on input "Please enter your full name to attest and consent to the conditions presented" at bounding box center [729, 507] width 513 height 46
type input "**********"
click at [946, 648] on span "Agree" at bounding box center [941, 644] width 43 height 23
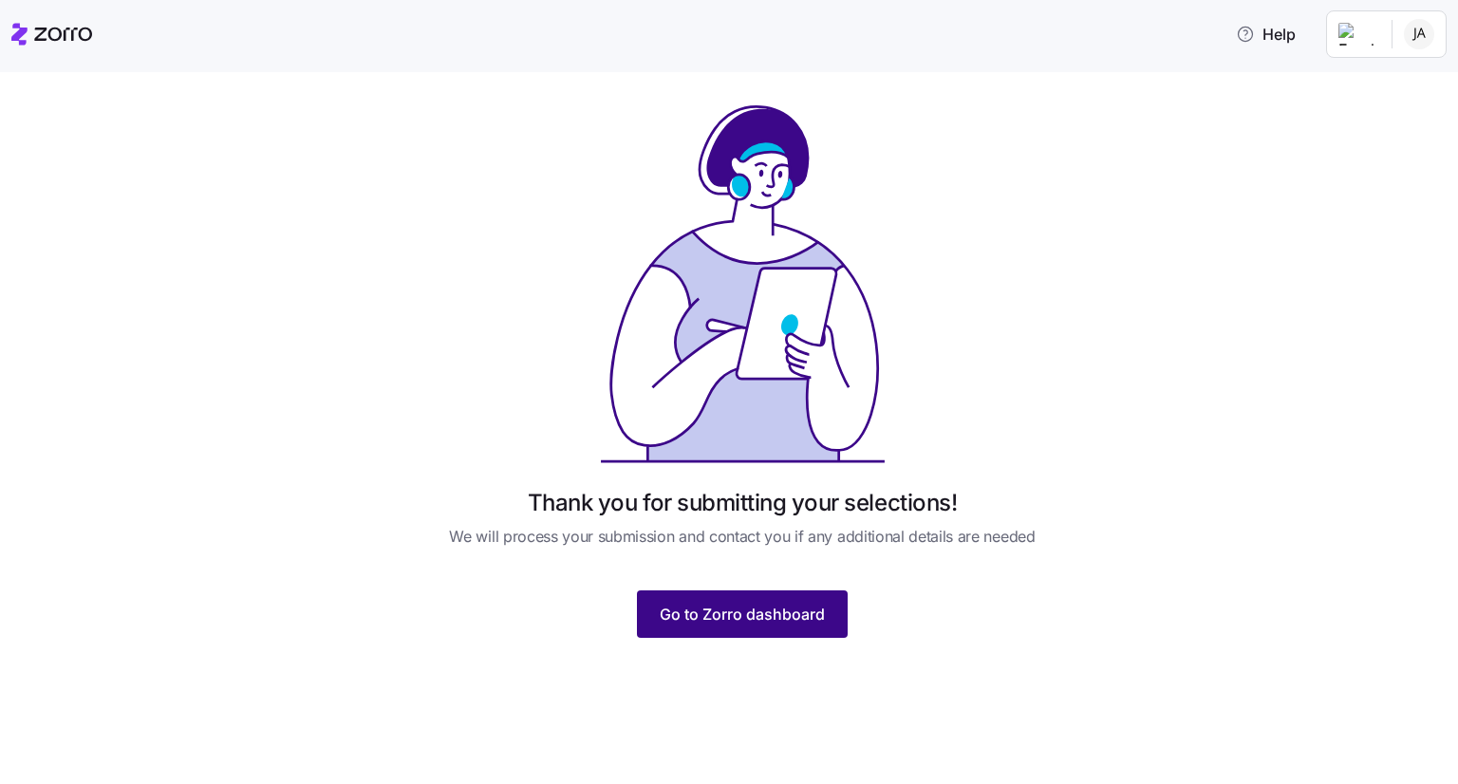
click at [776, 608] on span "Go to Zorro dashboard" at bounding box center [742, 614] width 165 height 23
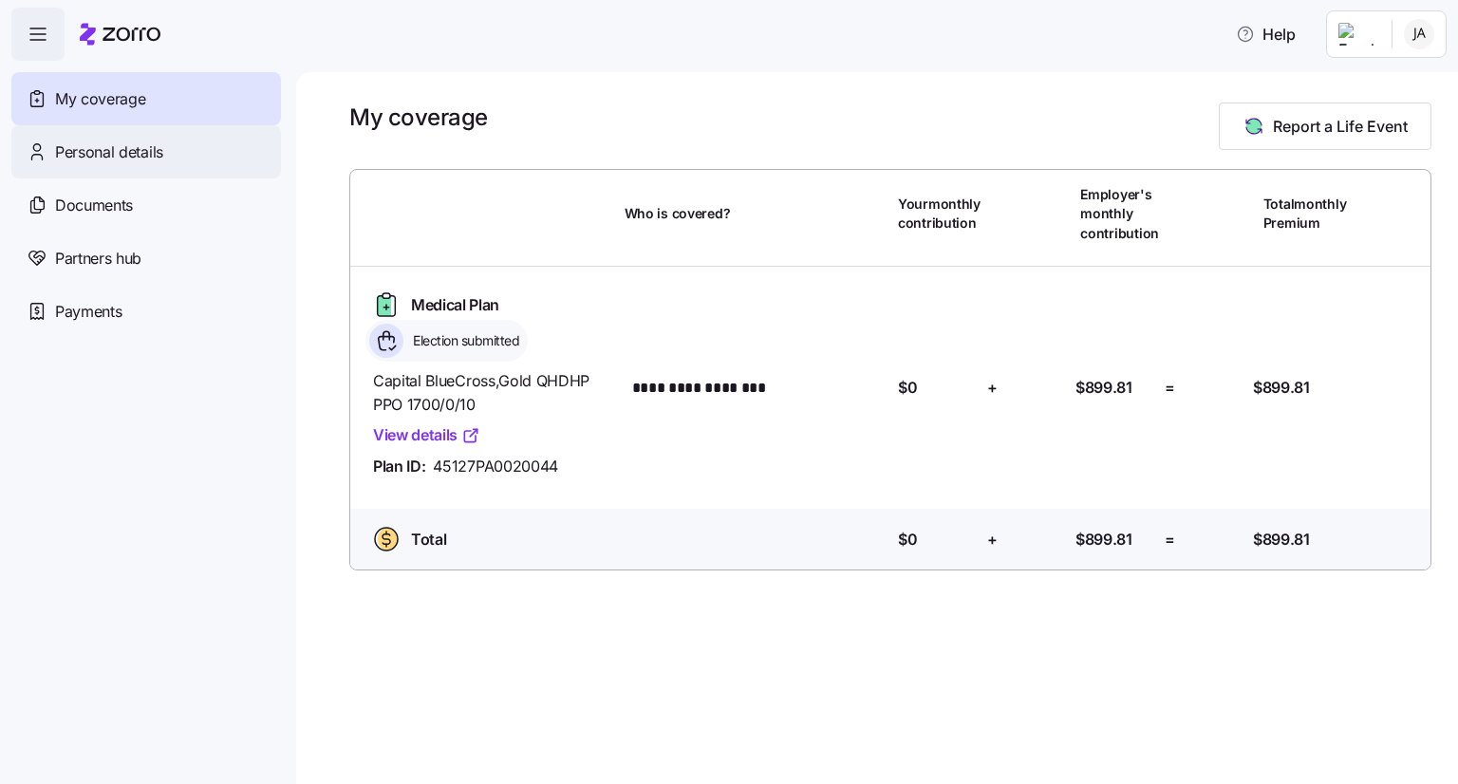
click at [163, 157] on span "Personal details" at bounding box center [109, 153] width 108 height 24
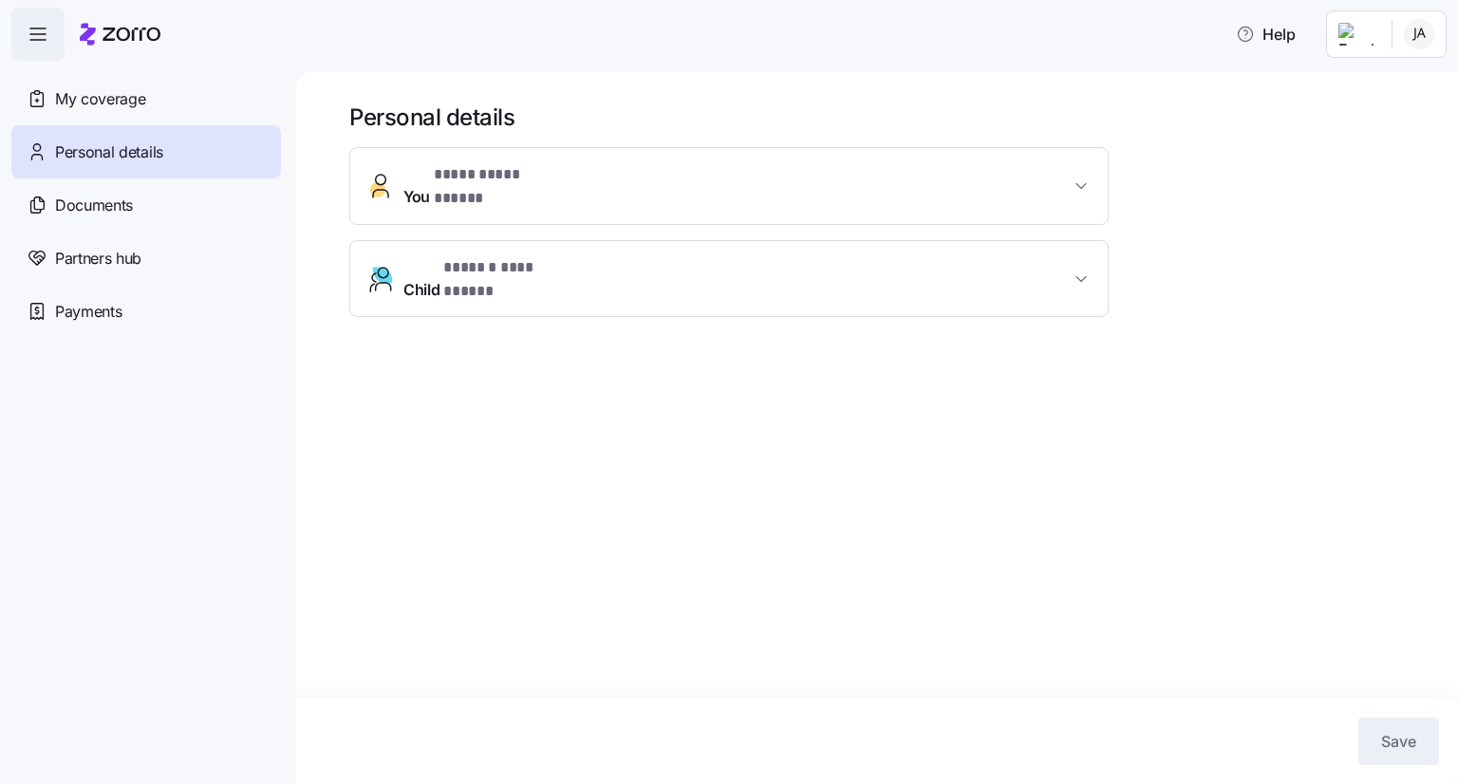
click at [475, 214] on div "**********" at bounding box center [729, 232] width 760 height 170
click at [494, 202] on button "**********" at bounding box center [729, 186] width 758 height 76
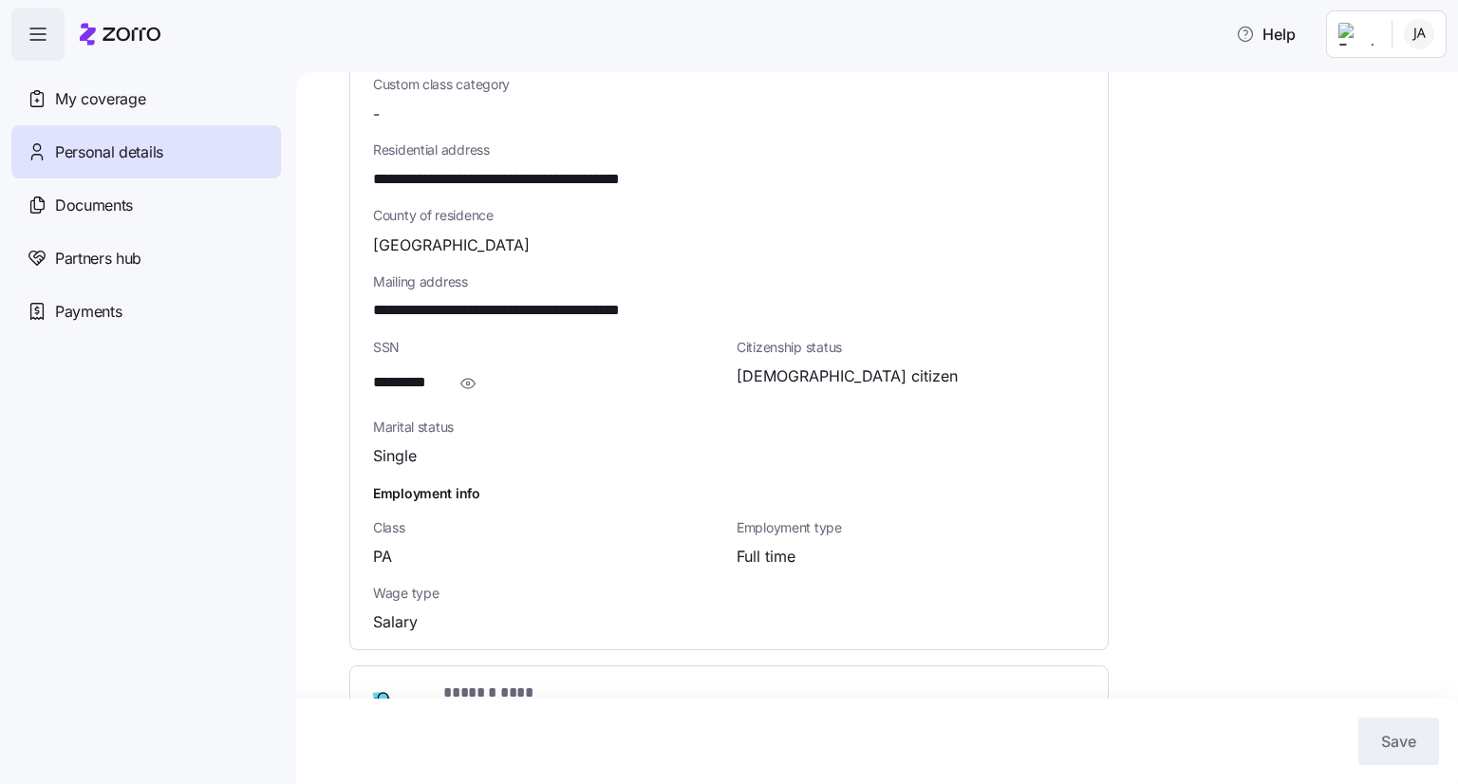
scroll to position [569, 0]
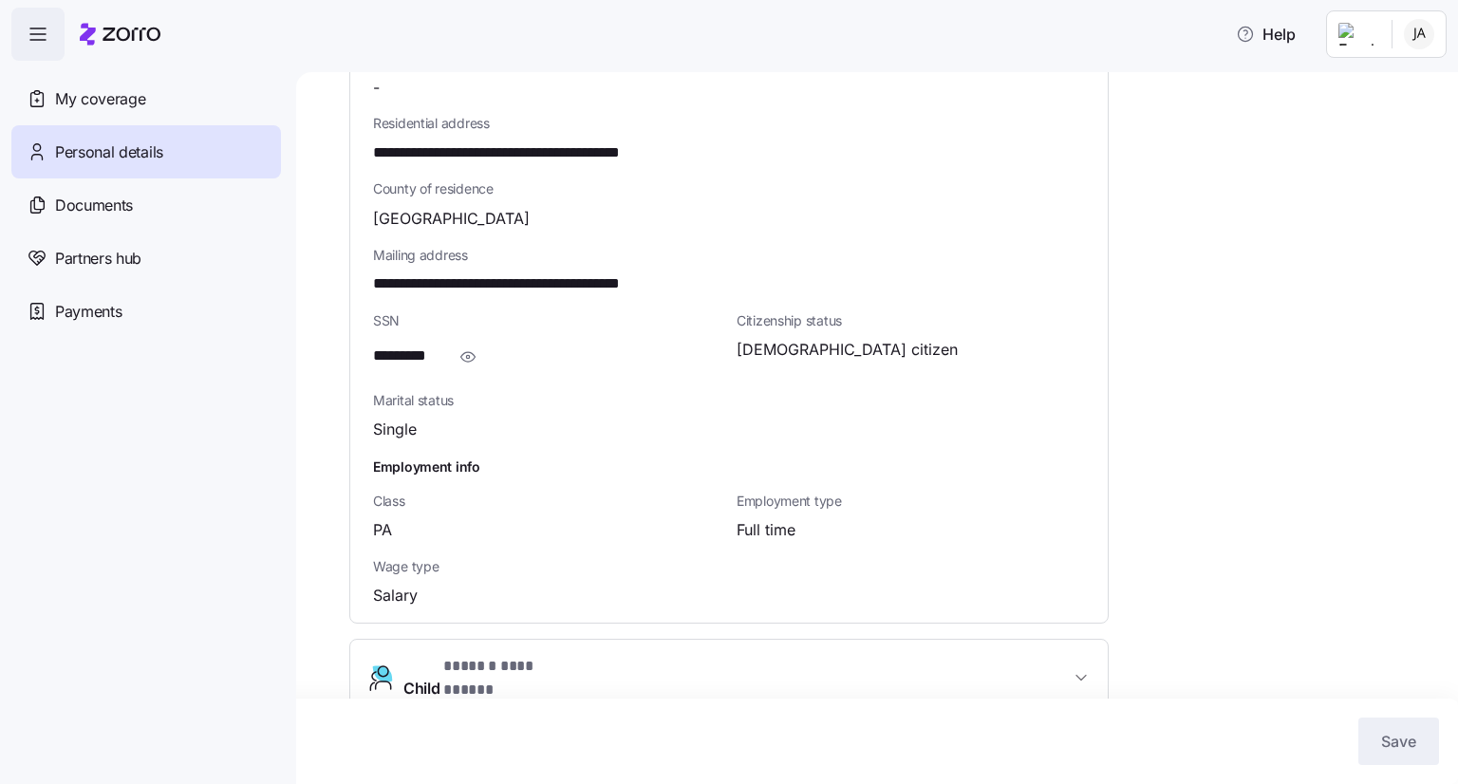
click at [486, 655] on span "**********" at bounding box center [510, 667] width 134 height 24
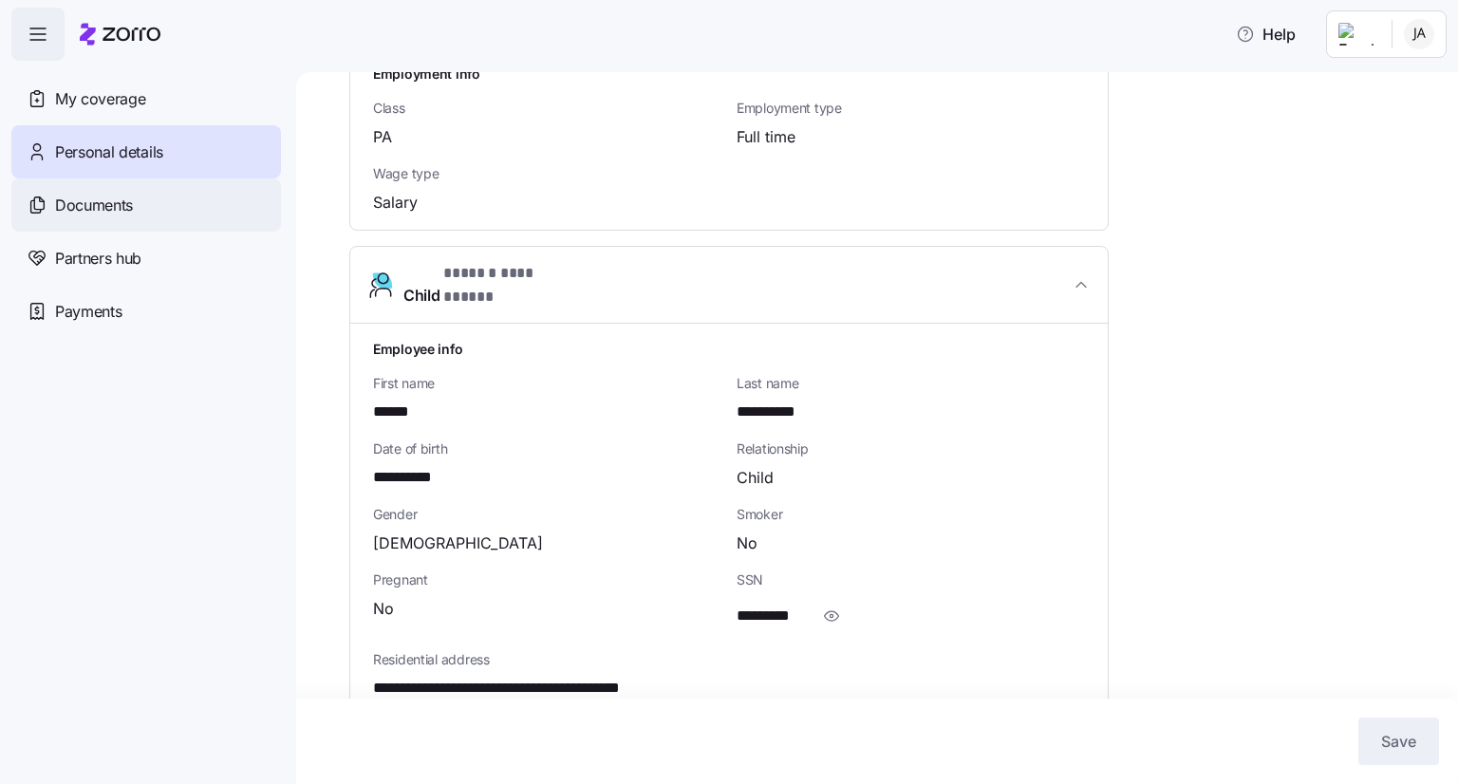
click at [145, 198] on div "Documents" at bounding box center [146, 204] width 270 height 53
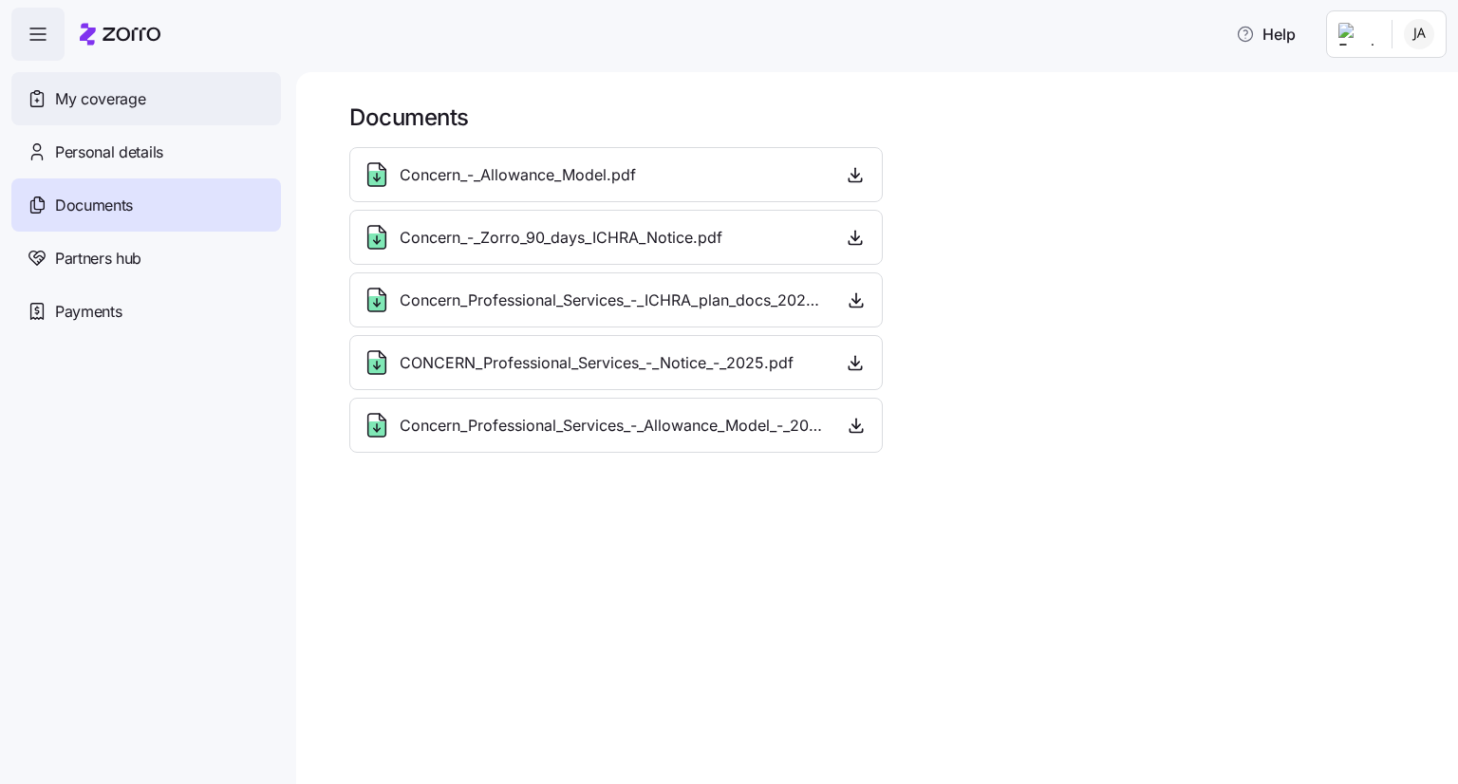
click at [112, 81] on div "My coverage" at bounding box center [146, 98] width 270 height 53
